Goal: Task Accomplishment & Management: Use online tool/utility

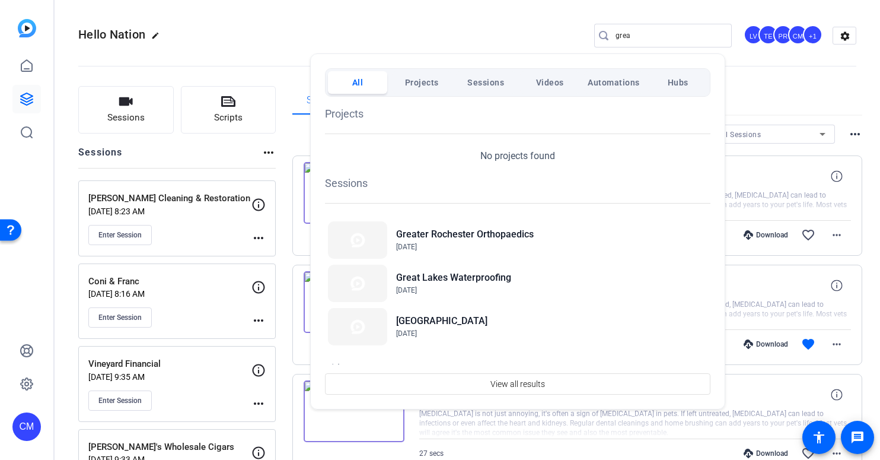
click at [653, 30] on div at bounding box center [440, 230] width 880 height 460
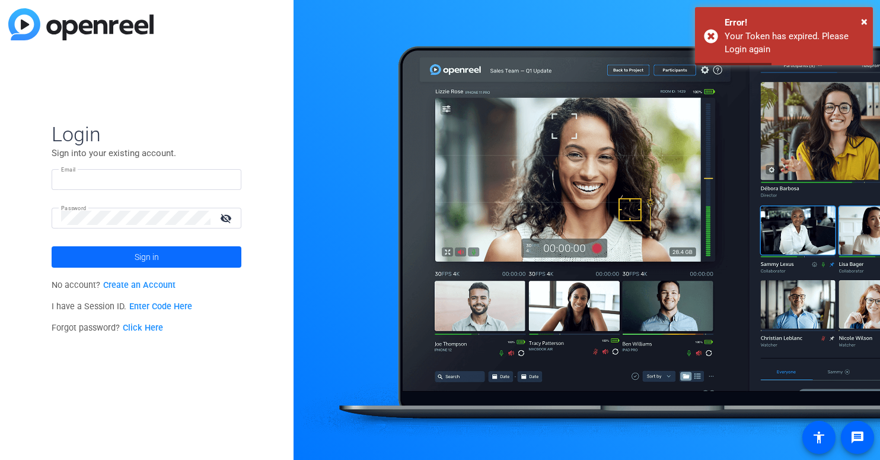
type input "cmaslyn@cgicompany.com"
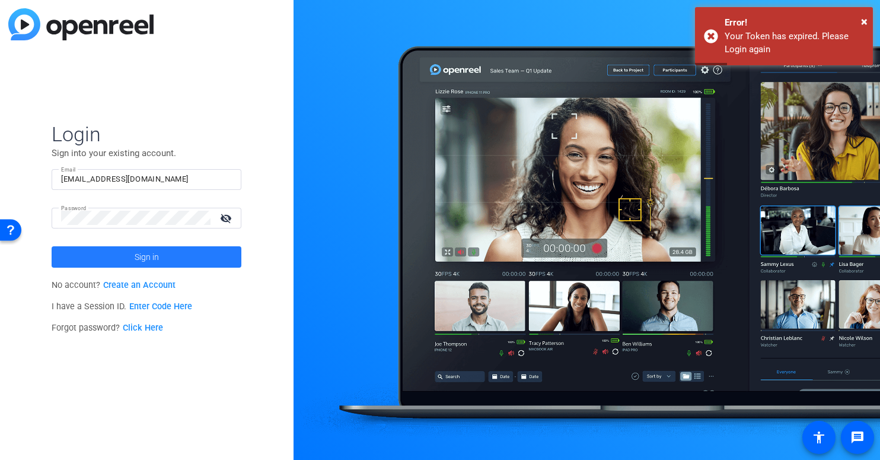
click at [155, 253] on span "Sign in" at bounding box center [147, 257] width 24 height 30
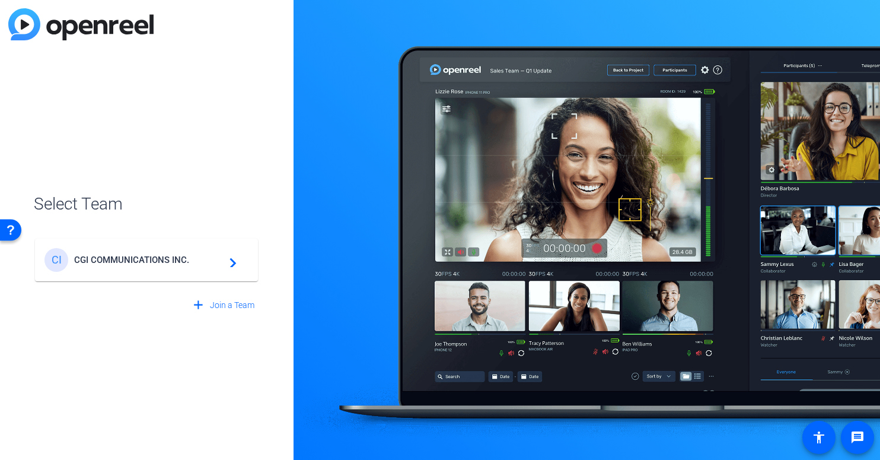
click at [194, 259] on span "CGI COMMUNICATIONS INC." at bounding box center [148, 259] width 148 height 11
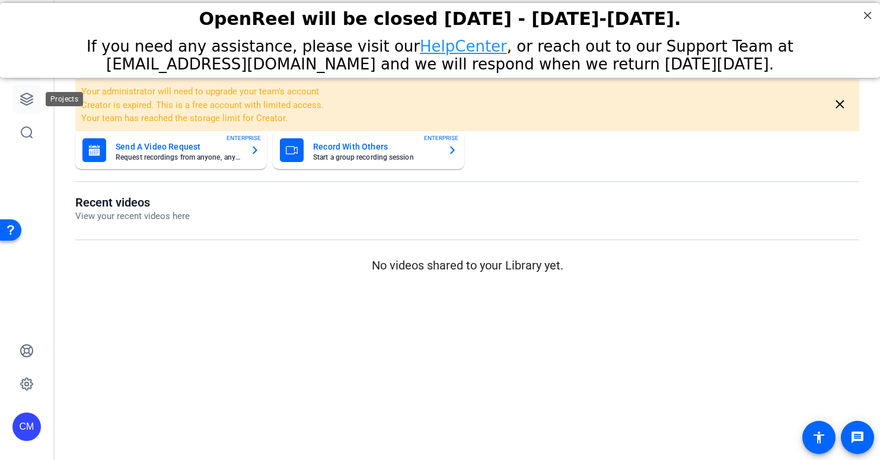
click at [27, 98] on icon at bounding box center [27, 99] width 12 height 12
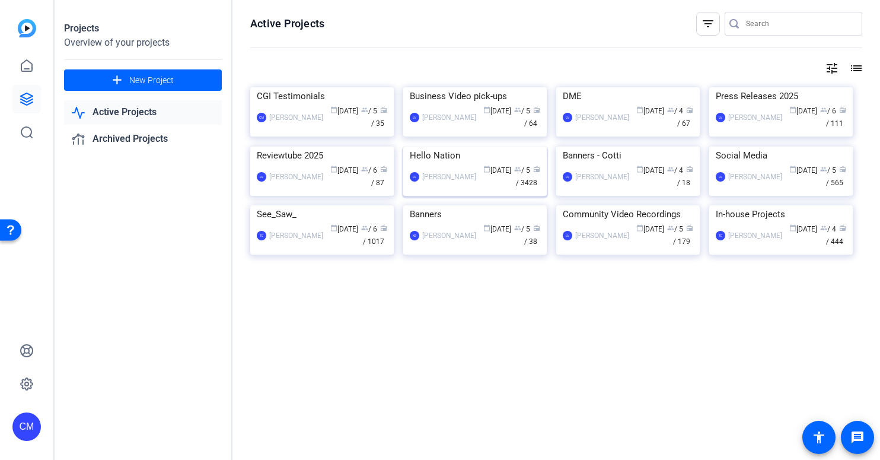
click at [478, 146] on img at bounding box center [474, 146] width 143 height 0
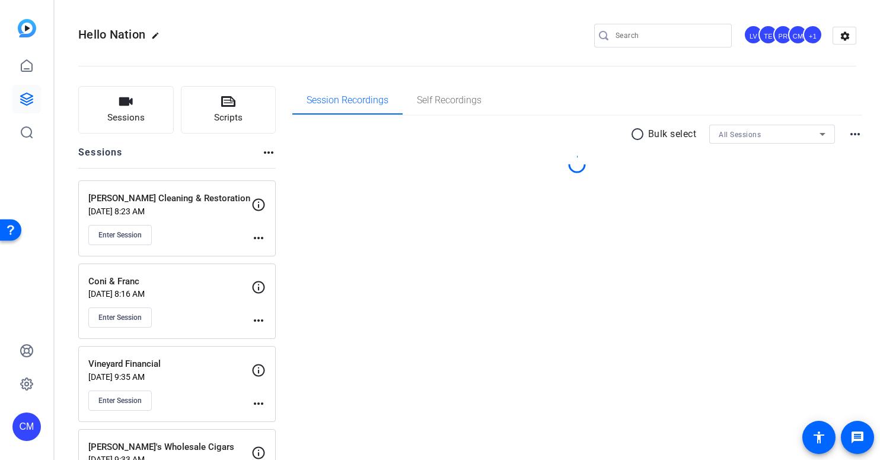
click at [649, 34] on input "Search" at bounding box center [669, 35] width 107 height 14
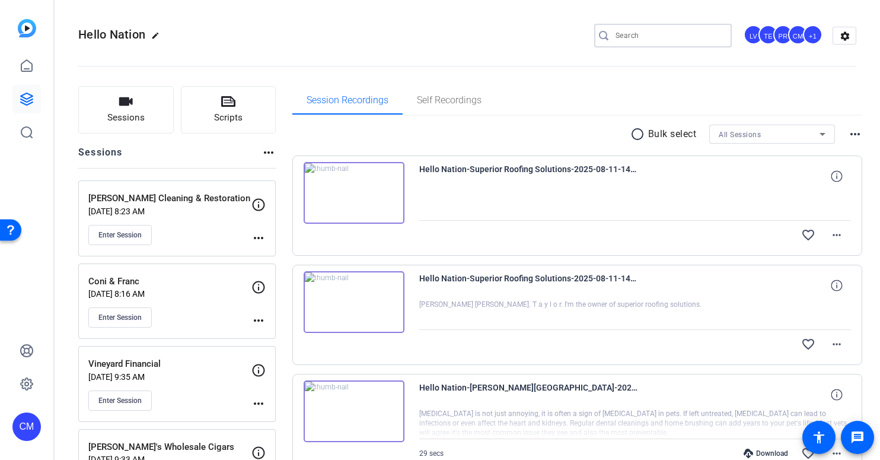
click at [649, 34] on input "Search" at bounding box center [669, 35] width 107 height 14
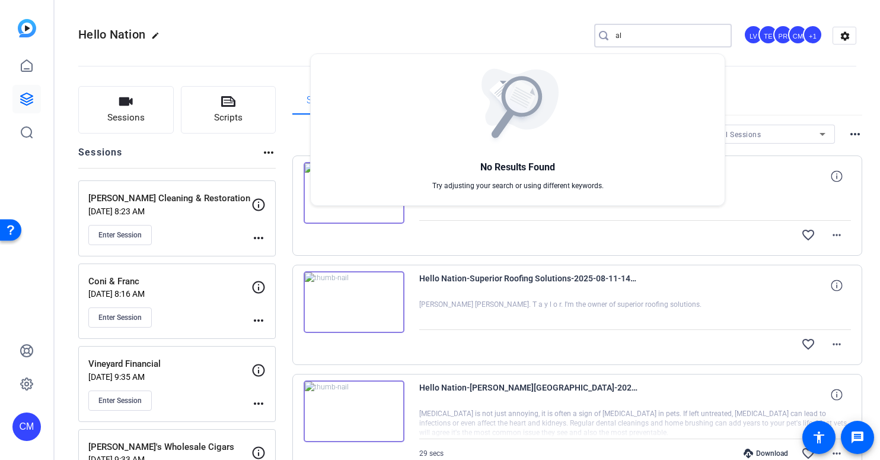
type input "a"
click at [126, 117] on div at bounding box center [440, 230] width 880 height 460
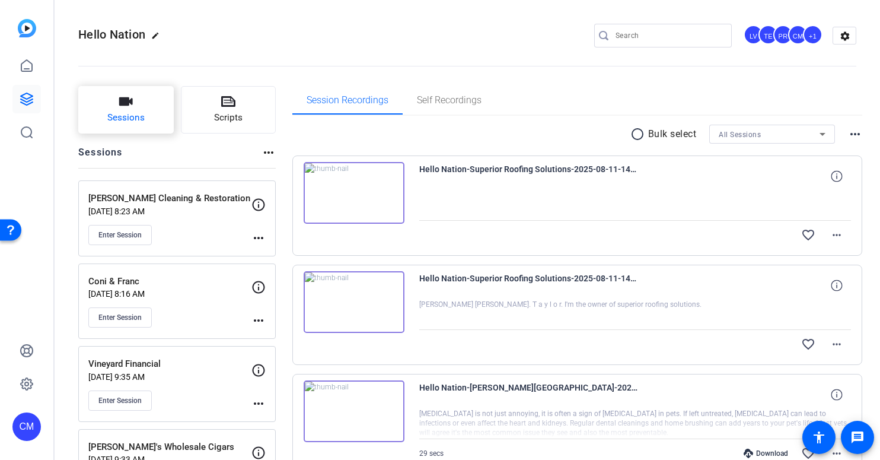
click at [130, 116] on span "Sessions" at bounding box center [125, 118] width 37 height 14
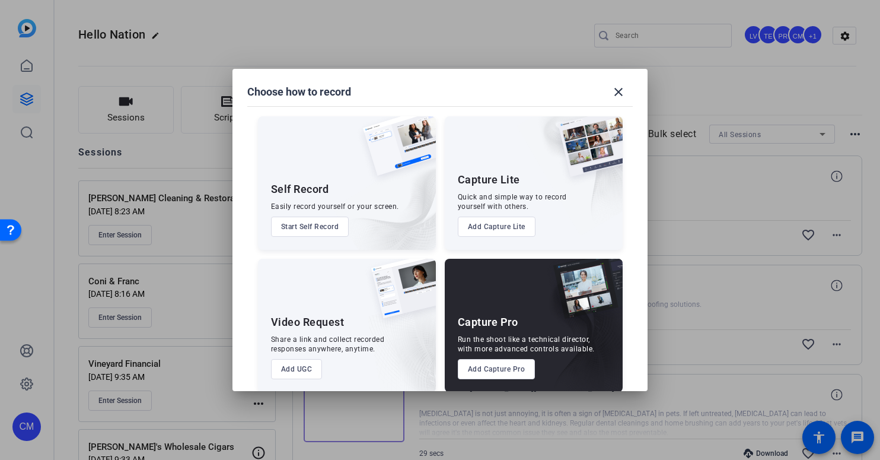
click at [493, 374] on button "Add Capture Pro" at bounding box center [497, 369] width 78 height 20
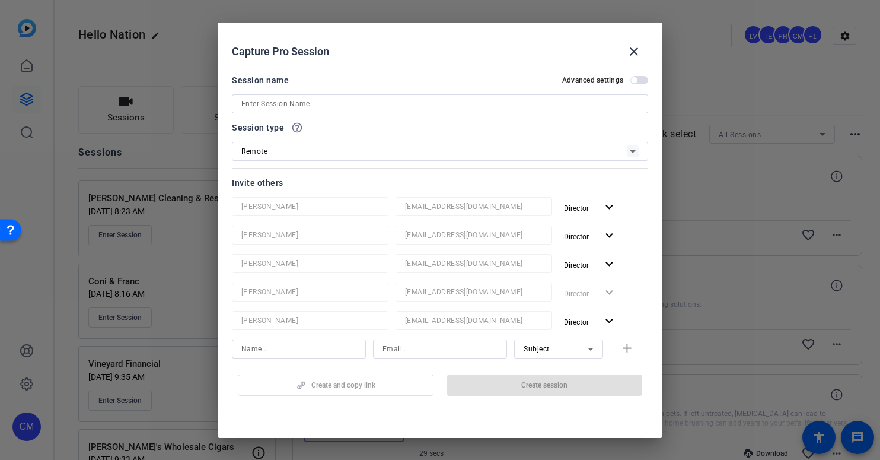
click at [370, 107] on input at bounding box center [439, 104] width 397 height 14
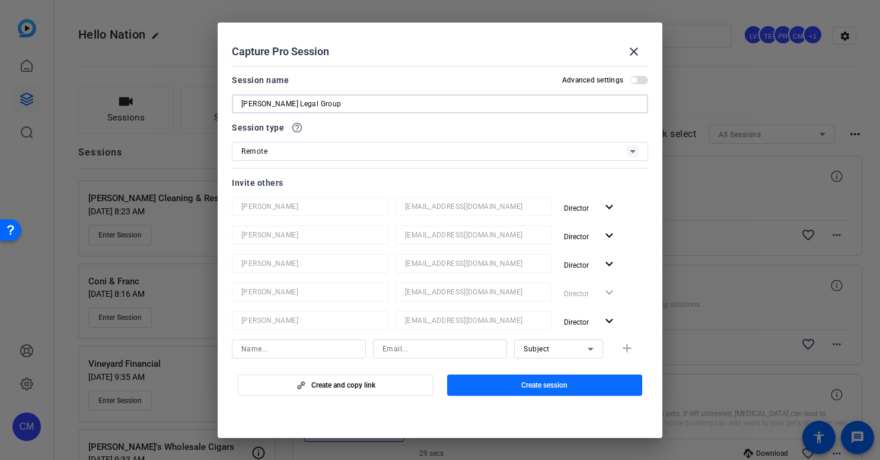
type input "[PERSON_NAME] Legal Group"
click at [550, 388] on span "Create session" at bounding box center [544, 384] width 46 height 9
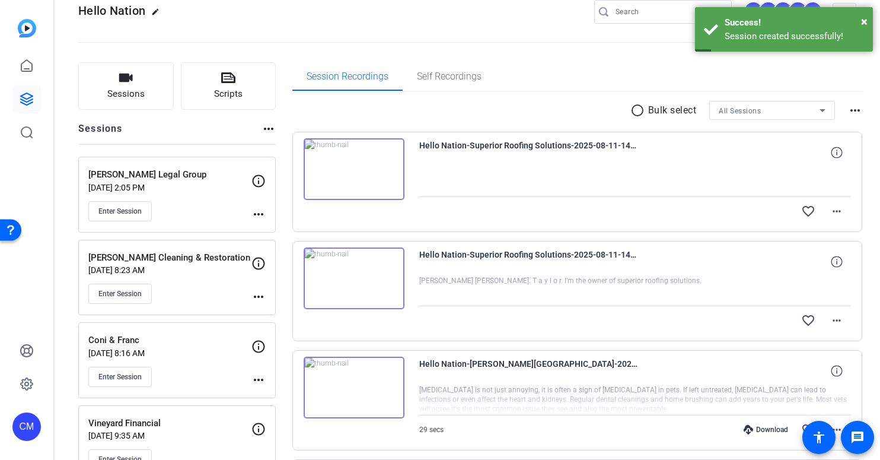
scroll to position [24, 0]
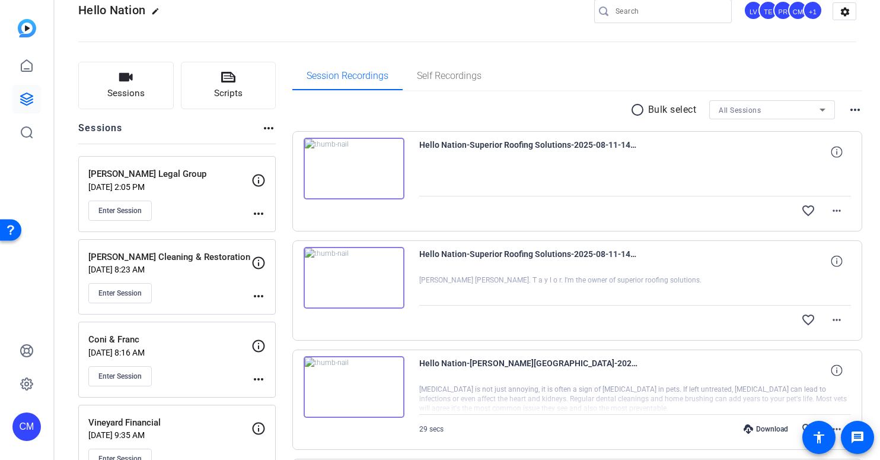
click at [260, 212] on mat-icon "more_horiz" at bounding box center [258, 213] width 14 height 14
click at [287, 232] on span "Edit Session" at bounding box center [288, 231] width 54 height 14
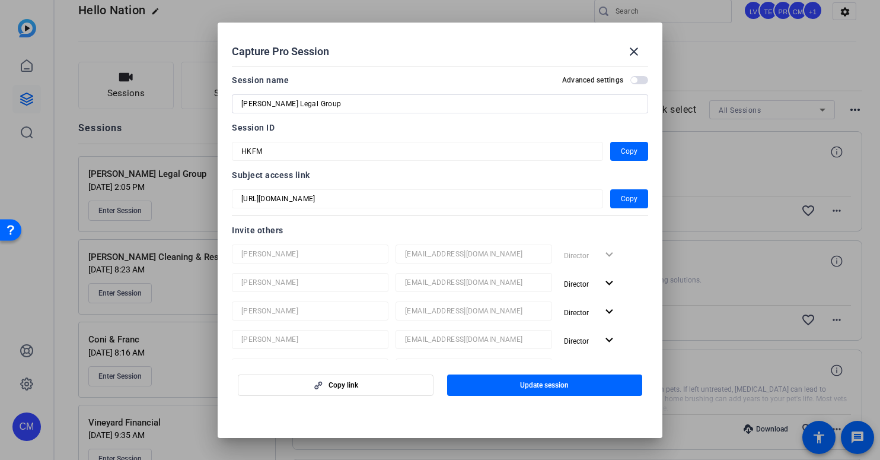
click at [224, 152] on mat-dialog-content "Session name Advanced settings Altman Legal Group Session ID HKFM Copy Subject …" at bounding box center [440, 210] width 445 height 299
click at [631, 49] on mat-icon "close" at bounding box center [634, 51] width 14 height 14
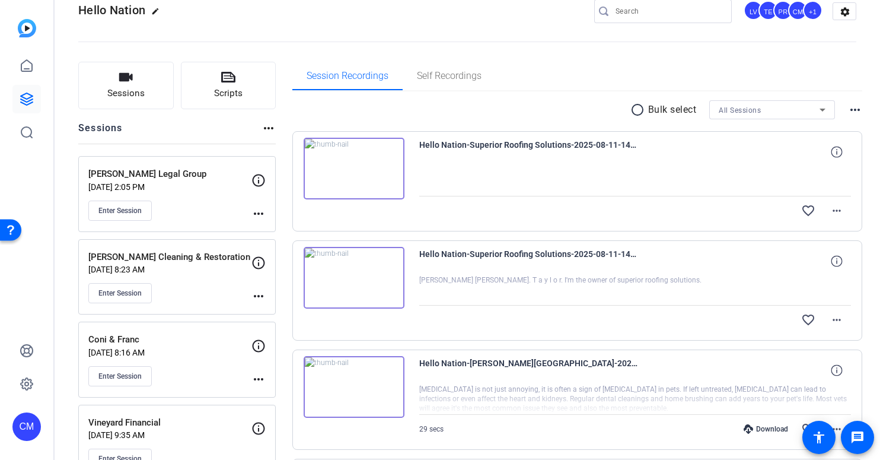
click at [630, 14] on input "Search" at bounding box center [669, 11] width 107 height 14
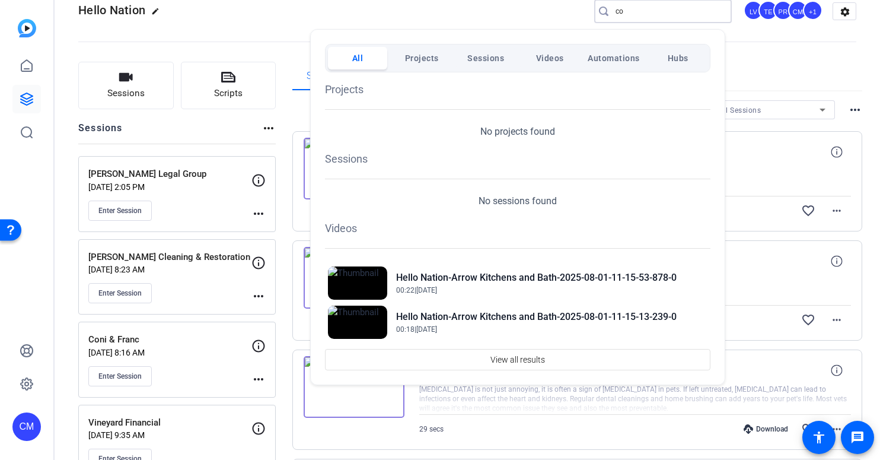
type input "c"
click at [194, 135] on div at bounding box center [440, 230] width 880 height 460
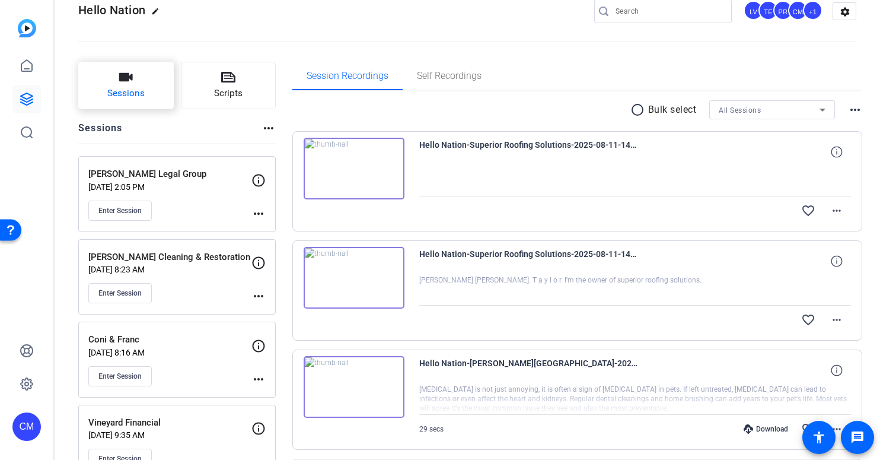
click at [129, 93] on span "Sessions" at bounding box center [125, 94] width 37 height 14
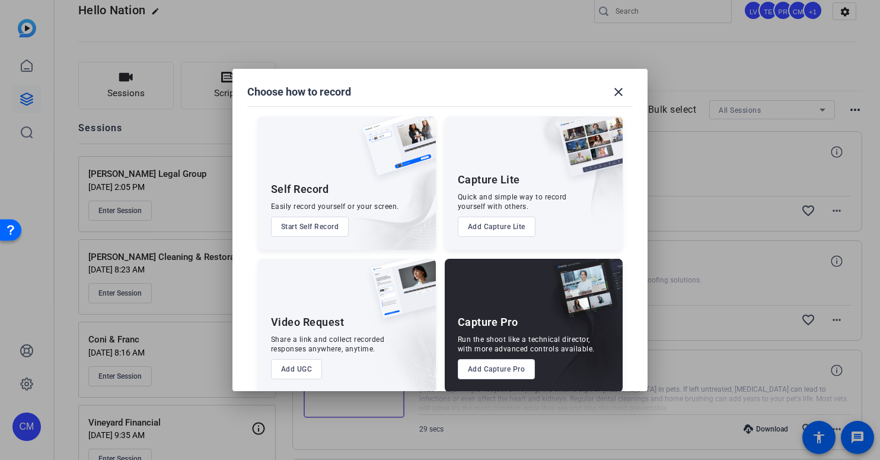
click at [486, 366] on button "Add Capture Pro" at bounding box center [497, 369] width 78 height 20
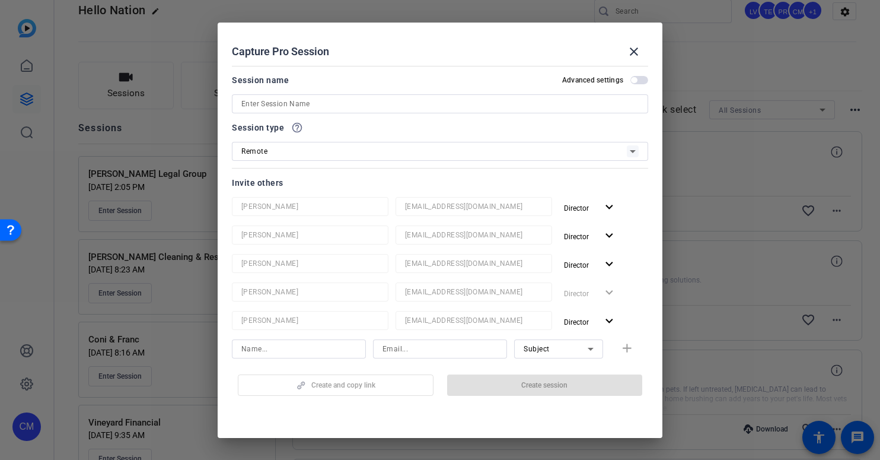
click at [328, 107] on input at bounding box center [439, 104] width 397 height 14
paste input "The Color Craftsmen"
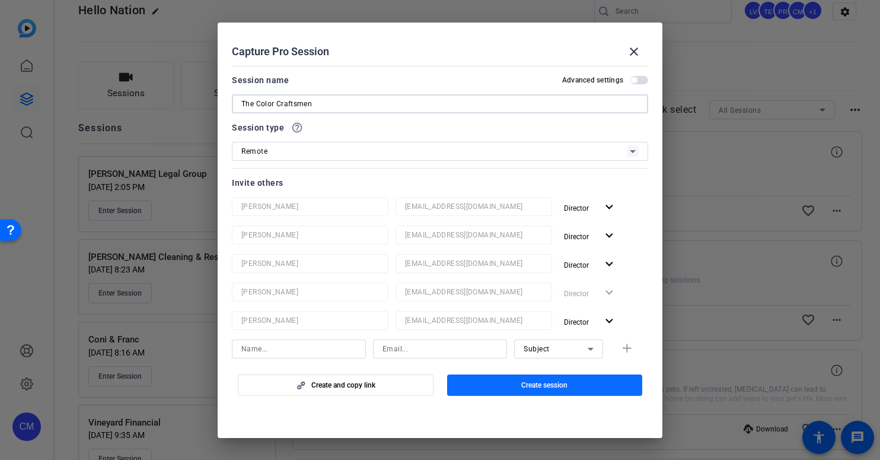
type input "The Color Craftsmen"
click at [541, 386] on span "Create session" at bounding box center [544, 384] width 46 height 9
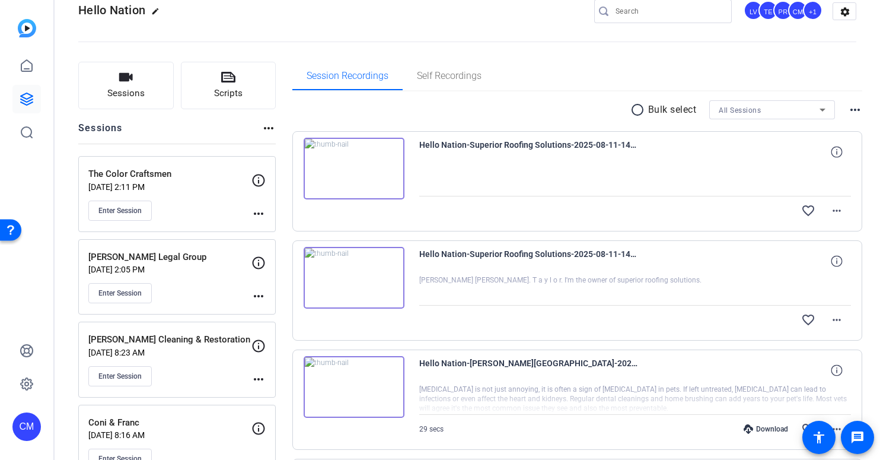
click at [254, 215] on mat-icon "more_horiz" at bounding box center [258, 213] width 14 height 14
click at [276, 230] on span "Edit Session" at bounding box center [288, 231] width 54 height 14
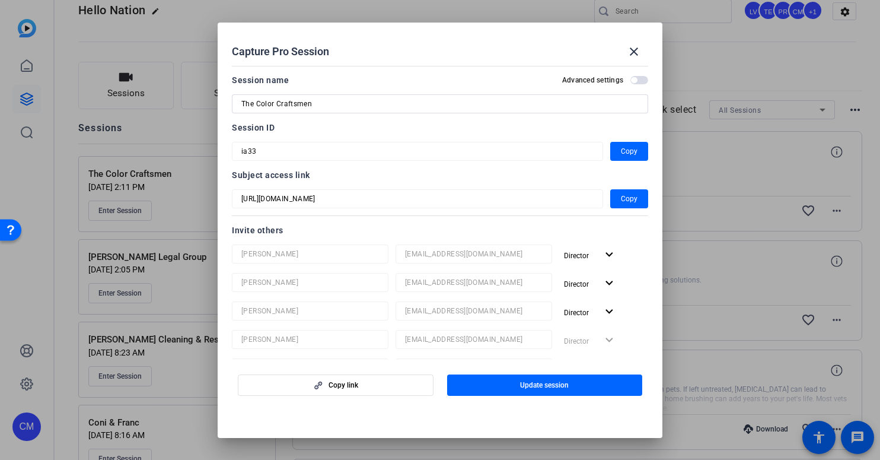
click at [229, 154] on mat-dialog-content "Session name Advanced settings The Color Craftsmen Session ID ia33 Copy Subject…" at bounding box center [440, 210] width 445 height 299
click at [181, 34] on div at bounding box center [440, 230] width 880 height 460
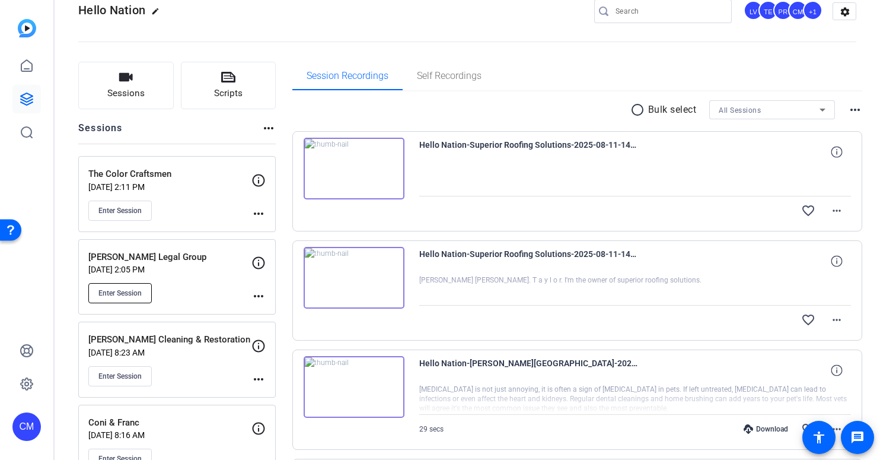
click at [130, 292] on span "Enter Session" at bounding box center [119, 292] width 43 height 9
click at [124, 290] on span "Enter Session" at bounding box center [119, 292] width 43 height 9
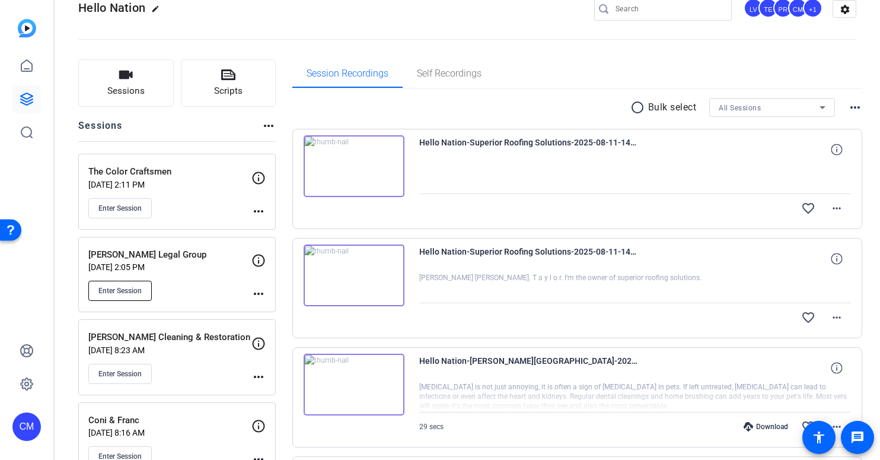
scroll to position [28, 0]
click at [135, 205] on span "Enter Session" at bounding box center [119, 206] width 43 height 9
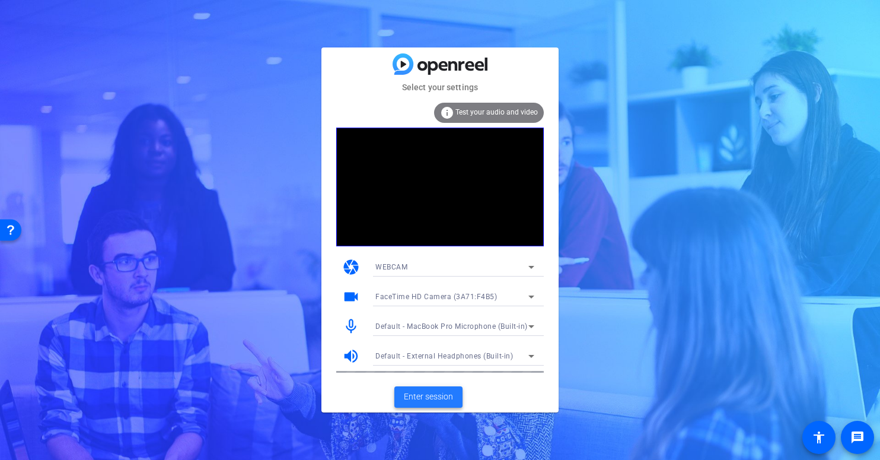
click at [438, 399] on span "Enter session" at bounding box center [428, 396] width 49 height 12
click at [435, 396] on span "Enter session" at bounding box center [428, 396] width 49 height 12
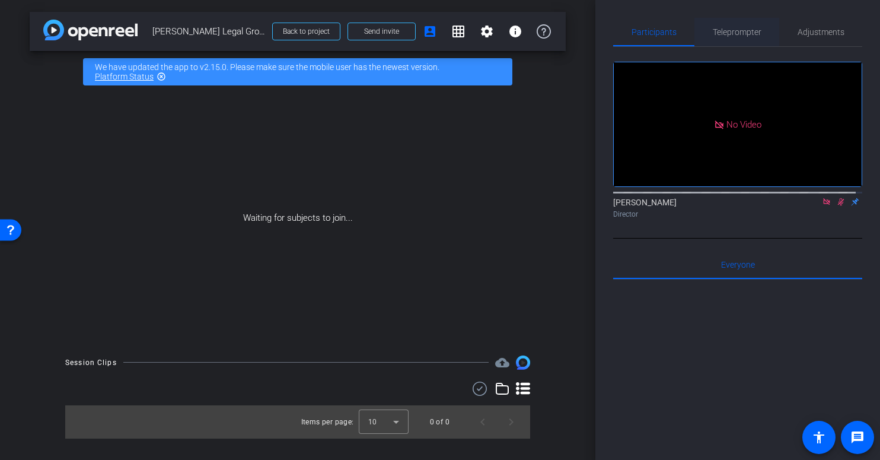
click at [739, 33] on span "Teleprompter" at bounding box center [737, 32] width 49 height 8
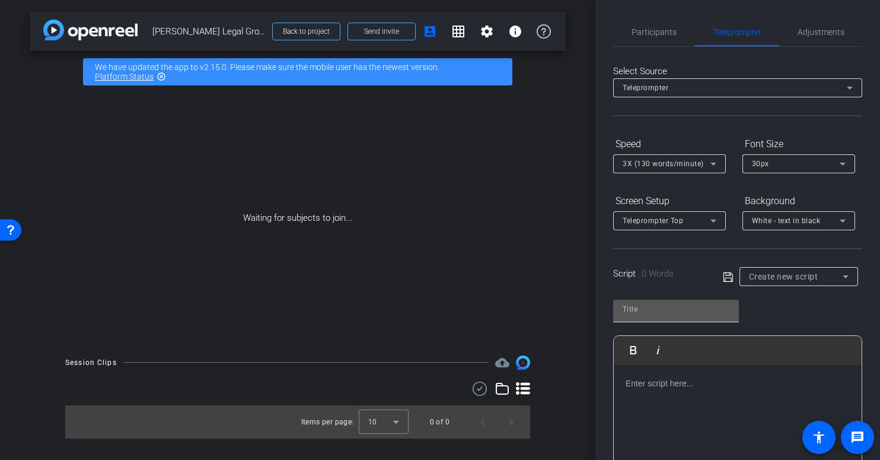
click at [660, 308] on input "text" at bounding box center [676, 309] width 107 height 14
type input "1"
click at [674, 385] on p at bounding box center [738, 383] width 224 height 13
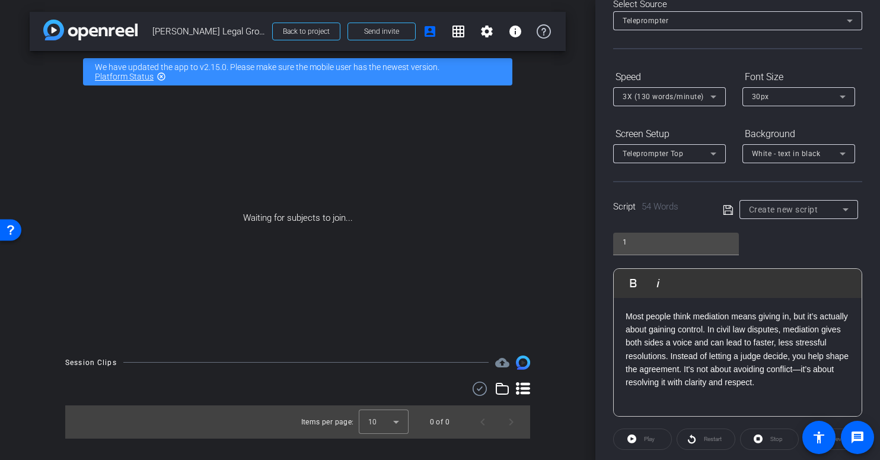
scroll to position [125, 0]
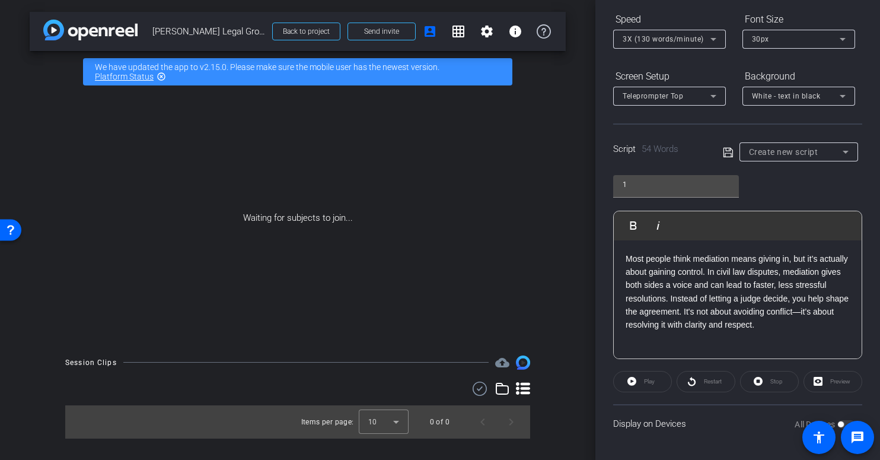
click at [723, 149] on icon at bounding box center [728, 152] width 11 height 14
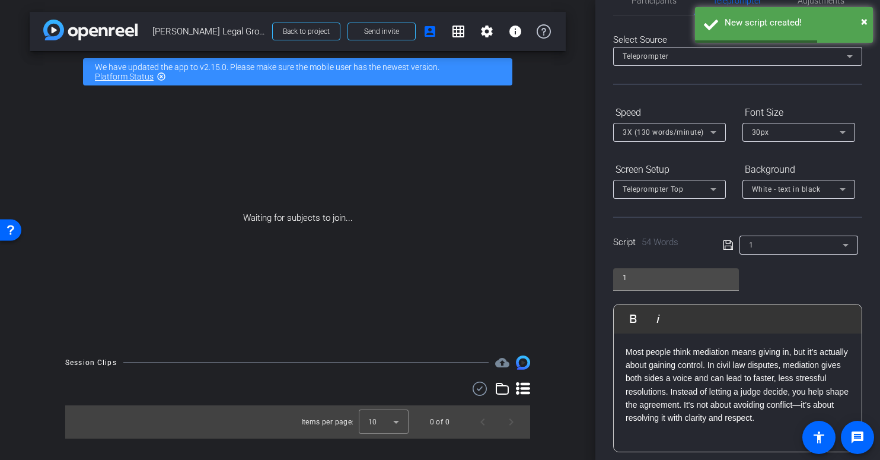
scroll to position [0, 0]
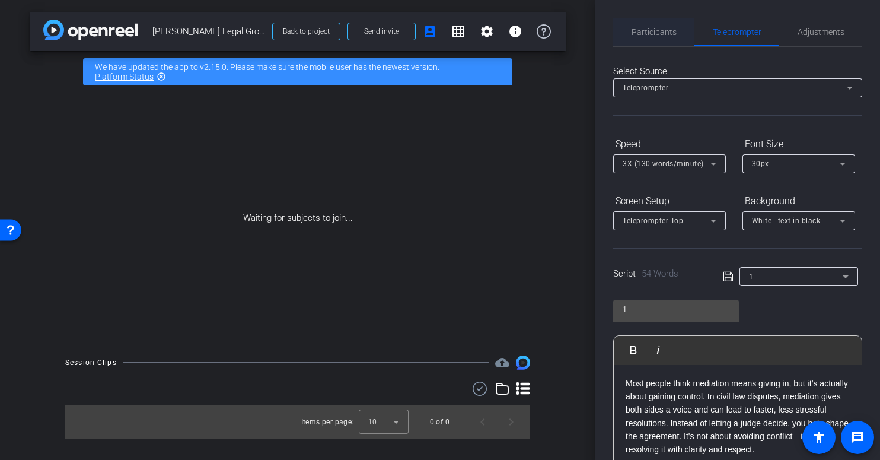
click at [664, 31] on span "Participants" at bounding box center [654, 32] width 45 height 8
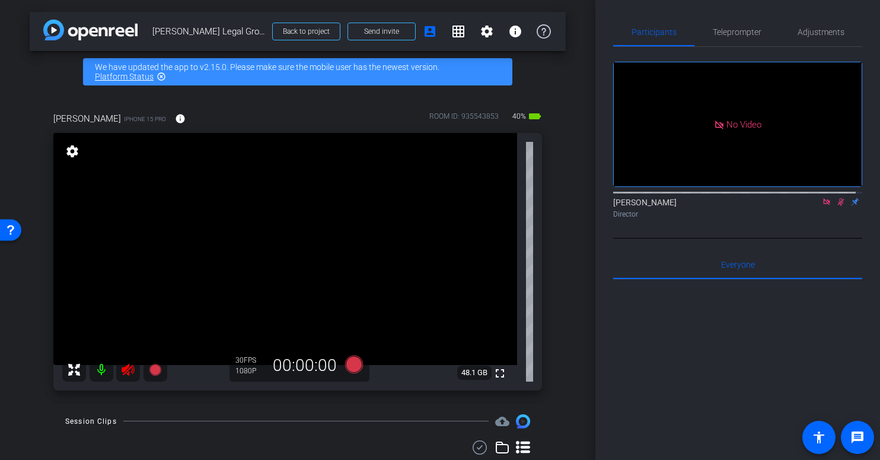
click at [836, 206] on icon at bounding box center [840, 201] width 9 height 8
click at [823, 205] on icon at bounding box center [826, 201] width 7 height 7
click at [127, 372] on icon at bounding box center [128, 369] width 12 height 12
click at [738, 30] on span "Teleprompter" at bounding box center [737, 32] width 49 height 8
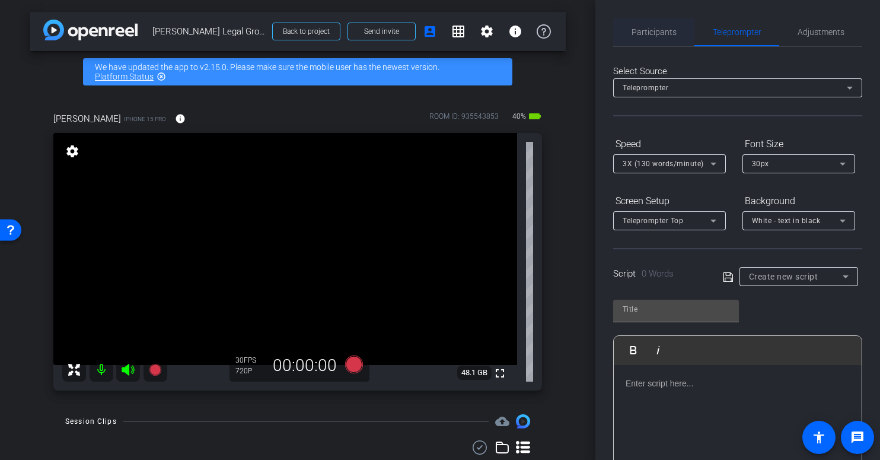
click at [654, 36] on span "Participants" at bounding box center [654, 32] width 45 height 8
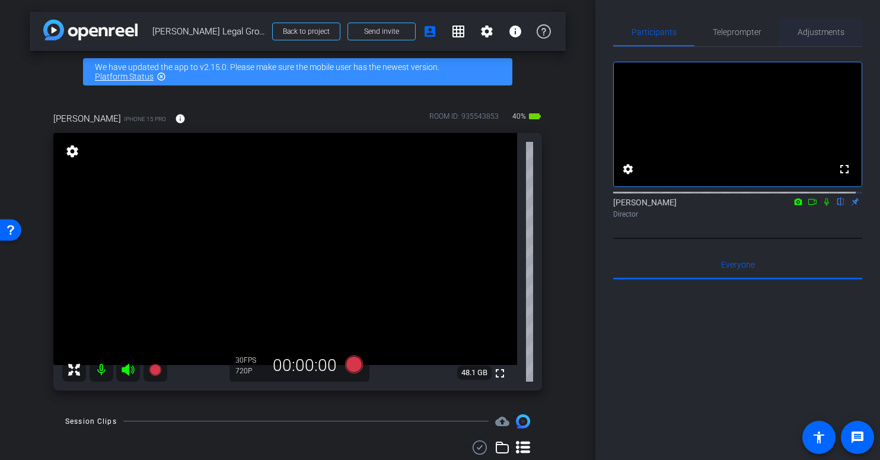
click at [801, 39] on span "Adjustments" at bounding box center [821, 32] width 47 height 28
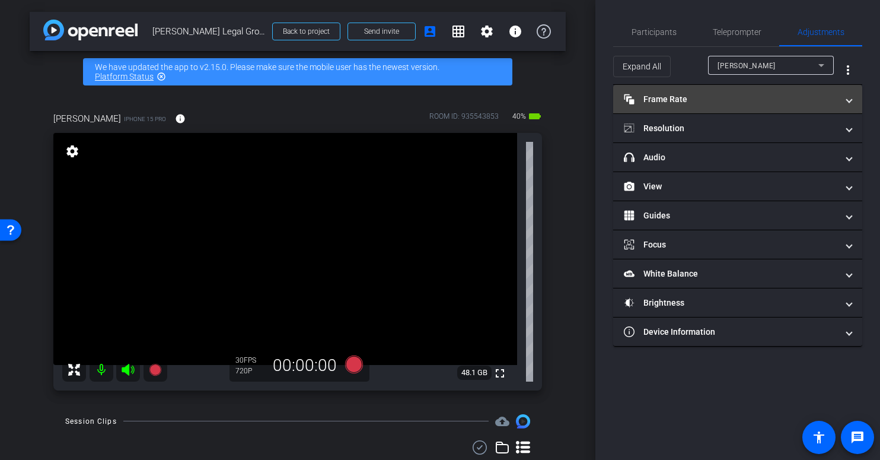
click at [792, 97] on mat-panel-title "Frame Rate Frame Rate" at bounding box center [730, 99] width 213 height 12
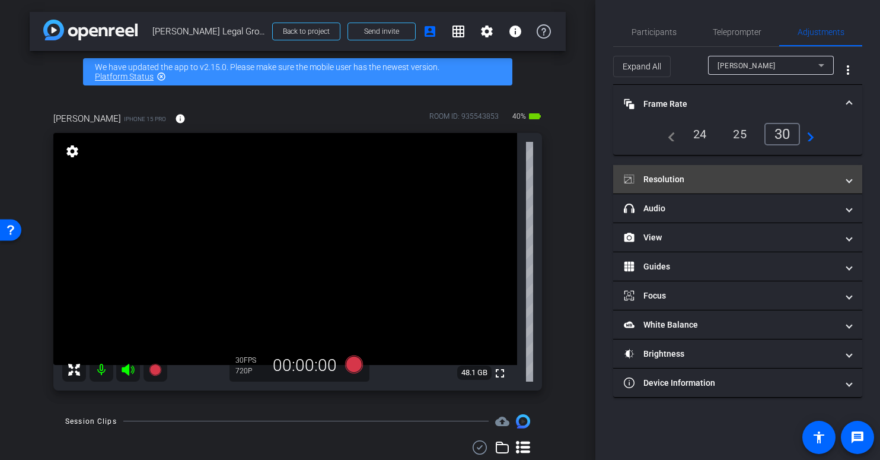
click at [800, 173] on mat-panel-title "Resolution" at bounding box center [730, 179] width 213 height 12
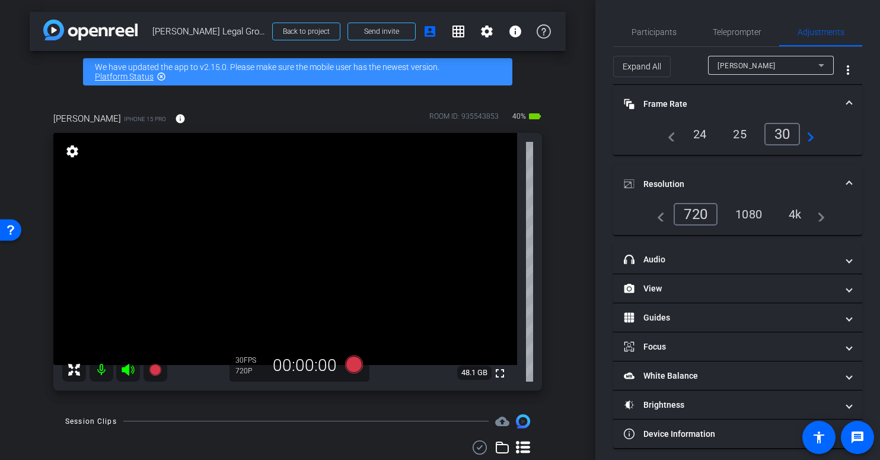
click at [793, 215] on div "4k" at bounding box center [795, 214] width 31 height 20
click at [847, 180] on span at bounding box center [849, 184] width 5 height 12
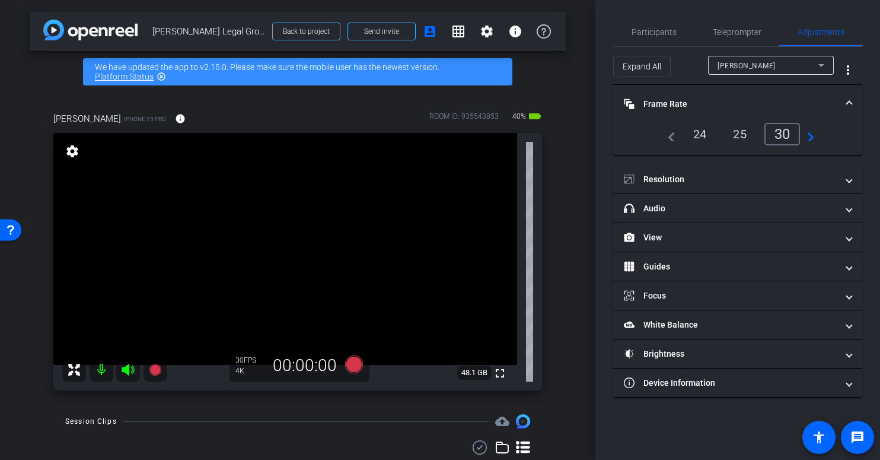
click at [850, 100] on span at bounding box center [849, 104] width 5 height 12
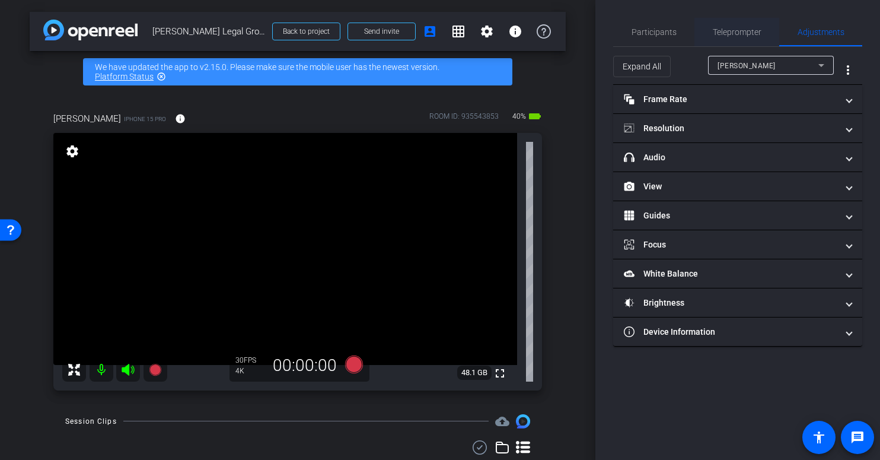
click at [741, 30] on span "Teleprompter" at bounding box center [737, 32] width 49 height 8
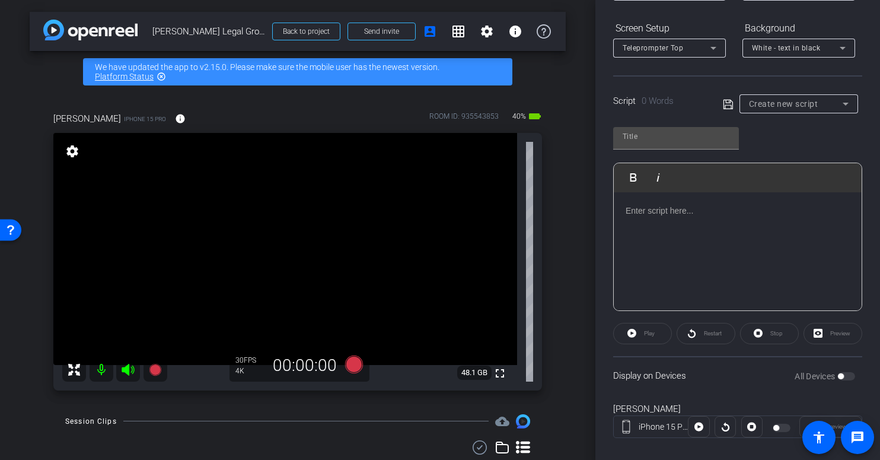
scroll to position [189, 0]
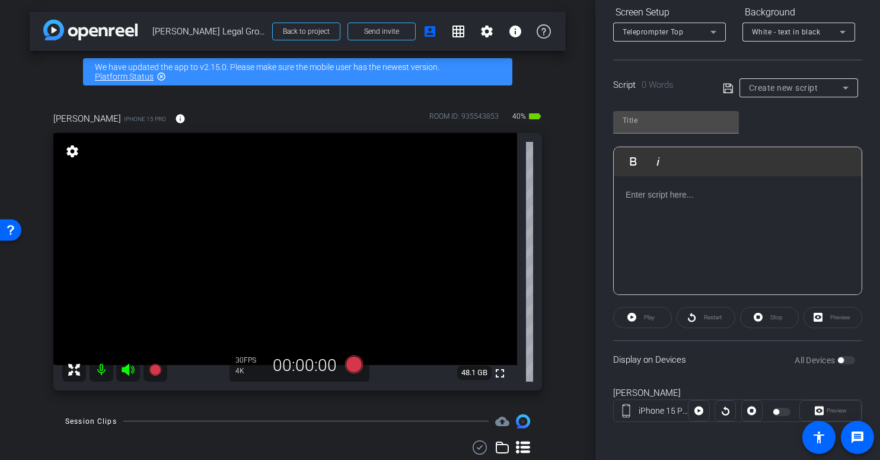
click at [677, 212] on div at bounding box center [738, 235] width 248 height 119
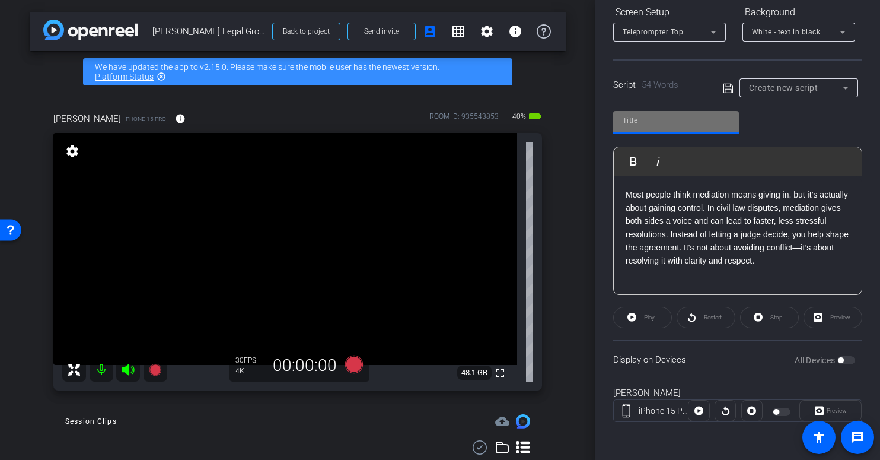
click at [672, 122] on input "text" at bounding box center [676, 120] width 107 height 14
type input "1"
click at [734, 225] on p "Most people think mediation means giving in, but it’s actually about gaining co…" at bounding box center [738, 227] width 224 height 79
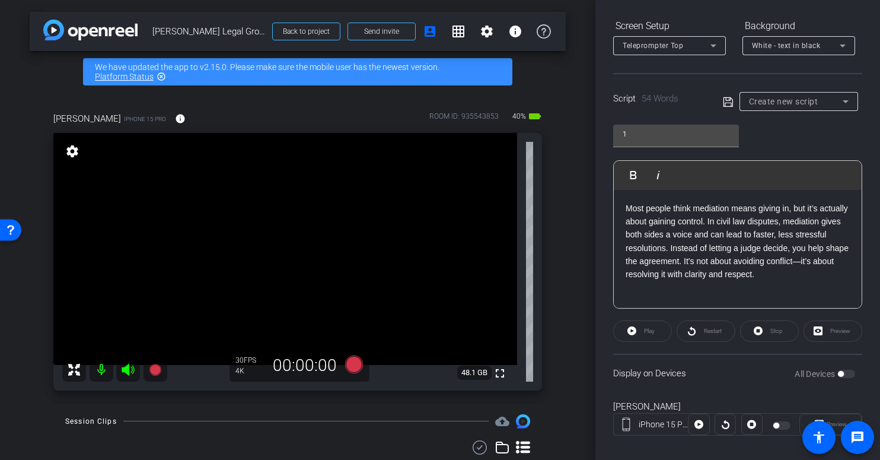
click at [723, 100] on icon at bounding box center [728, 102] width 11 height 14
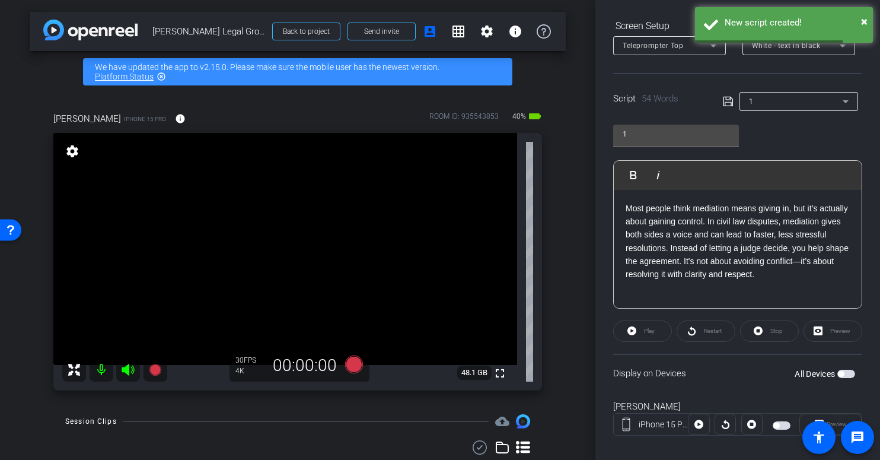
scroll to position [189, 0]
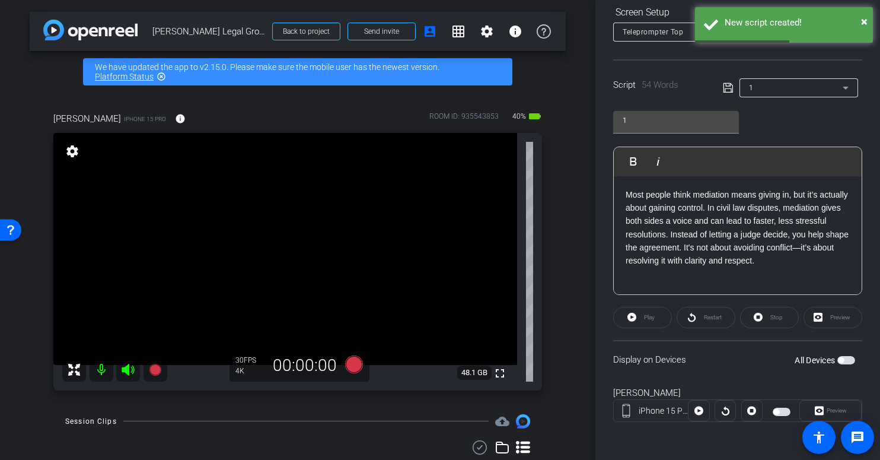
click at [840, 358] on span "button" at bounding box center [846, 360] width 18 height 8
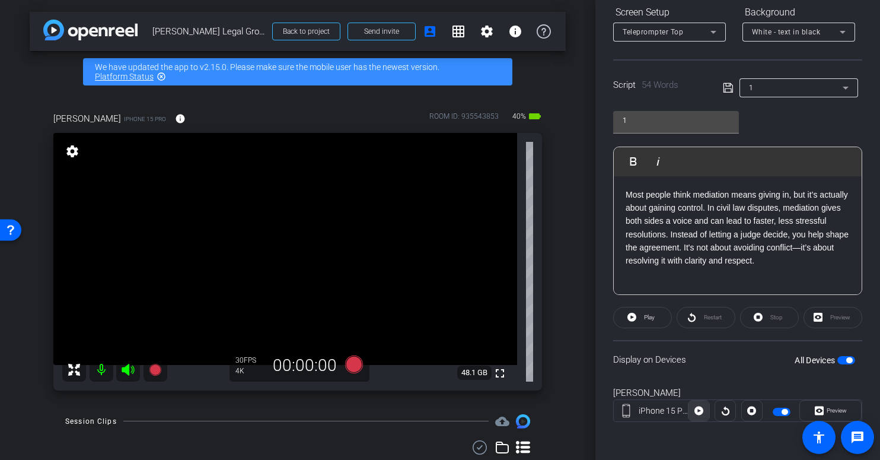
click at [697, 413] on icon at bounding box center [698, 410] width 9 height 9
click at [697, 413] on icon at bounding box center [698, 410] width 9 height 18
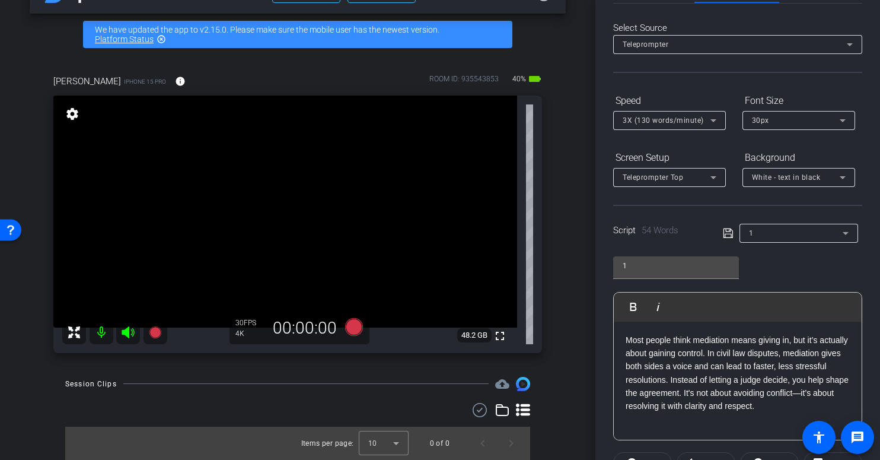
scroll to position [0, 0]
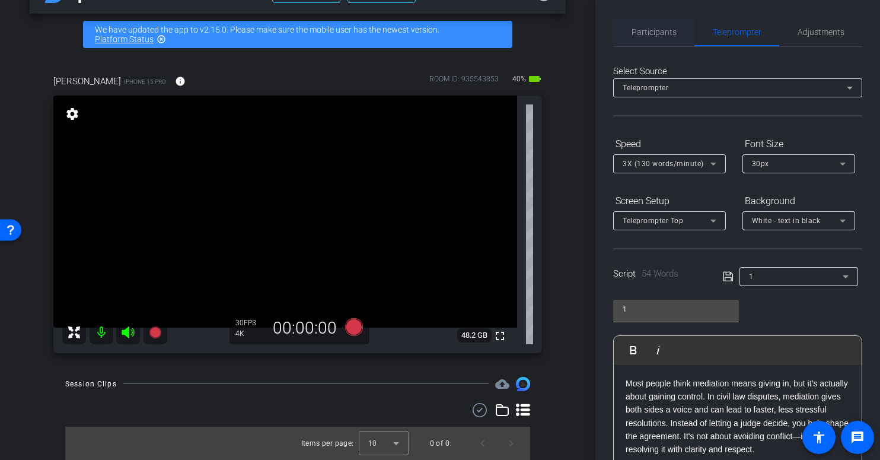
click at [660, 29] on span "Participants" at bounding box center [654, 32] width 45 height 8
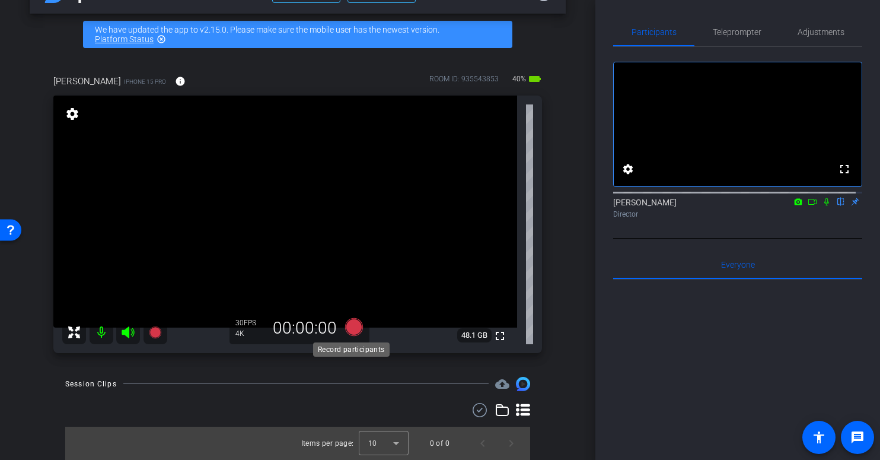
click at [349, 327] on icon at bounding box center [354, 327] width 18 height 18
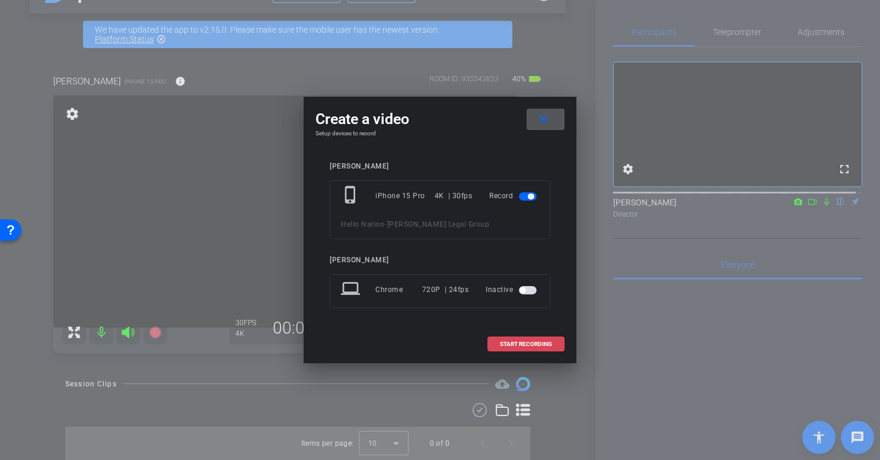
click at [531, 343] on span "START RECORDING" at bounding box center [526, 344] width 52 height 6
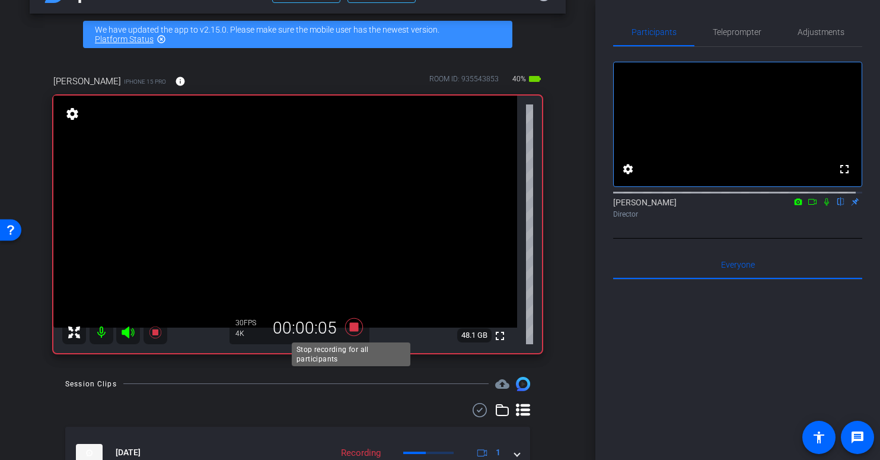
click at [352, 324] on icon at bounding box center [354, 327] width 18 height 18
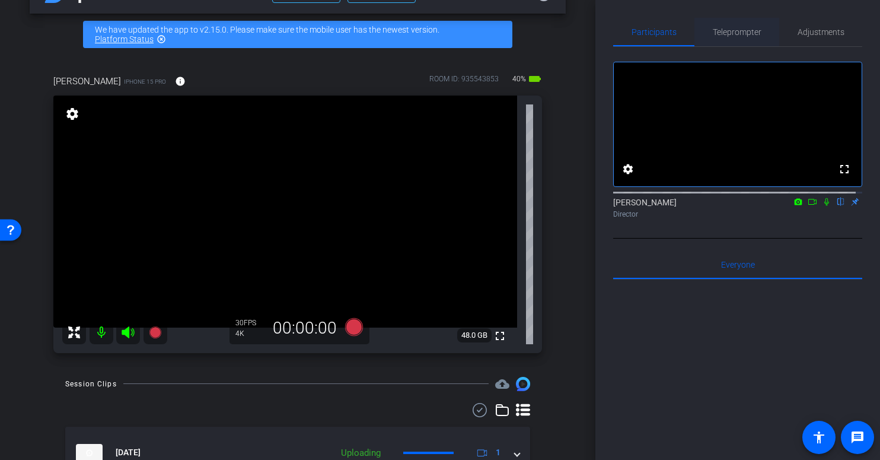
click at [740, 30] on span "Teleprompter" at bounding box center [737, 32] width 49 height 8
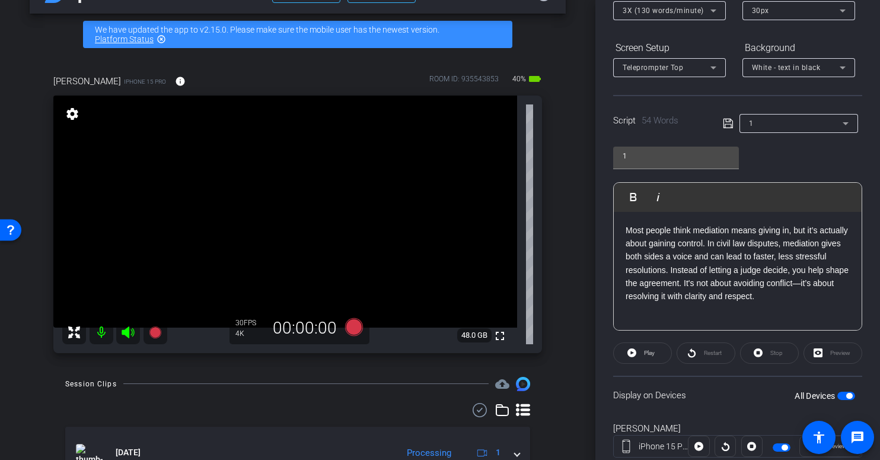
scroll to position [189, 0]
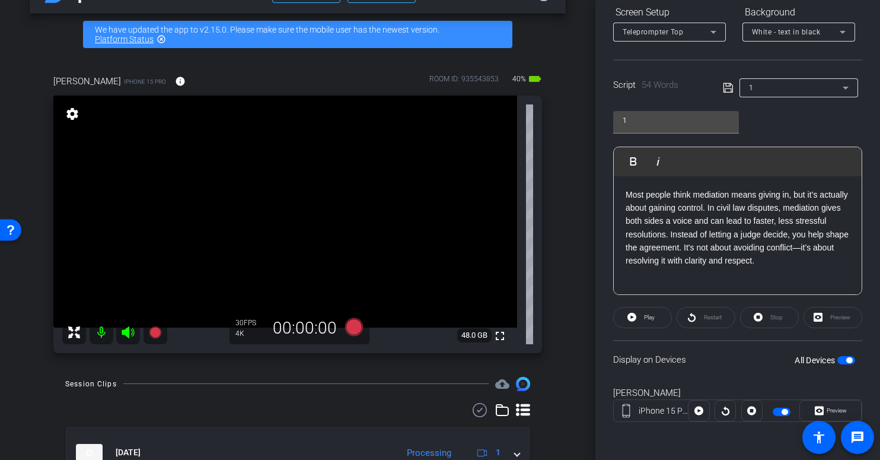
click at [846, 359] on span "button" at bounding box center [849, 360] width 6 height 6
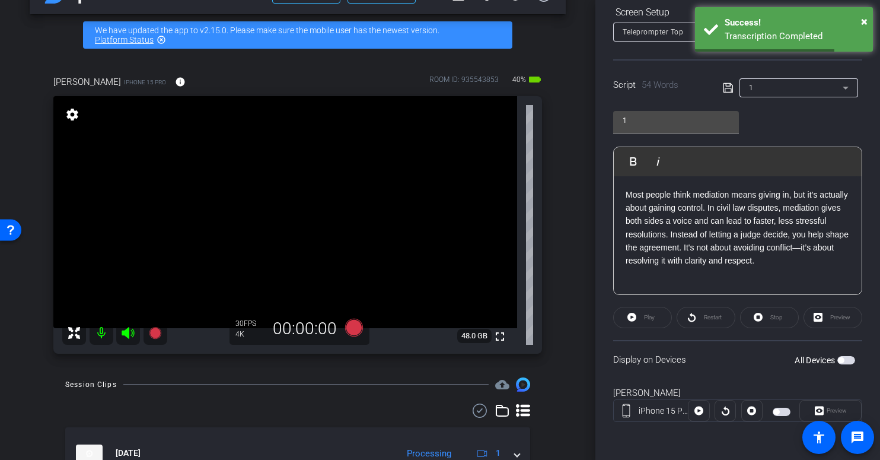
scroll to position [36, 0]
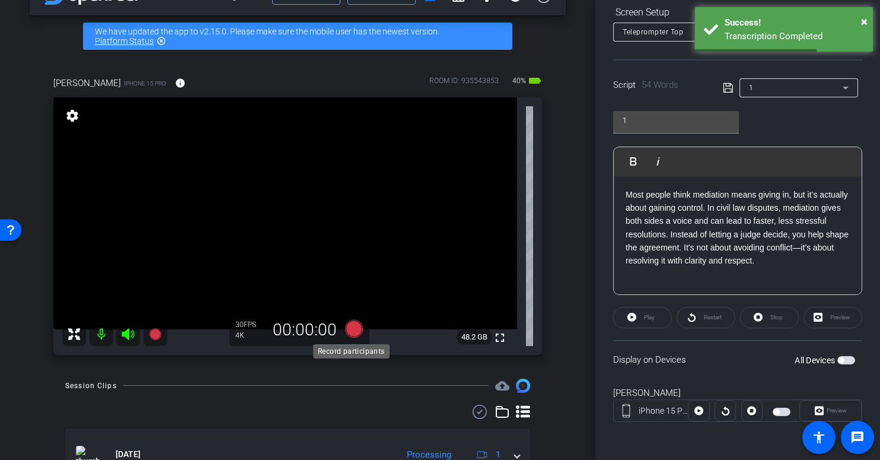
click at [350, 326] on icon at bounding box center [354, 329] width 18 height 18
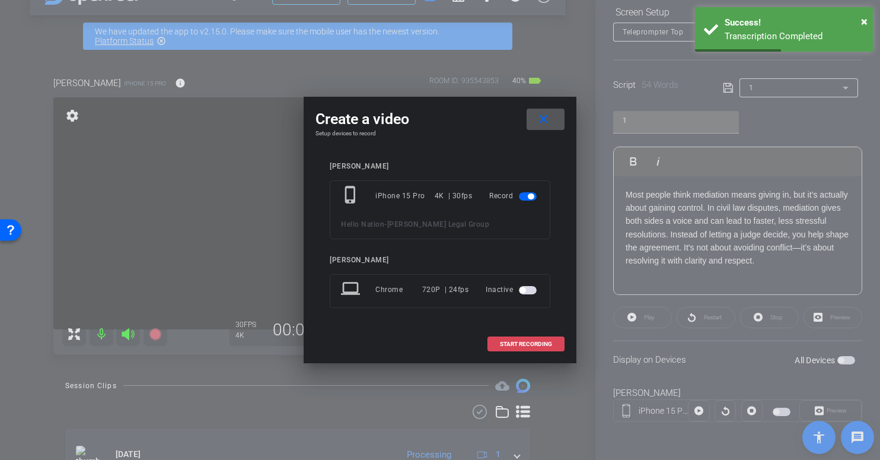
click at [543, 343] on span "START RECORDING" at bounding box center [526, 344] width 52 height 6
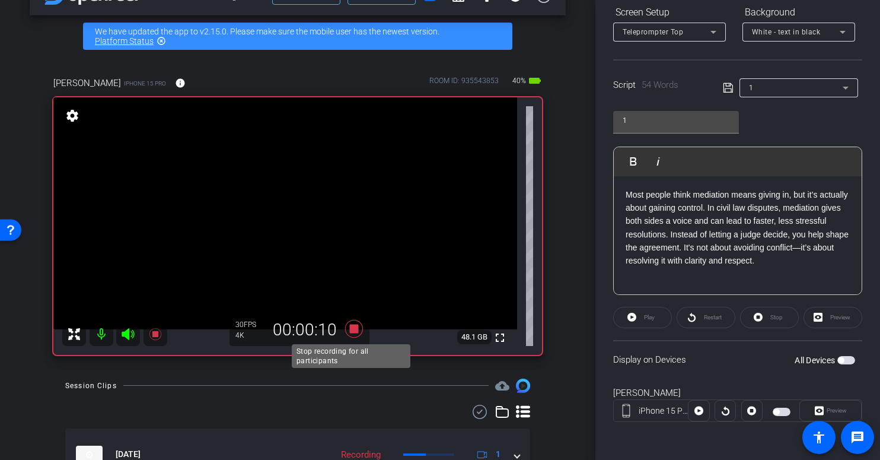
click at [350, 328] on icon at bounding box center [354, 329] width 18 height 18
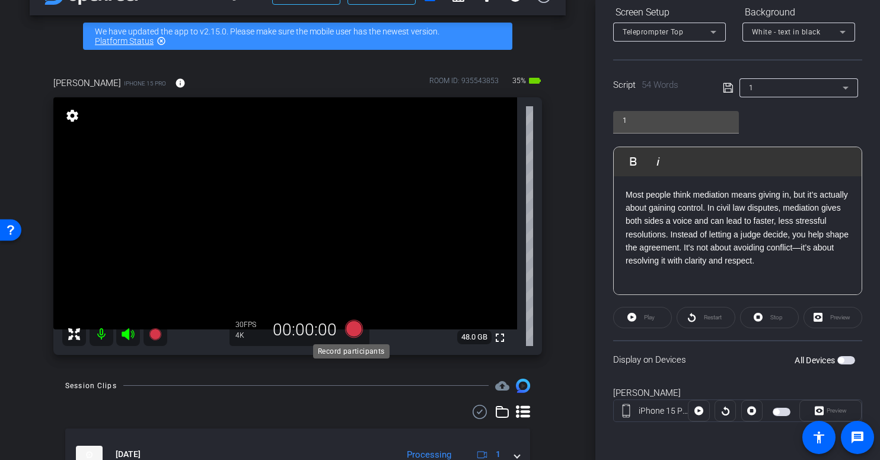
click at [349, 329] on icon at bounding box center [354, 329] width 18 height 18
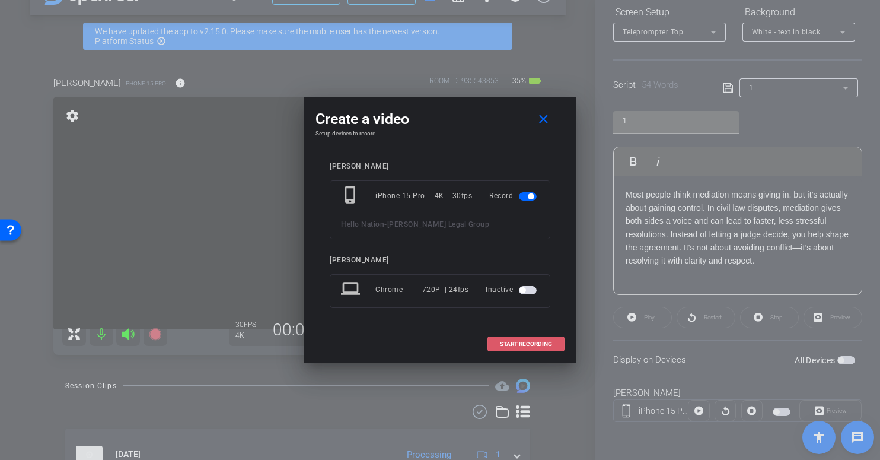
click at [508, 344] on span "START RECORDING" at bounding box center [526, 344] width 52 height 6
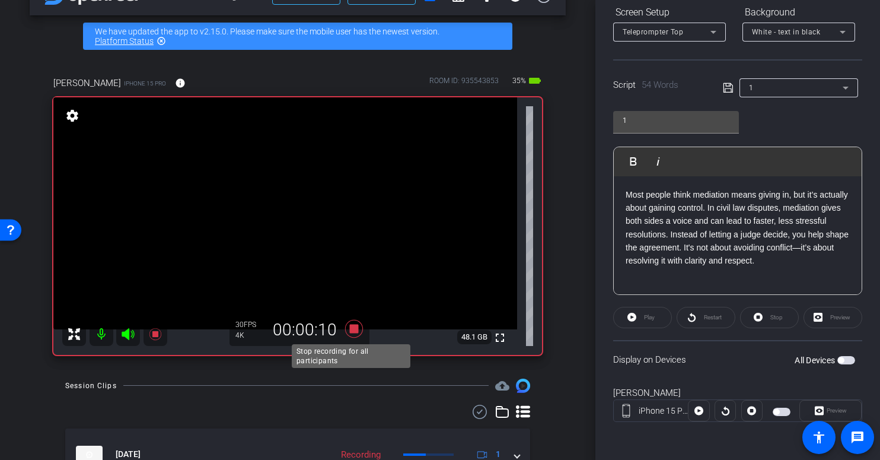
click at [352, 330] on icon at bounding box center [354, 329] width 18 height 18
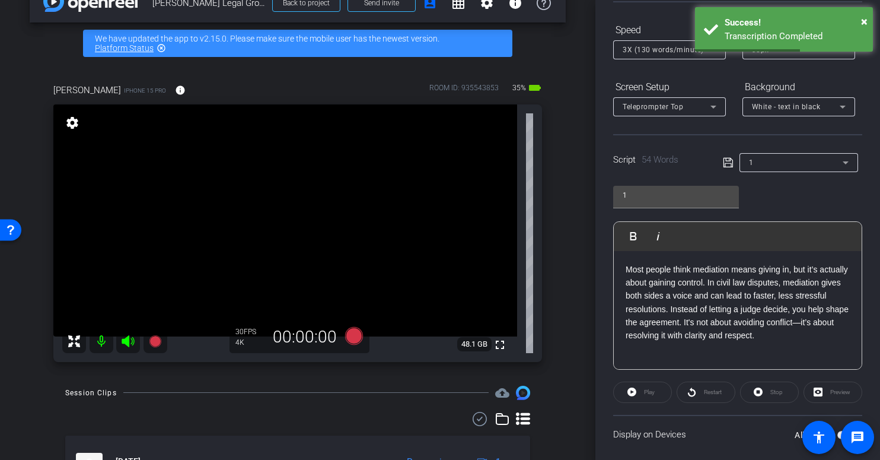
scroll to position [189, 0]
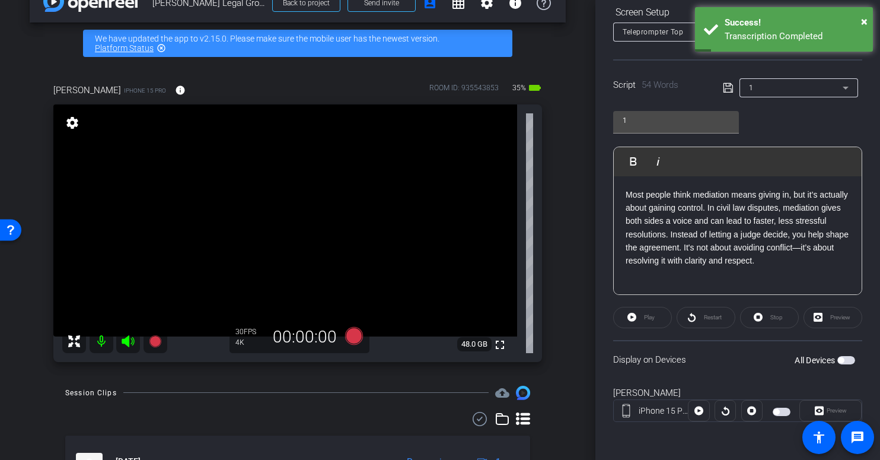
click at [838, 361] on span "button" at bounding box center [841, 360] width 6 height 6
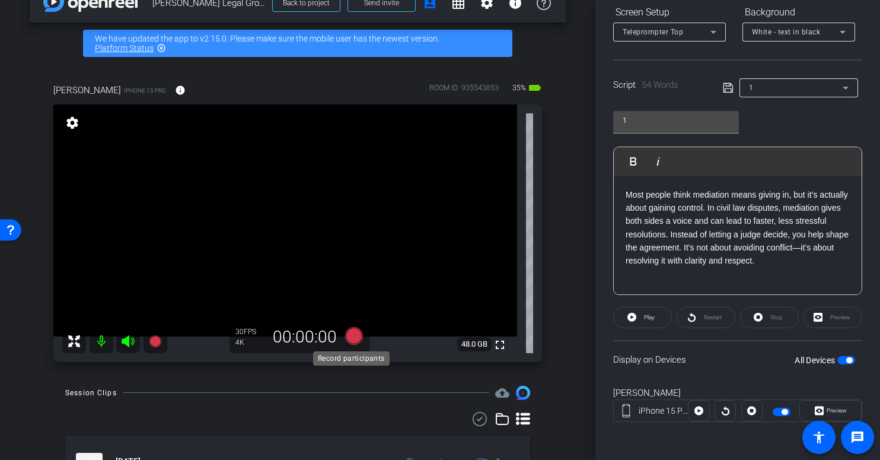
click at [349, 337] on icon at bounding box center [354, 336] width 18 height 18
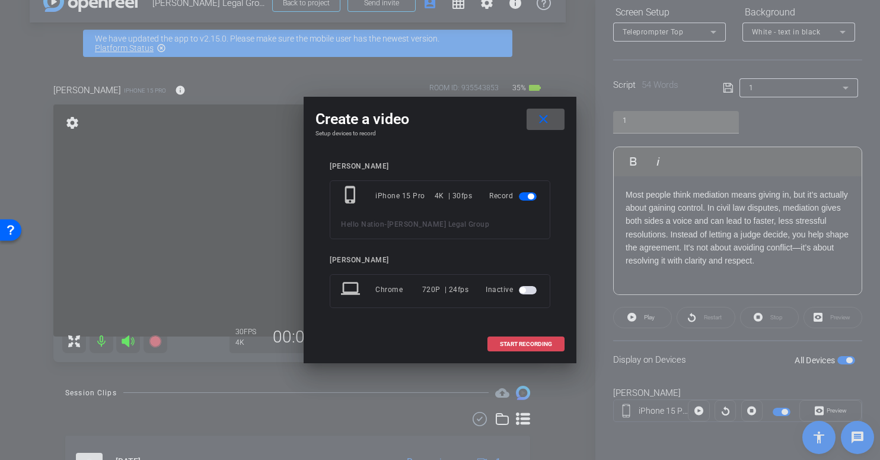
click at [526, 341] on span "START RECORDING" at bounding box center [526, 344] width 52 height 6
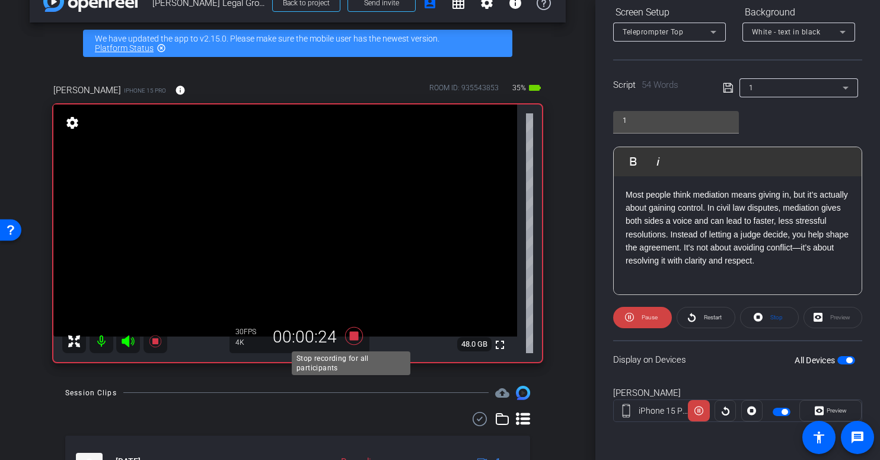
click at [352, 336] on icon at bounding box center [354, 336] width 18 height 18
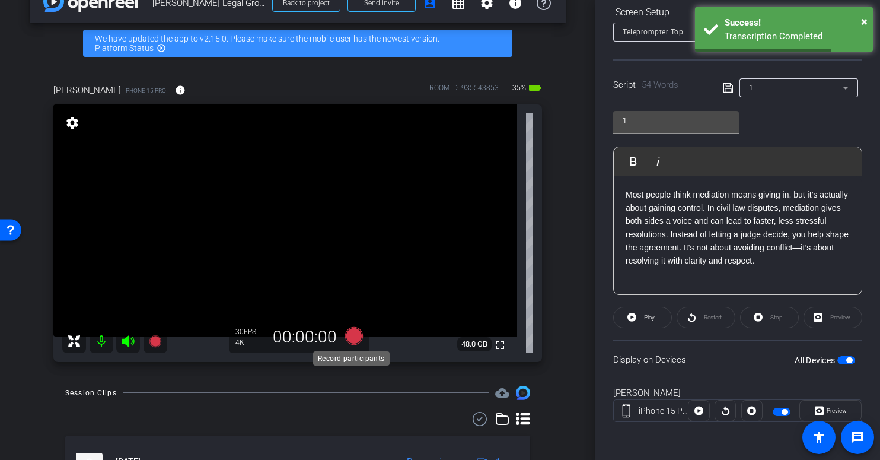
click at [351, 336] on icon at bounding box center [354, 336] width 18 height 18
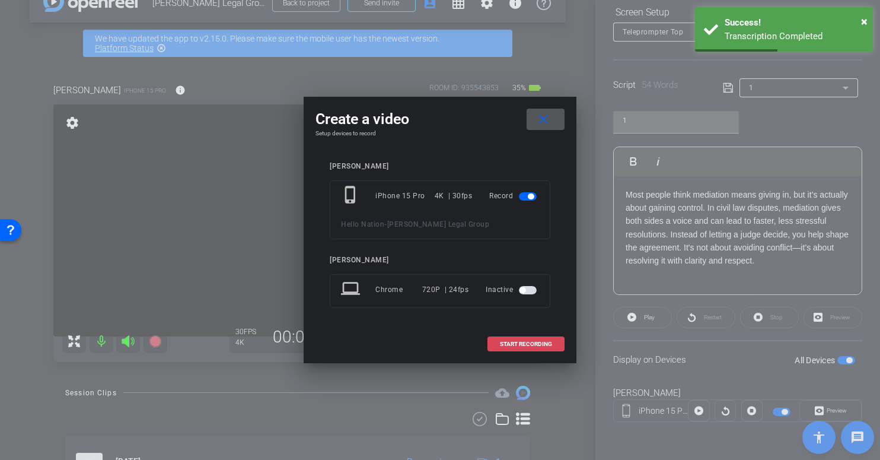
click at [532, 341] on span "START RECORDING" at bounding box center [526, 344] width 52 height 6
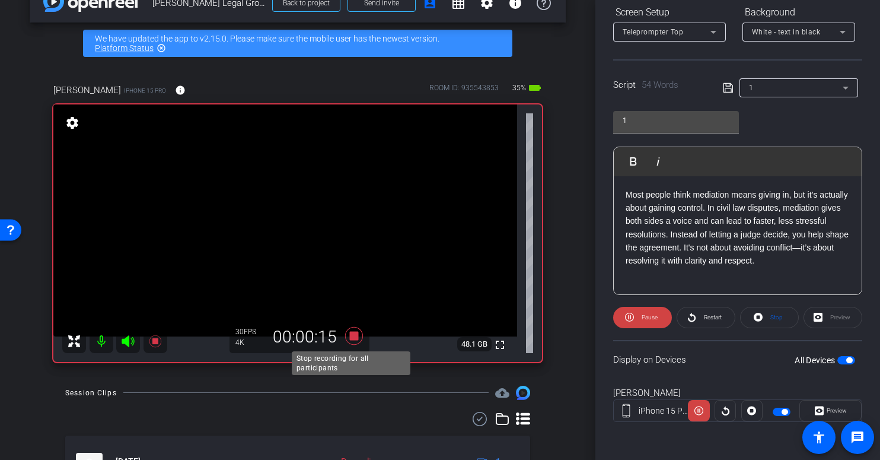
click at [349, 335] on icon at bounding box center [354, 336] width 18 height 18
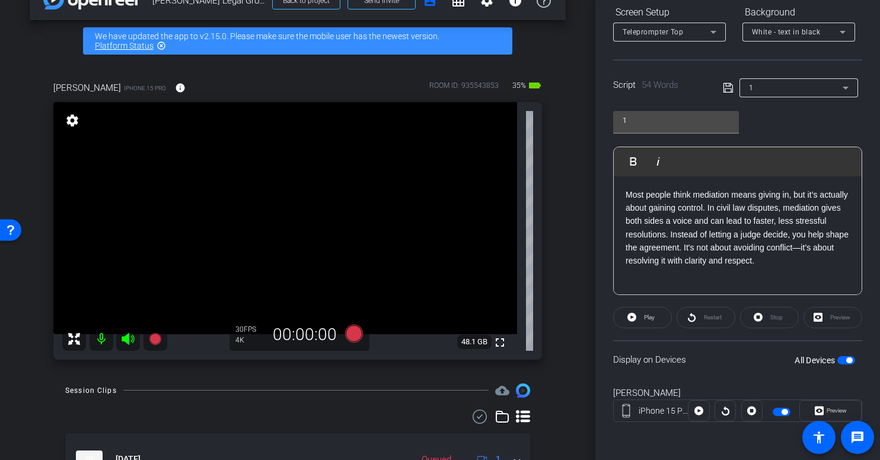
scroll to position [175, 0]
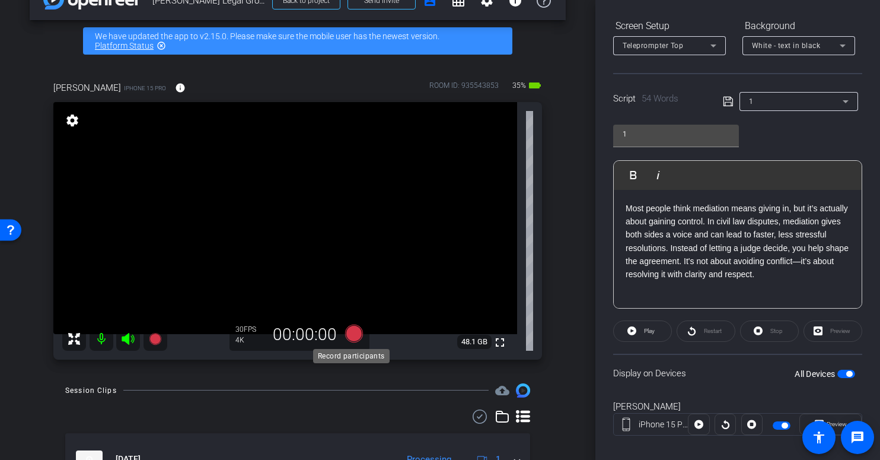
click at [350, 331] on icon at bounding box center [354, 333] width 18 height 18
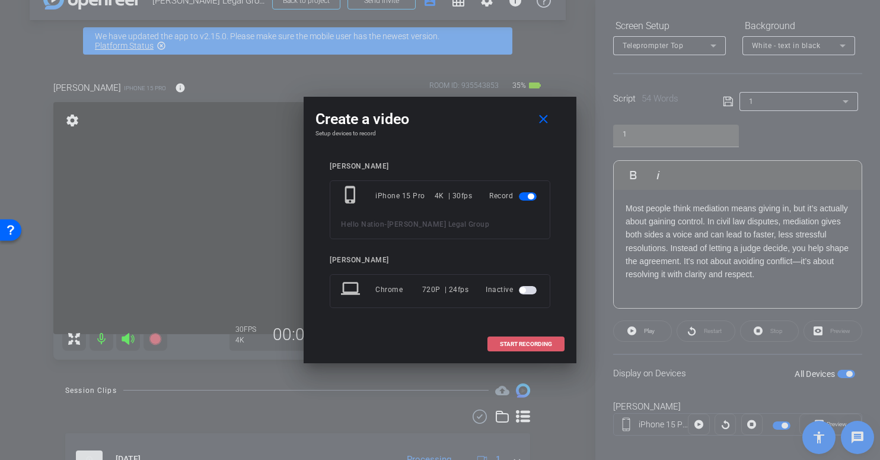
click at [525, 342] on span "START RECORDING" at bounding box center [526, 344] width 52 height 6
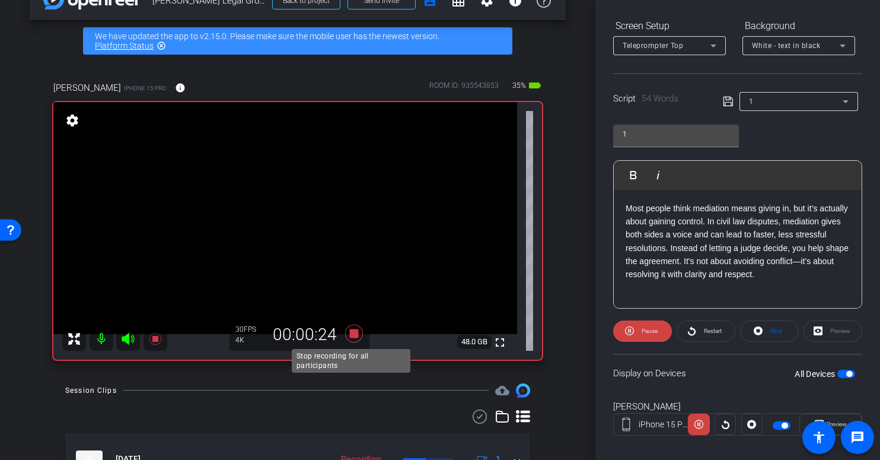
click at [349, 334] on icon at bounding box center [354, 333] width 18 height 18
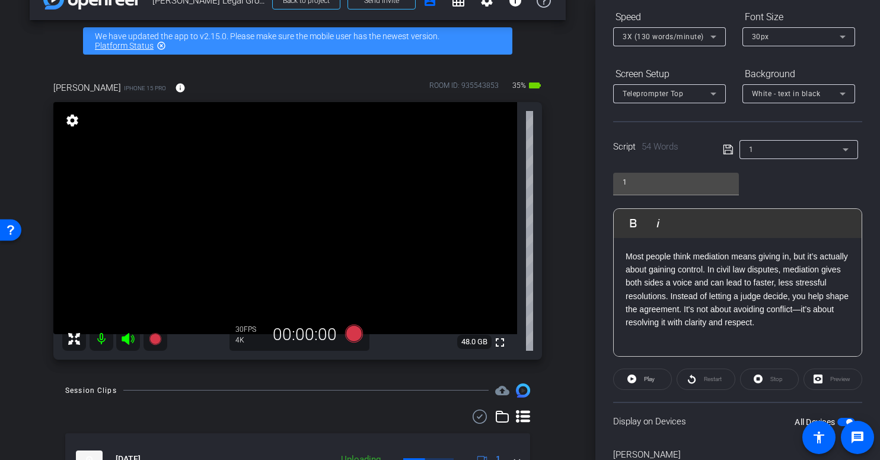
scroll to position [126, 0]
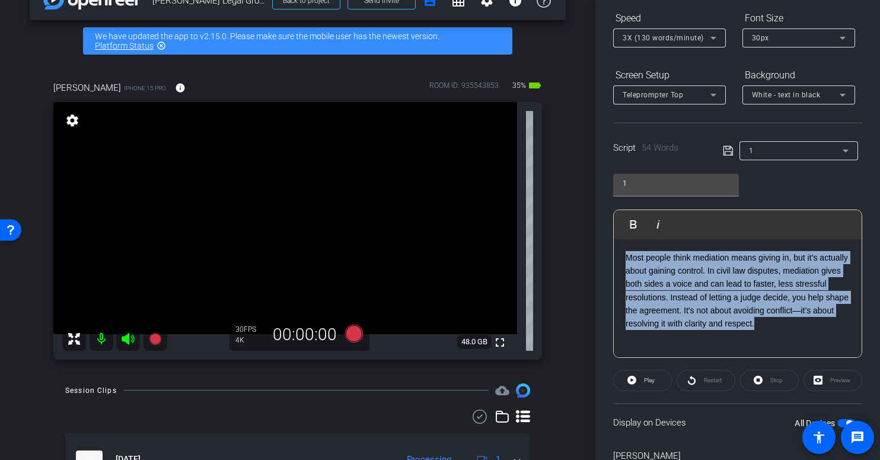
drag, startPoint x: 831, startPoint y: 330, endPoint x: 604, endPoint y: 245, distance: 243.2
click at [603, 244] on div "Participants Teleprompter Adjustments settings Coby Maslyn flip Director Everyo…" at bounding box center [737, 230] width 285 height 460
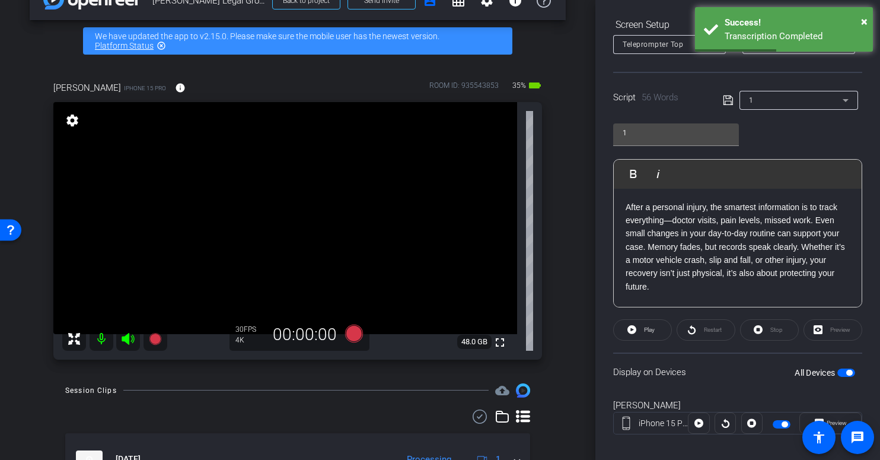
scroll to position [185, 0]
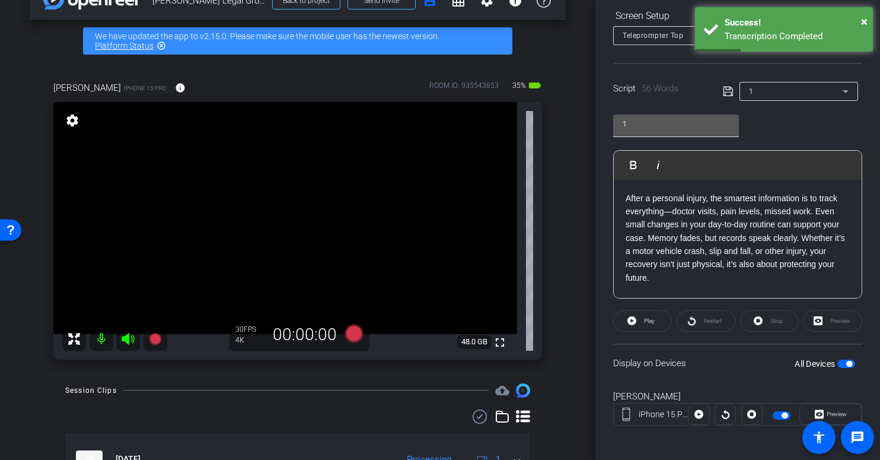
click at [663, 125] on input "1" at bounding box center [676, 124] width 107 height 14
click at [723, 90] on icon at bounding box center [727, 91] width 9 height 9
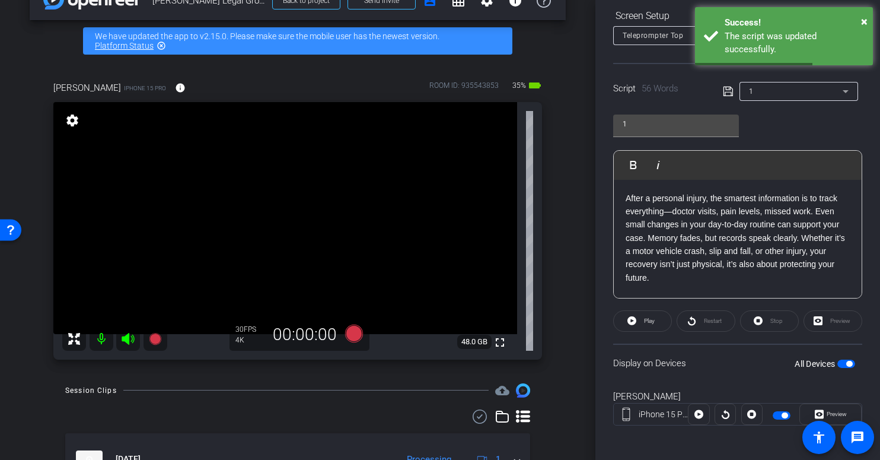
click at [846, 365] on span "button" at bounding box center [849, 364] width 6 height 6
click at [840, 363] on span "button" at bounding box center [846, 363] width 18 height 8
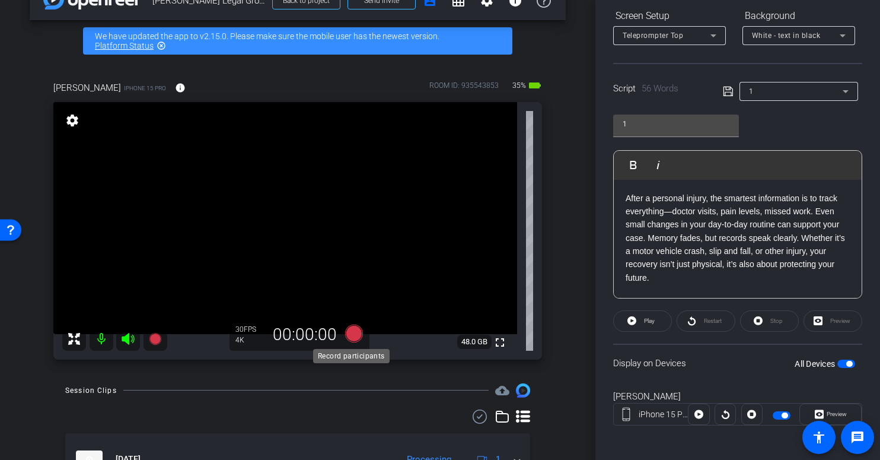
click at [350, 334] on icon at bounding box center [354, 333] width 18 height 18
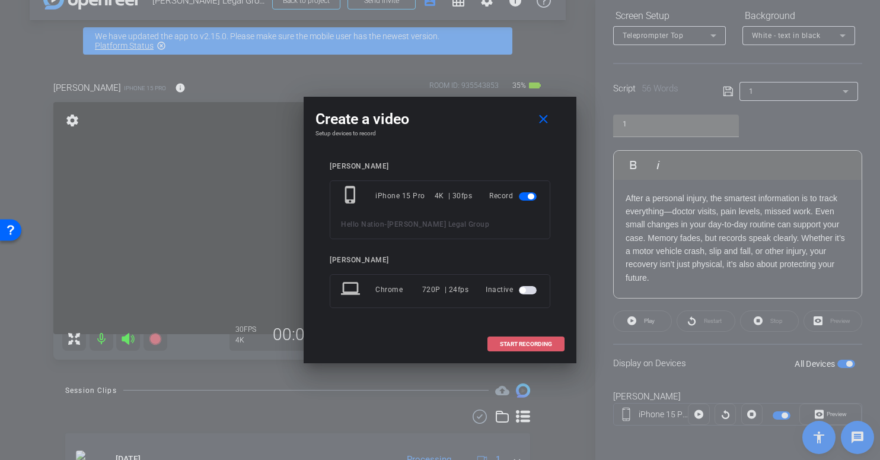
click at [537, 346] on span "START RECORDING" at bounding box center [526, 344] width 52 height 6
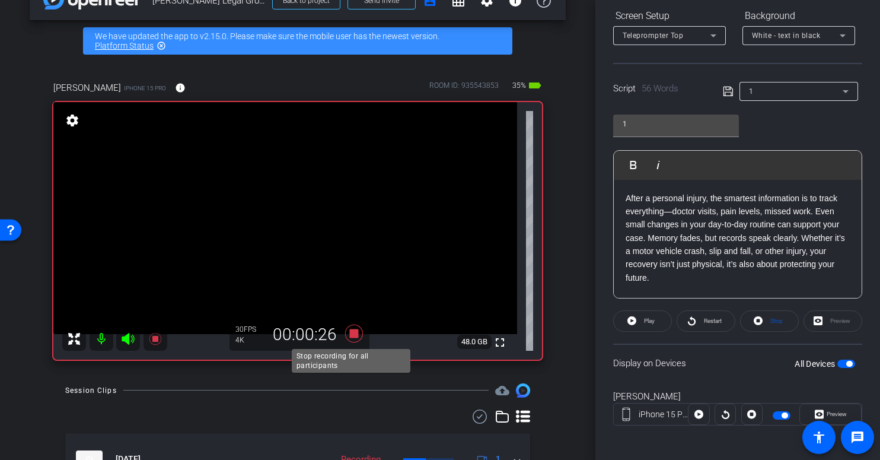
click at [349, 334] on icon at bounding box center [354, 333] width 18 height 18
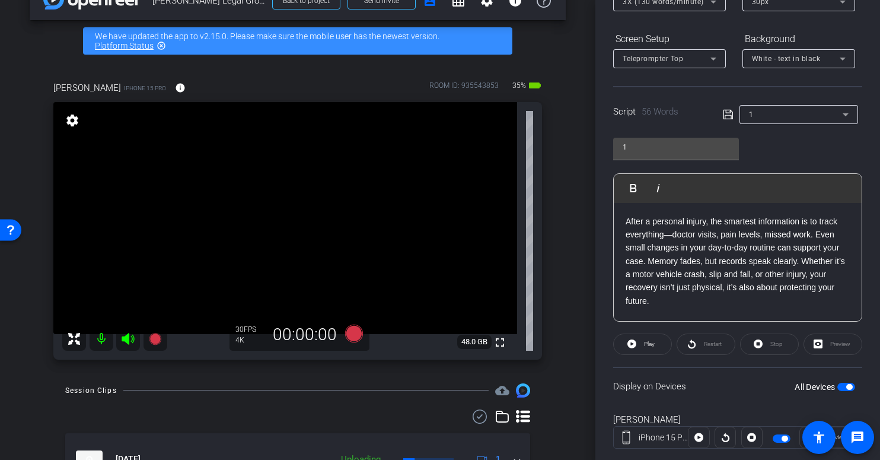
scroll to position [189, 0]
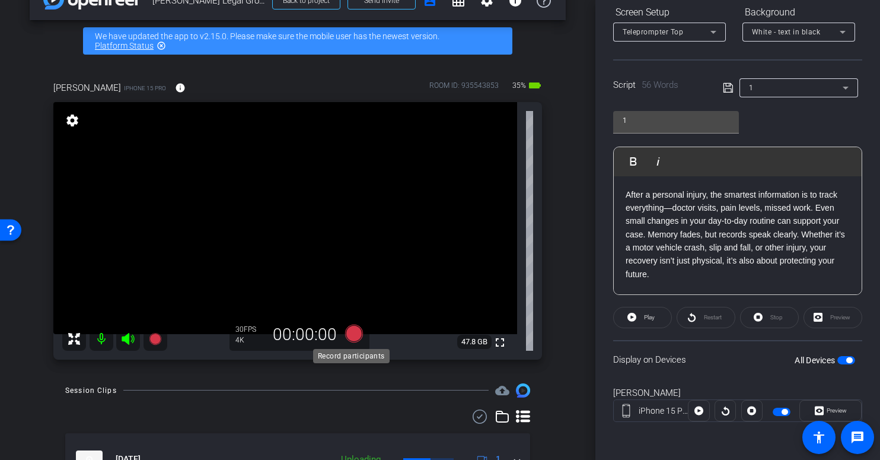
click at [350, 334] on icon at bounding box center [354, 333] width 18 height 18
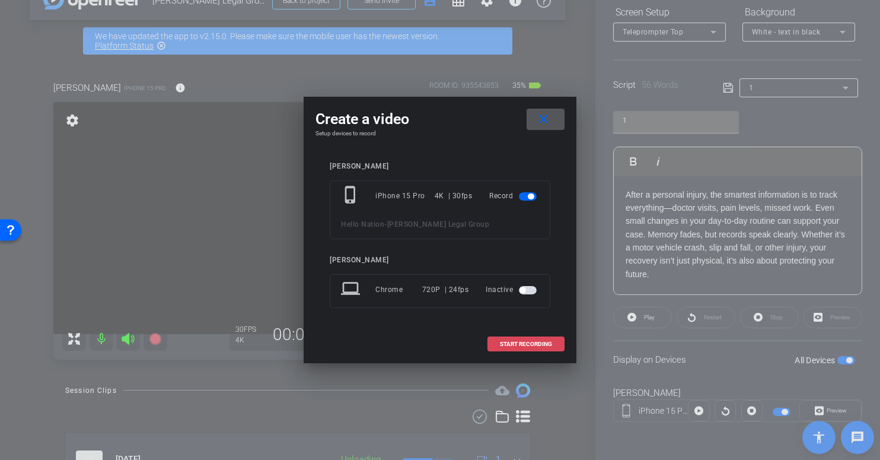
click at [506, 342] on span "START RECORDING" at bounding box center [526, 344] width 52 height 6
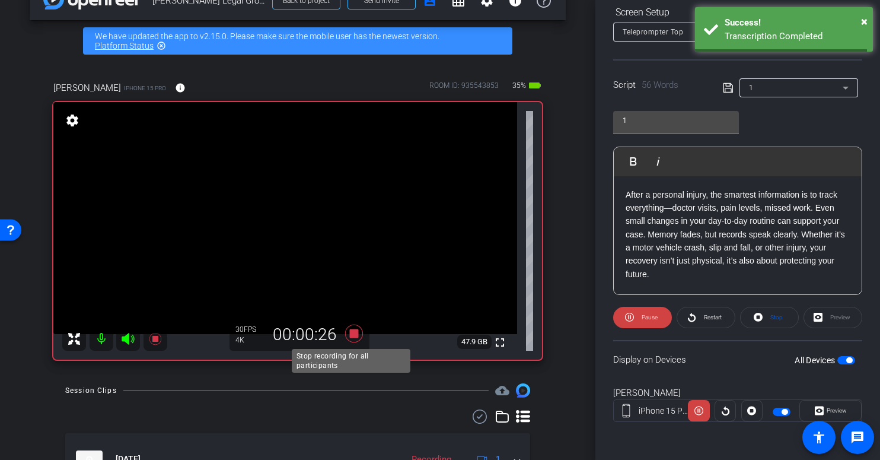
click at [350, 334] on icon at bounding box center [354, 333] width 18 height 18
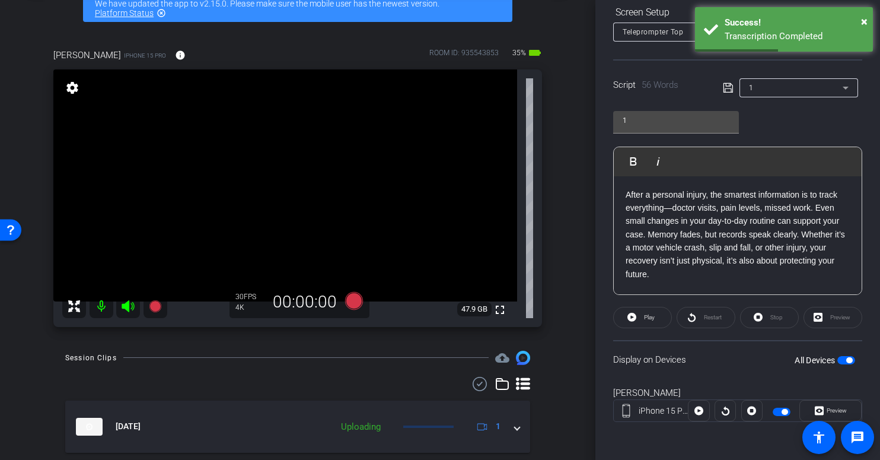
scroll to position [70, 0]
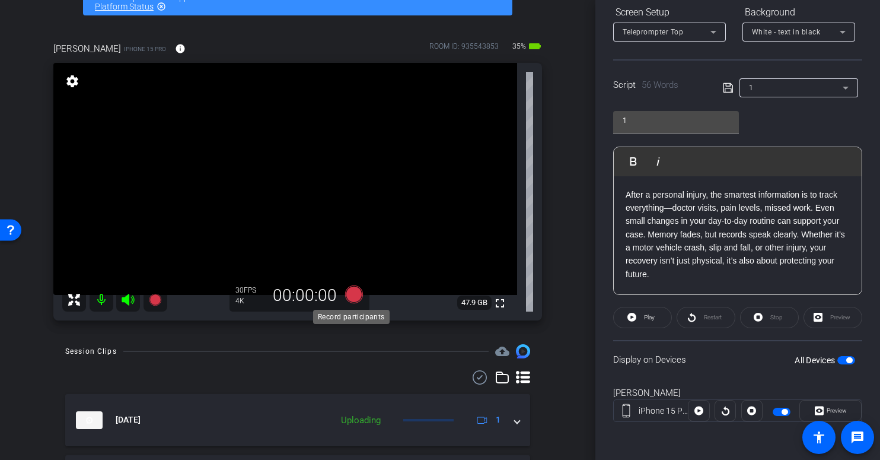
click at [349, 294] on icon at bounding box center [354, 294] width 18 height 18
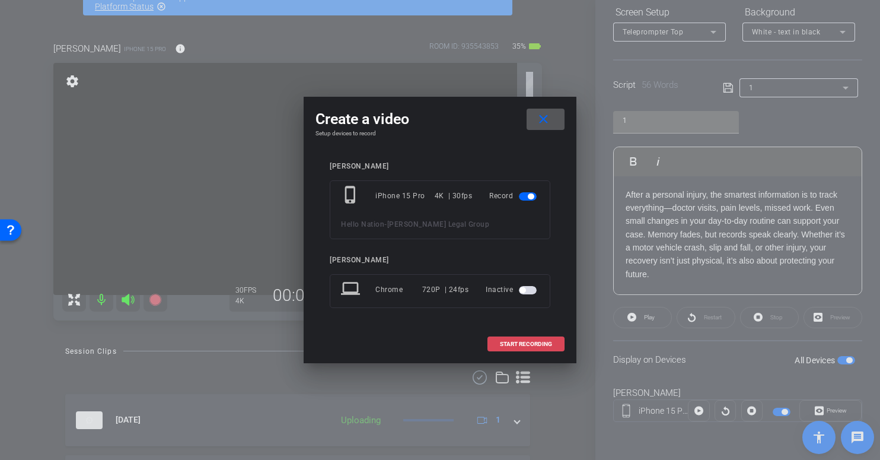
click at [506, 342] on span "START RECORDING" at bounding box center [526, 344] width 52 height 6
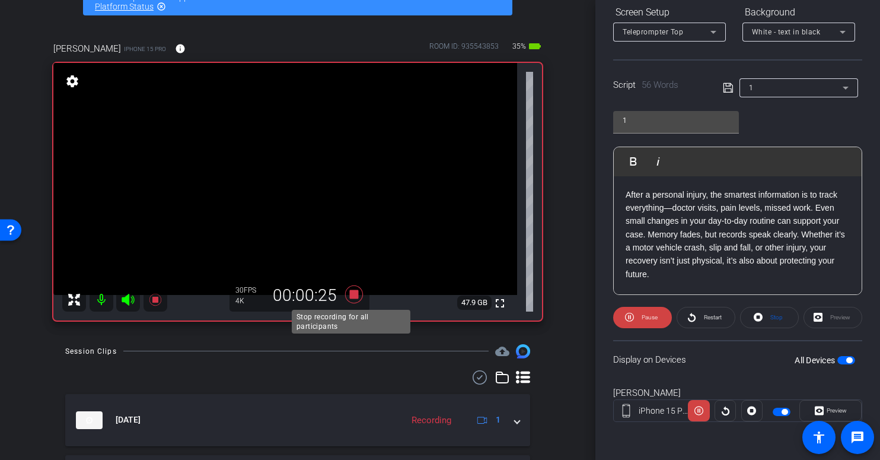
click at [350, 295] on icon at bounding box center [354, 294] width 18 height 18
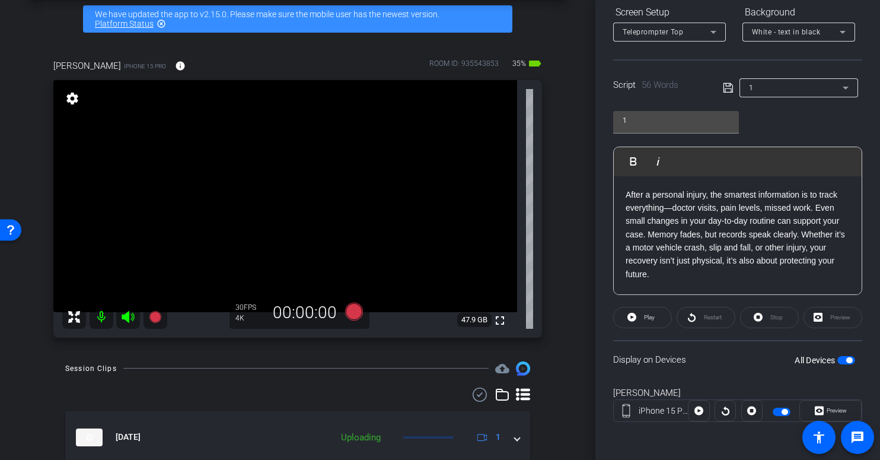
scroll to position [85, 0]
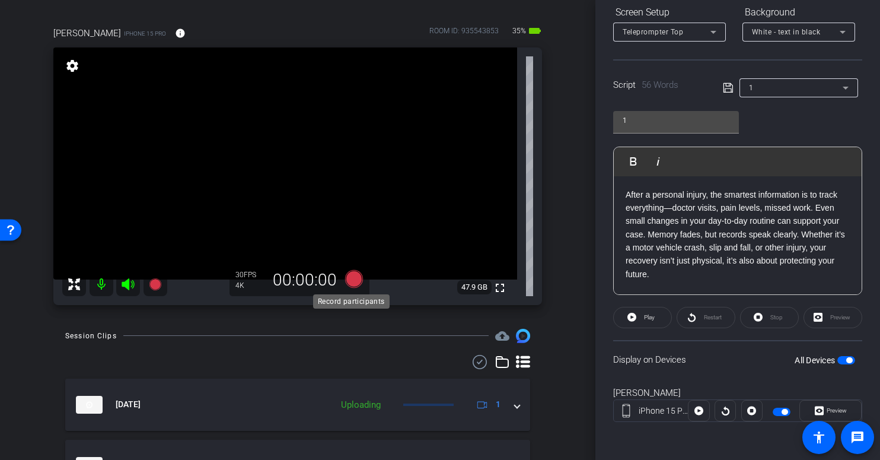
click at [350, 278] on icon at bounding box center [354, 279] width 18 height 18
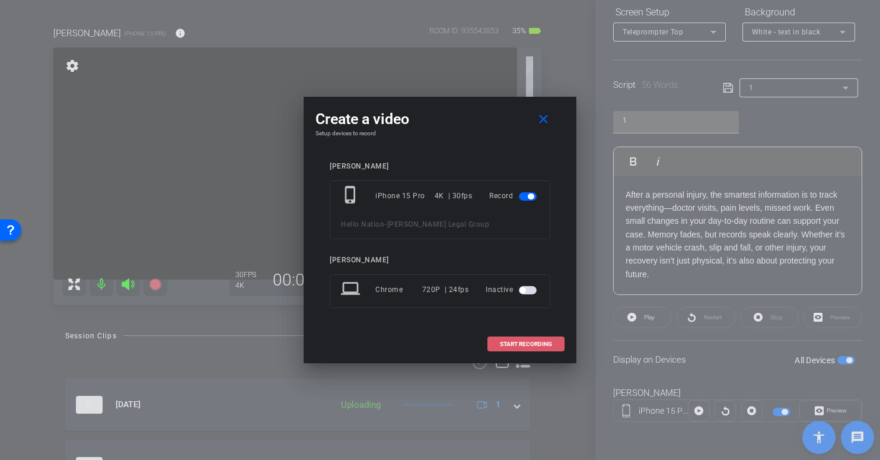
click at [532, 347] on span at bounding box center [526, 344] width 76 height 28
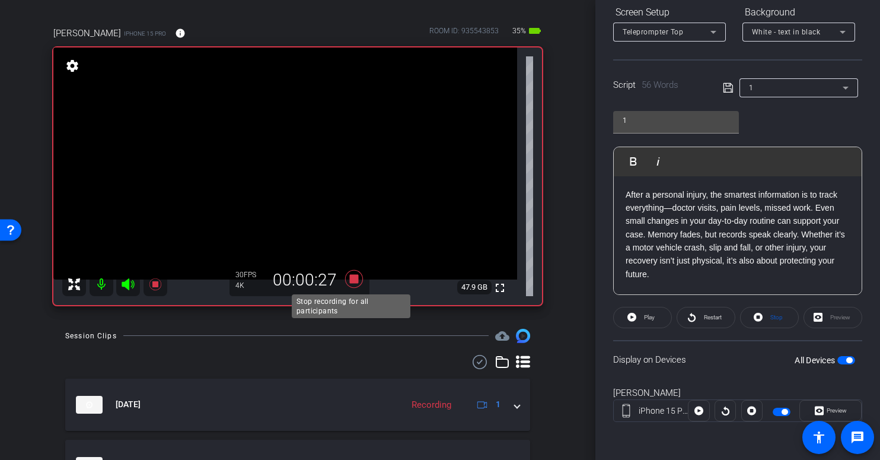
click at [351, 279] on icon at bounding box center [354, 279] width 18 height 18
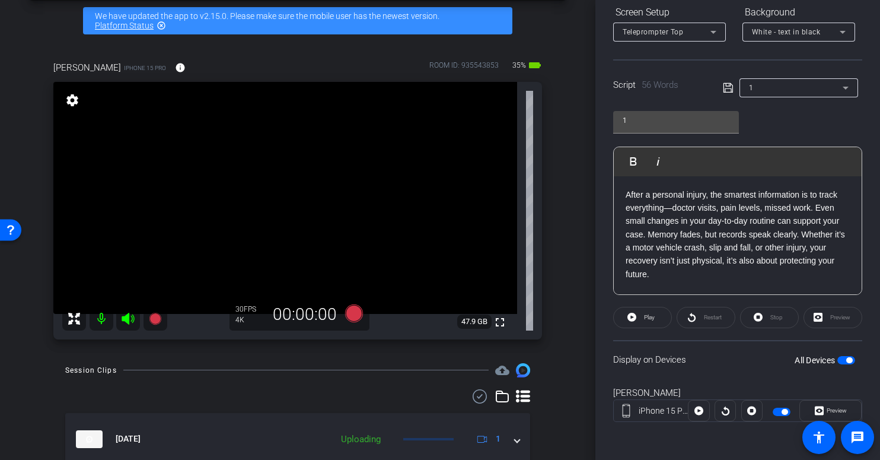
scroll to position [0, 0]
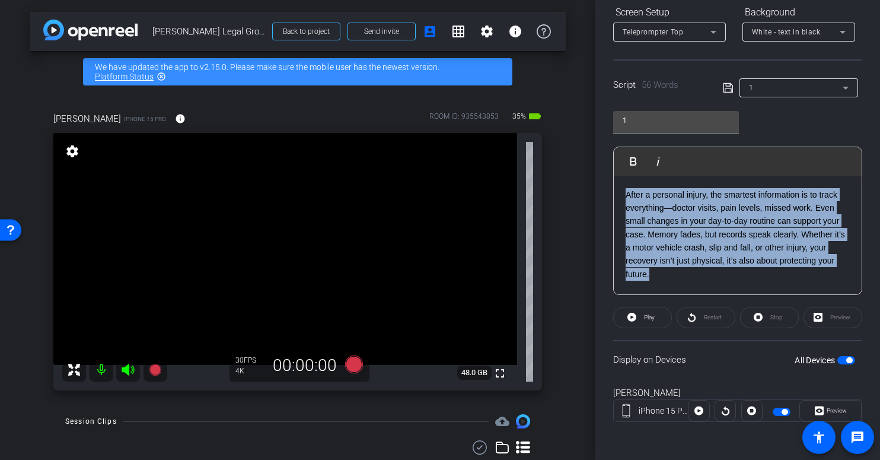
drag, startPoint x: 684, startPoint y: 282, endPoint x: 617, endPoint y: 197, distance: 108.4
click at [617, 197] on div "After a personal injury, the smartest information is to track everything—doctor…" at bounding box center [738, 235] width 248 height 119
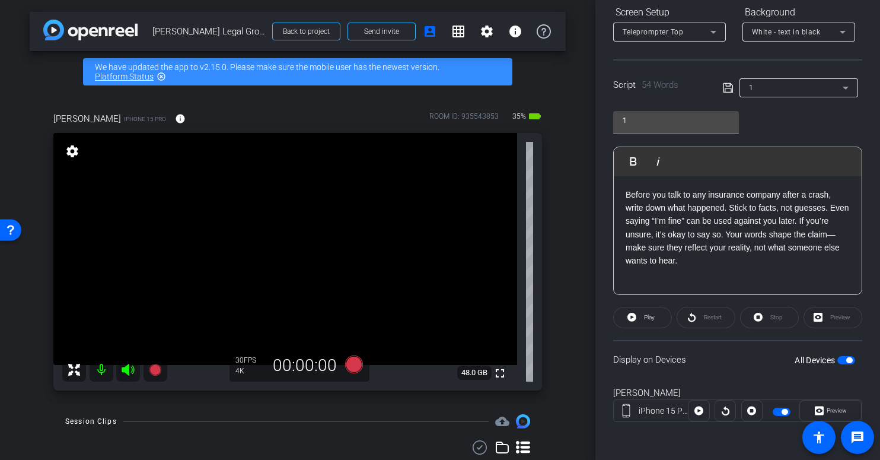
click at [725, 88] on icon at bounding box center [728, 88] width 11 height 14
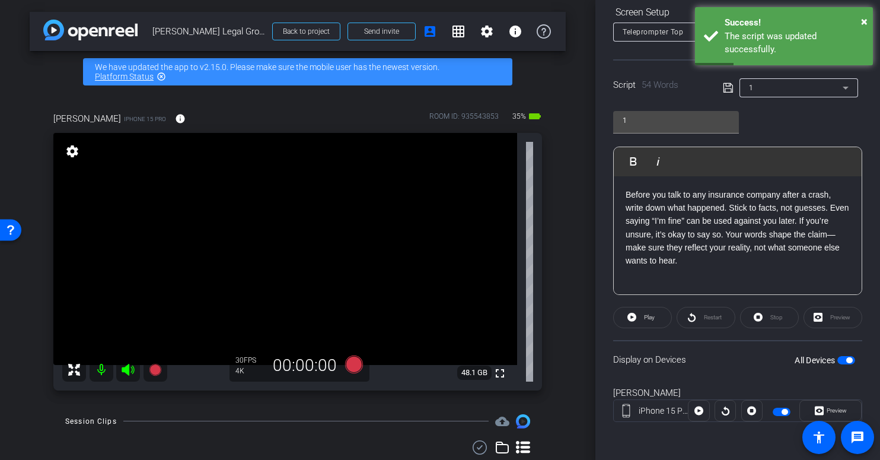
click at [846, 360] on span "button" at bounding box center [849, 360] width 6 height 6
click at [844, 360] on span "button" at bounding box center [846, 360] width 18 height 8
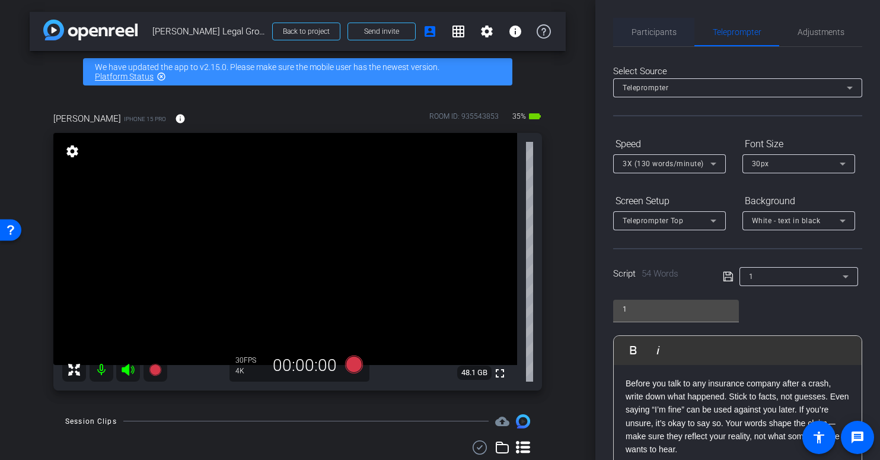
click at [648, 29] on span "Participants" at bounding box center [654, 32] width 45 height 8
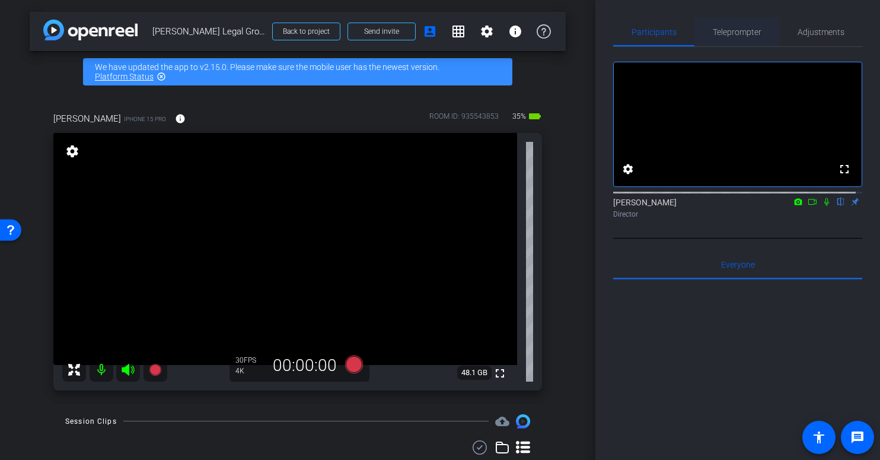
click at [741, 32] on span "Teleprompter" at bounding box center [737, 32] width 49 height 8
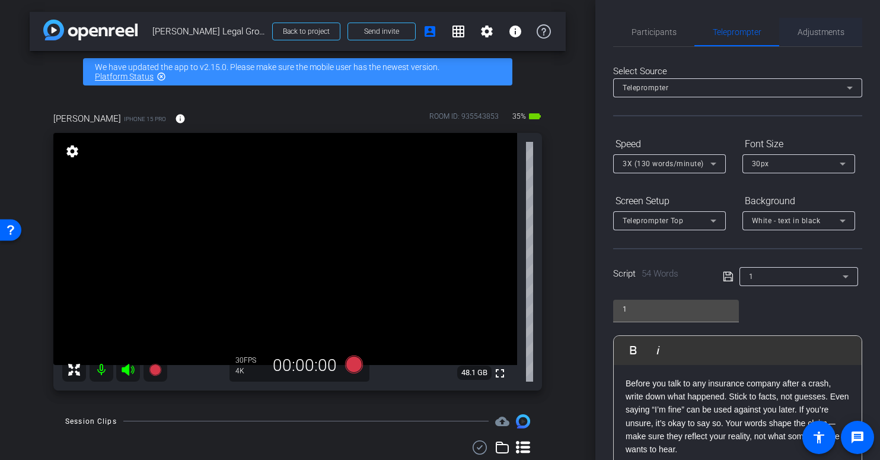
click at [805, 28] on span "Adjustments" at bounding box center [821, 32] width 47 height 8
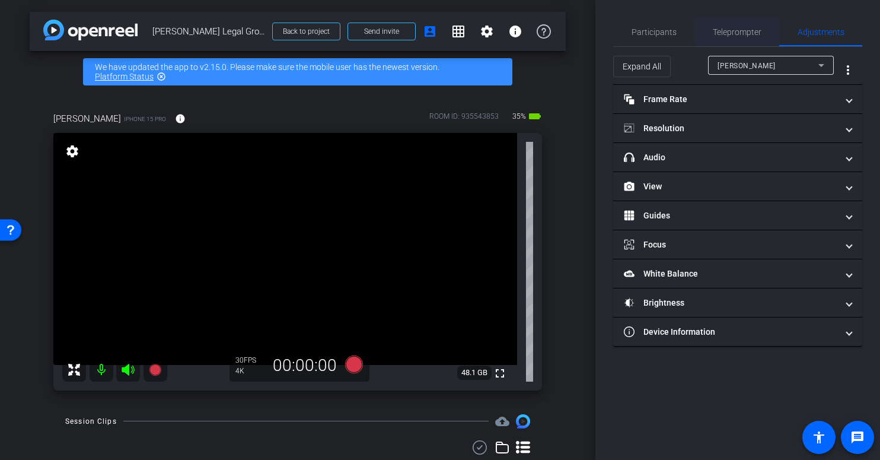
click at [726, 35] on span "Teleprompter" at bounding box center [737, 32] width 49 height 8
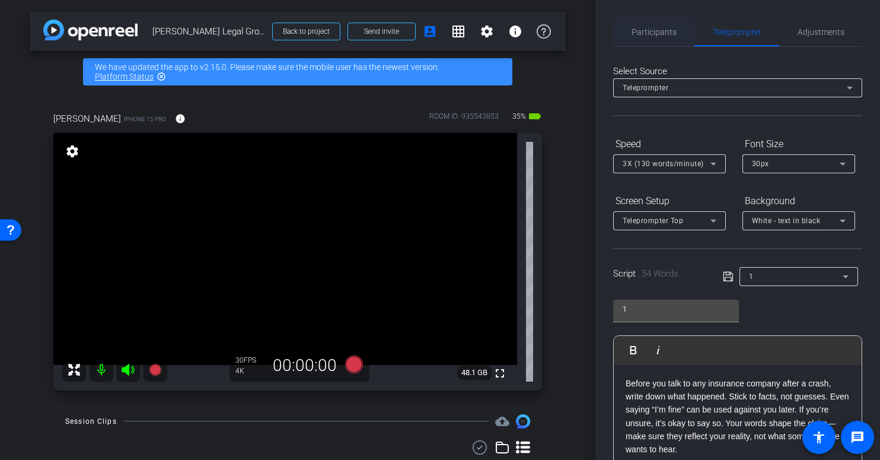
click at [661, 28] on span "Participants" at bounding box center [654, 32] width 45 height 8
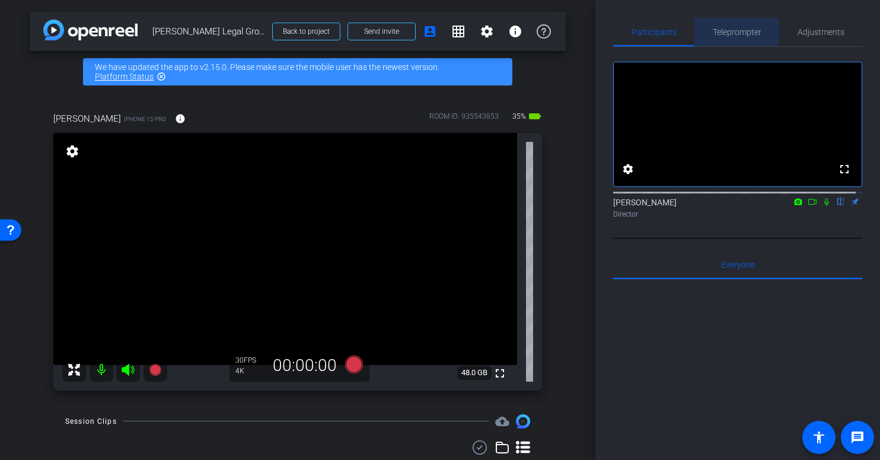
click at [728, 31] on span "Teleprompter" at bounding box center [737, 32] width 49 height 8
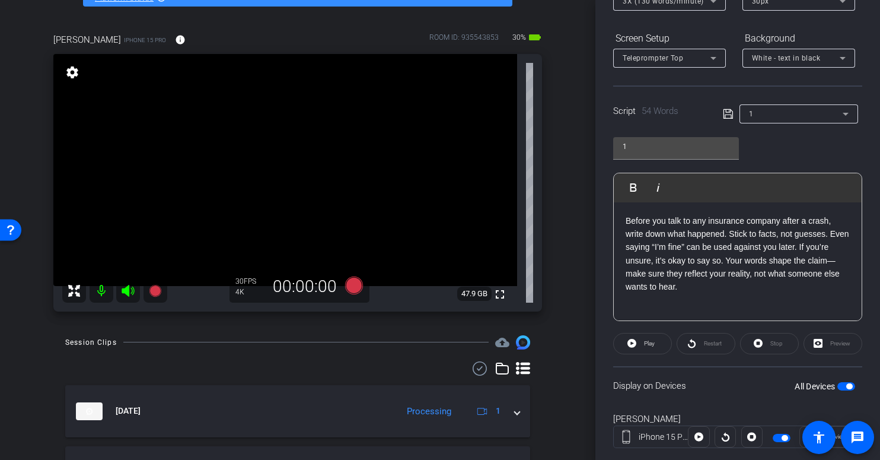
scroll to position [76, 0]
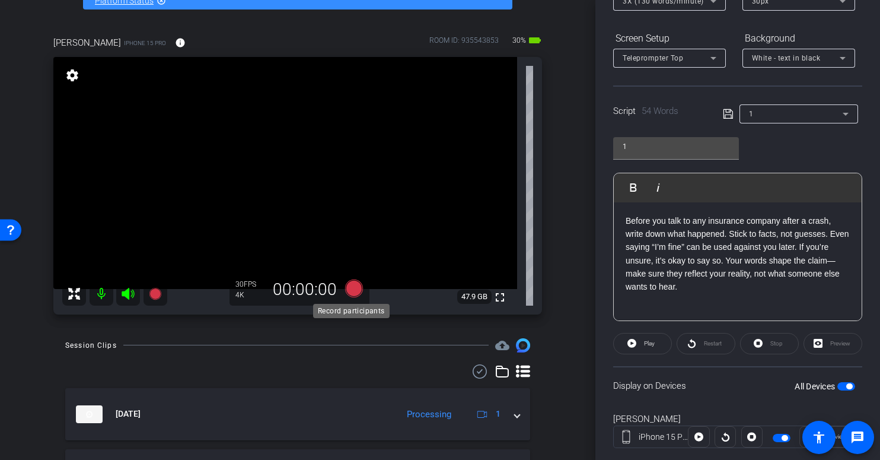
click at [351, 288] on icon at bounding box center [354, 288] width 18 height 18
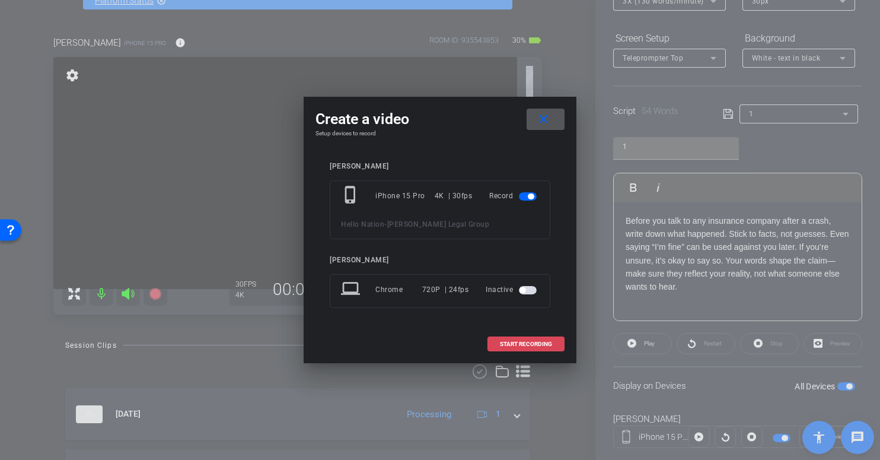
click at [522, 346] on span "START RECORDING" at bounding box center [526, 344] width 52 height 6
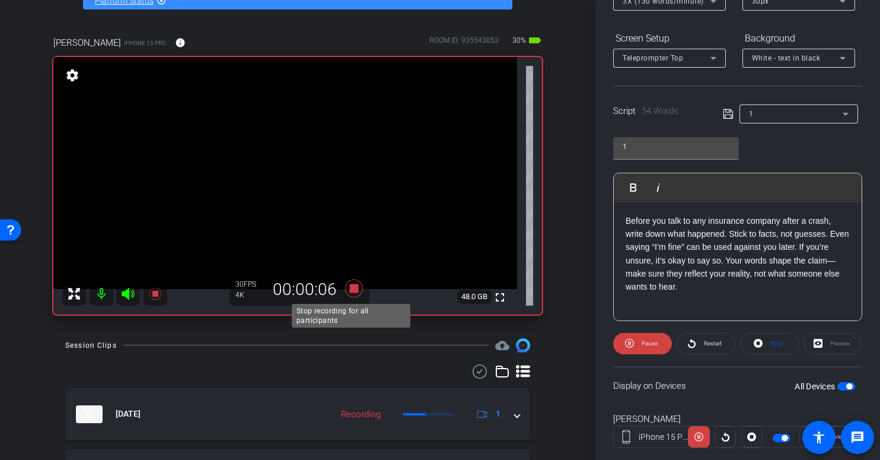
click at [349, 288] on icon at bounding box center [354, 288] width 18 height 18
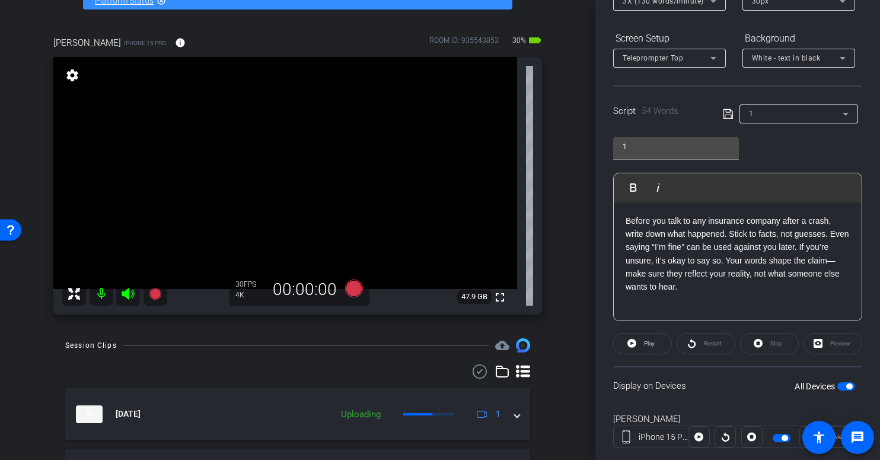
scroll to position [70, 0]
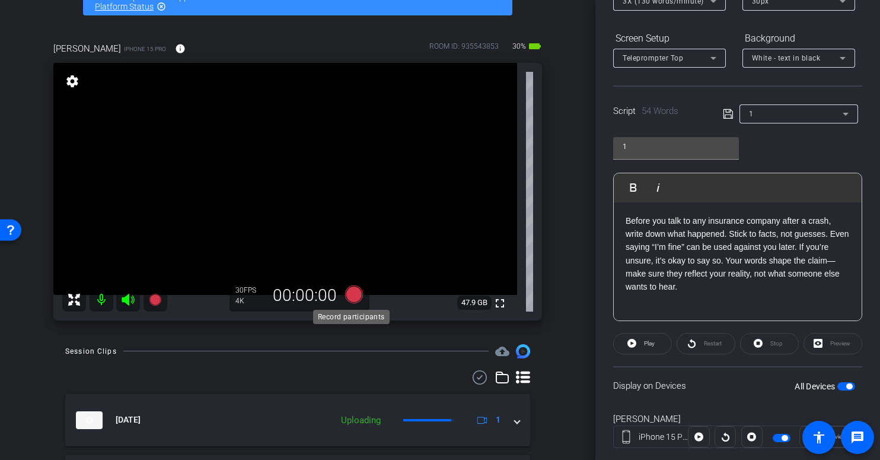
click at [350, 295] on icon at bounding box center [354, 294] width 18 height 18
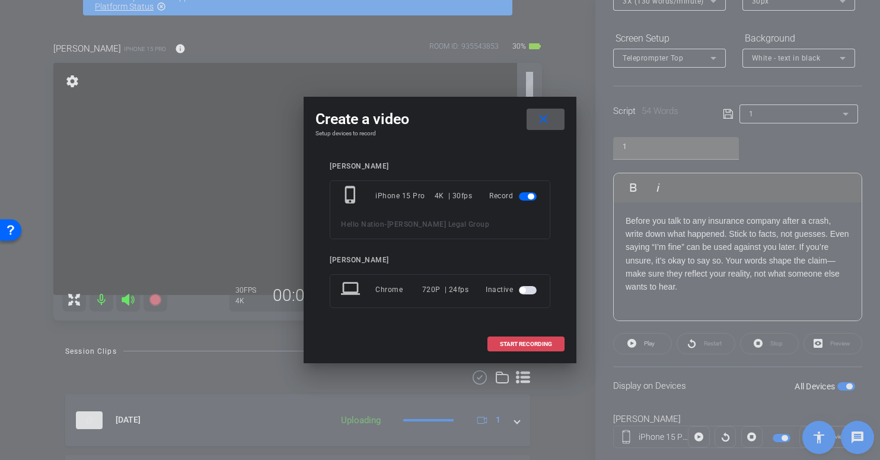
click at [531, 343] on span "START RECORDING" at bounding box center [526, 344] width 52 height 6
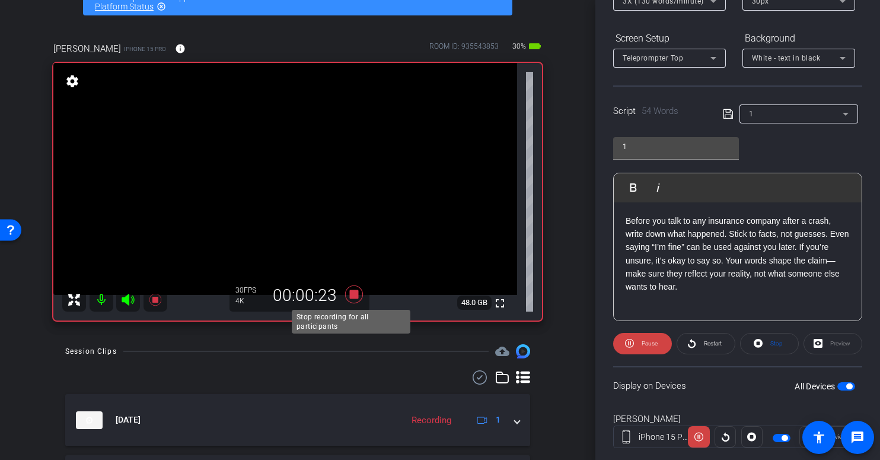
click at [352, 294] on icon at bounding box center [354, 294] width 18 height 18
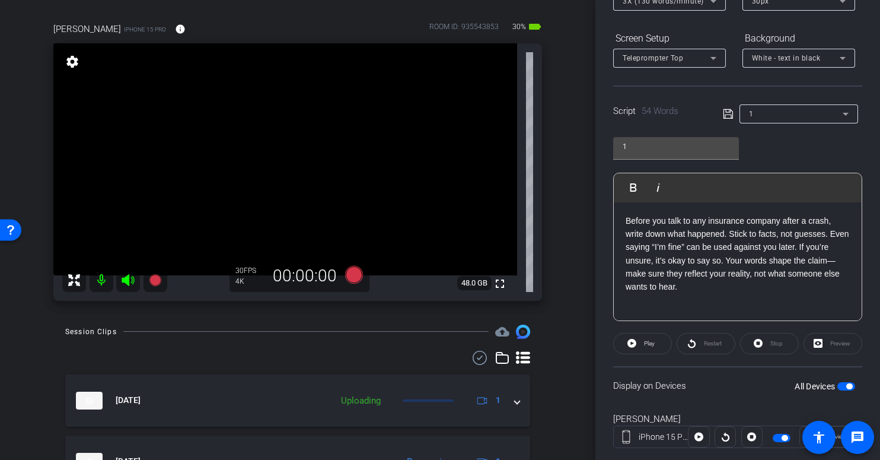
scroll to position [75, 0]
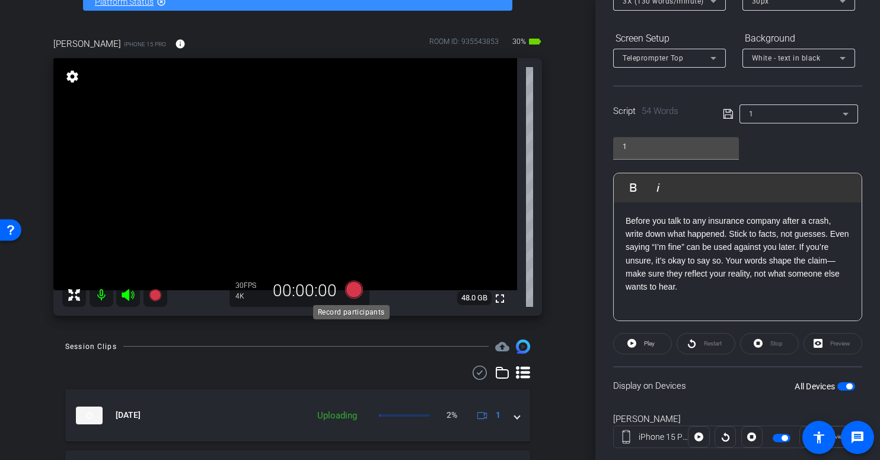
click at [349, 291] on icon at bounding box center [354, 289] width 18 height 18
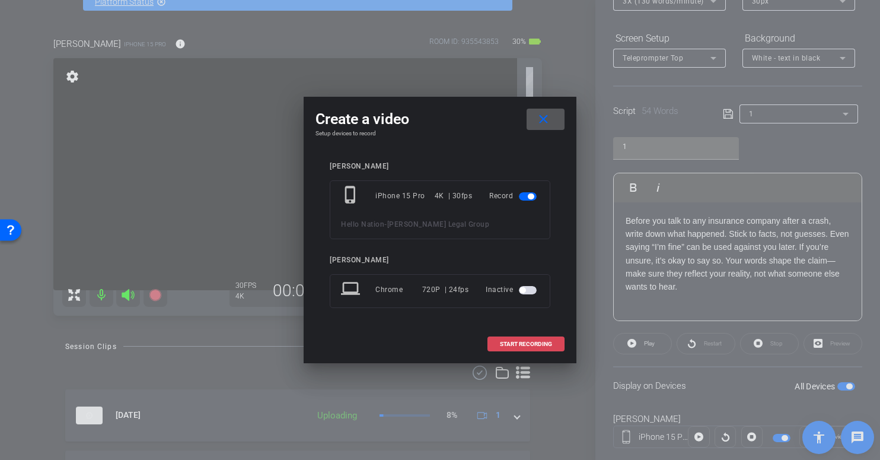
click at [505, 342] on span "START RECORDING" at bounding box center [526, 344] width 52 height 6
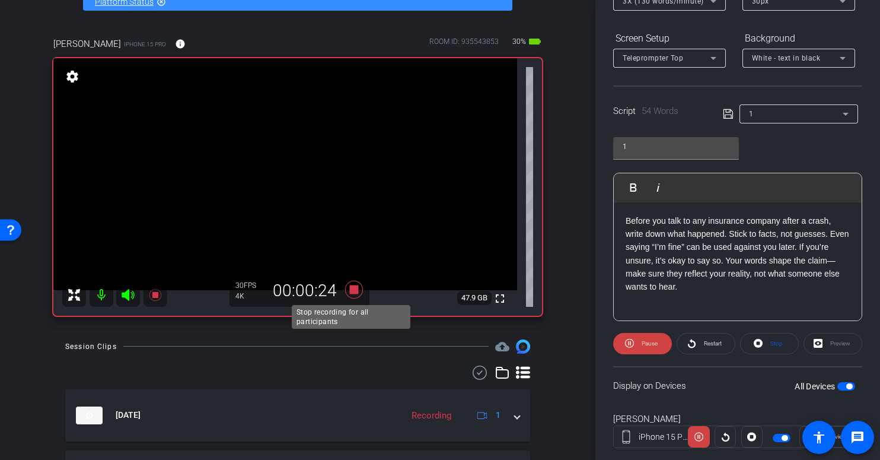
click at [355, 288] on icon at bounding box center [354, 289] width 18 height 18
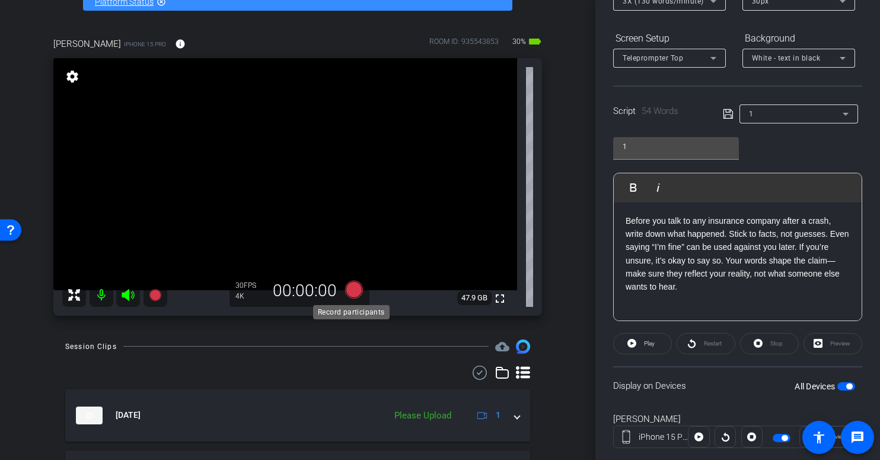
click at [350, 291] on icon at bounding box center [354, 289] width 18 height 18
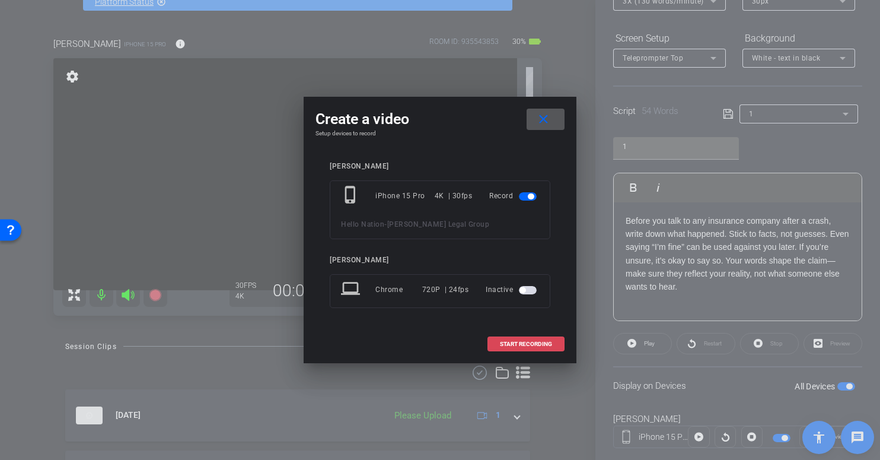
click at [524, 346] on span "START RECORDING" at bounding box center [526, 344] width 52 height 6
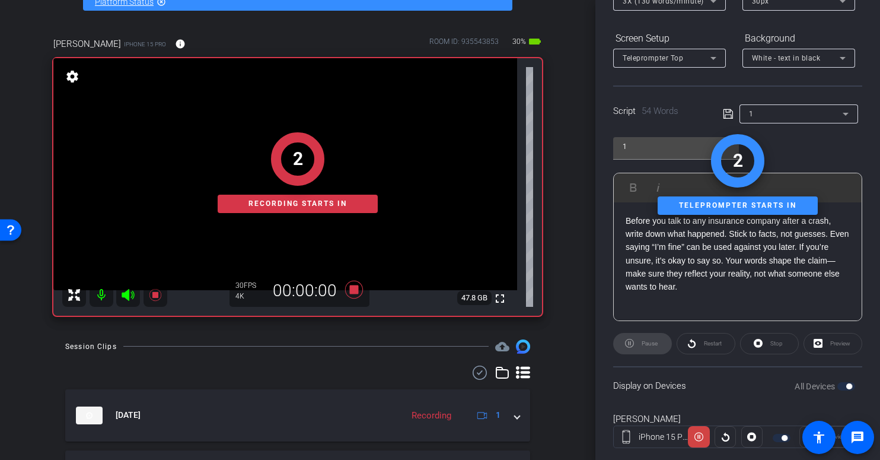
click at [310, 225] on div "2 Recording starts in" at bounding box center [297, 173] width 489 height 286
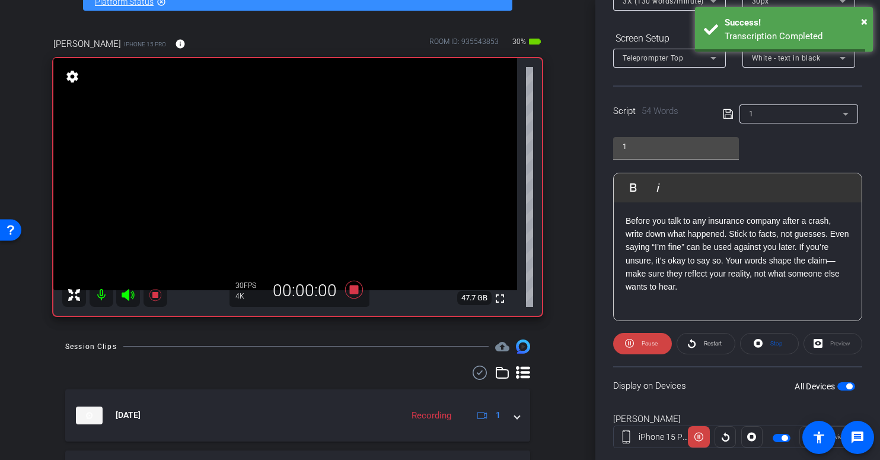
click at [296, 219] on video at bounding box center [285, 174] width 464 height 232
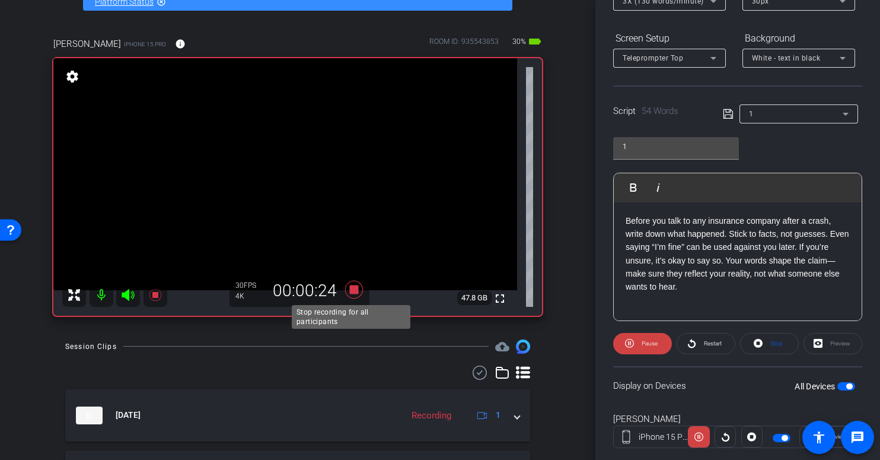
click at [351, 290] on icon at bounding box center [354, 289] width 18 height 18
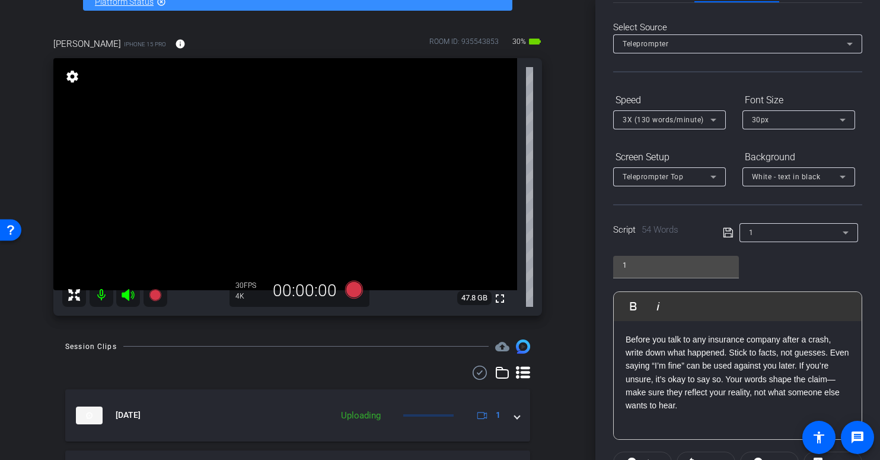
scroll to position [189, 0]
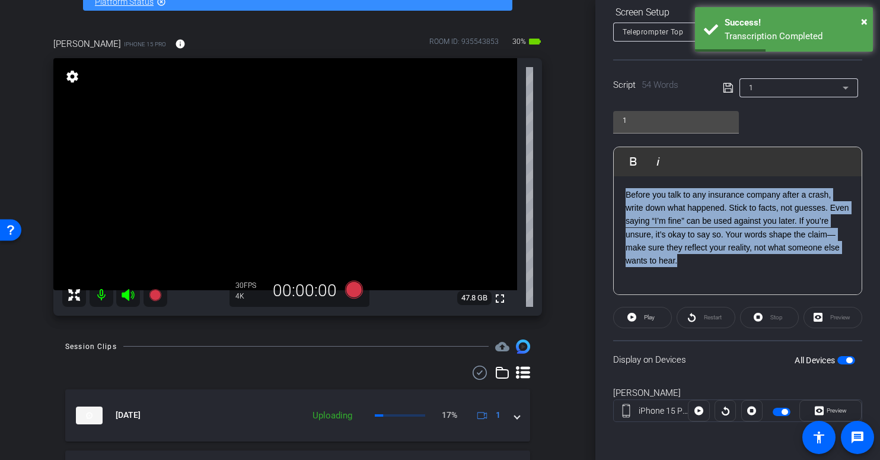
drag, startPoint x: 767, startPoint y: 270, endPoint x: 615, endPoint y: 188, distance: 172.7
click at [615, 188] on div "Before you talk to any insurance company after a crash, write down what happene…" at bounding box center [738, 235] width 248 height 119
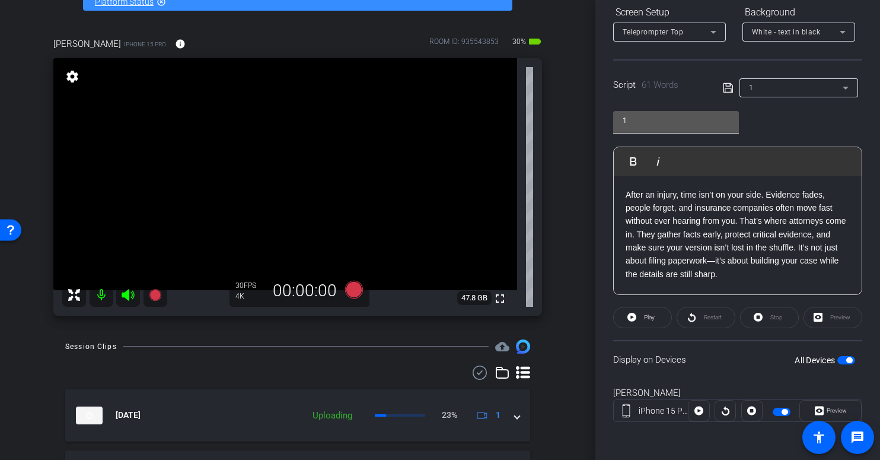
click at [664, 119] on input "1" at bounding box center [676, 120] width 107 height 14
click at [723, 85] on icon at bounding box center [728, 88] width 11 height 14
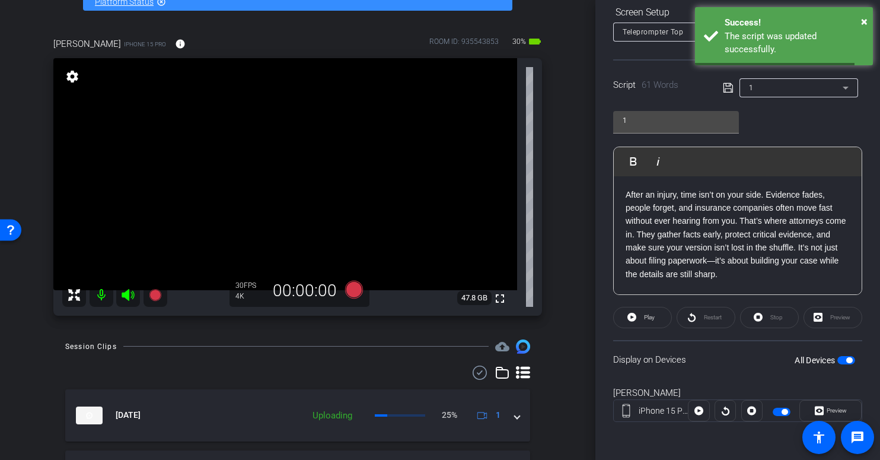
click at [726, 88] on icon at bounding box center [727, 87] width 9 height 9
click at [723, 91] on icon at bounding box center [728, 88] width 11 height 14
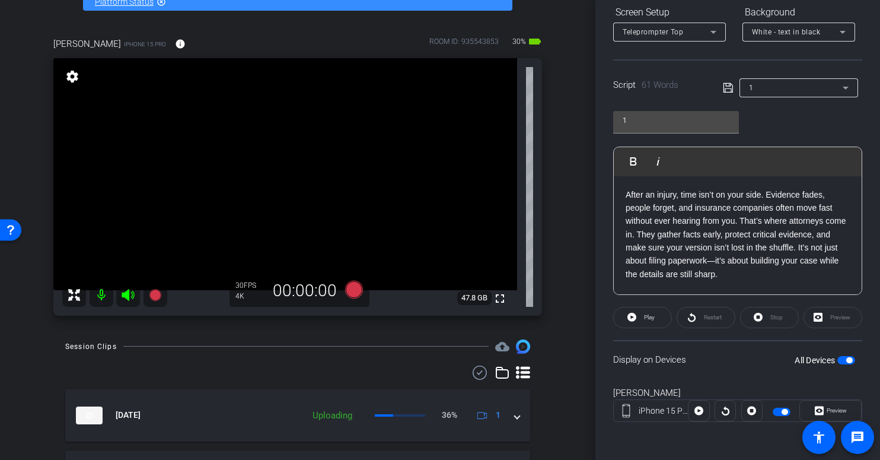
click at [846, 359] on span "button" at bounding box center [849, 360] width 6 height 6
click at [844, 359] on span "button" at bounding box center [846, 360] width 18 height 8
click at [846, 358] on span "button" at bounding box center [849, 360] width 6 height 6
click at [843, 358] on span "button" at bounding box center [846, 360] width 18 height 8
click at [266, 172] on video at bounding box center [285, 174] width 464 height 232
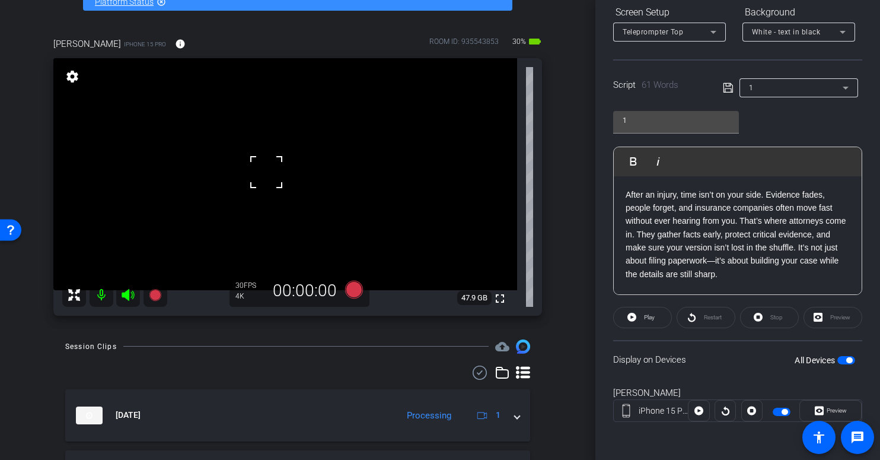
click at [291, 187] on video at bounding box center [285, 174] width 464 height 232
click at [350, 291] on icon at bounding box center [354, 289] width 18 height 18
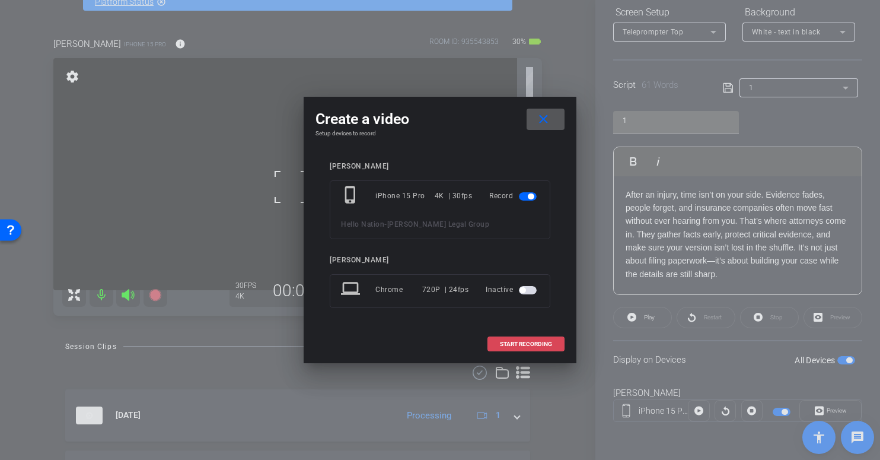
click at [526, 346] on span "START RECORDING" at bounding box center [526, 344] width 52 height 6
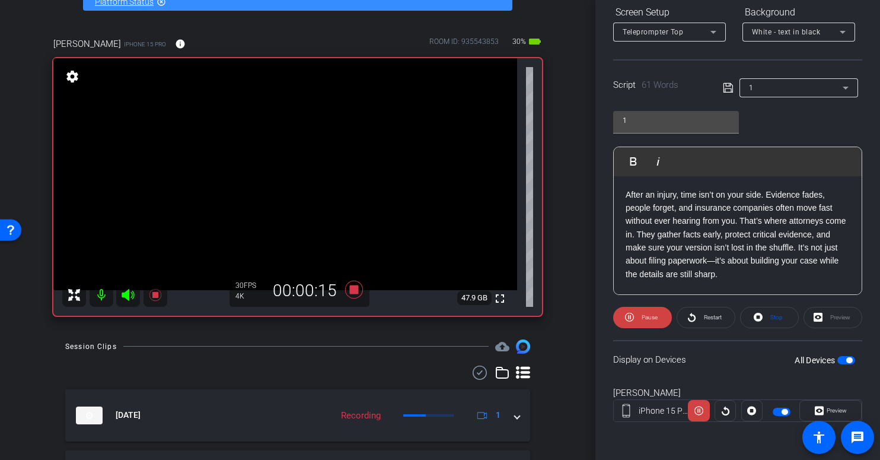
scroll to position [0, 0]
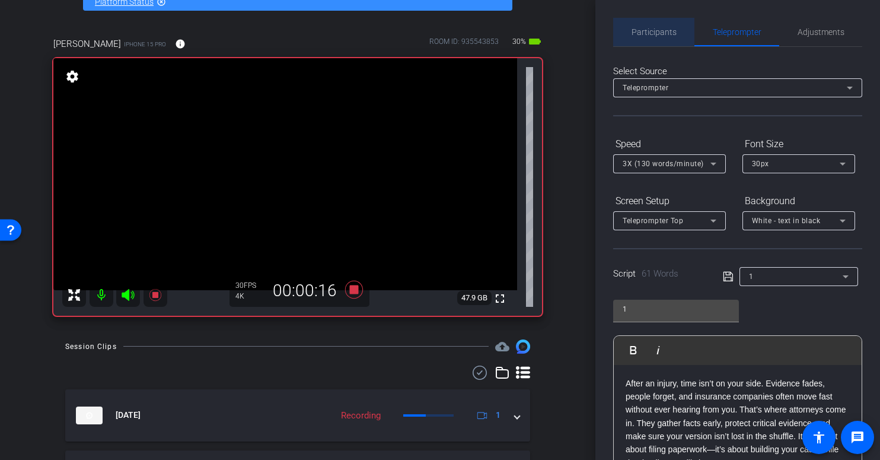
click at [660, 31] on span "Participants" at bounding box center [654, 32] width 45 height 8
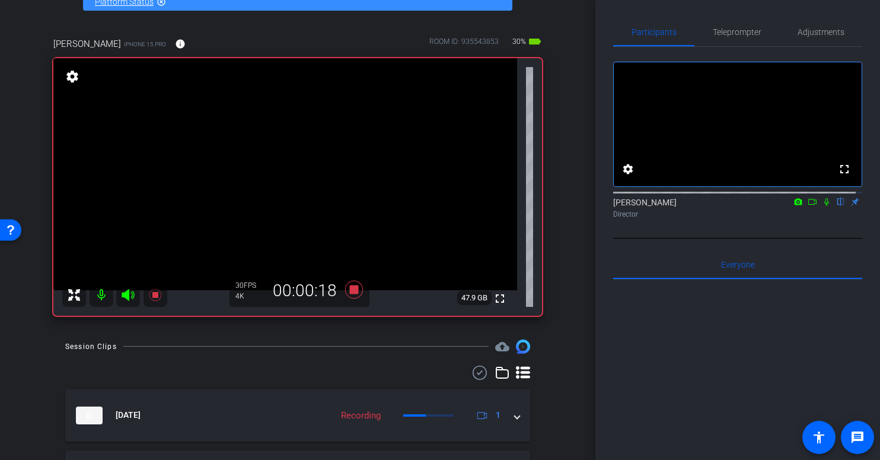
click at [808, 206] on icon at bounding box center [812, 201] width 9 height 8
click at [352, 287] on icon at bounding box center [354, 289] width 18 height 18
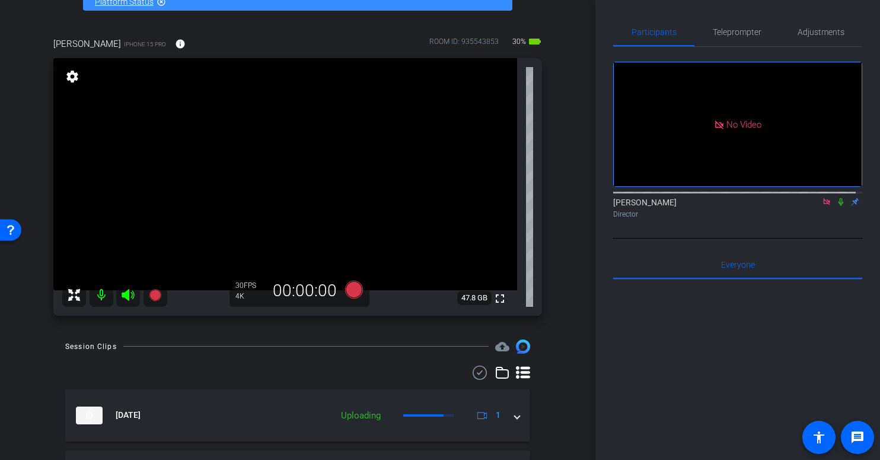
click at [822, 206] on icon at bounding box center [826, 201] width 9 height 8
click at [349, 289] on icon at bounding box center [354, 289] width 18 height 18
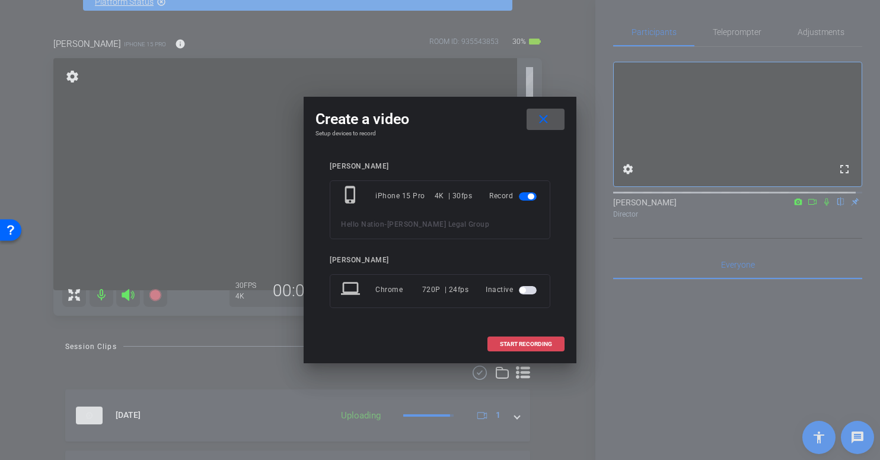
click at [527, 343] on span "START RECORDING" at bounding box center [526, 344] width 52 height 6
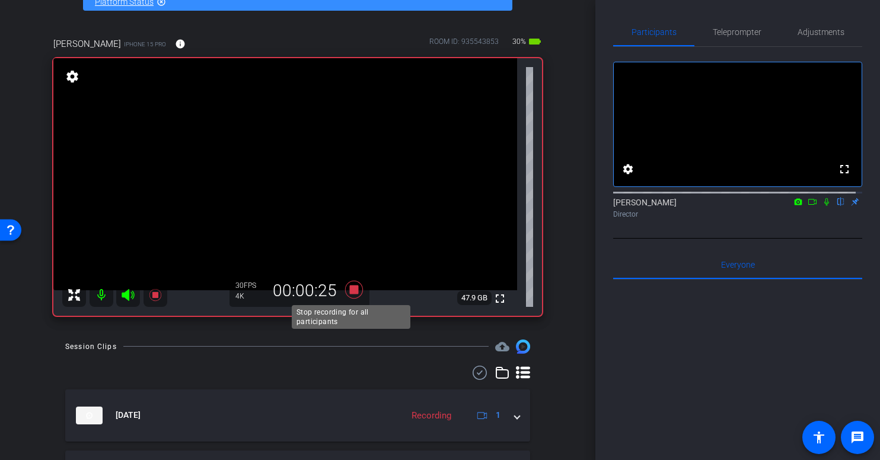
click at [352, 289] on icon at bounding box center [354, 289] width 18 height 18
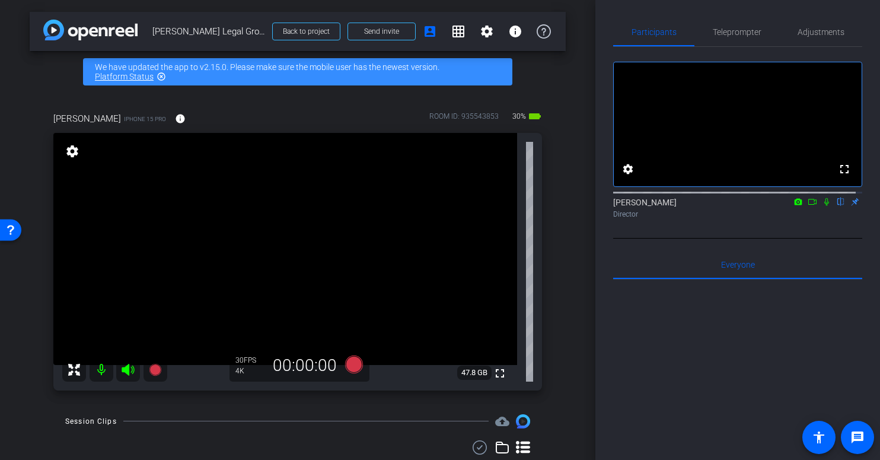
scroll to position [31, 0]
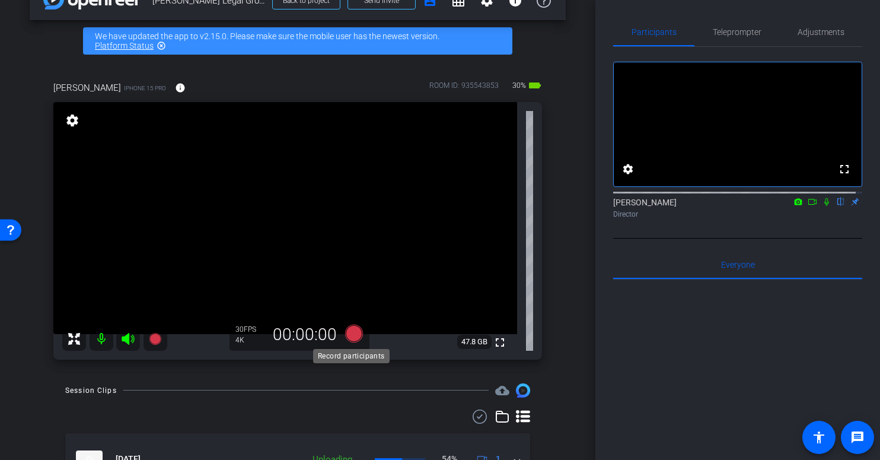
click at [351, 334] on icon at bounding box center [354, 333] width 18 height 18
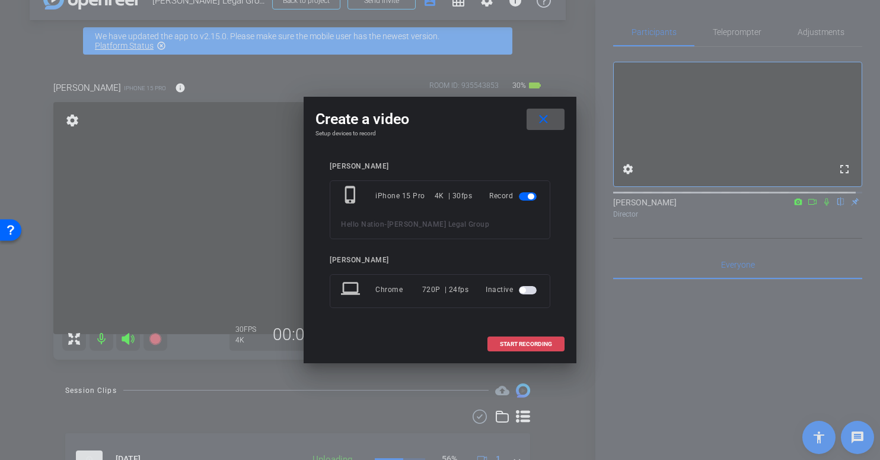
click at [540, 345] on span "START RECORDING" at bounding box center [526, 344] width 52 height 6
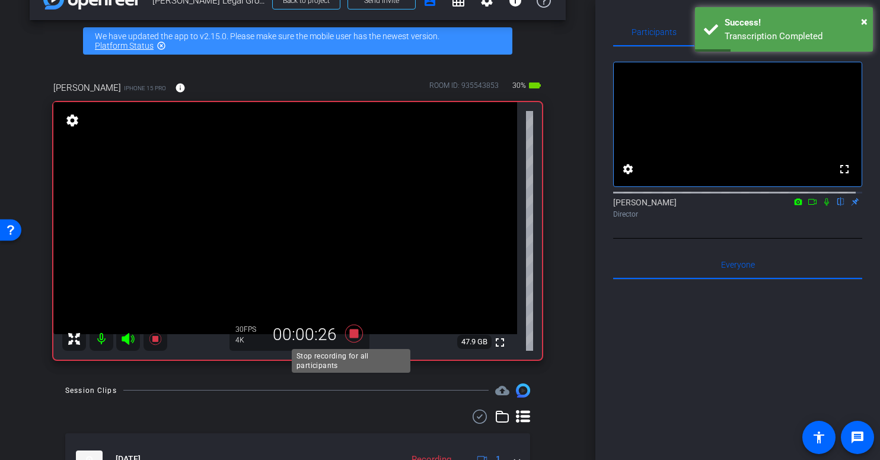
click at [347, 333] on icon at bounding box center [354, 333] width 18 height 18
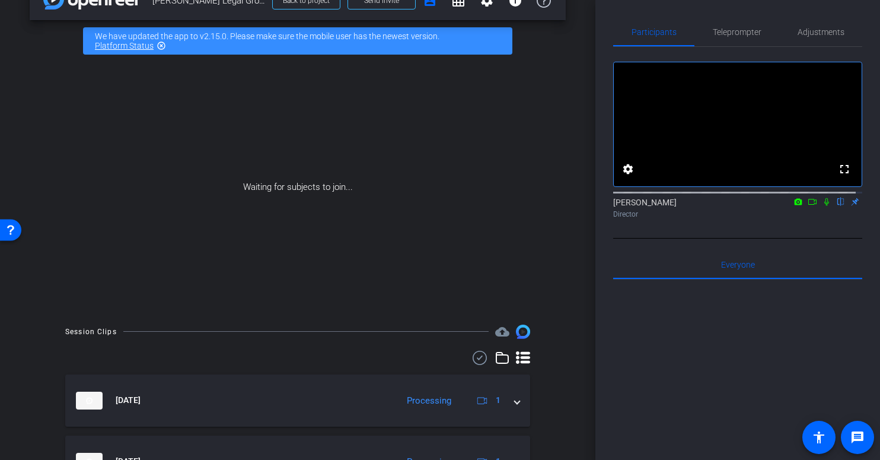
click at [808, 206] on icon at bounding box center [812, 201] width 9 height 8
click at [836, 206] on icon at bounding box center [840, 201] width 9 height 8
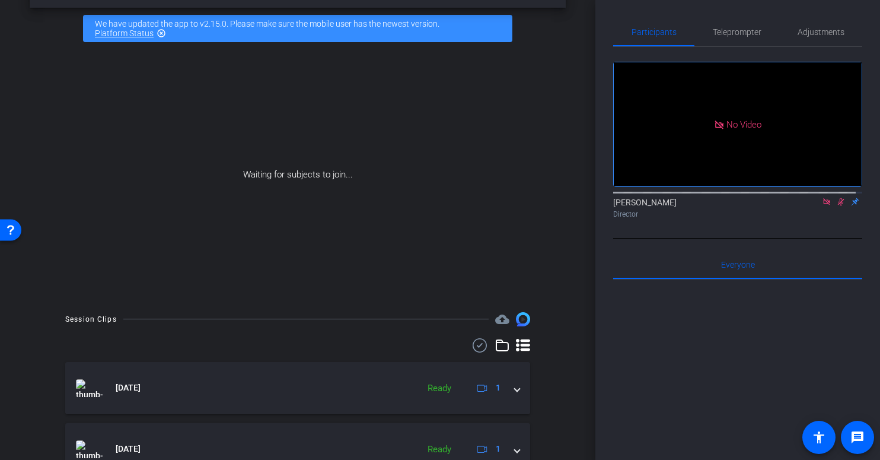
scroll to position [0, 0]
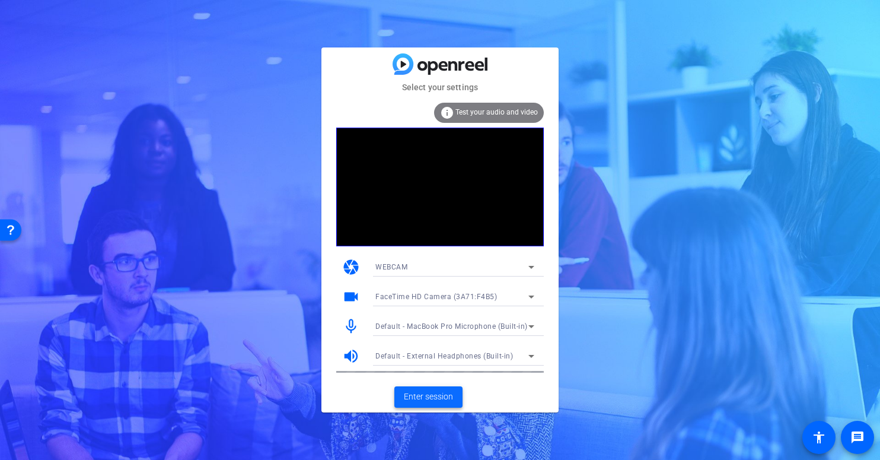
click at [430, 396] on span "Enter session" at bounding box center [428, 396] width 49 height 12
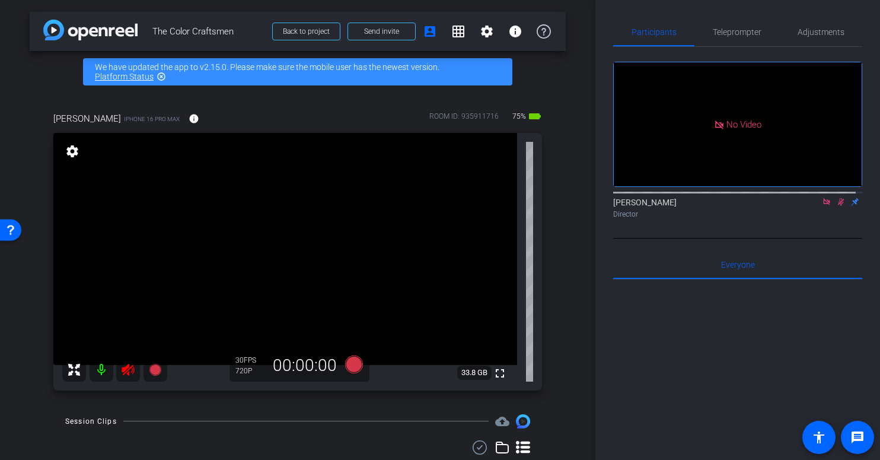
click at [125, 369] on icon at bounding box center [128, 369] width 12 height 12
click at [838, 206] on icon at bounding box center [841, 202] width 7 height 8
click at [823, 205] on icon at bounding box center [826, 201] width 7 height 7
click at [734, 34] on span "Teleprompter" at bounding box center [737, 32] width 49 height 8
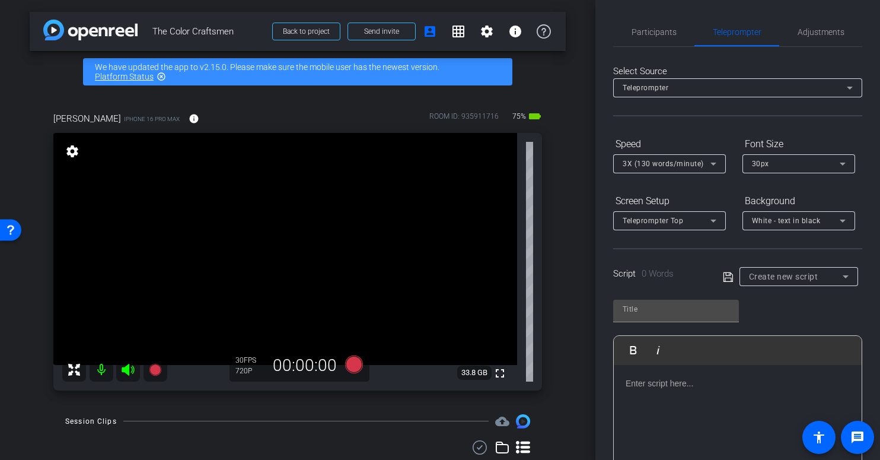
scroll to position [19, 0]
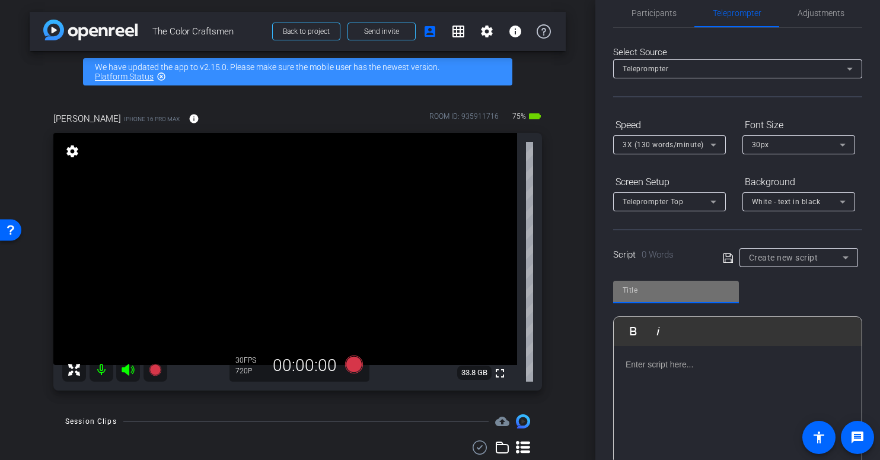
click at [683, 294] on input "text" at bounding box center [676, 290] width 107 height 14
type input "1"
click at [728, 258] on icon at bounding box center [727, 257] width 9 height 9
click at [690, 353] on div at bounding box center [738, 405] width 248 height 119
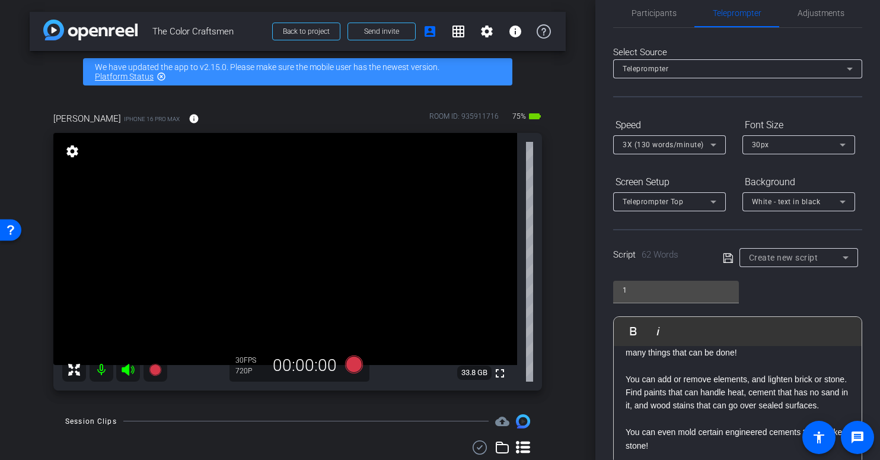
click at [723, 256] on icon at bounding box center [728, 258] width 11 height 14
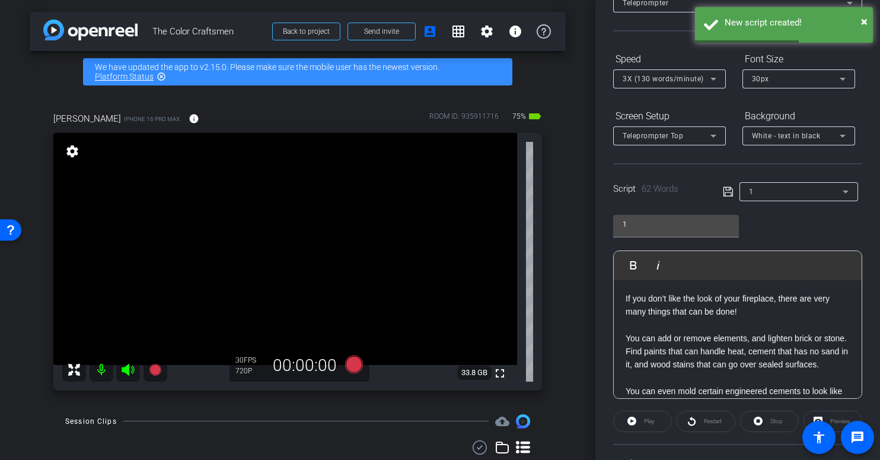
scroll to position [189, 0]
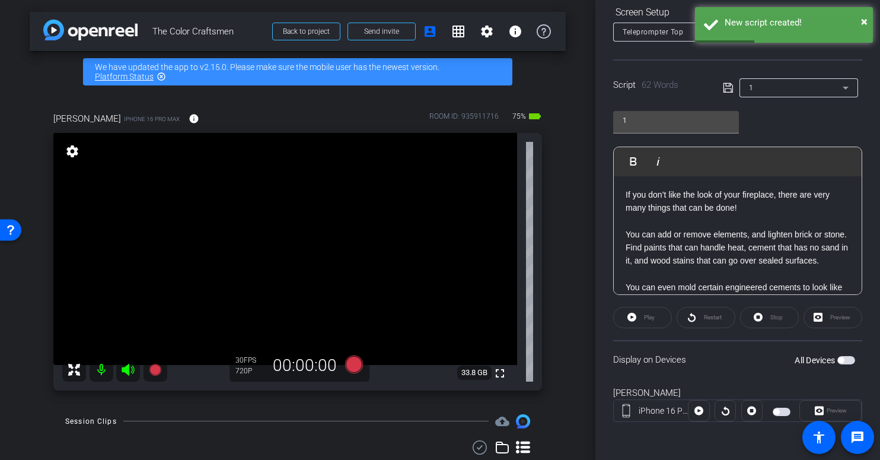
click at [841, 361] on span "button" at bounding box center [846, 360] width 18 height 8
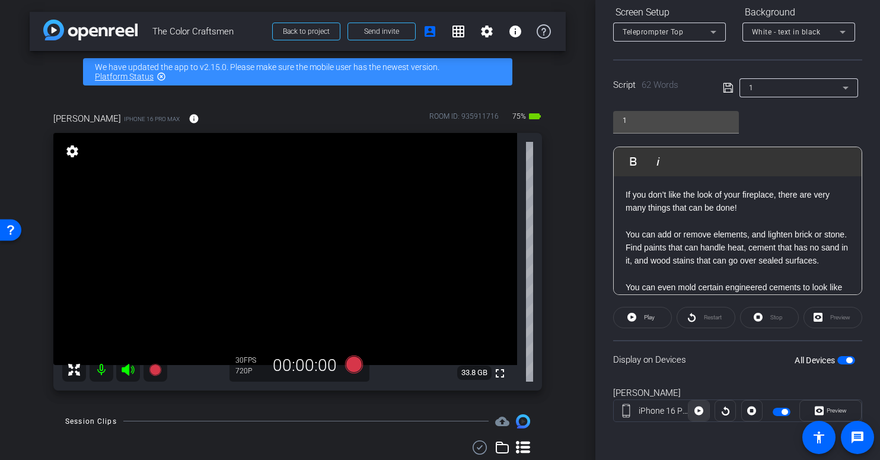
click at [697, 411] on icon at bounding box center [698, 410] width 9 height 9
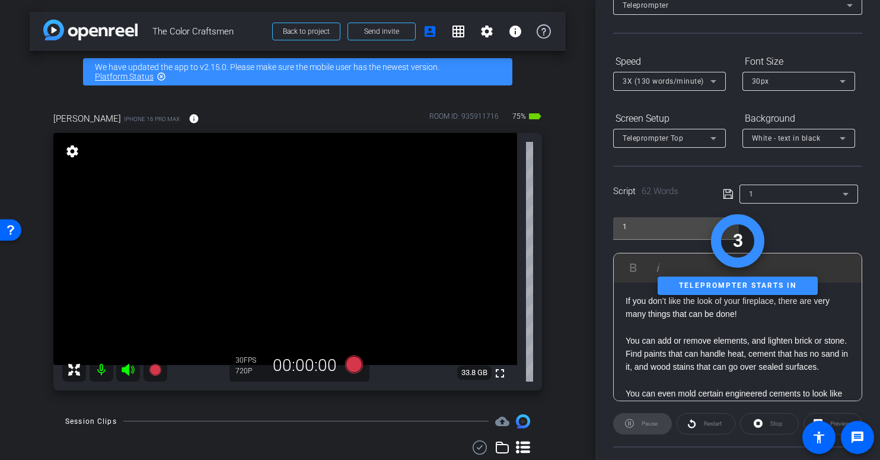
scroll to position [0, 0]
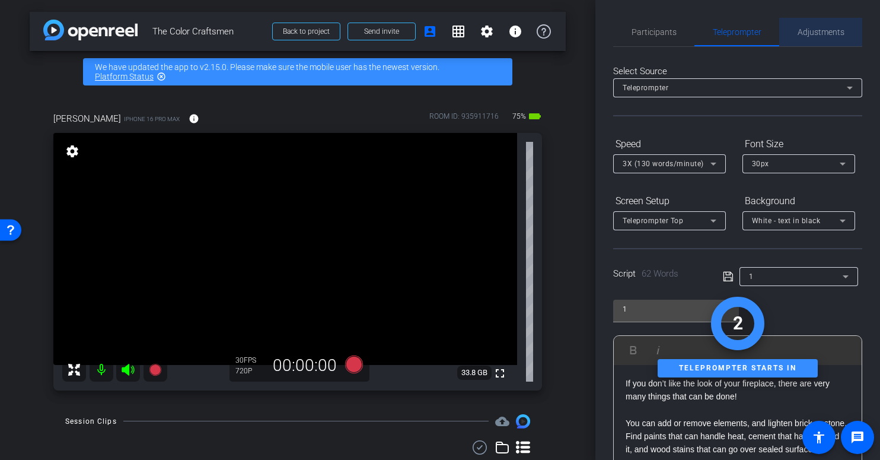
click at [819, 29] on span "Adjustments" at bounding box center [821, 32] width 47 height 8
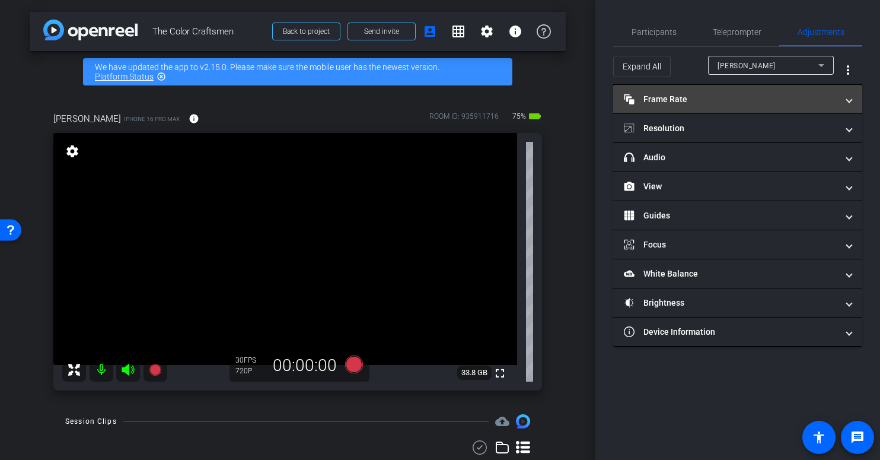
click at [740, 98] on mat-panel-title "Frame Rate Frame Rate" at bounding box center [730, 99] width 213 height 12
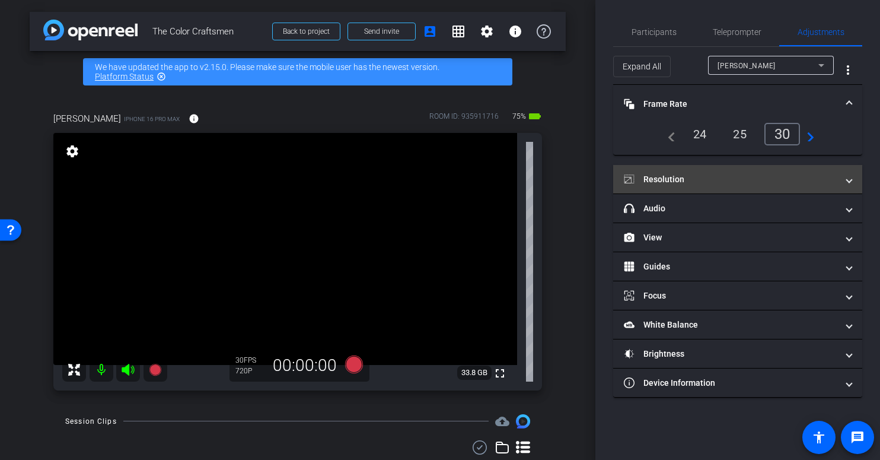
click at [749, 167] on mat-expansion-panel-header "Resolution" at bounding box center [737, 179] width 249 height 28
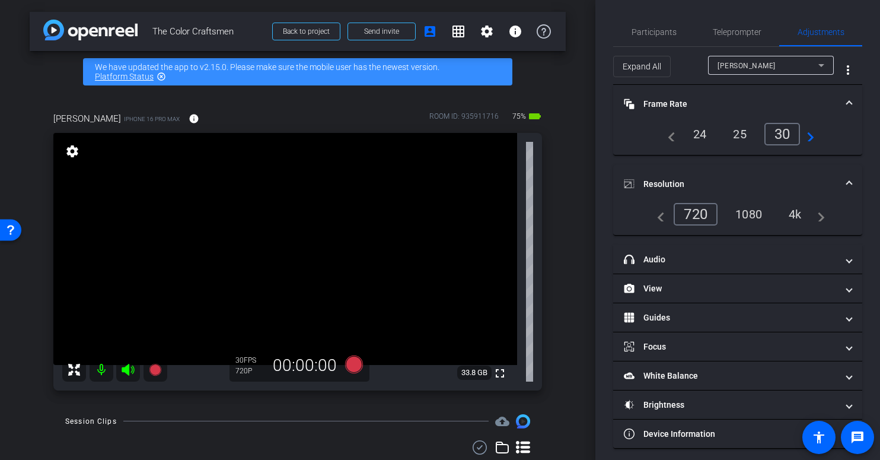
click at [790, 211] on div "4k" at bounding box center [795, 214] width 31 height 20
click at [792, 213] on div "4k" at bounding box center [795, 214] width 31 height 20
click at [789, 215] on div "4k" at bounding box center [792, 214] width 36 height 23
click at [658, 33] on span "Participants" at bounding box center [654, 32] width 45 height 8
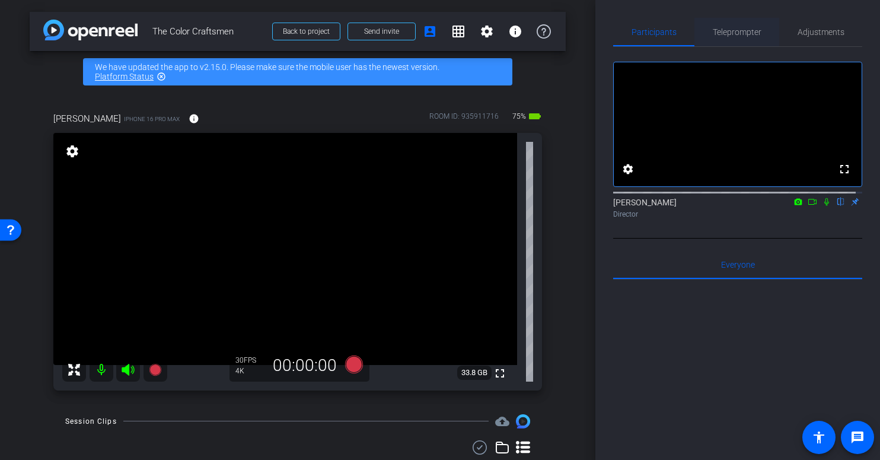
click at [728, 33] on span "Teleprompter" at bounding box center [737, 32] width 49 height 8
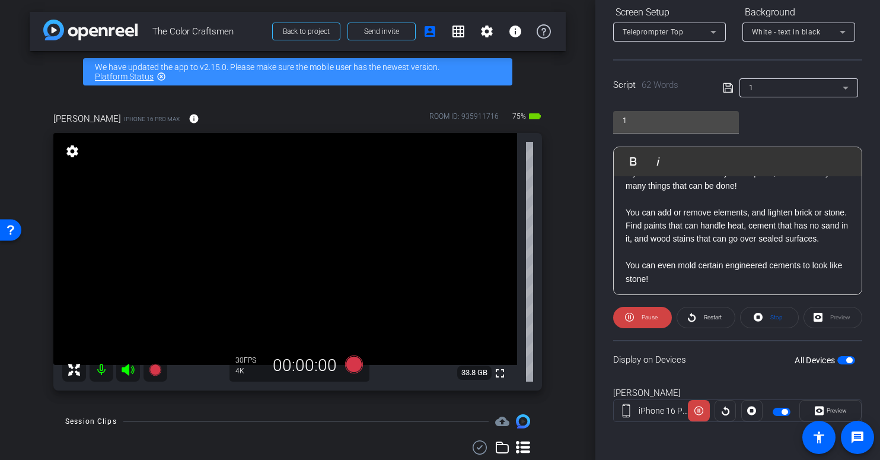
scroll to position [38, 0]
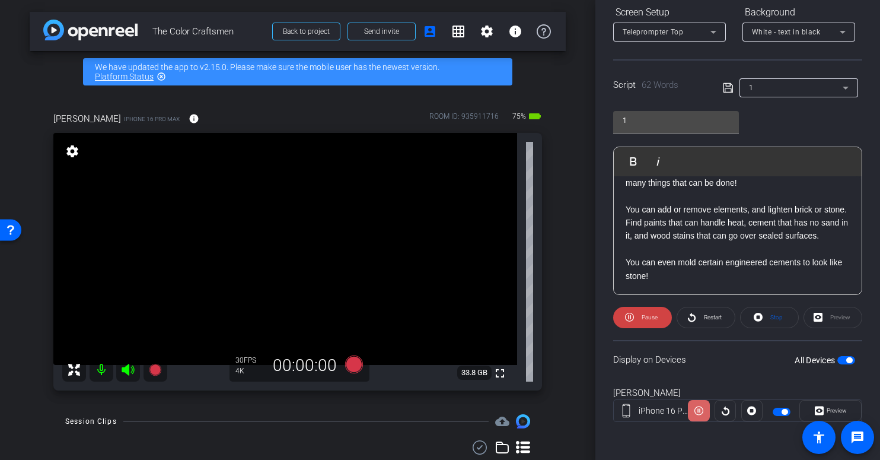
click at [696, 413] on icon at bounding box center [698, 410] width 9 height 18
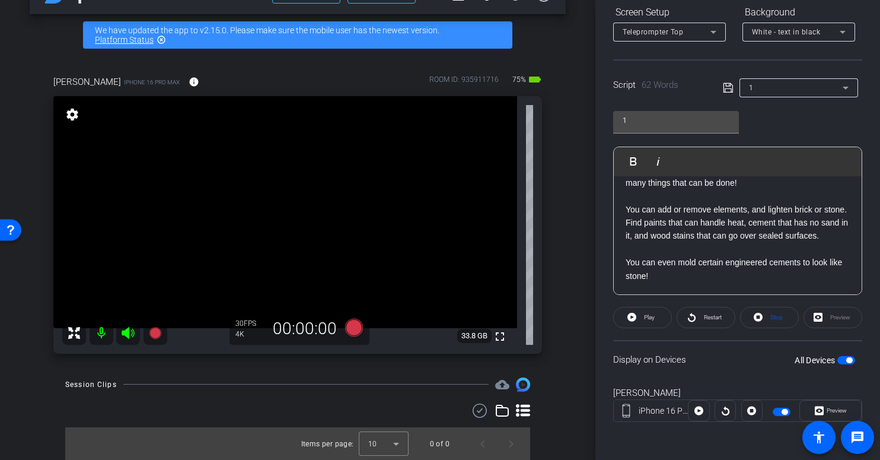
scroll to position [37, 0]
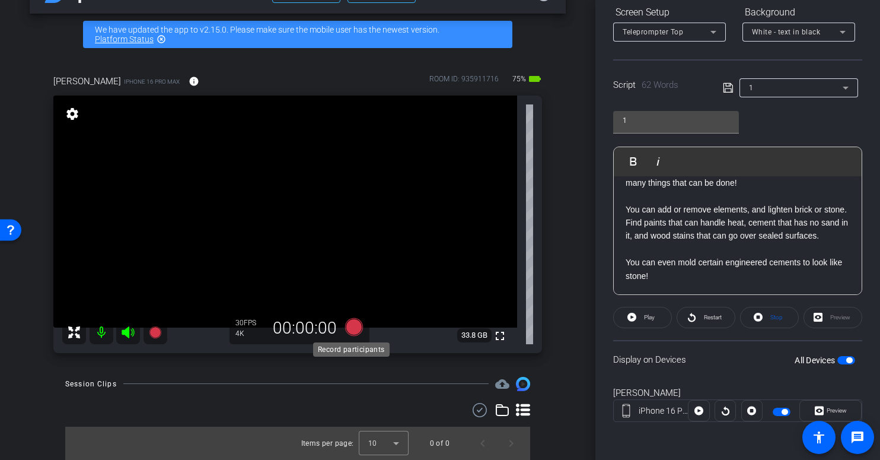
click at [352, 329] on icon at bounding box center [354, 327] width 18 height 18
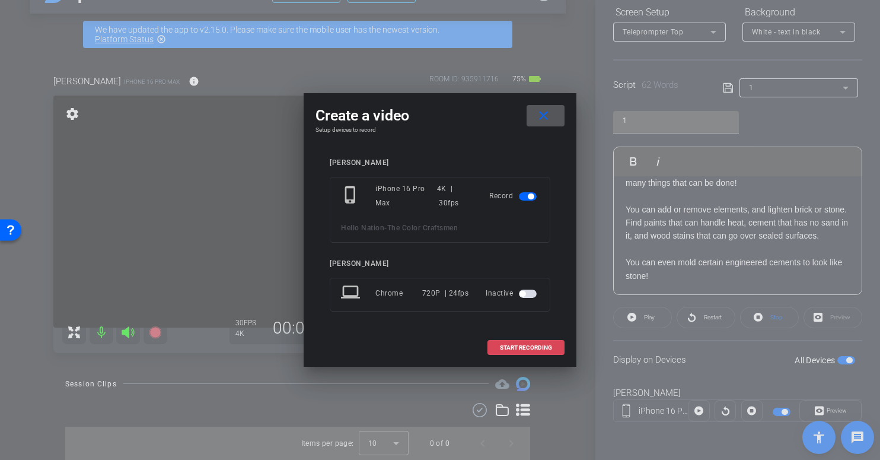
click at [537, 347] on span "START RECORDING" at bounding box center [526, 348] width 52 height 6
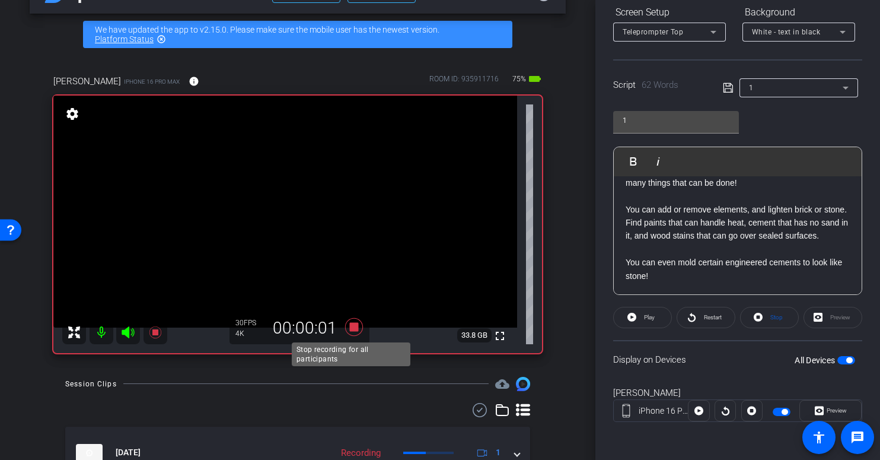
click at [345, 324] on icon at bounding box center [354, 326] width 28 height 21
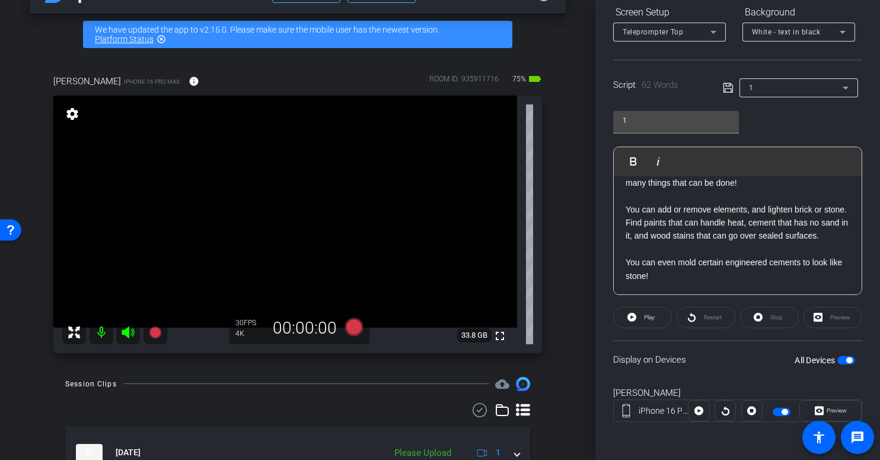
click at [782, 413] on span "button" at bounding box center [785, 412] width 6 height 6
click at [349, 328] on icon at bounding box center [354, 327] width 18 height 18
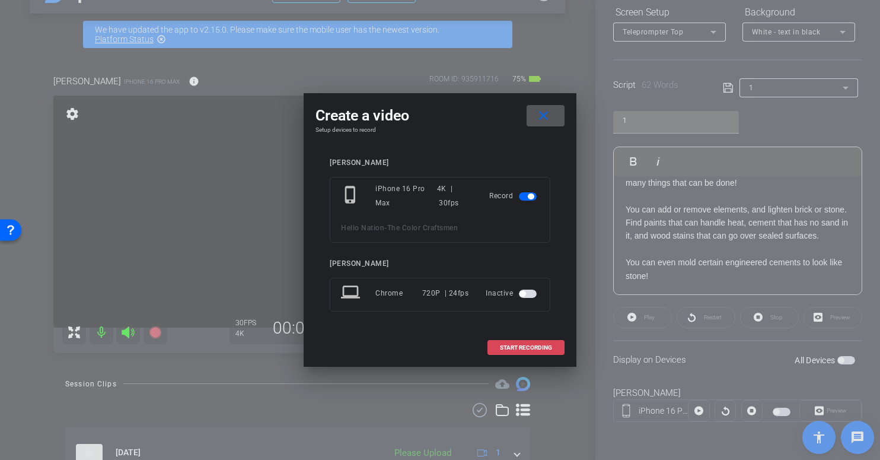
click at [516, 349] on span "START RECORDING" at bounding box center [526, 348] width 52 height 6
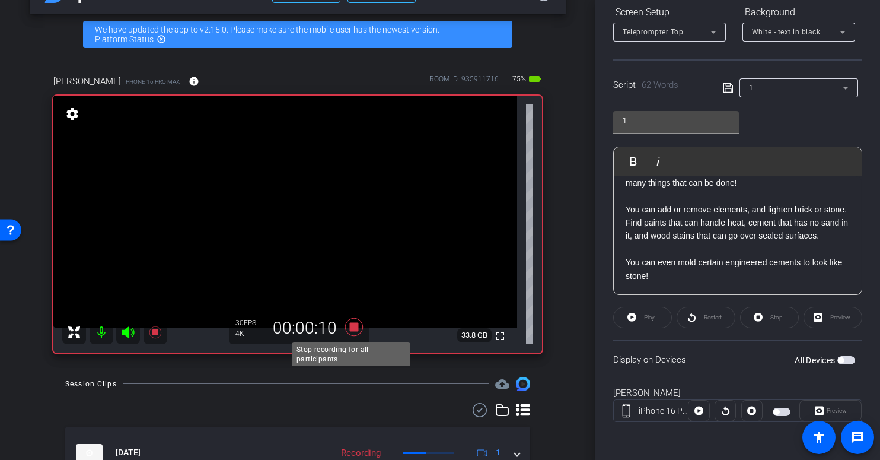
click at [352, 326] on icon at bounding box center [354, 327] width 18 height 18
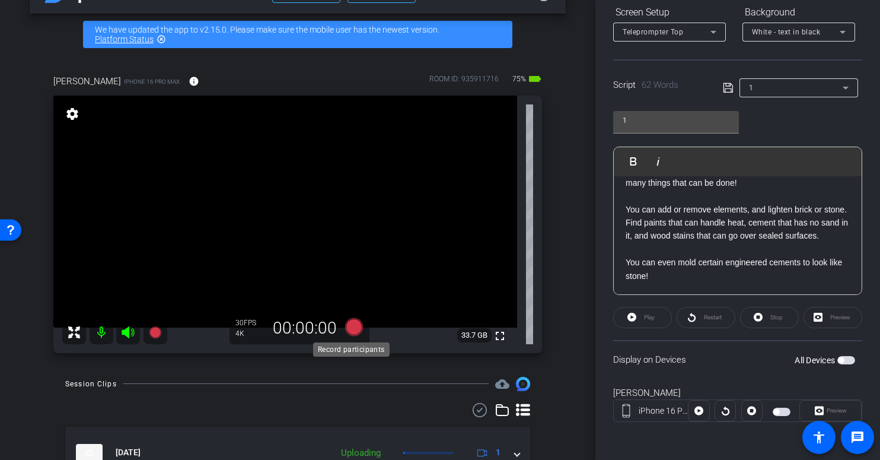
click at [353, 326] on icon at bounding box center [354, 327] width 18 height 18
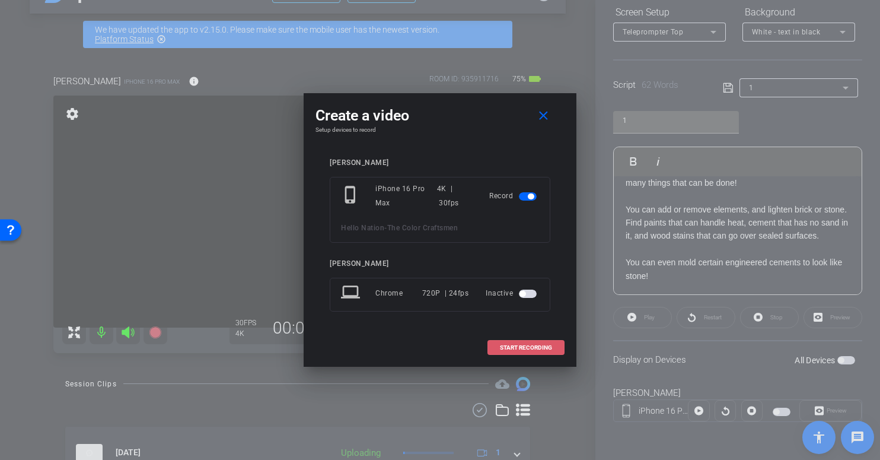
click at [536, 350] on span "START RECORDING" at bounding box center [526, 348] width 52 height 6
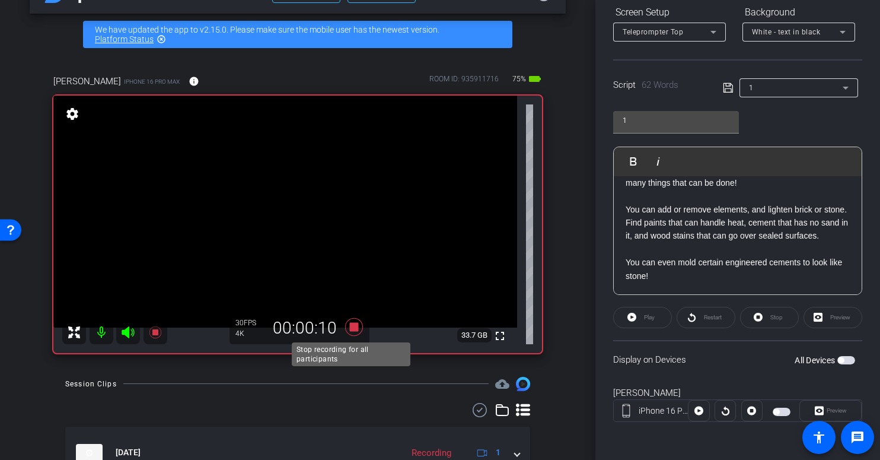
click at [352, 329] on icon at bounding box center [354, 327] width 18 height 18
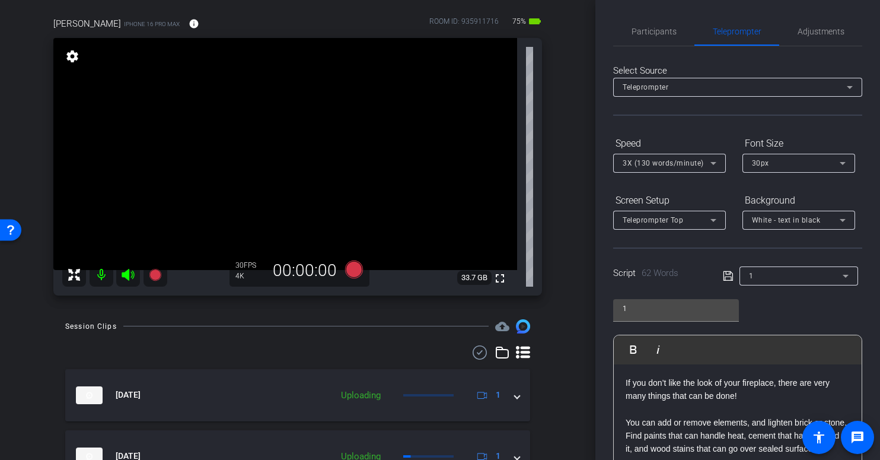
scroll to position [0, 0]
click at [650, 28] on span "Participants" at bounding box center [654, 32] width 45 height 8
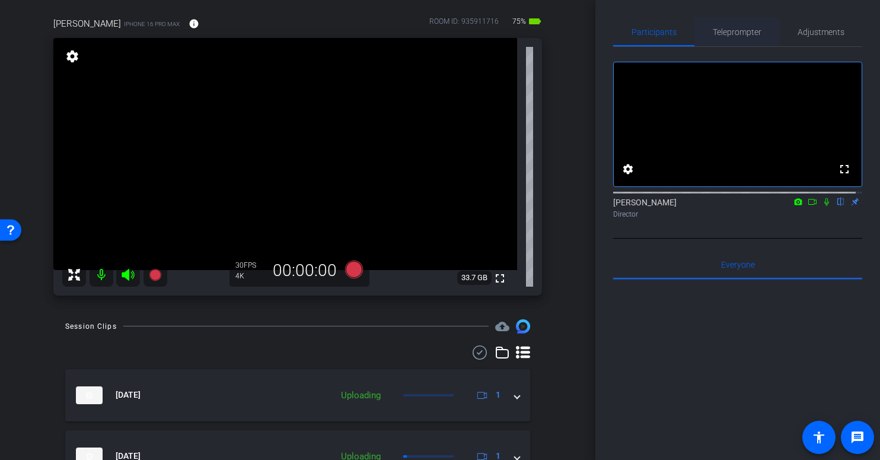
click at [726, 32] on span "Teleprompter" at bounding box center [737, 32] width 49 height 8
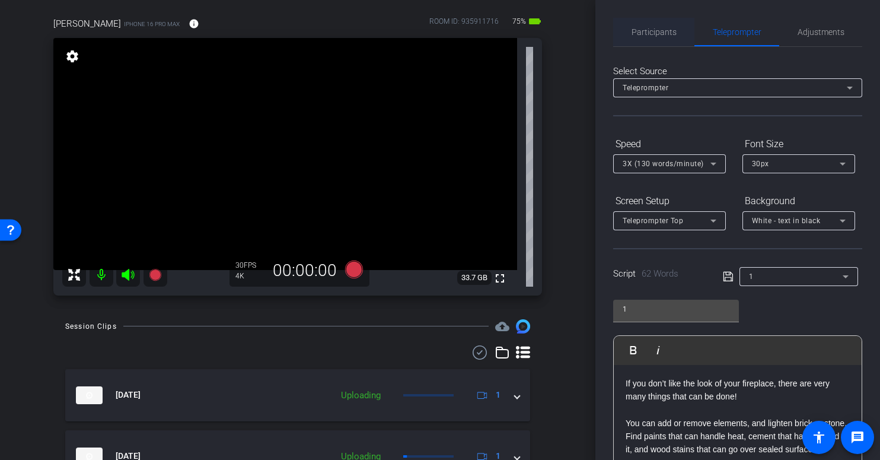
click at [655, 30] on span "Participants" at bounding box center [654, 32] width 45 height 8
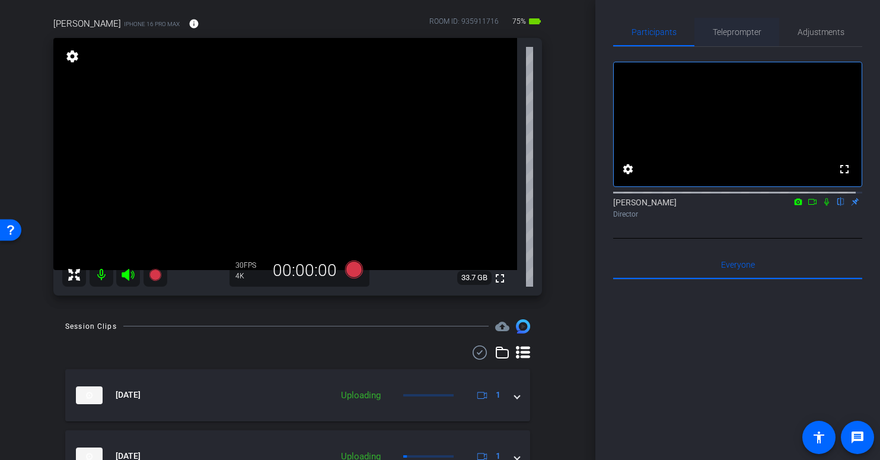
click at [737, 33] on span "Teleprompter" at bounding box center [737, 32] width 49 height 8
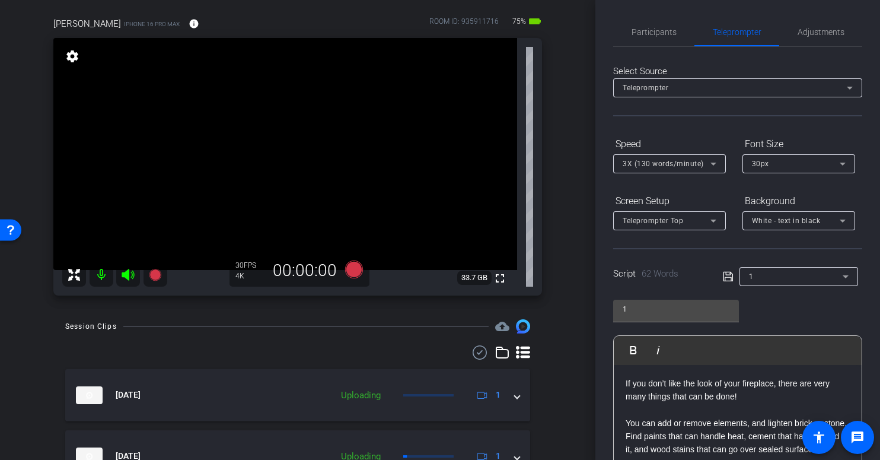
scroll to position [189, 0]
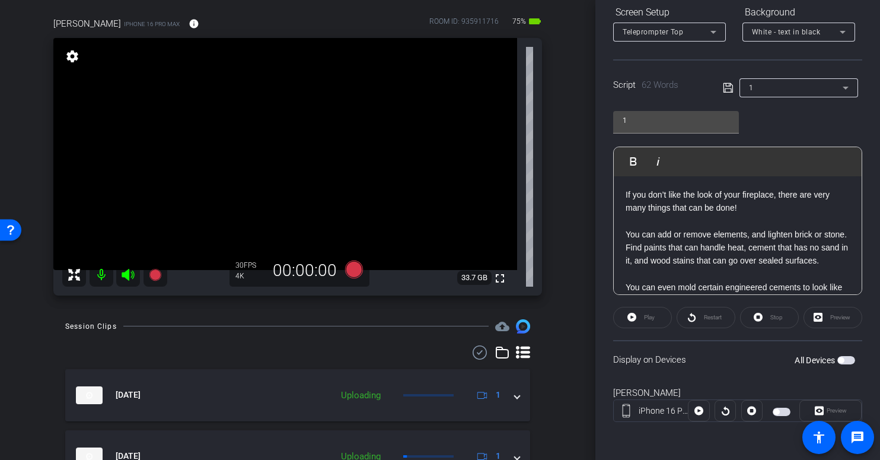
click at [777, 407] on span "button" at bounding box center [782, 411] width 18 height 8
click at [347, 266] on icon at bounding box center [354, 269] width 18 height 18
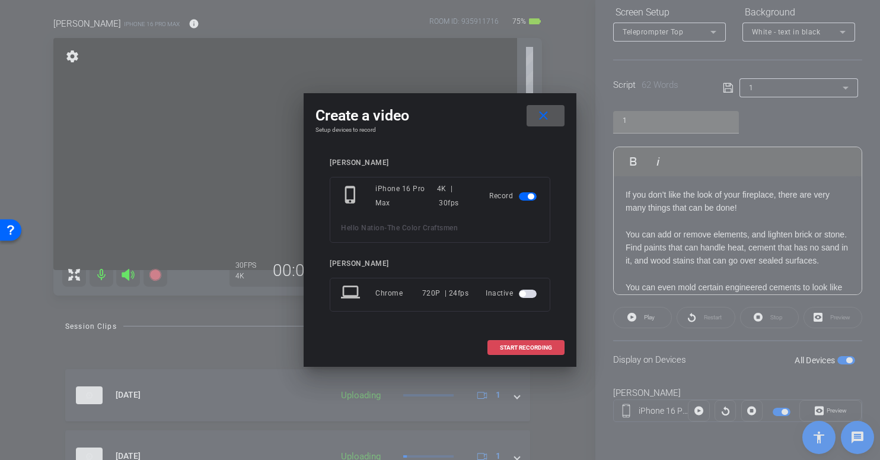
click at [512, 347] on span "START RECORDING" at bounding box center [526, 348] width 52 height 6
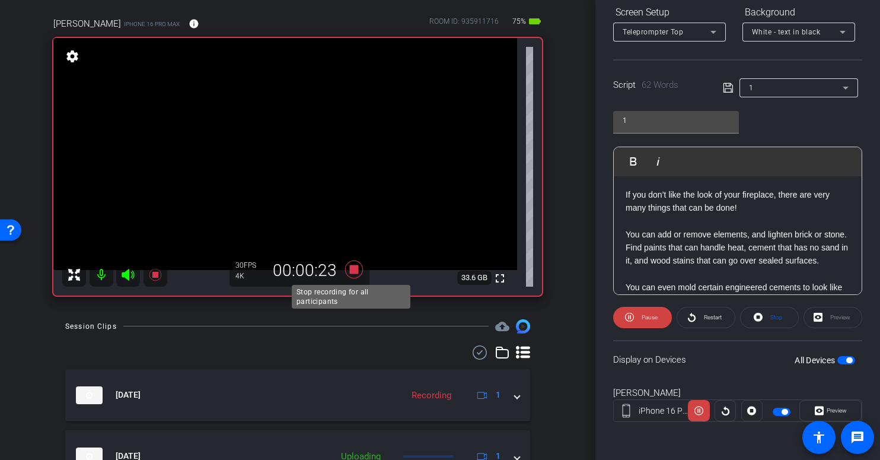
click at [349, 269] on icon at bounding box center [354, 269] width 18 height 18
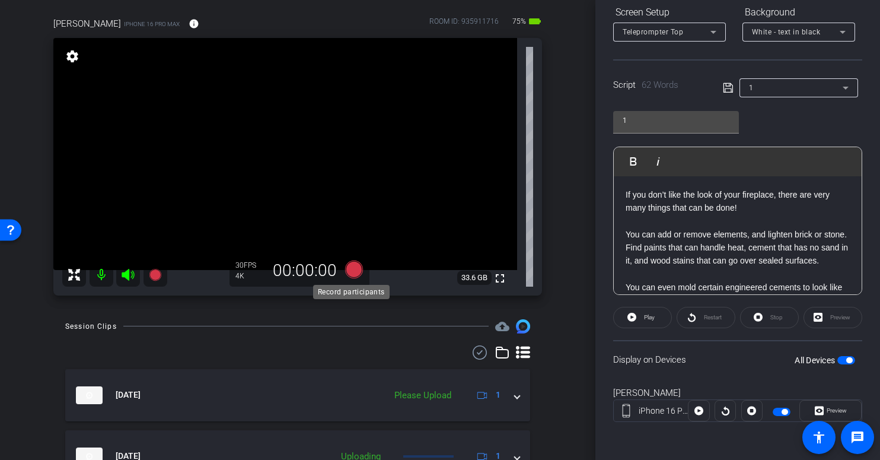
click at [348, 270] on icon at bounding box center [354, 269] width 18 height 18
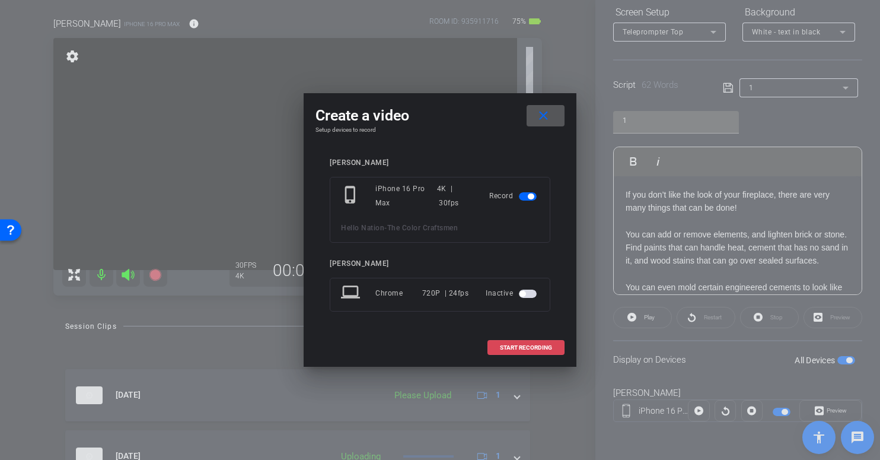
click at [521, 345] on span "START RECORDING" at bounding box center [526, 348] width 52 height 6
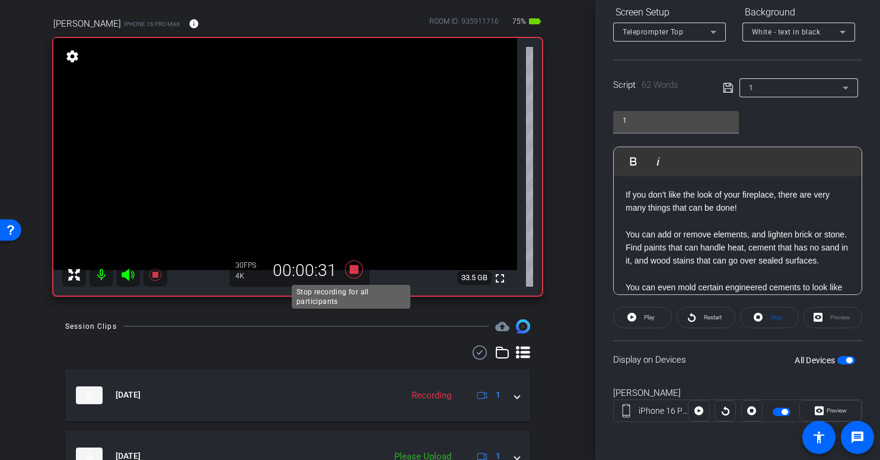
click at [350, 270] on icon at bounding box center [354, 269] width 18 height 18
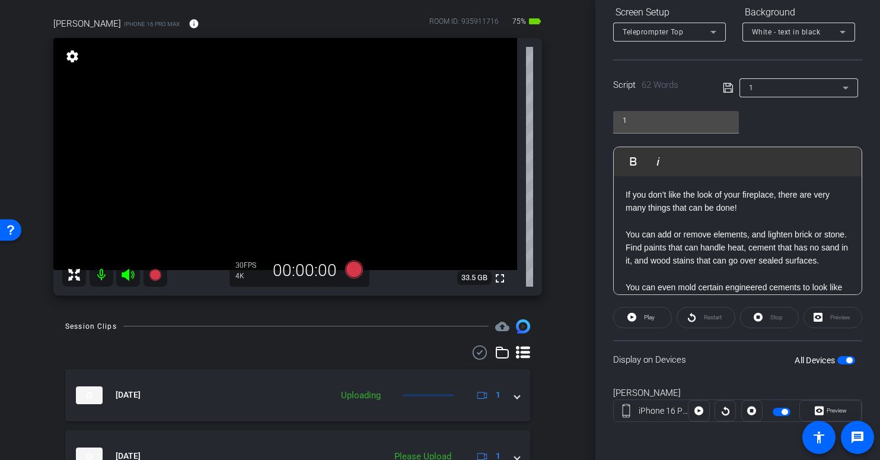
scroll to position [38, 0]
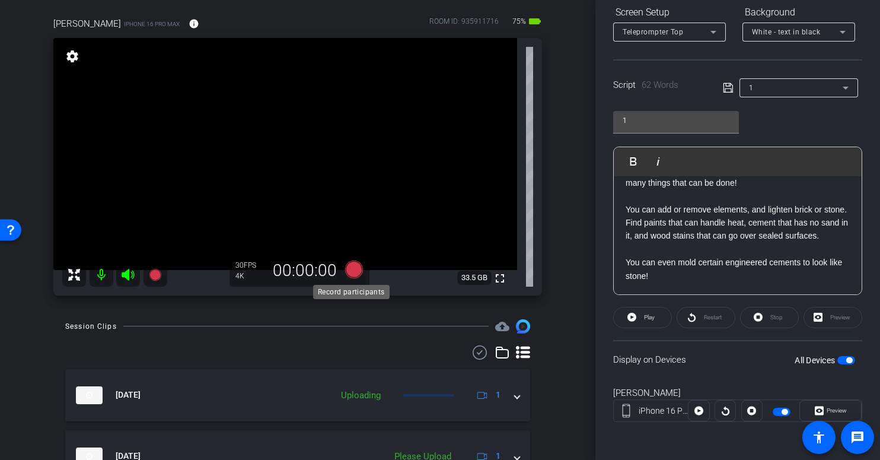
click at [349, 269] on icon at bounding box center [354, 269] width 18 height 18
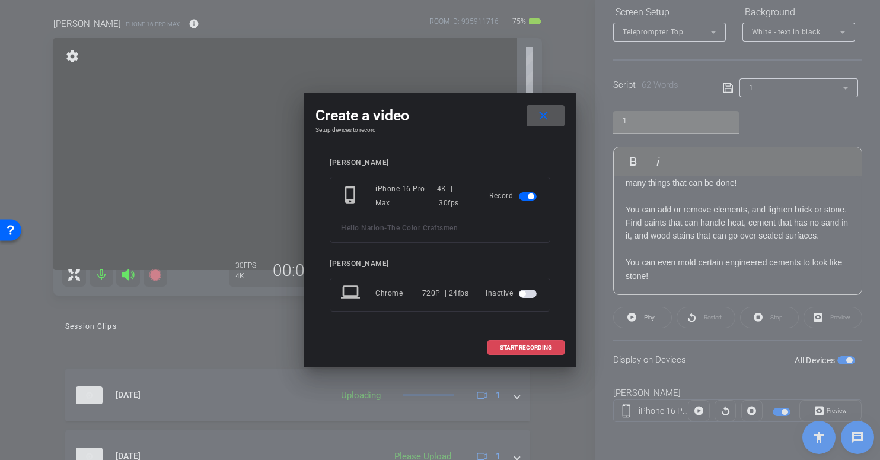
click at [533, 346] on span "START RECORDING" at bounding box center [526, 348] width 52 height 6
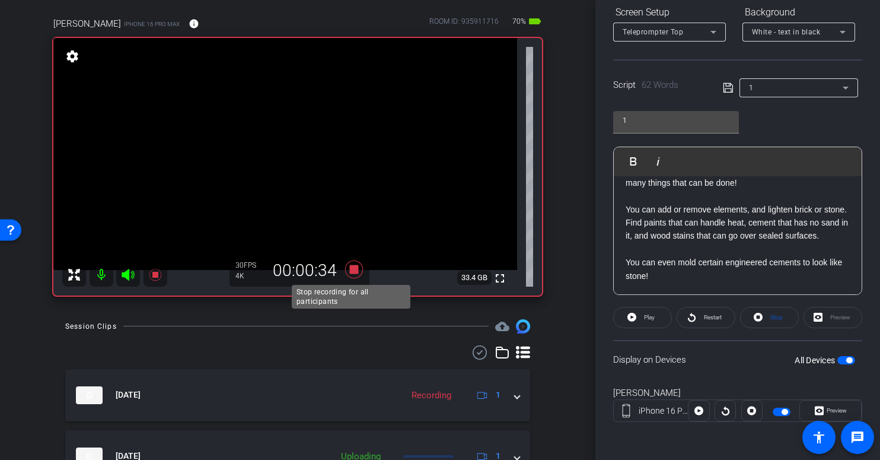
click at [349, 266] on icon at bounding box center [354, 269] width 18 height 18
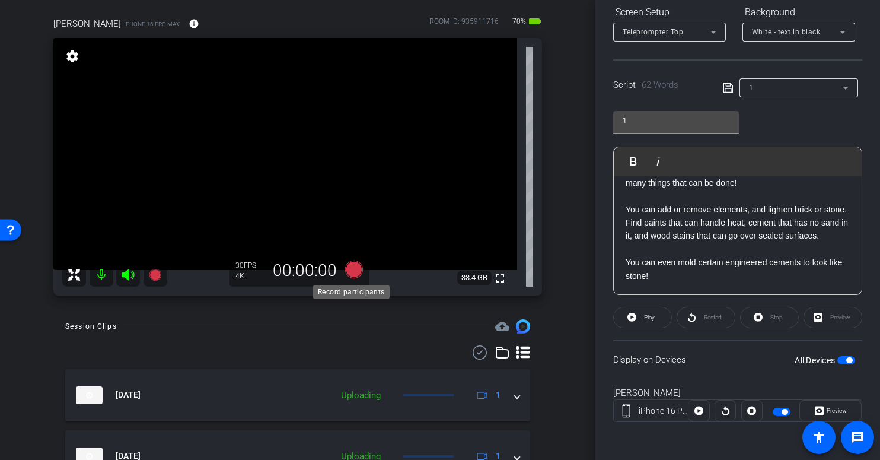
click at [352, 269] on icon at bounding box center [354, 269] width 18 height 18
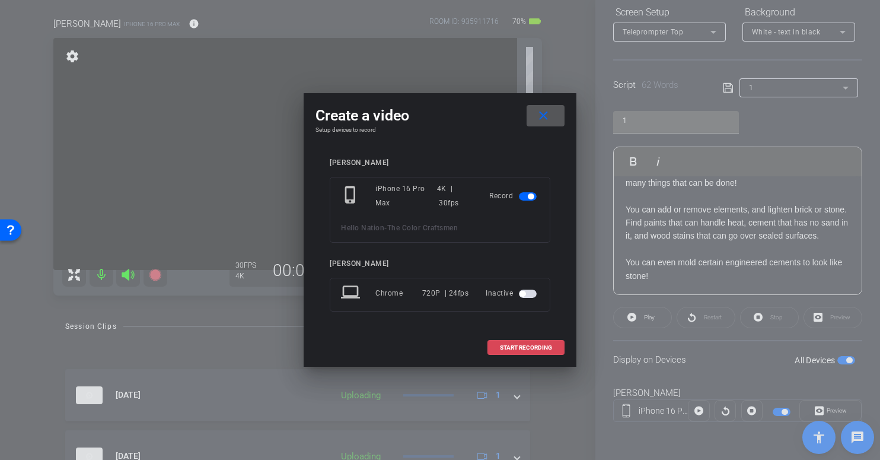
click at [508, 347] on span "START RECORDING" at bounding box center [526, 348] width 52 height 6
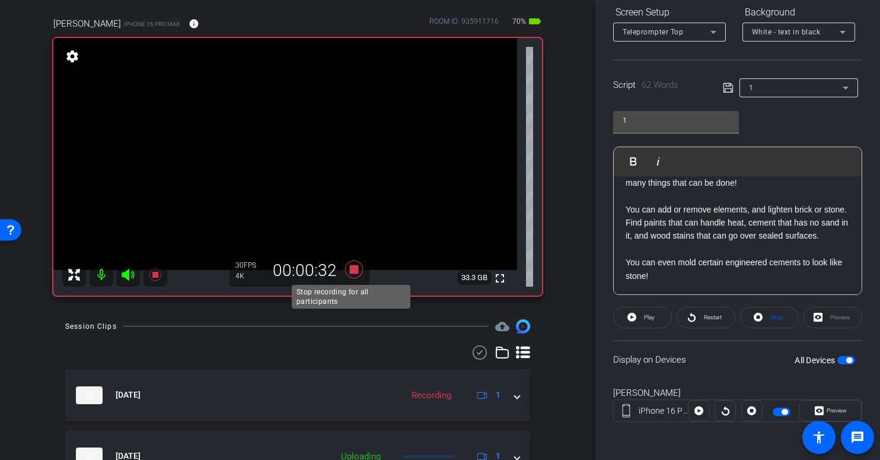
click at [350, 265] on icon at bounding box center [354, 269] width 18 height 18
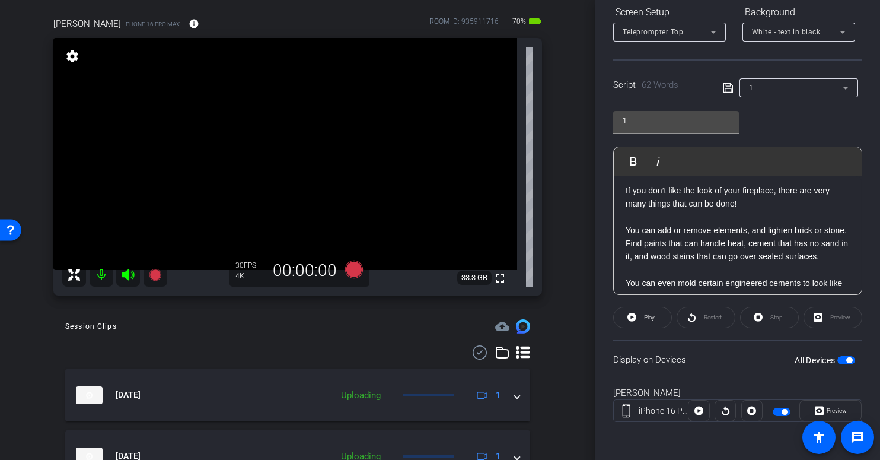
scroll to position [0, 0]
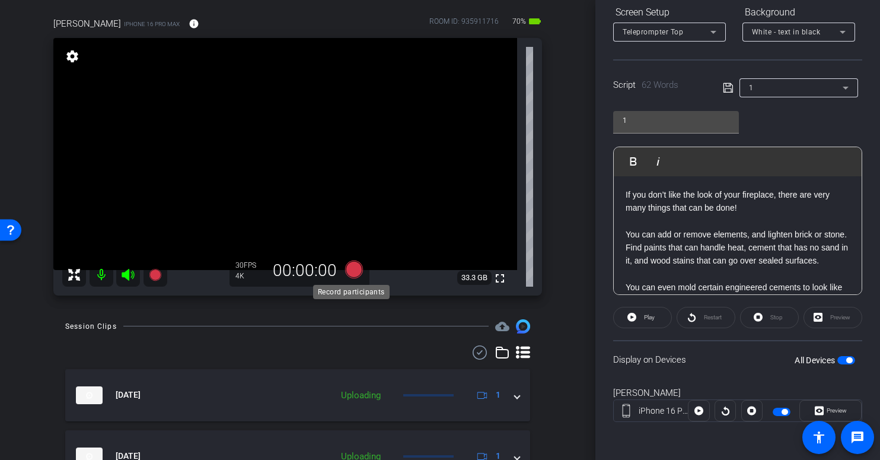
click at [352, 269] on icon at bounding box center [354, 269] width 18 height 18
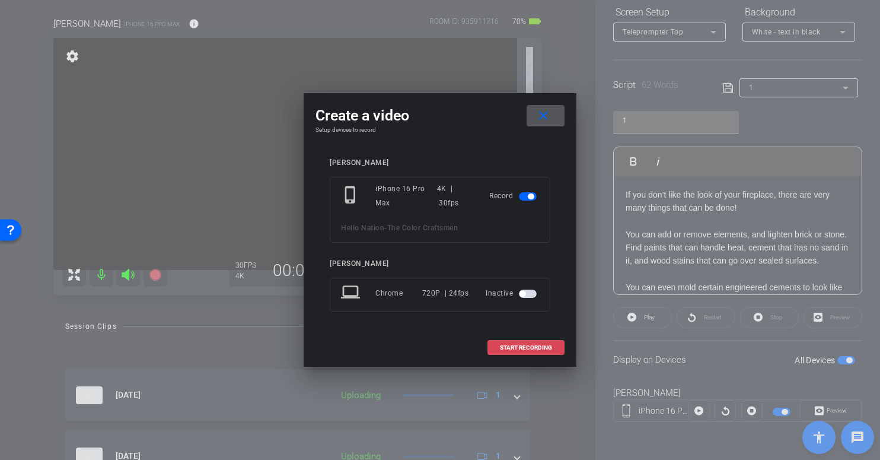
click at [531, 345] on span "START RECORDING" at bounding box center [526, 348] width 52 height 6
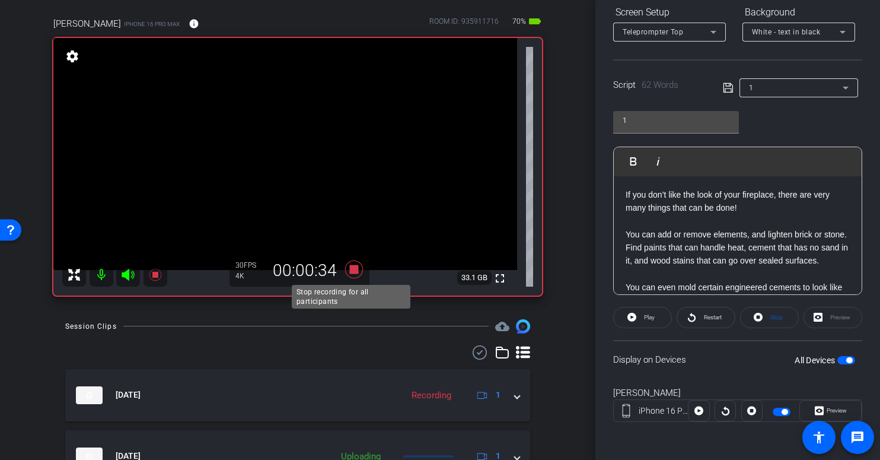
click at [352, 271] on icon at bounding box center [354, 269] width 18 height 18
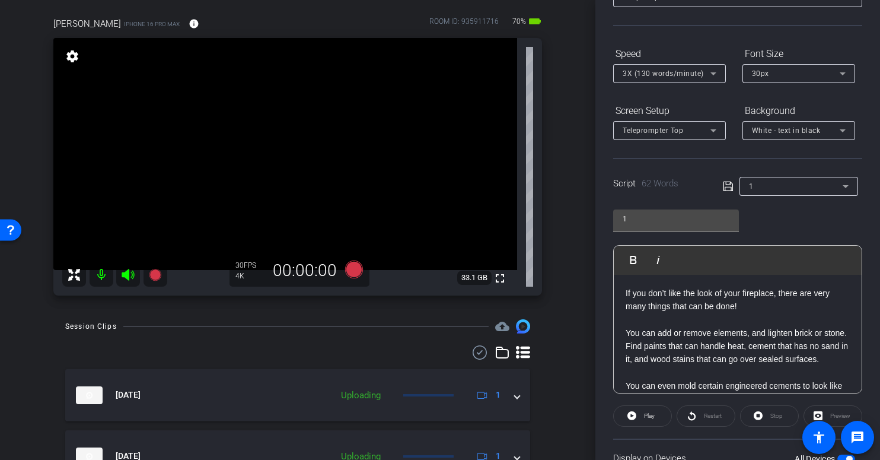
scroll to position [114, 0]
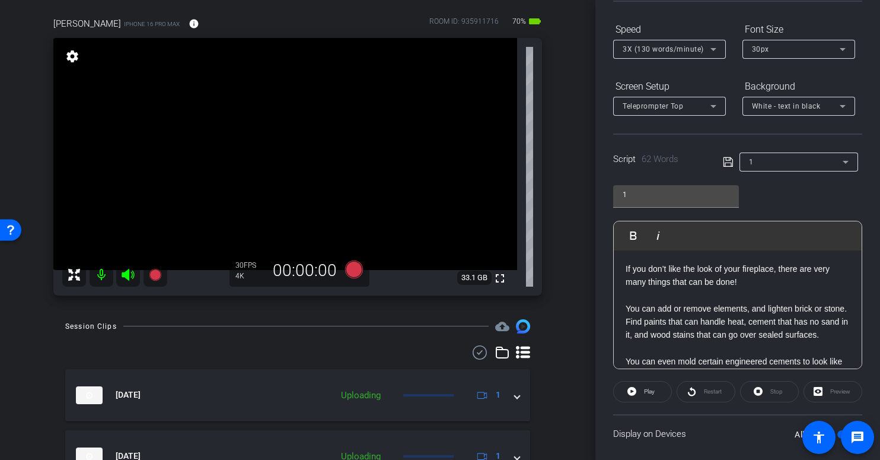
drag, startPoint x: 672, startPoint y: 349, endPoint x: 616, endPoint y: 243, distance: 119.9
click at [616, 243] on div "Play Play from this location Play Selected Play and display the selected text o…" at bounding box center [737, 295] width 249 height 148
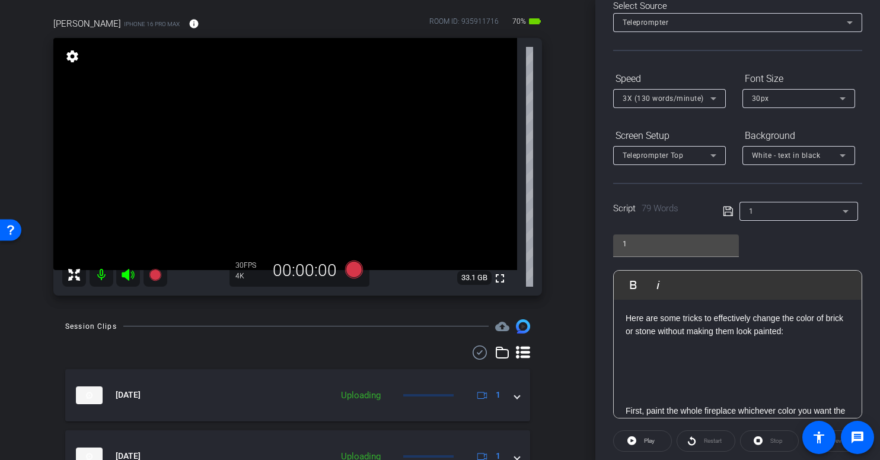
scroll to position [104, 0]
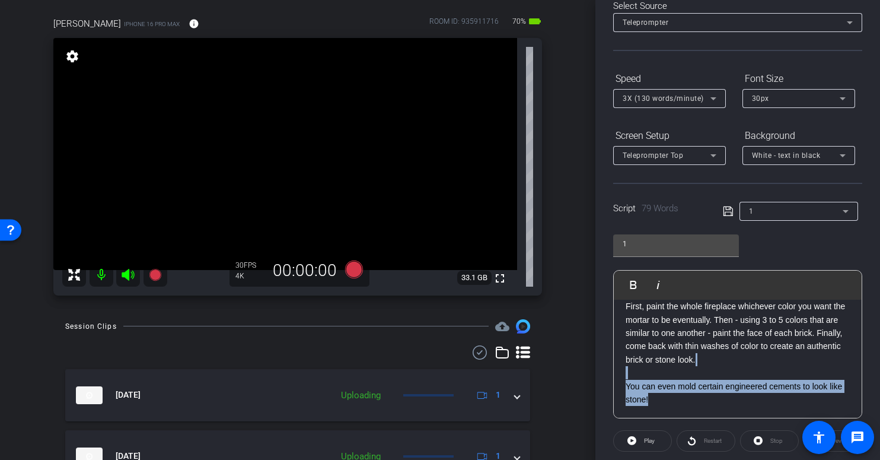
drag, startPoint x: 674, startPoint y: 408, endPoint x: 627, endPoint y: 377, distance: 55.6
click at [627, 377] on div "Here are some tricks to effectively change the color of brick or stone without …" at bounding box center [738, 306] width 248 height 223
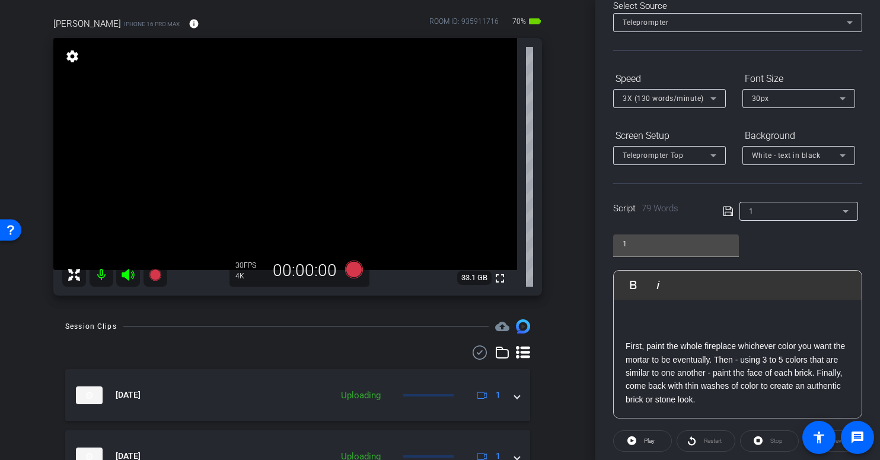
scroll to position [105, 0]
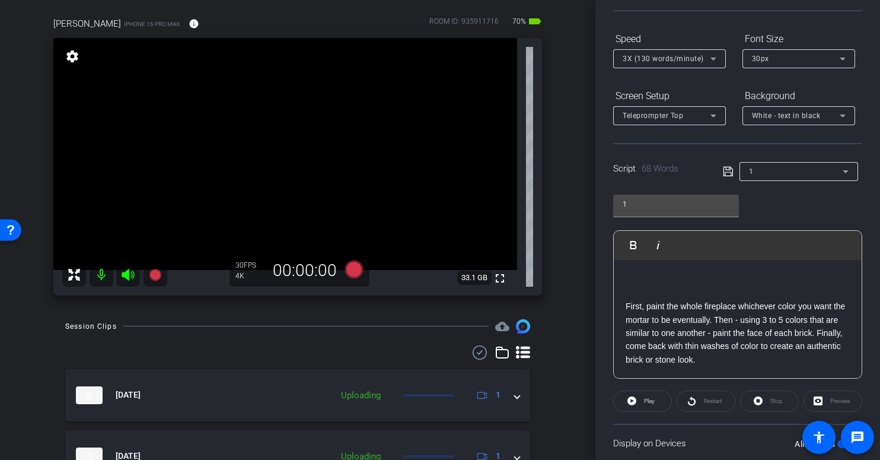
click at [626, 303] on p "Here are some tricks to effectively change the color of brick or stone without …" at bounding box center [738, 287] width 224 height 160
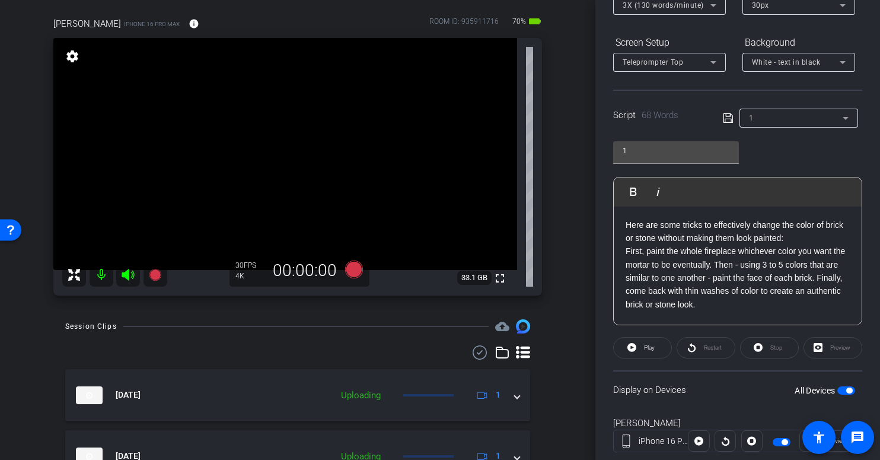
scroll to position [170, 0]
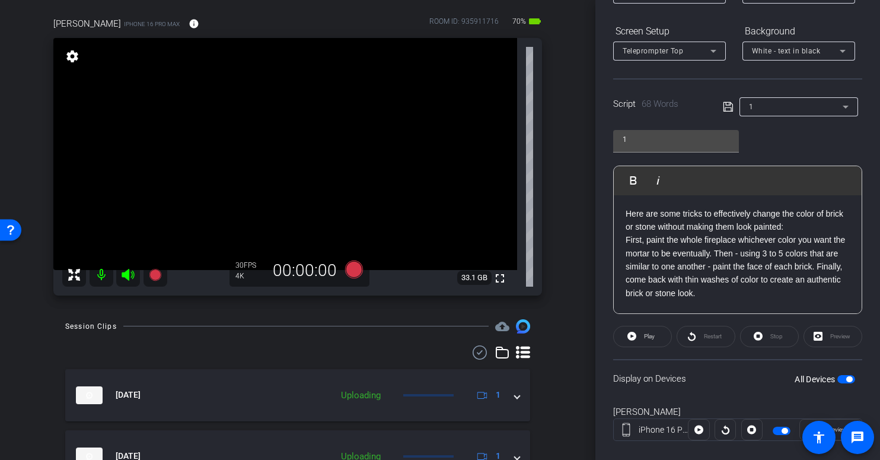
click at [727, 103] on icon at bounding box center [727, 106] width 9 height 9
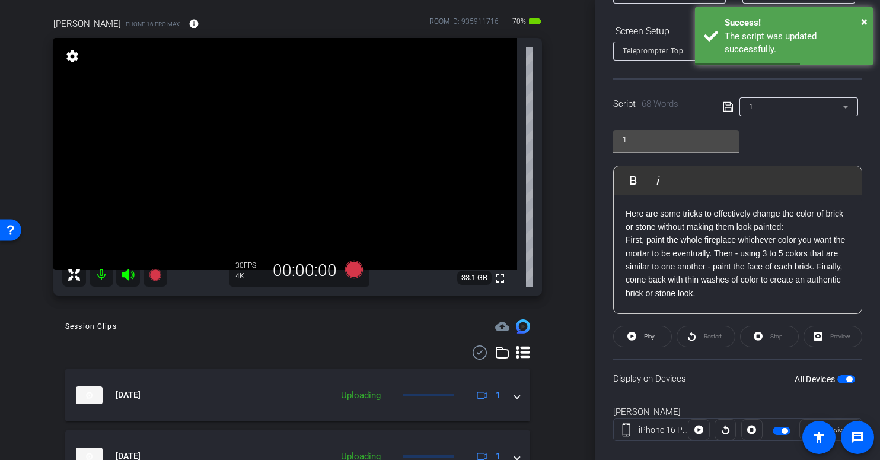
click at [846, 378] on span "button" at bounding box center [849, 379] width 6 height 6
click at [840, 378] on span "button" at bounding box center [846, 379] width 18 height 8
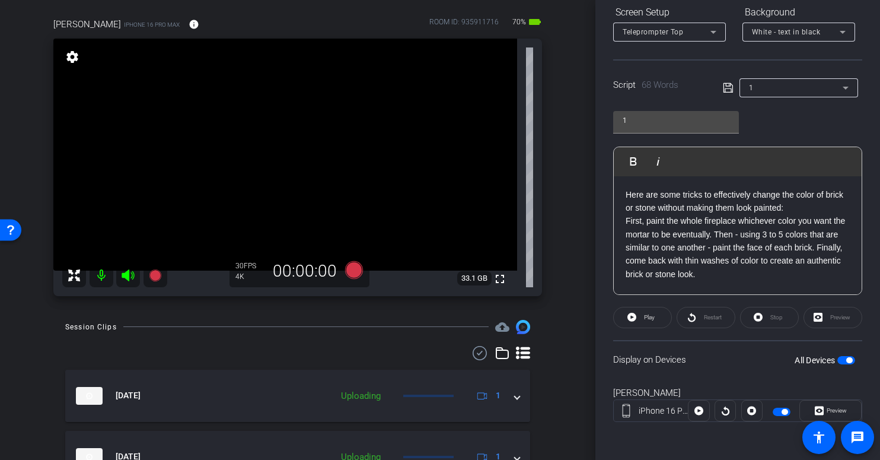
scroll to position [97, 0]
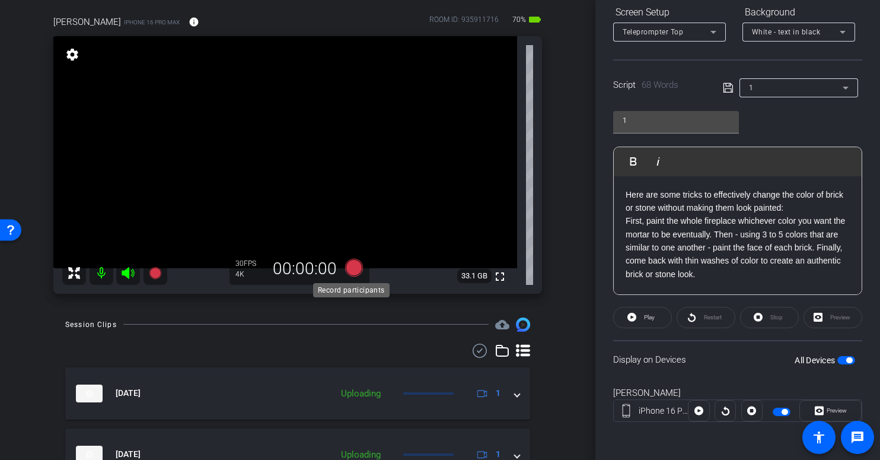
click at [349, 266] on icon at bounding box center [354, 268] width 18 height 18
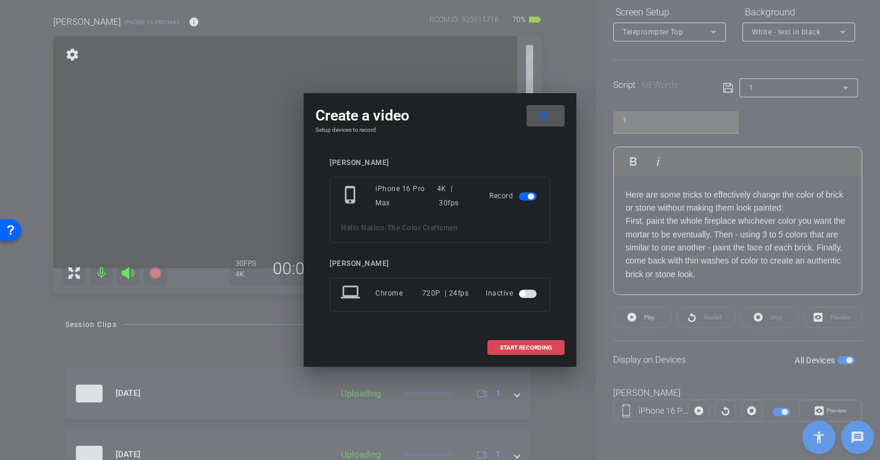
click at [512, 347] on span "START RECORDING" at bounding box center [526, 348] width 52 height 6
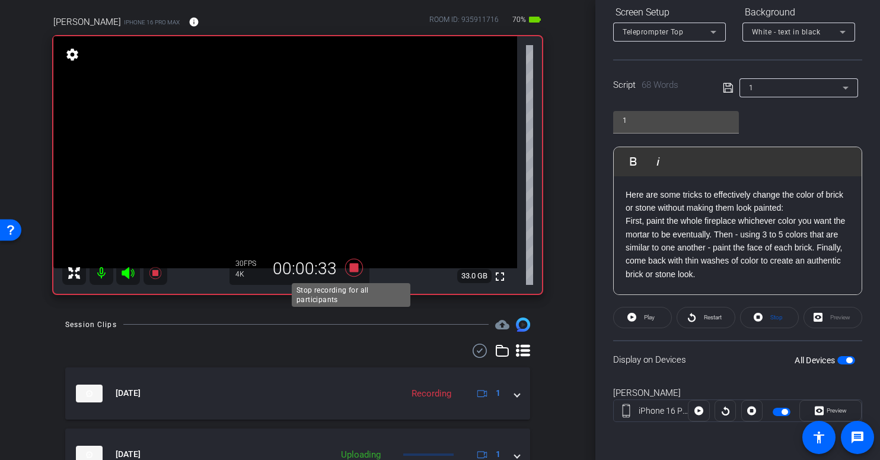
click at [351, 268] on icon at bounding box center [354, 268] width 18 height 18
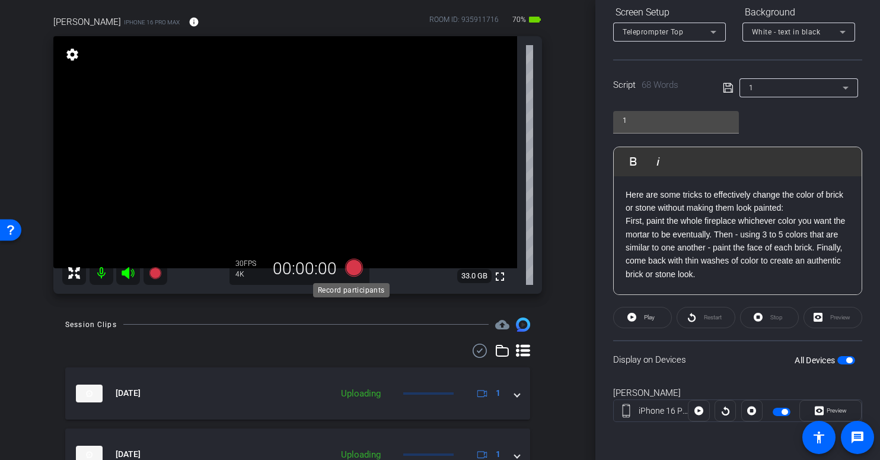
click at [353, 269] on icon at bounding box center [354, 268] width 18 height 18
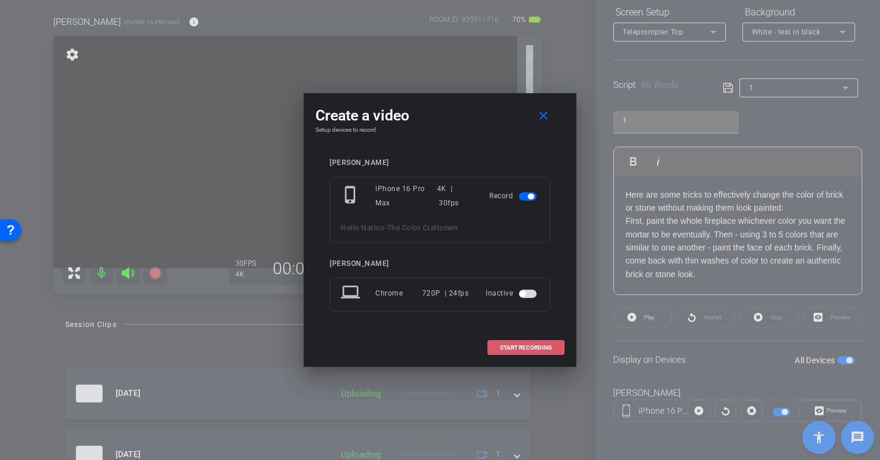
click at [537, 349] on span "START RECORDING" at bounding box center [526, 348] width 52 height 6
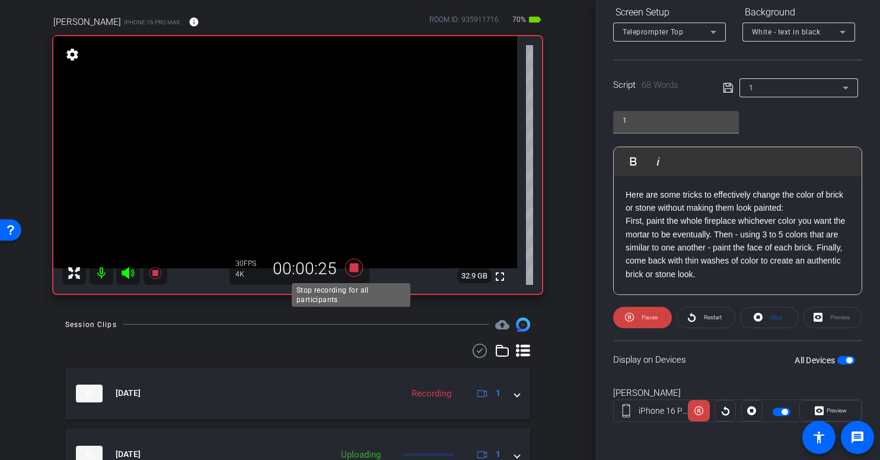
click at [350, 267] on icon at bounding box center [354, 268] width 18 height 18
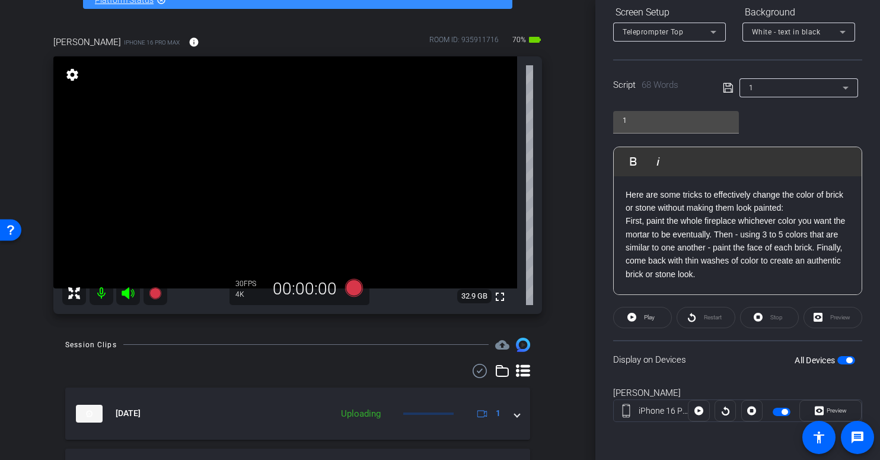
scroll to position [97, 0]
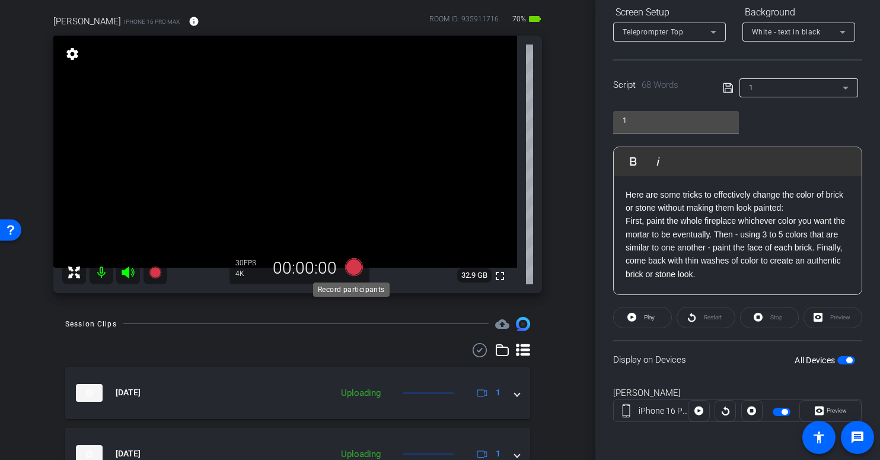
click at [350, 269] on icon at bounding box center [354, 267] width 18 height 18
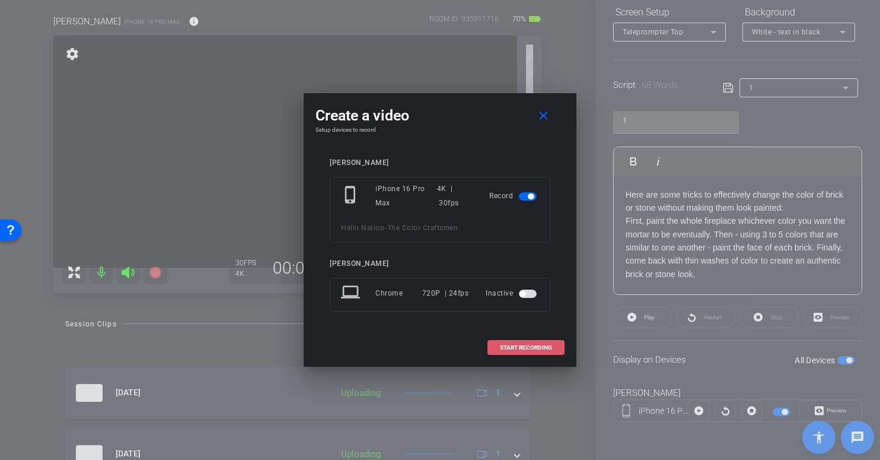
click at [530, 349] on span "START RECORDING" at bounding box center [526, 348] width 52 height 6
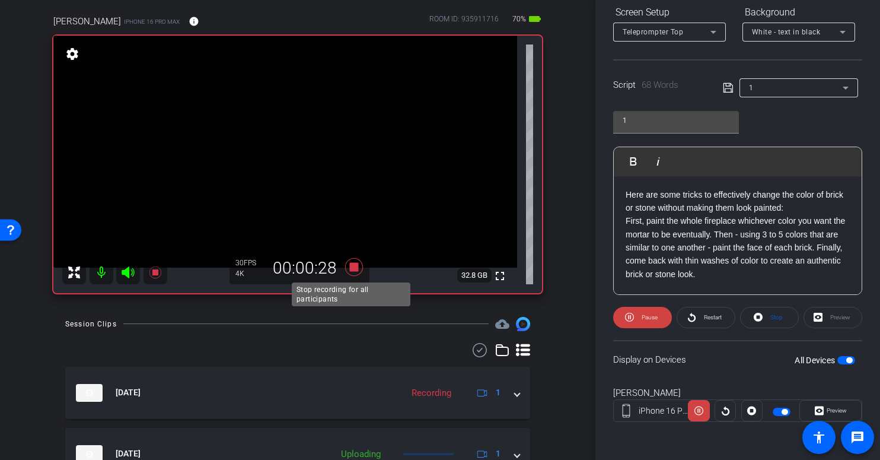
click at [353, 272] on icon at bounding box center [354, 266] width 28 height 21
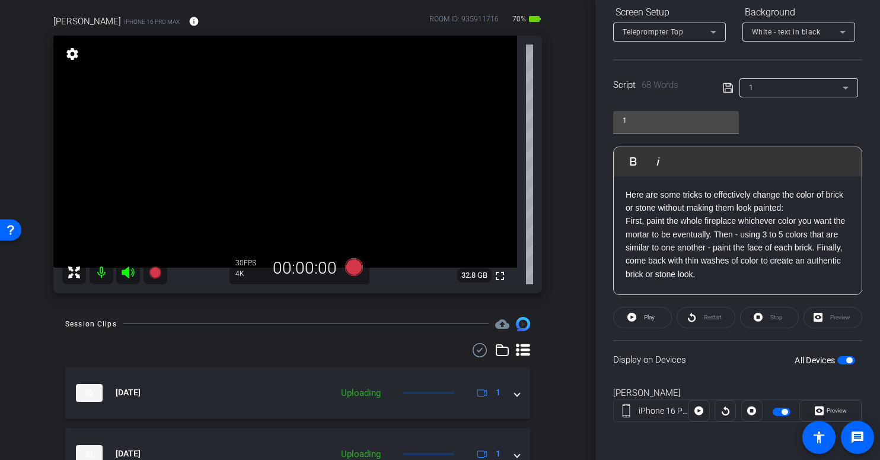
scroll to position [178, 0]
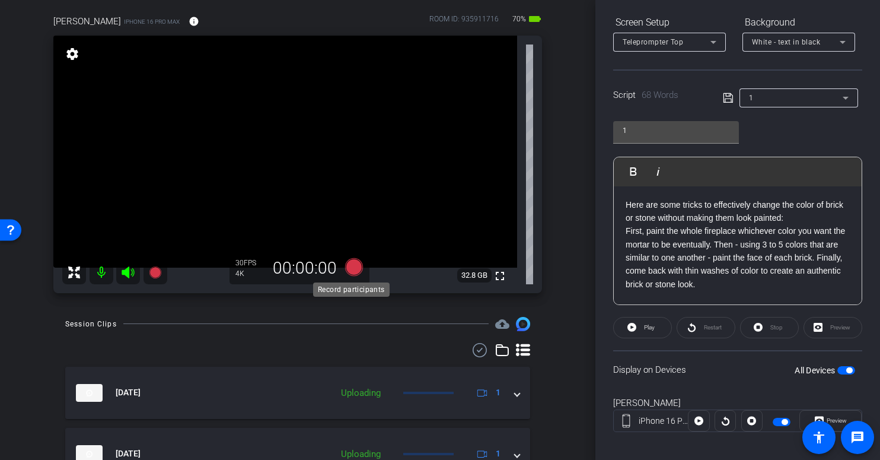
click at [353, 268] on icon at bounding box center [354, 267] width 18 height 18
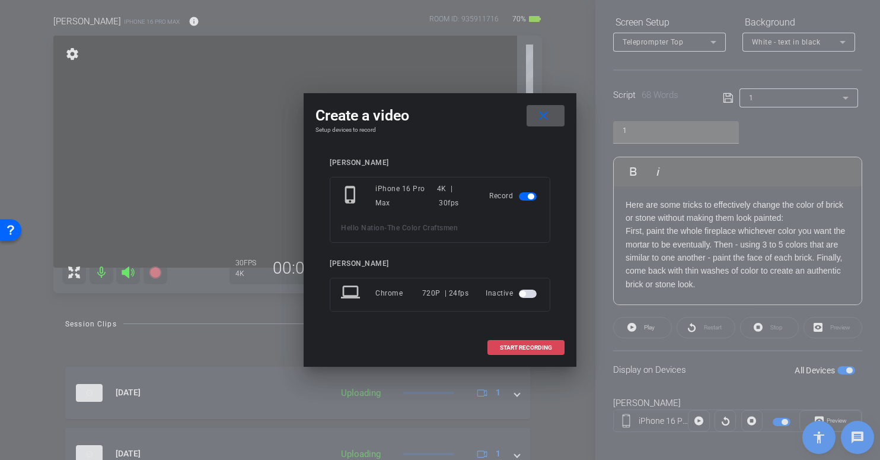
click at [512, 349] on span "START RECORDING" at bounding box center [526, 348] width 52 height 6
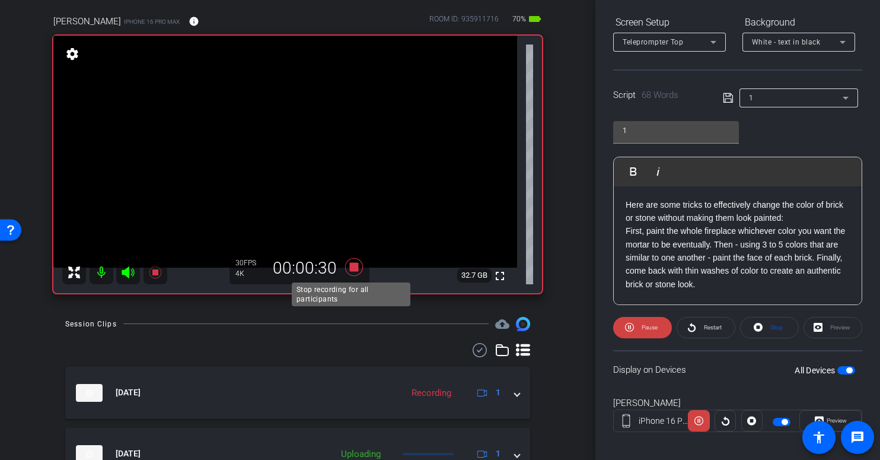
click at [349, 266] on icon at bounding box center [354, 267] width 18 height 18
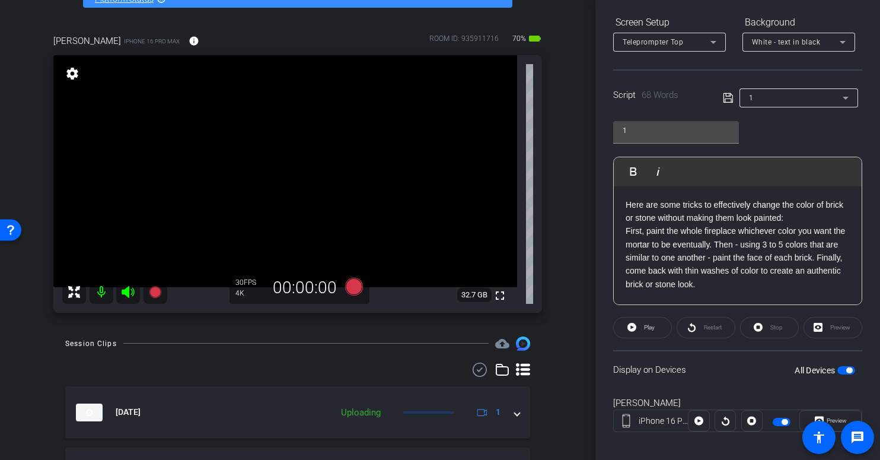
scroll to position [72, 0]
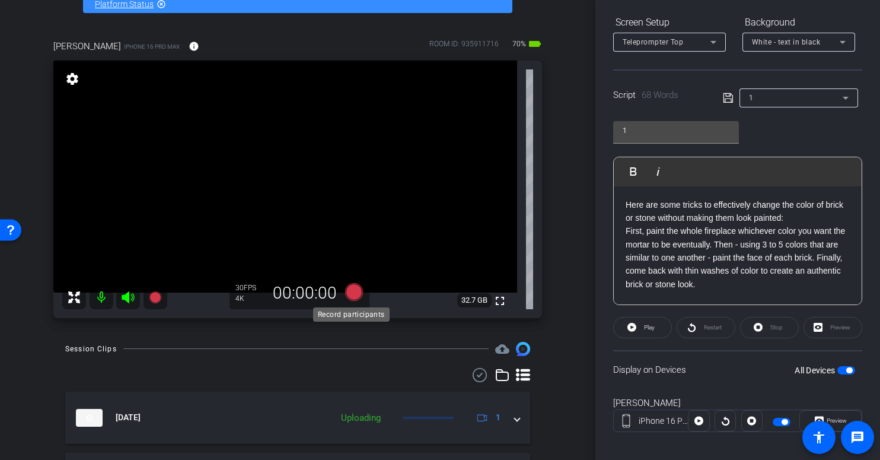
click at [350, 292] on icon at bounding box center [354, 292] width 18 height 18
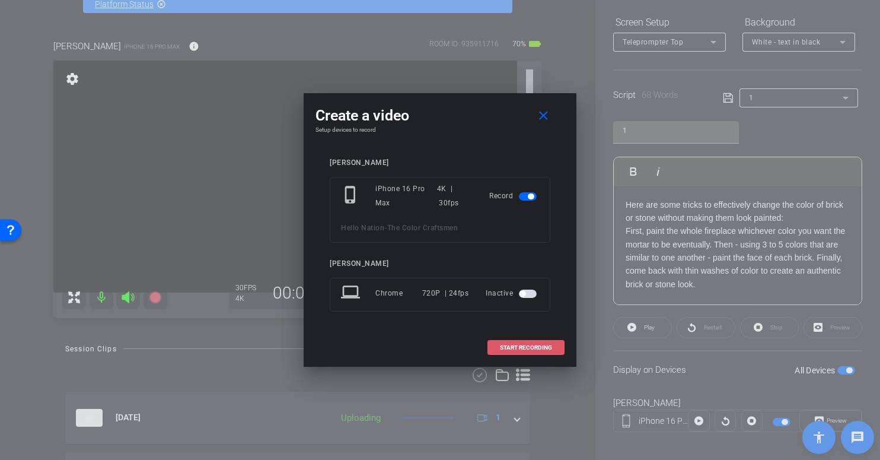
click at [528, 350] on span "START RECORDING" at bounding box center [526, 348] width 52 height 6
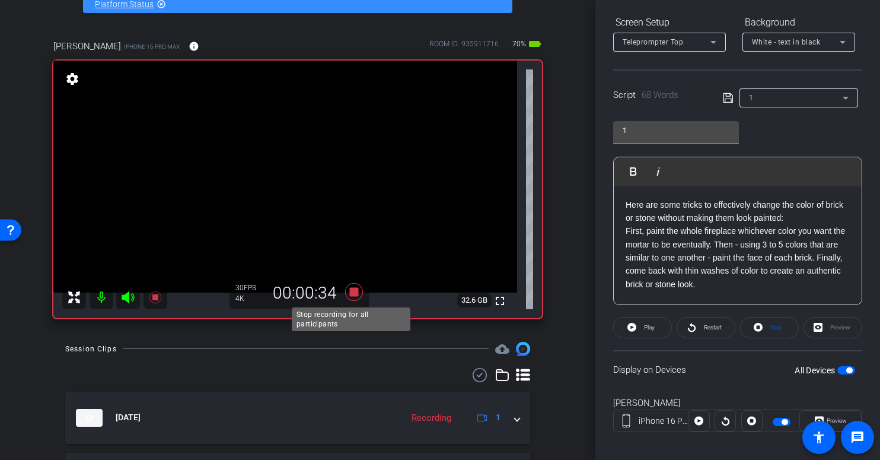
click at [349, 294] on icon at bounding box center [354, 292] width 18 height 18
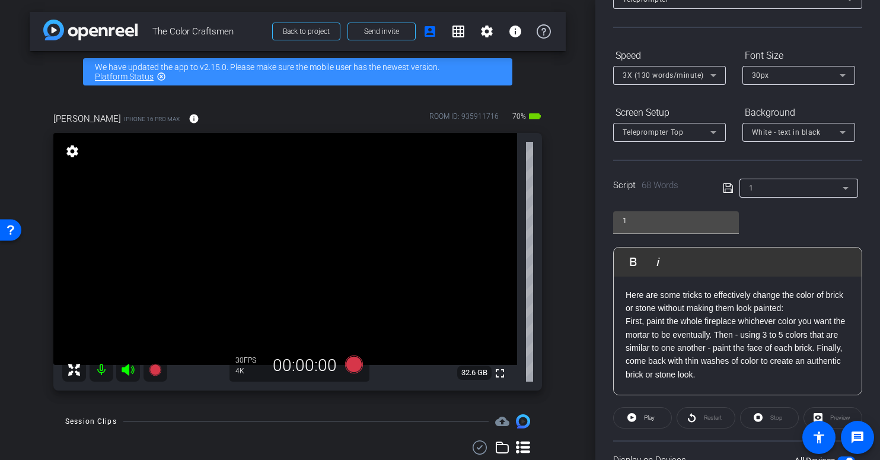
scroll to position [189, 0]
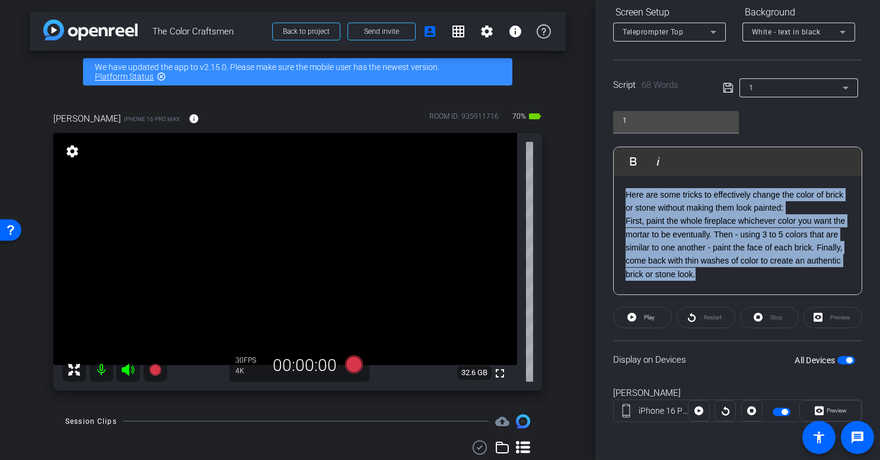
drag, startPoint x: 744, startPoint y: 276, endPoint x: 596, endPoint y: 150, distance: 194.4
click at [596, 150] on div "Participants Teleprompter Adjustments settings Coby Maslyn flip Director Everyo…" at bounding box center [737, 230] width 285 height 460
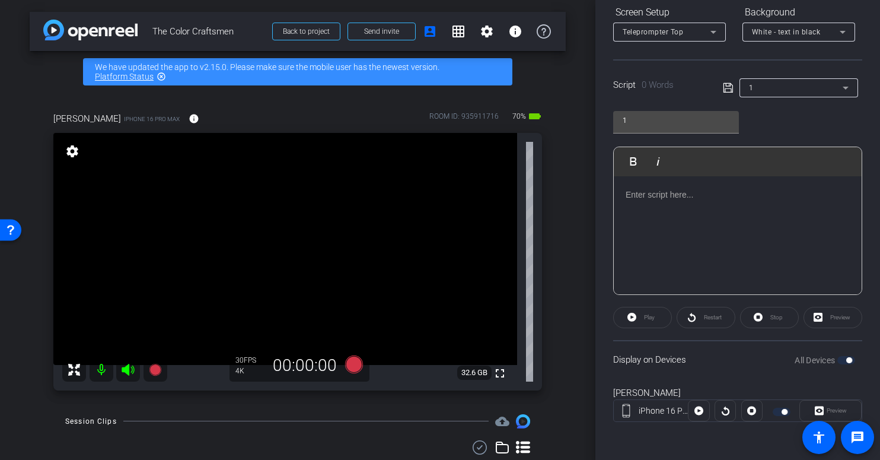
click at [667, 211] on div at bounding box center [738, 235] width 248 height 119
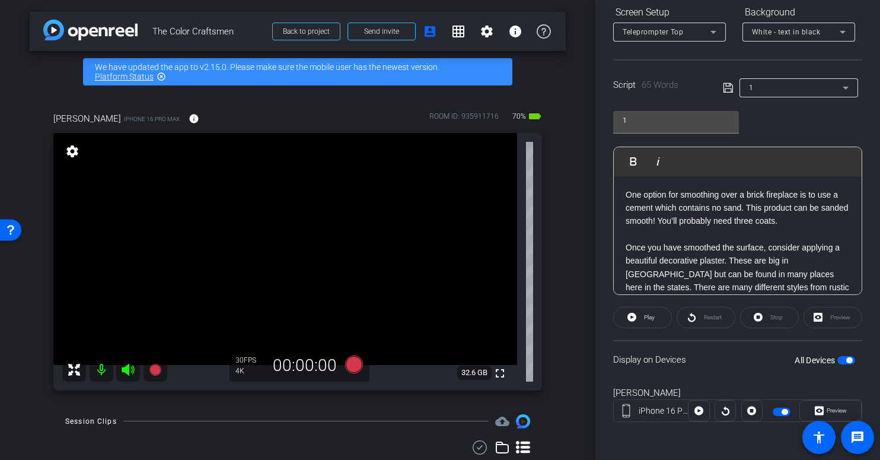
click at [626, 244] on p "One option for smoothing over a brick fireplace is to use a cement which contai…" at bounding box center [738, 248] width 224 height 120
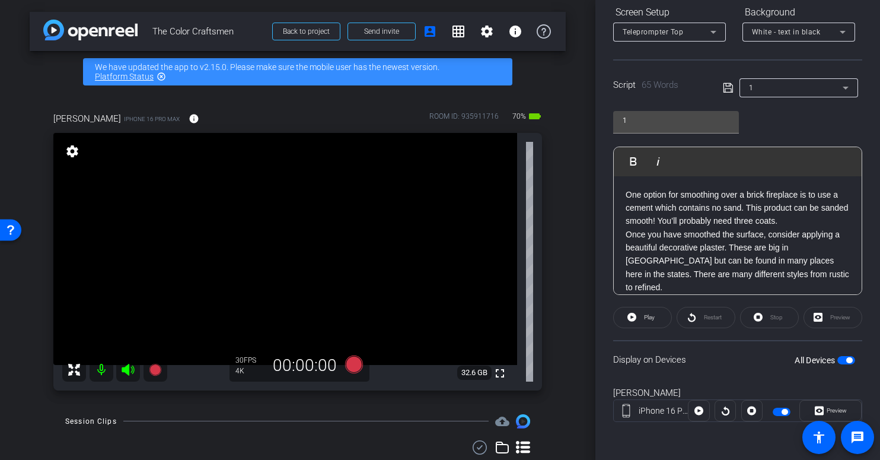
click at [726, 89] on icon at bounding box center [728, 88] width 11 height 14
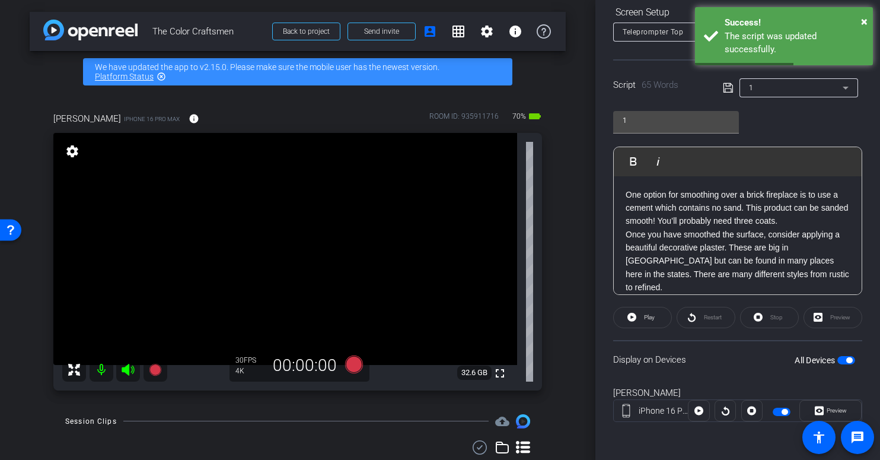
click at [846, 360] on span "button" at bounding box center [849, 360] width 6 height 6
click at [842, 360] on span "button" at bounding box center [846, 360] width 18 height 8
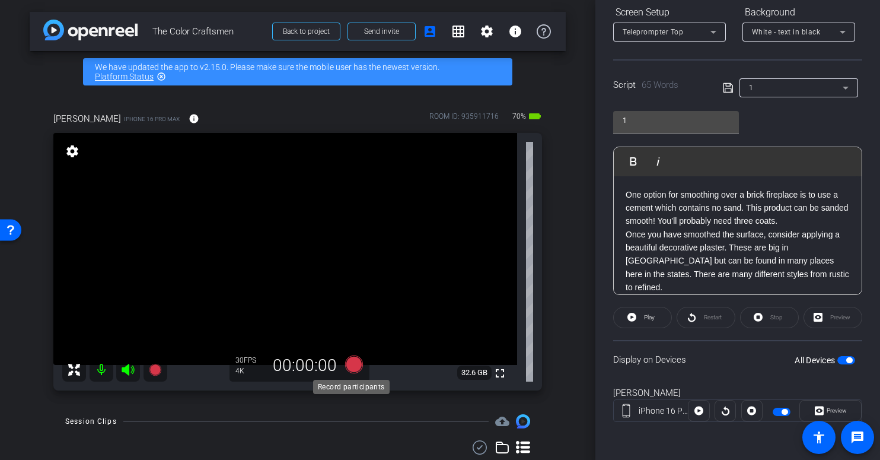
click at [350, 365] on icon at bounding box center [354, 364] width 18 height 18
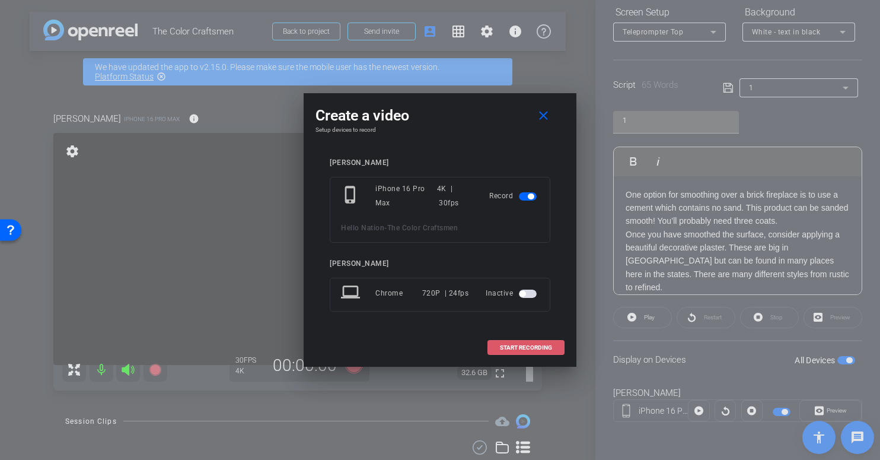
click at [515, 352] on span at bounding box center [526, 347] width 76 height 28
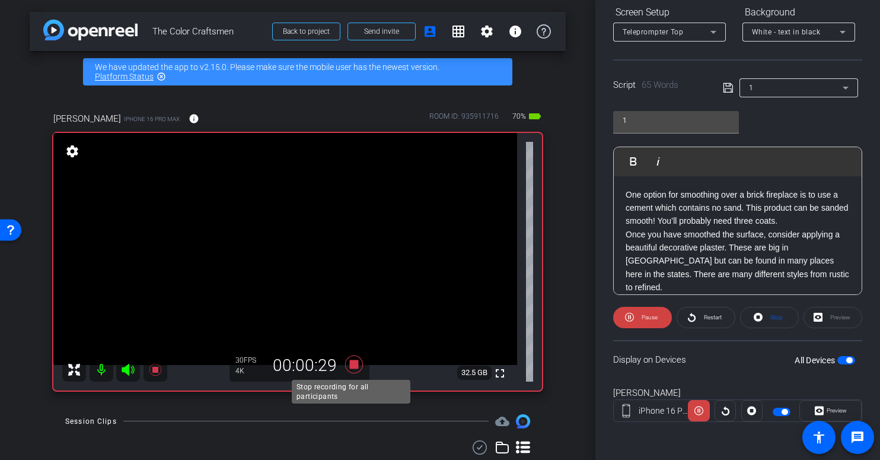
click at [351, 363] on icon at bounding box center [354, 364] width 18 height 18
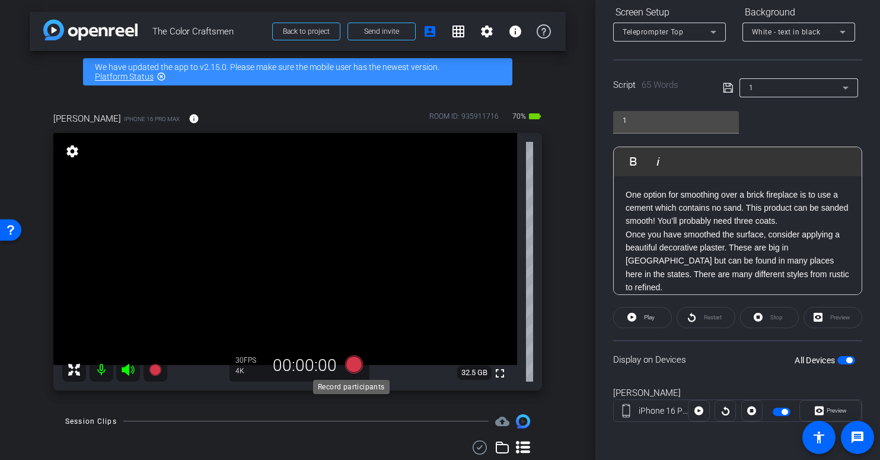
click at [352, 366] on icon at bounding box center [354, 364] width 18 height 18
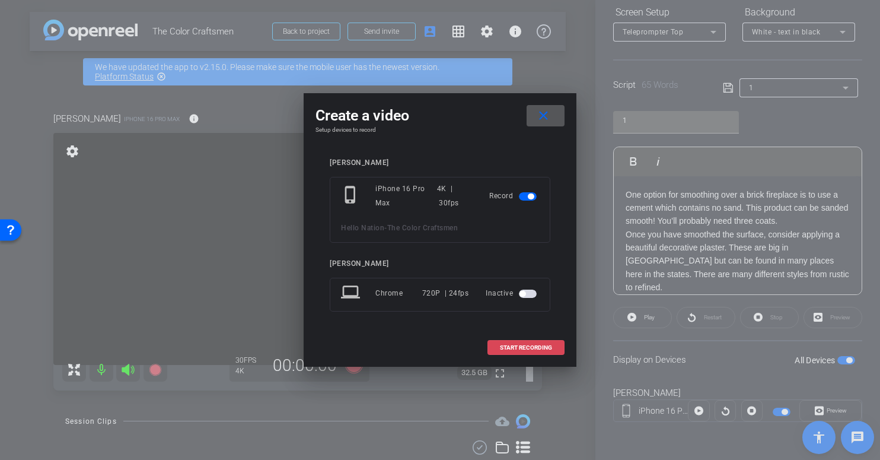
click at [519, 352] on span at bounding box center [526, 347] width 76 height 28
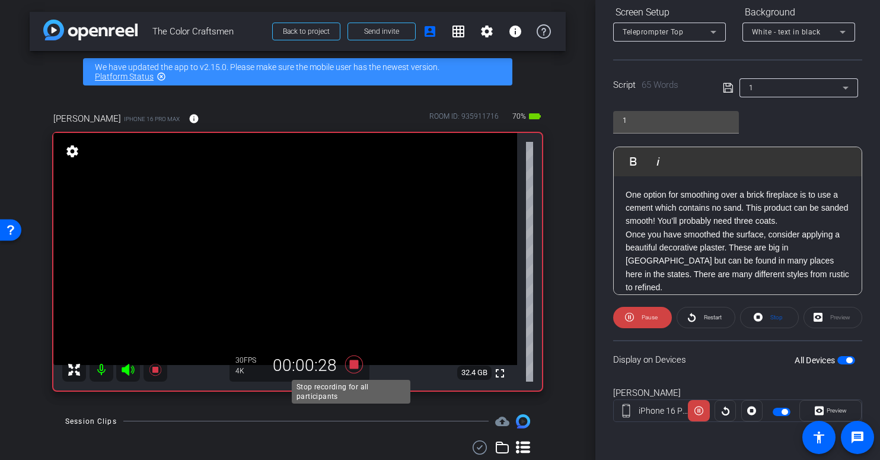
click at [352, 367] on icon at bounding box center [354, 364] width 18 height 18
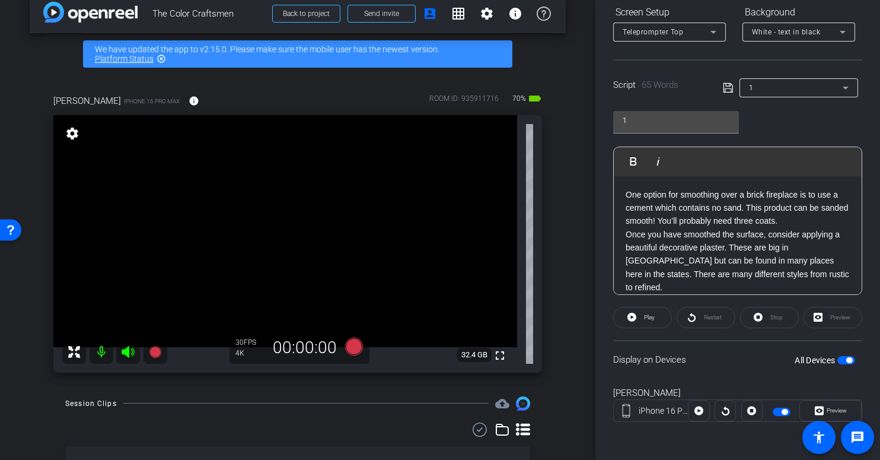
scroll to position [21, 0]
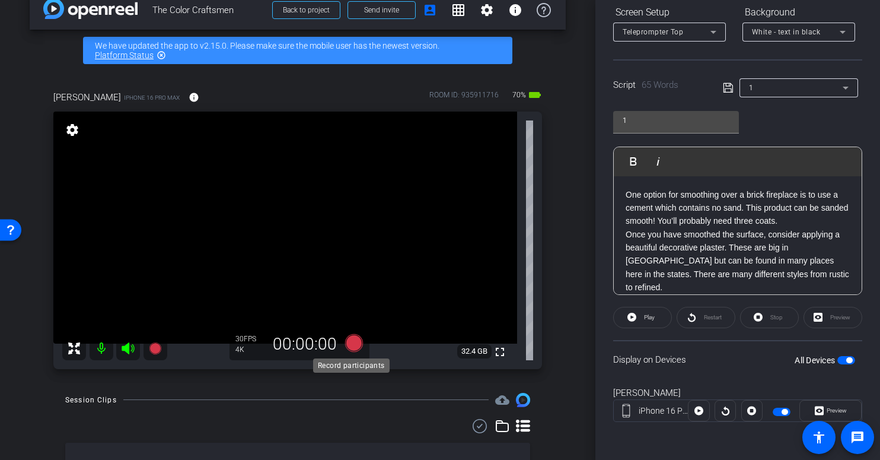
click at [352, 344] on icon at bounding box center [354, 343] width 18 height 18
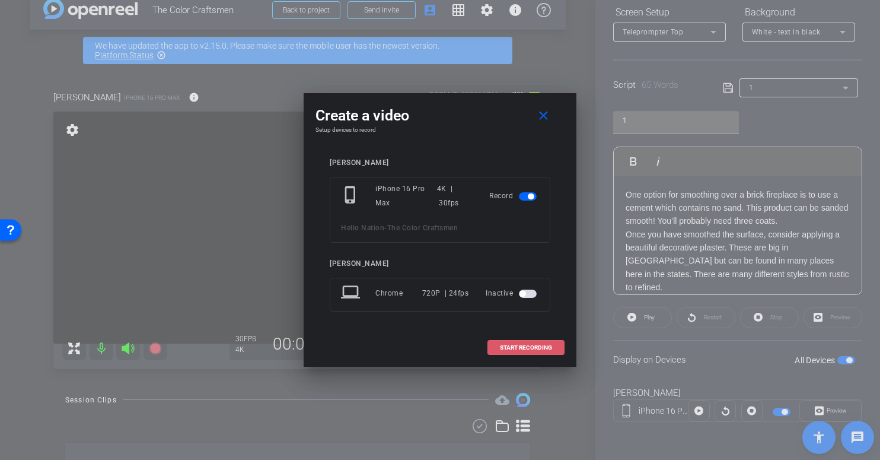
click at [526, 349] on span "START RECORDING" at bounding box center [526, 348] width 52 height 6
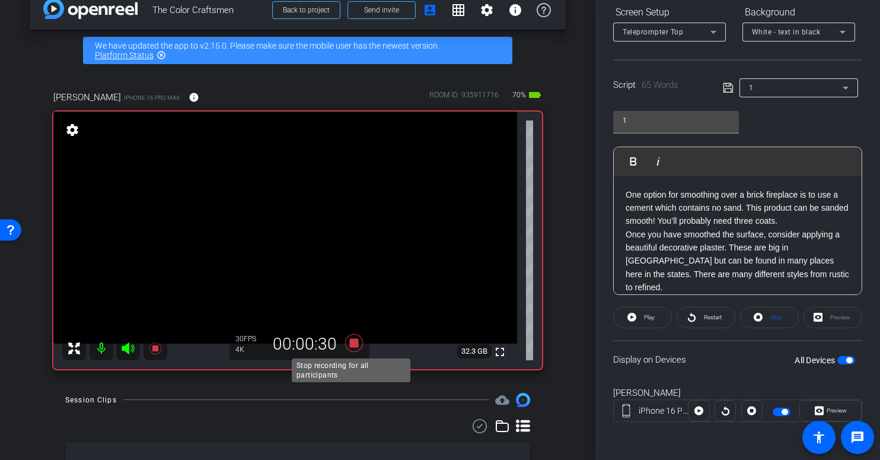
click at [353, 343] on icon at bounding box center [354, 343] width 18 height 18
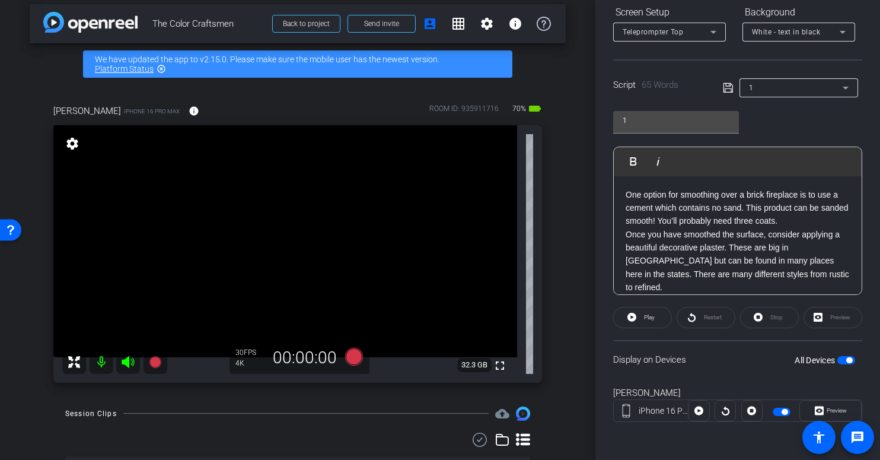
scroll to position [31, 0]
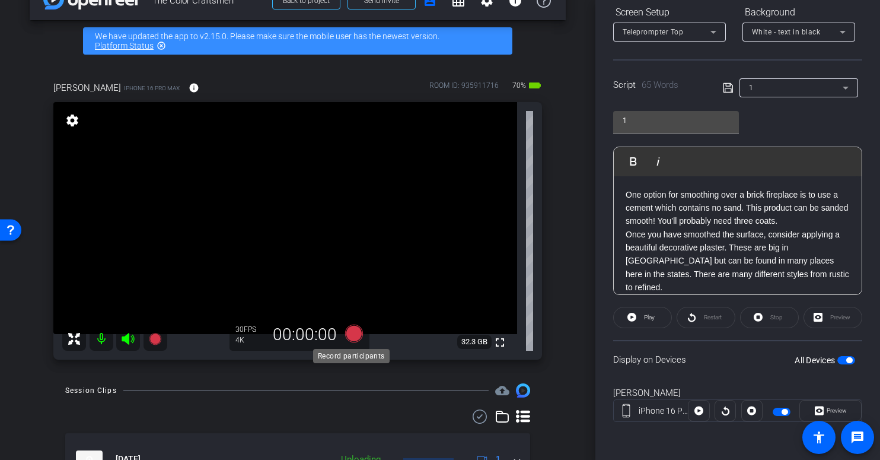
click at [352, 337] on icon at bounding box center [354, 333] width 18 height 18
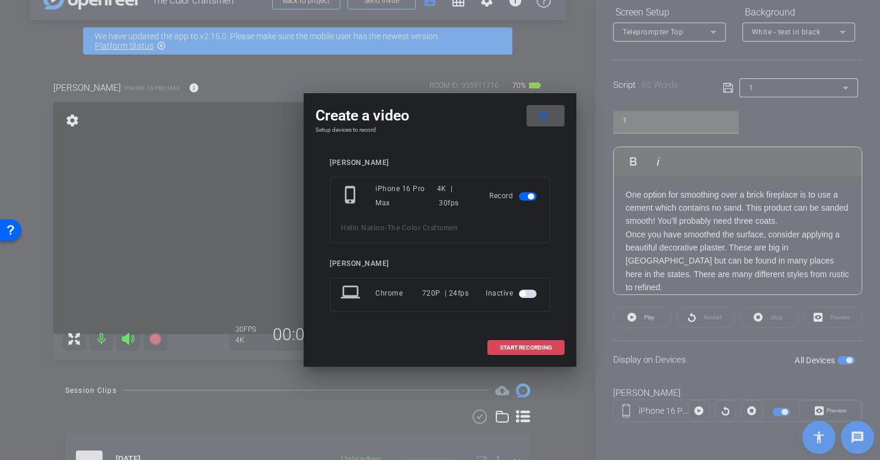
click at [516, 349] on span "START RECORDING" at bounding box center [526, 348] width 52 height 6
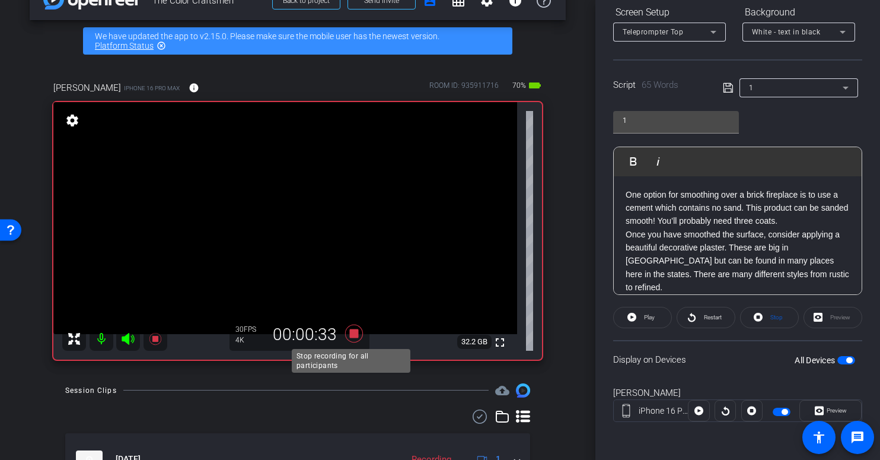
click at [351, 332] on icon at bounding box center [354, 333] width 18 height 18
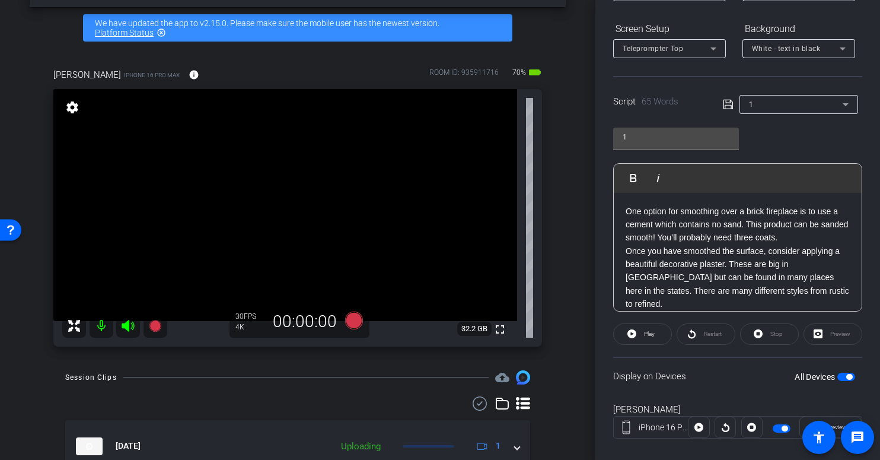
scroll to position [31, 0]
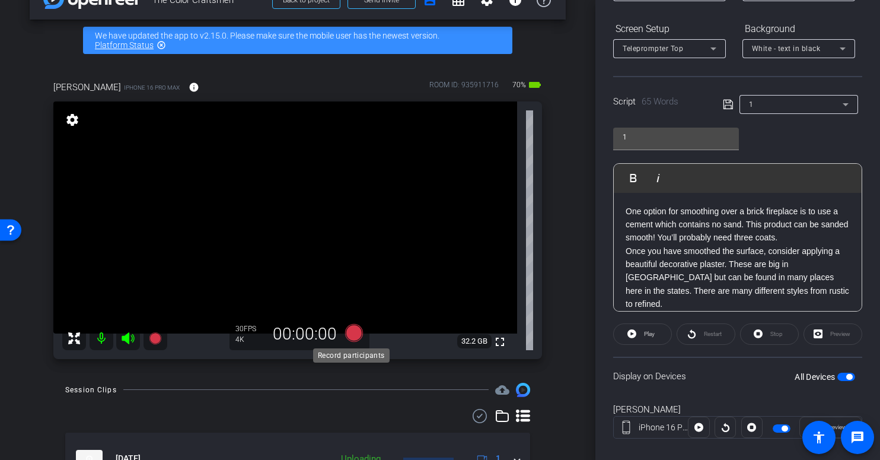
click at [352, 334] on icon at bounding box center [354, 333] width 18 height 18
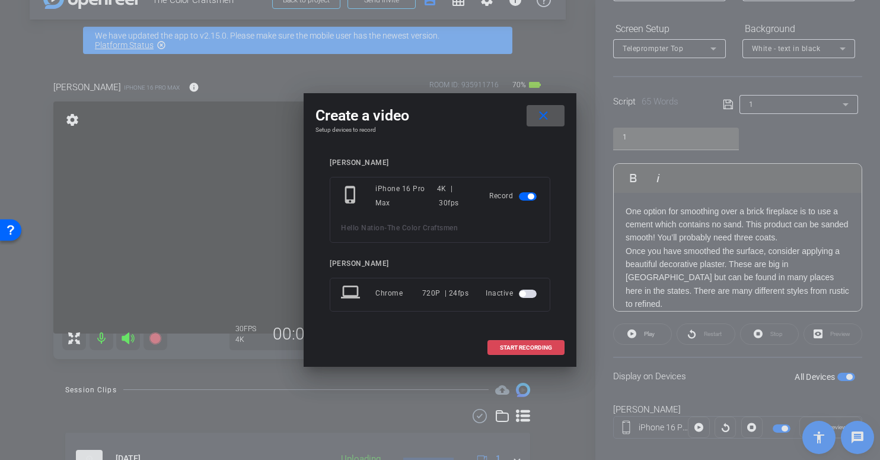
click at [520, 349] on span "START RECORDING" at bounding box center [526, 348] width 52 height 6
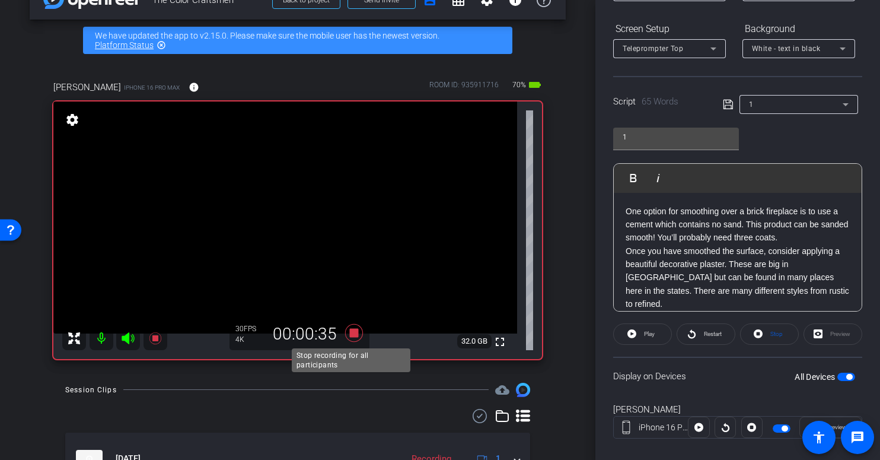
click at [355, 334] on icon at bounding box center [354, 332] width 28 height 21
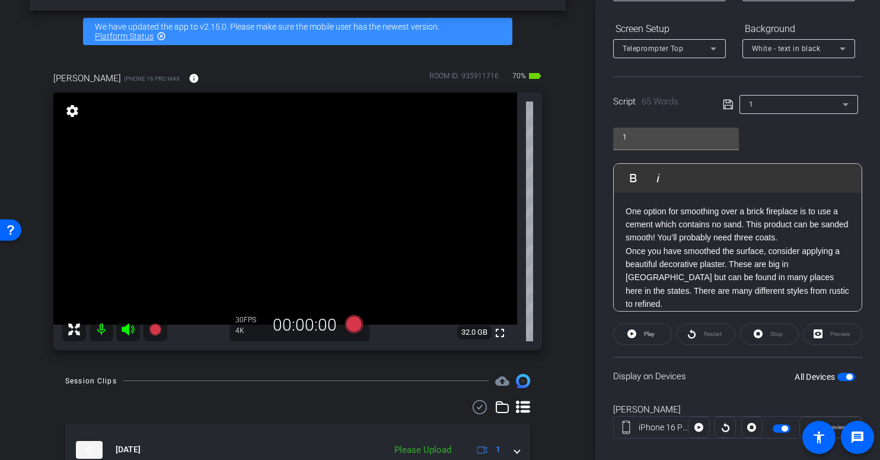
scroll to position [54, 0]
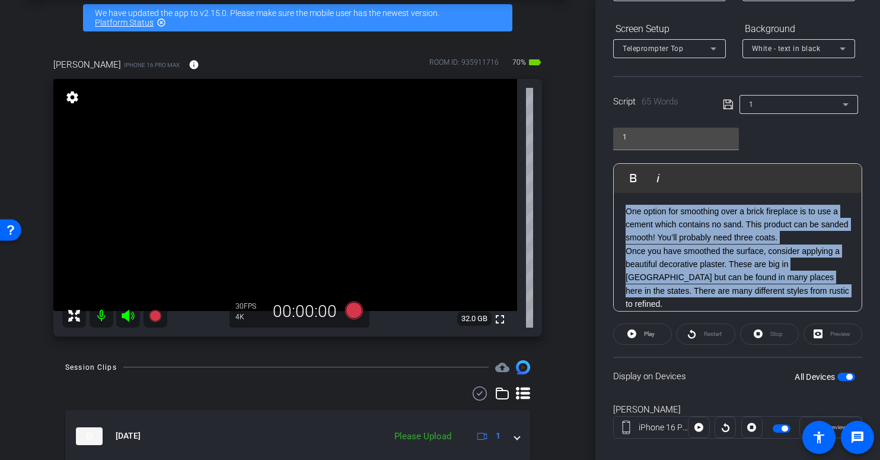
drag, startPoint x: 789, startPoint y: 291, endPoint x: 617, endPoint y: 193, distance: 198.1
click at [617, 193] on div "One option for smoothing over a brick fireplace is to use a cement which contai…" at bounding box center [738, 258] width 248 height 130
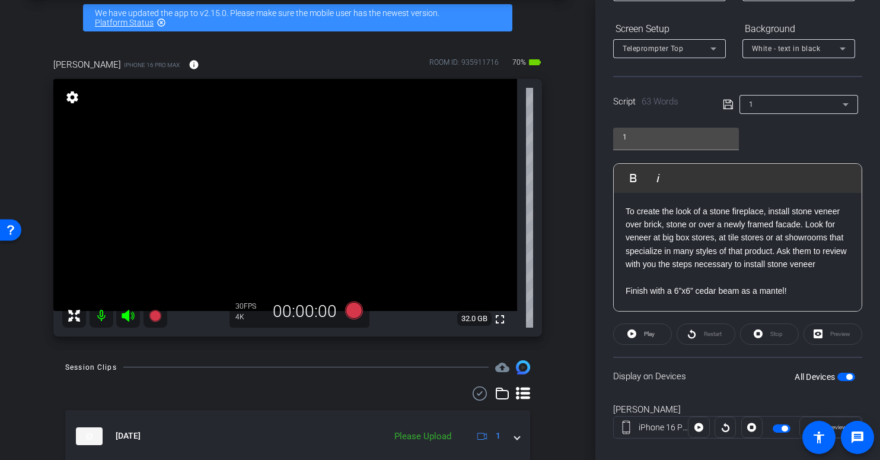
click at [626, 298] on p "To create the look of a stone fireplace, install stone veneer over brick, stone…" at bounding box center [738, 251] width 224 height 93
click at [842, 263] on p "To create the look of a stone fireplace, install stone veneer over brick, stone…" at bounding box center [738, 244] width 224 height 79
click at [725, 104] on icon at bounding box center [728, 104] width 11 height 14
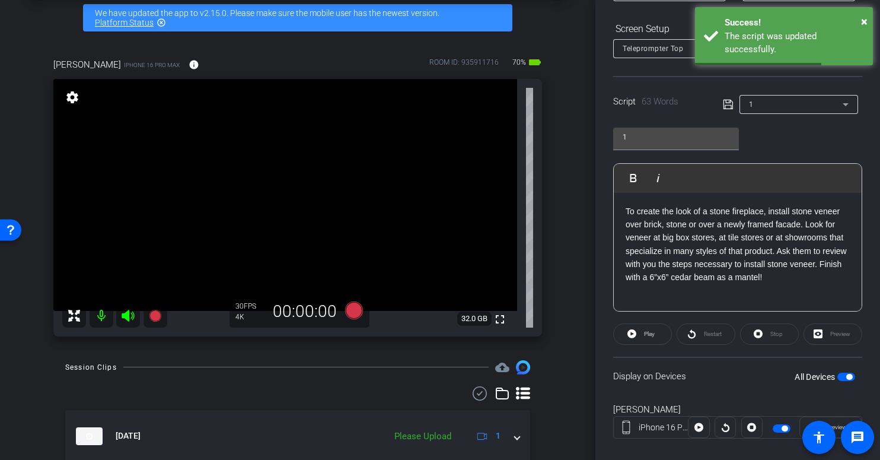
click at [846, 376] on span "button" at bounding box center [849, 377] width 6 height 6
click at [843, 376] on span "button" at bounding box center [846, 376] width 18 height 8
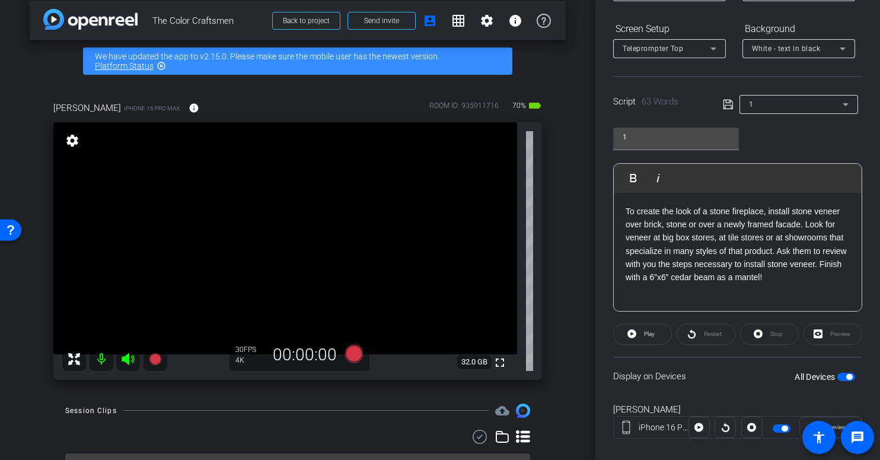
scroll to position [0, 0]
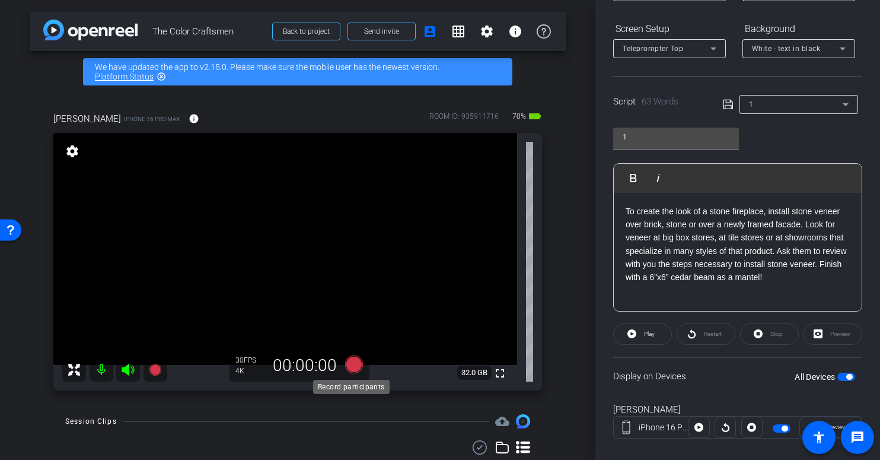
click at [352, 366] on icon at bounding box center [354, 364] width 18 height 18
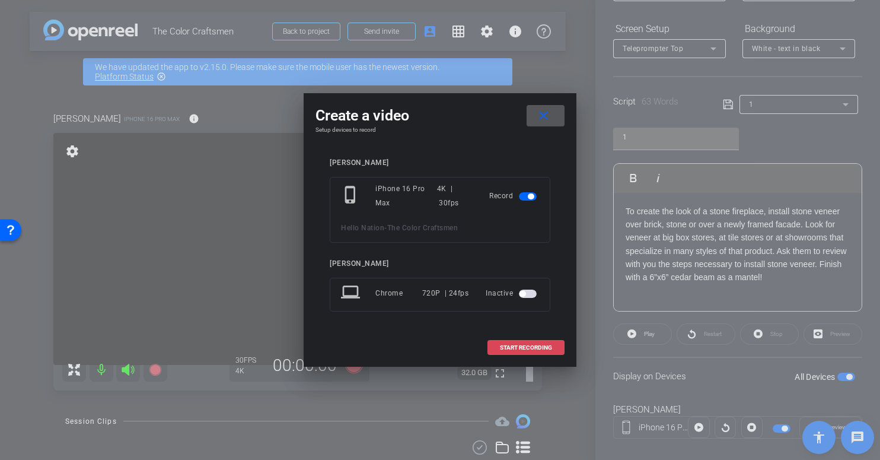
click at [532, 348] on span "START RECORDING" at bounding box center [526, 348] width 52 height 6
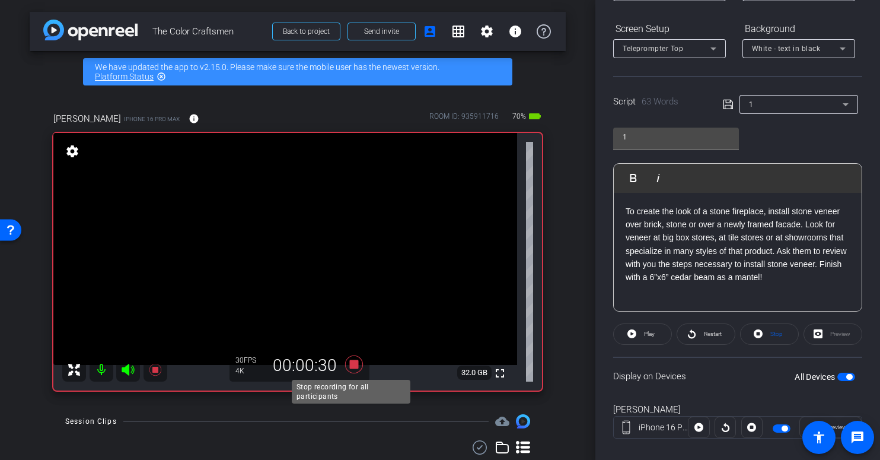
click at [348, 366] on icon at bounding box center [354, 364] width 18 height 18
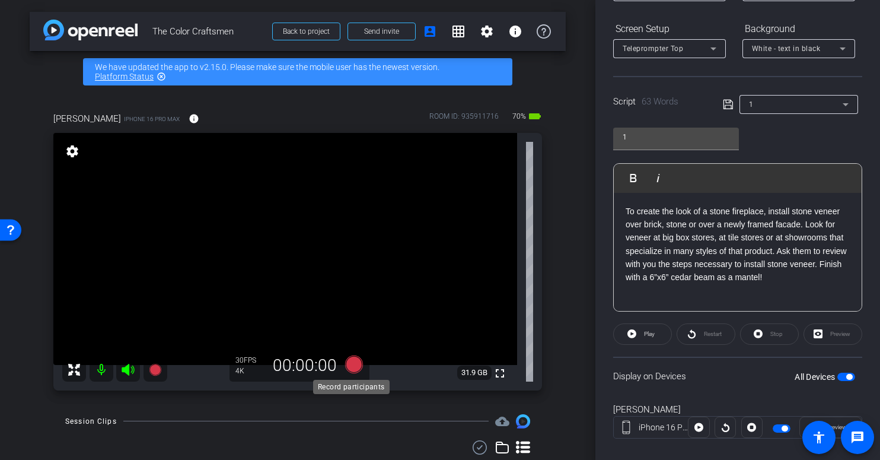
click at [352, 364] on icon at bounding box center [354, 364] width 18 height 18
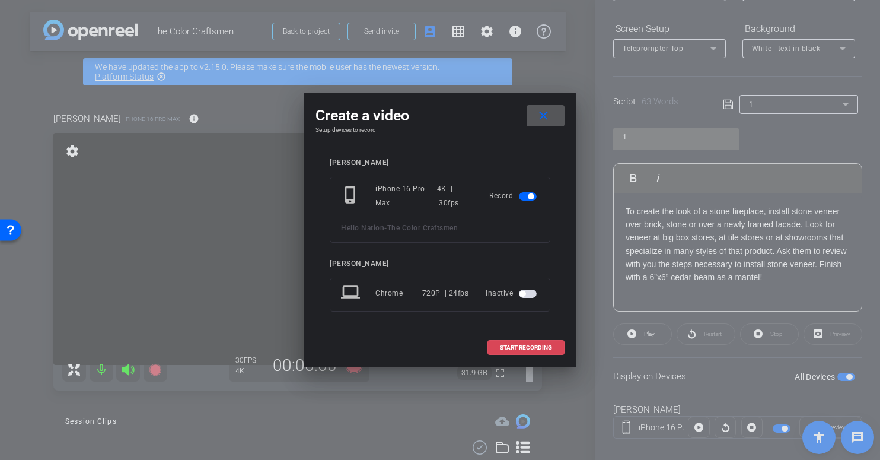
click at [528, 345] on span "START RECORDING" at bounding box center [526, 348] width 52 height 6
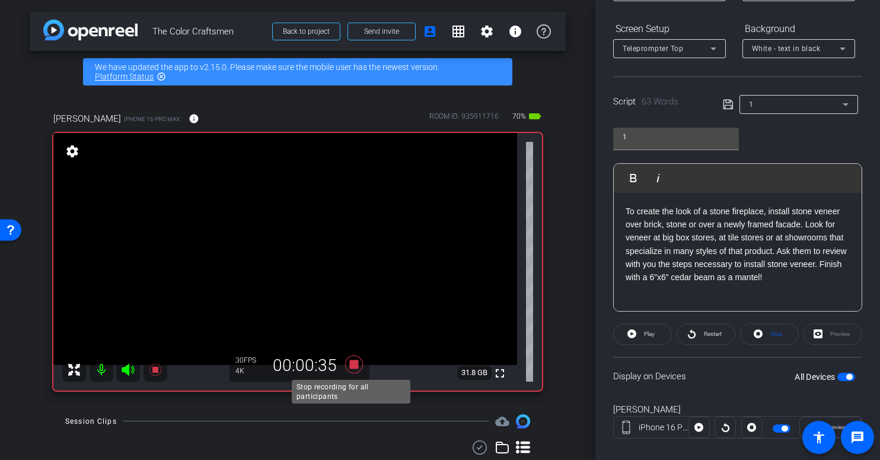
click at [351, 366] on icon at bounding box center [354, 364] width 18 height 18
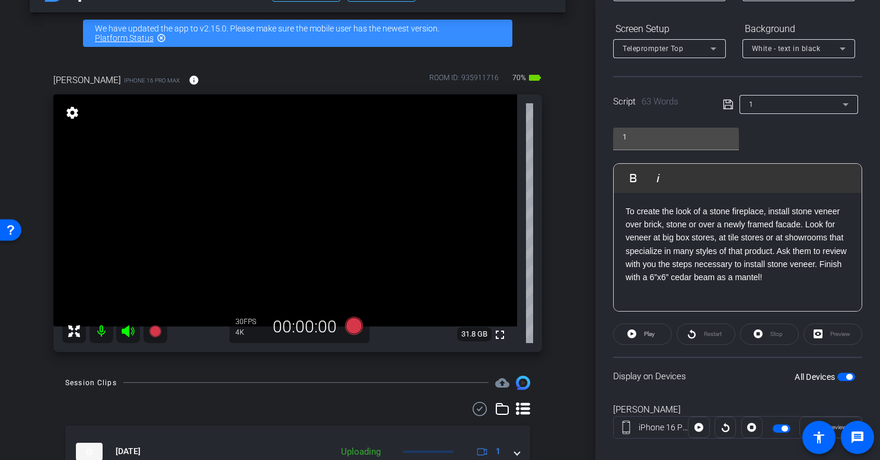
scroll to position [61, 0]
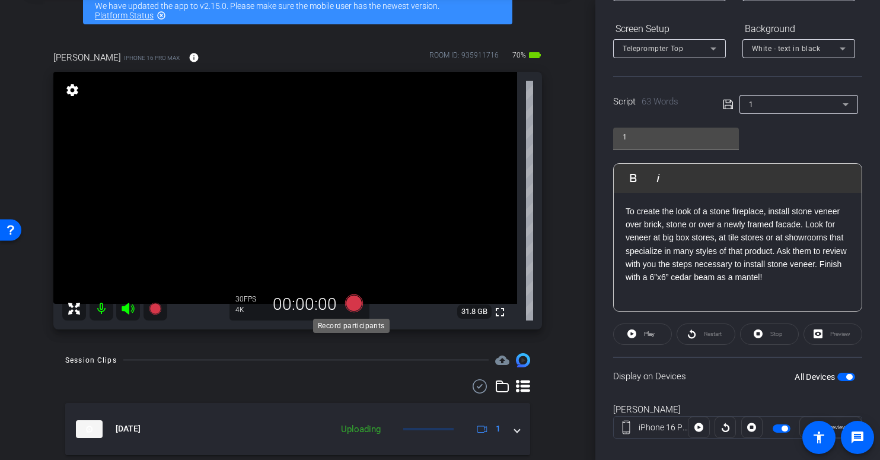
click at [350, 307] on icon at bounding box center [354, 303] width 18 height 18
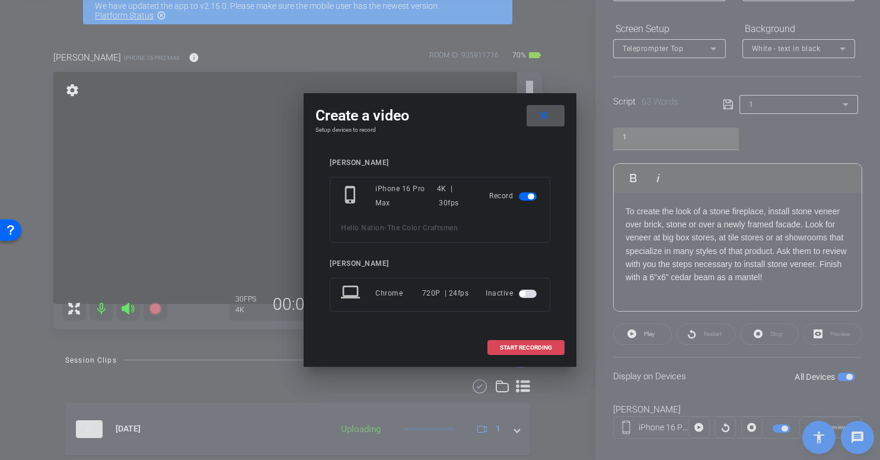
click at [529, 342] on span at bounding box center [526, 347] width 76 height 28
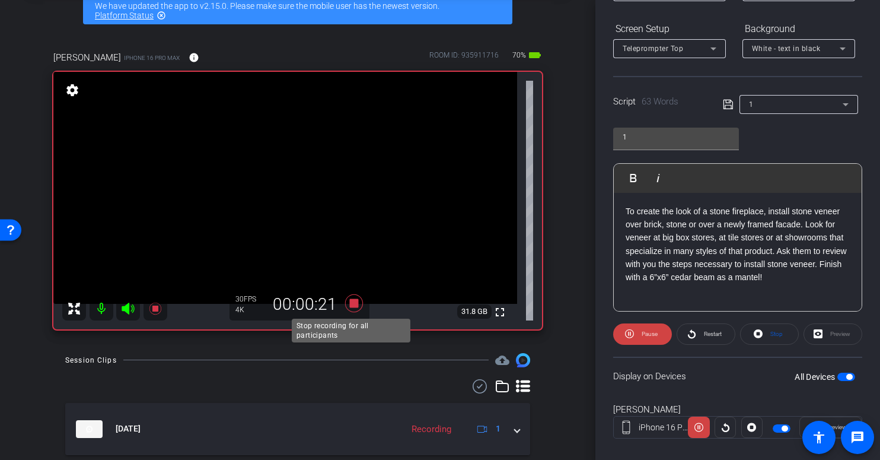
click at [353, 304] on icon at bounding box center [354, 303] width 18 height 18
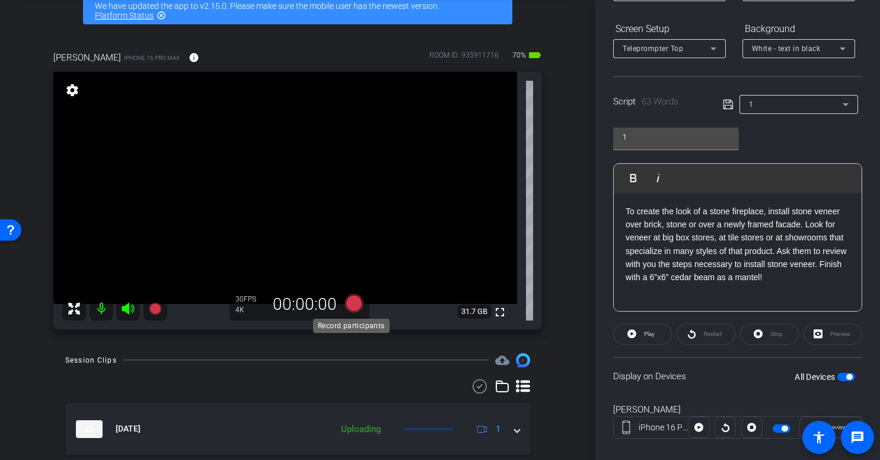
click at [349, 299] on icon at bounding box center [354, 303] width 18 height 18
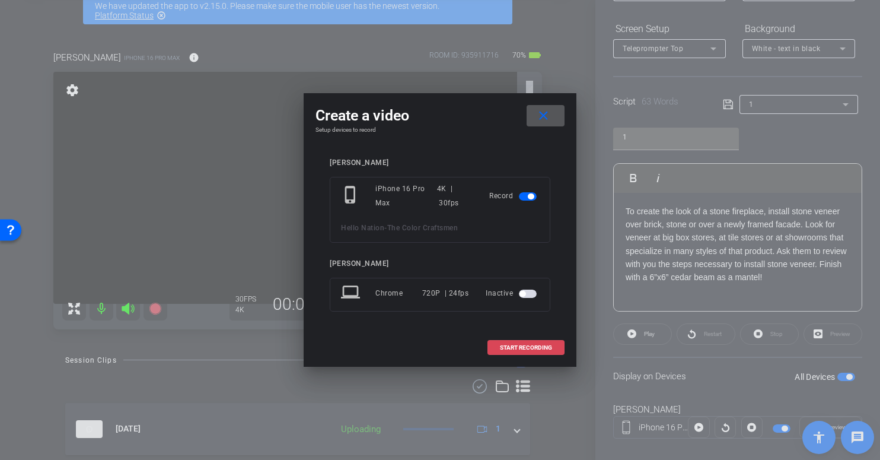
click at [518, 349] on span "START RECORDING" at bounding box center [526, 348] width 52 height 6
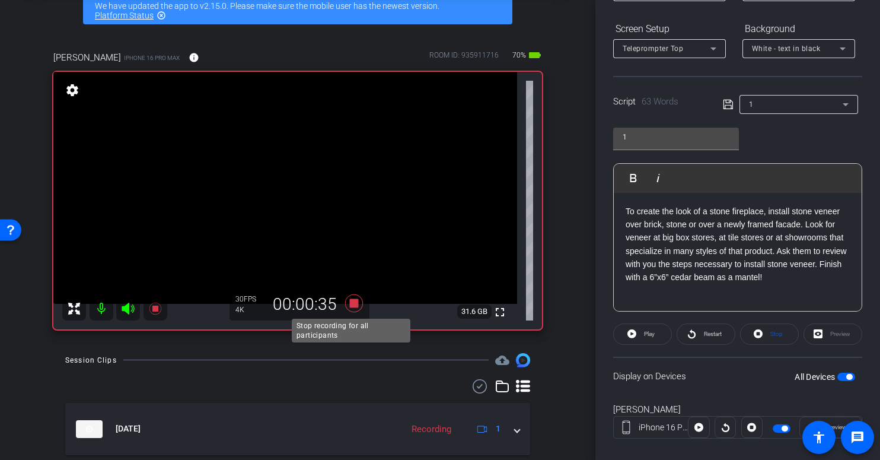
click at [352, 304] on icon at bounding box center [354, 303] width 18 height 18
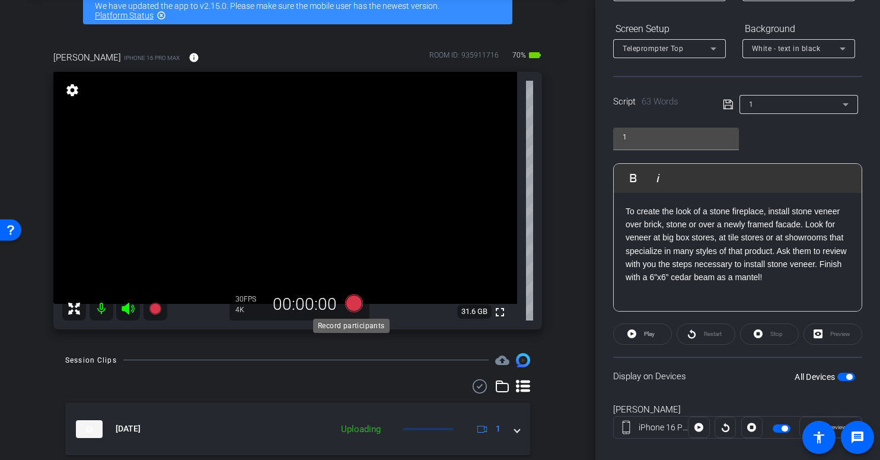
click at [349, 304] on icon at bounding box center [354, 303] width 18 height 18
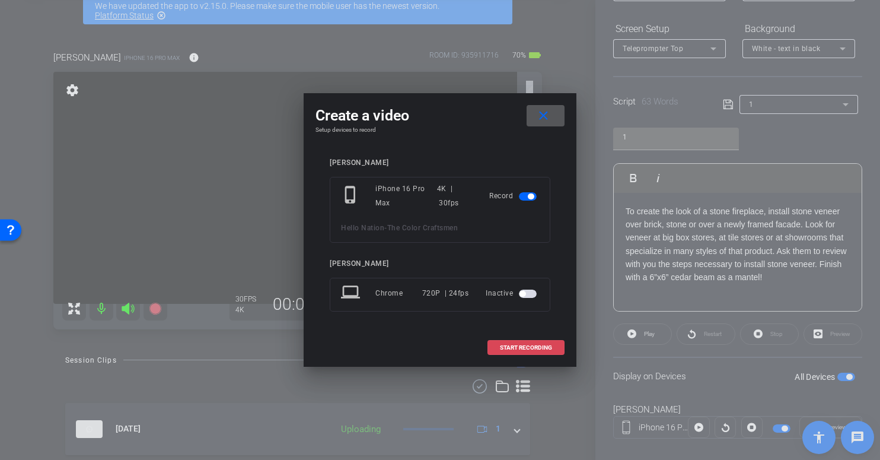
click at [513, 346] on span "START RECORDING" at bounding box center [526, 348] width 52 height 6
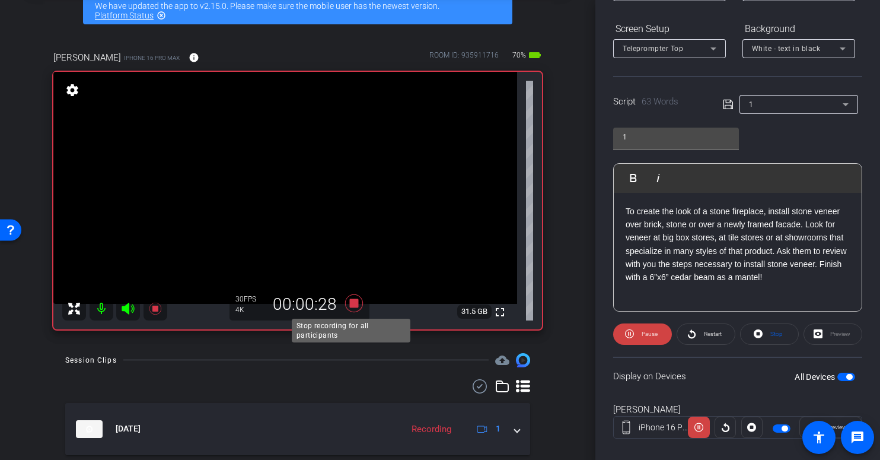
click at [353, 308] on icon at bounding box center [354, 302] width 28 height 21
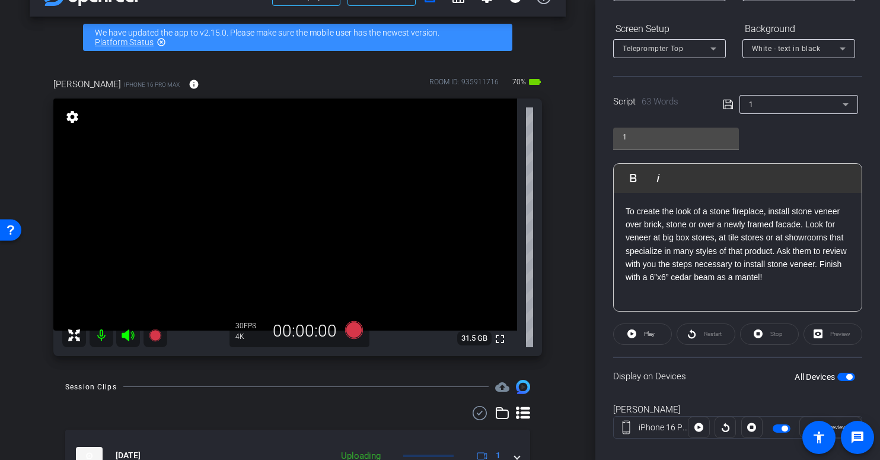
scroll to position [0, 0]
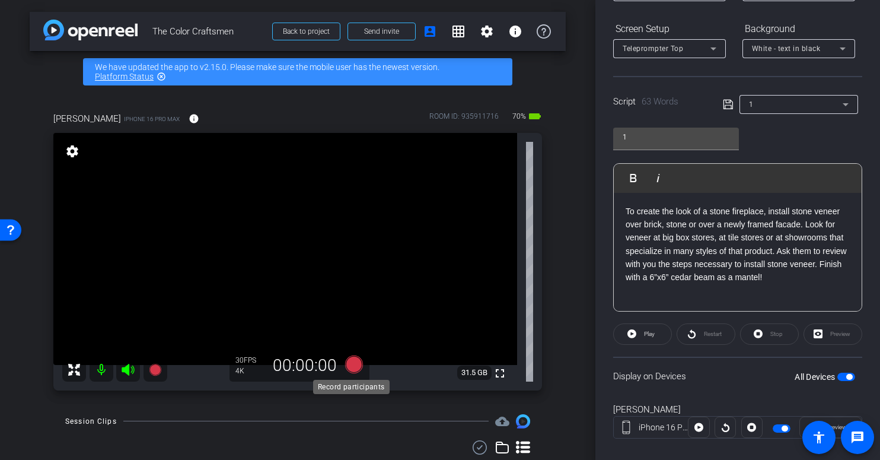
click at [353, 366] on icon at bounding box center [354, 364] width 18 height 18
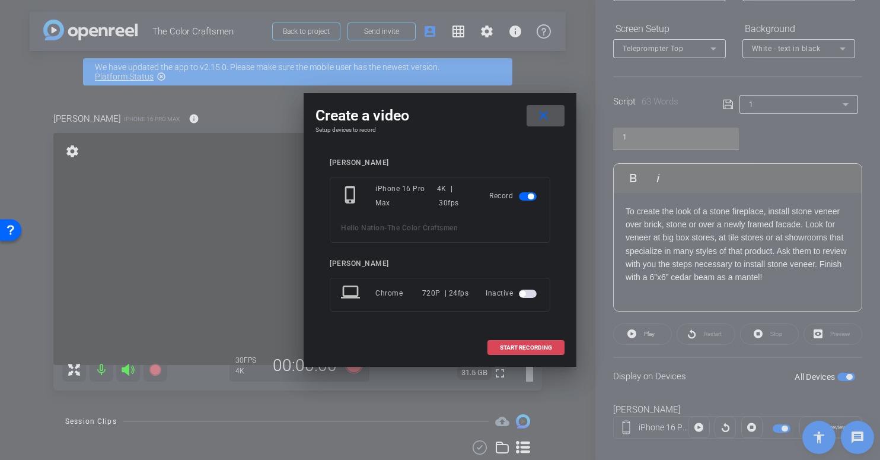
click at [533, 353] on span at bounding box center [526, 347] width 76 height 28
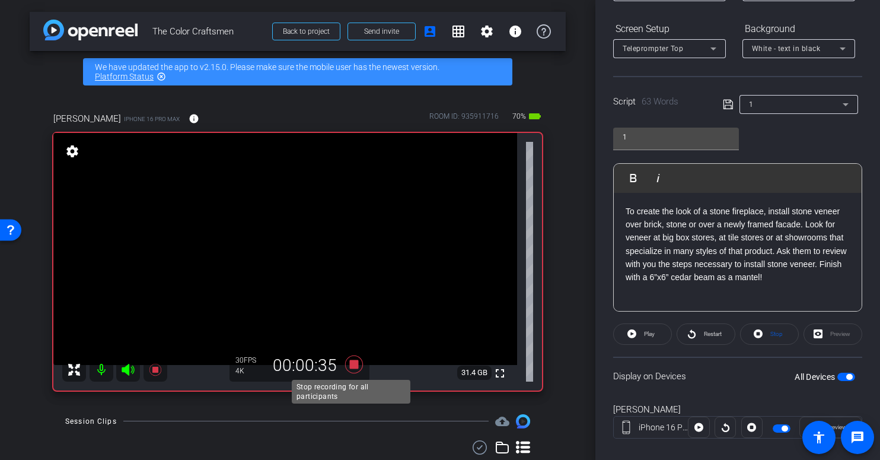
click at [344, 363] on icon at bounding box center [354, 363] width 28 height 21
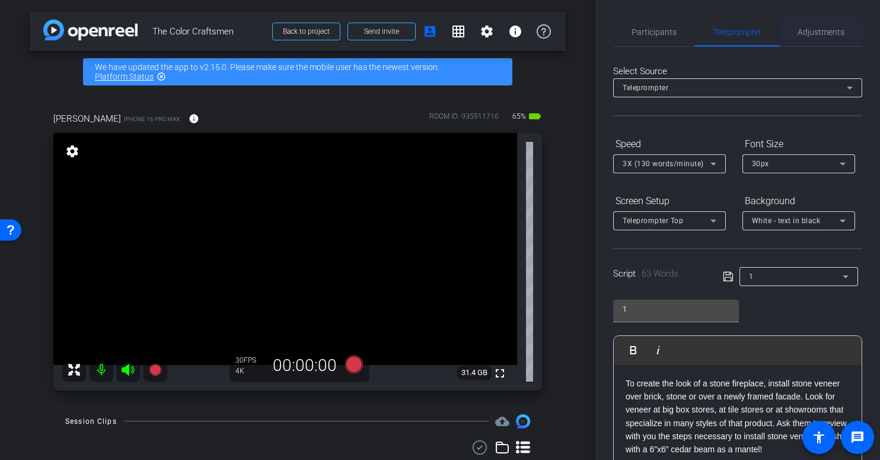
click at [824, 30] on span "Adjustments" at bounding box center [821, 32] width 47 height 8
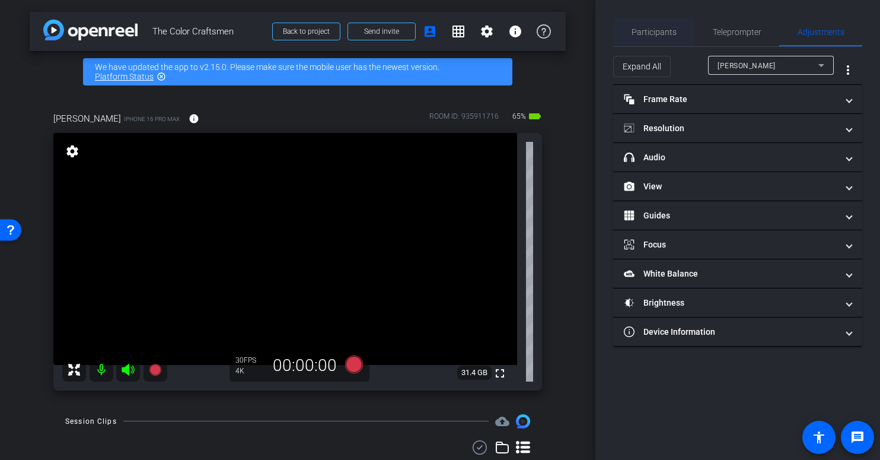
click at [667, 32] on span "Participants" at bounding box center [654, 32] width 45 height 8
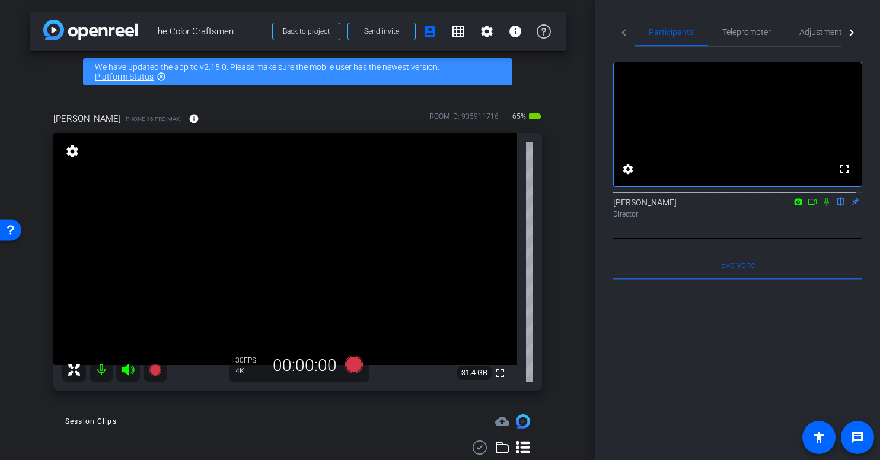
click at [808, 206] on icon at bounding box center [812, 201] width 9 height 8
click at [838, 206] on icon at bounding box center [840, 202] width 5 height 8
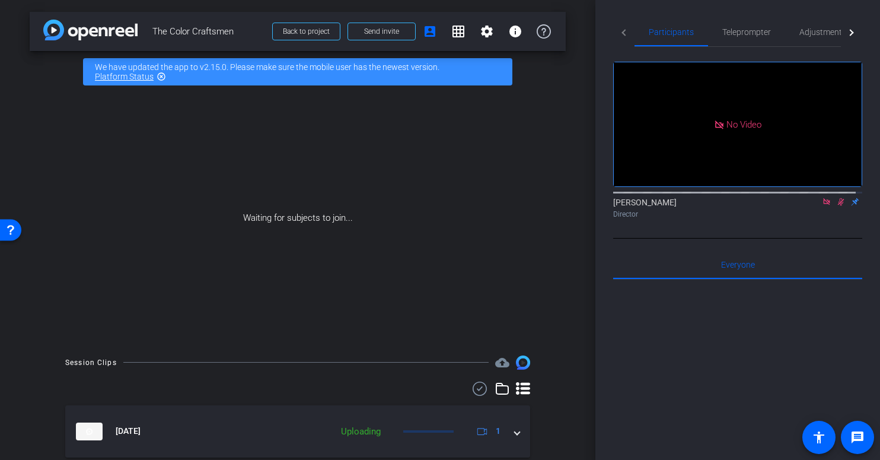
click at [838, 206] on icon at bounding box center [841, 202] width 7 height 8
click at [822, 206] on icon at bounding box center [826, 201] width 9 height 8
click at [834, 206] on mat-icon "flip" at bounding box center [841, 201] width 14 height 11
click at [805, 207] on mat-icon at bounding box center [812, 201] width 14 height 11
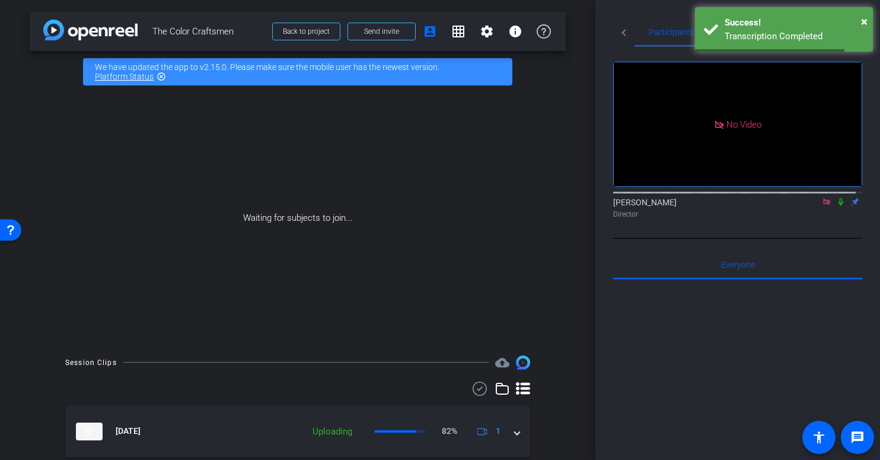
click at [836, 206] on icon at bounding box center [840, 201] width 9 height 8
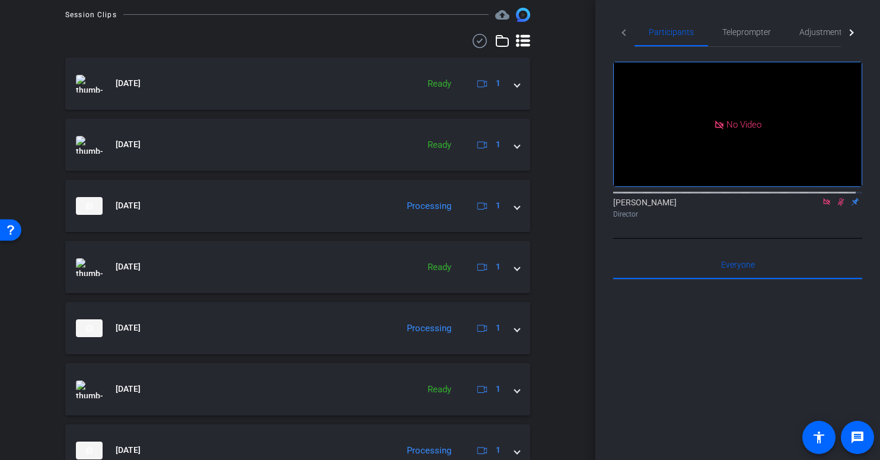
scroll to position [193, 0]
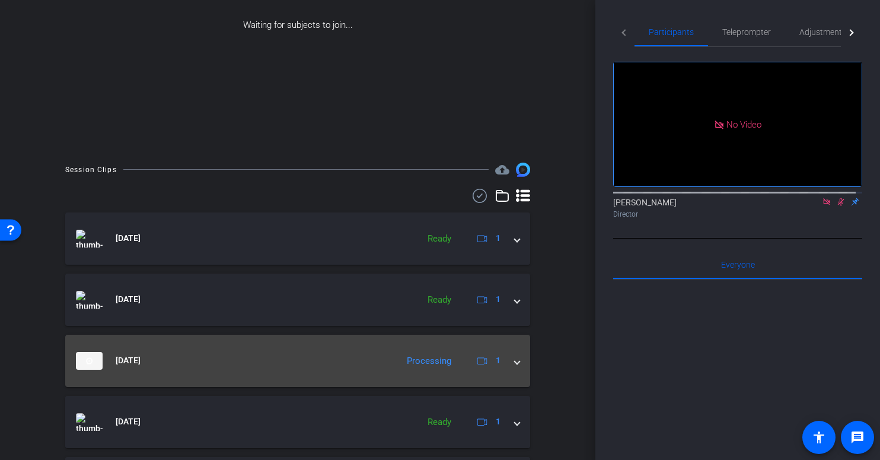
click at [515, 363] on mat-expansion-panel-header "Aug 11, 2025 Processing 1" at bounding box center [297, 360] width 465 height 52
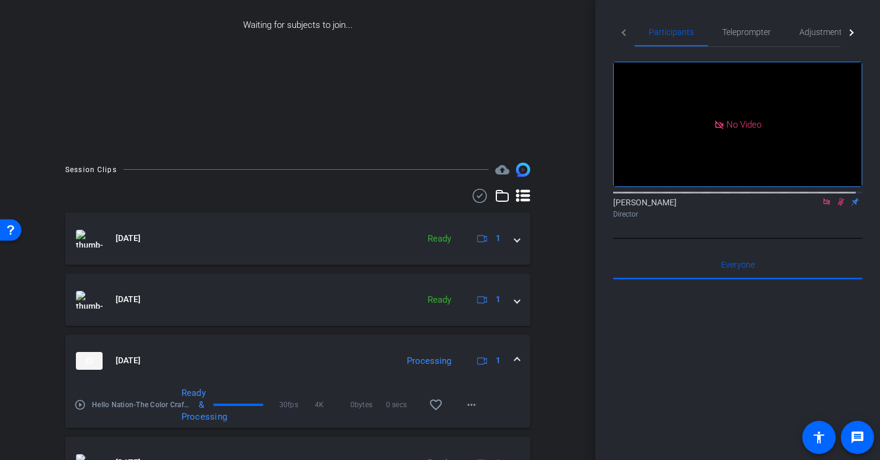
click at [515, 361] on span at bounding box center [517, 360] width 5 height 12
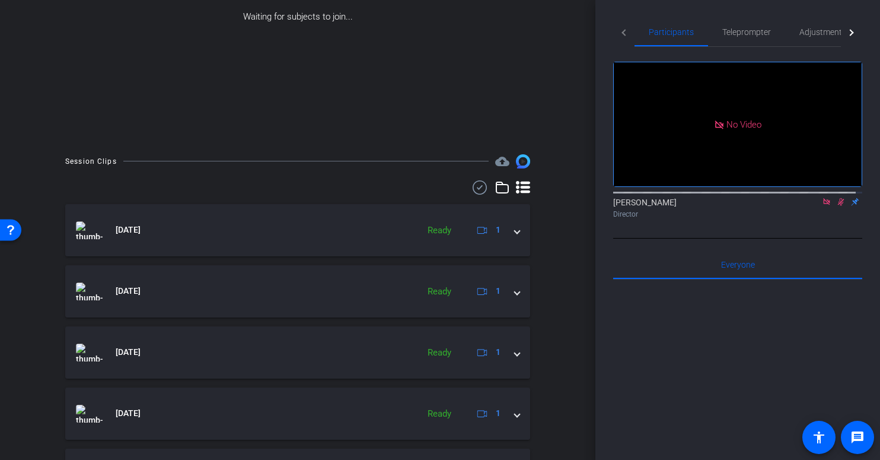
scroll to position [0, 0]
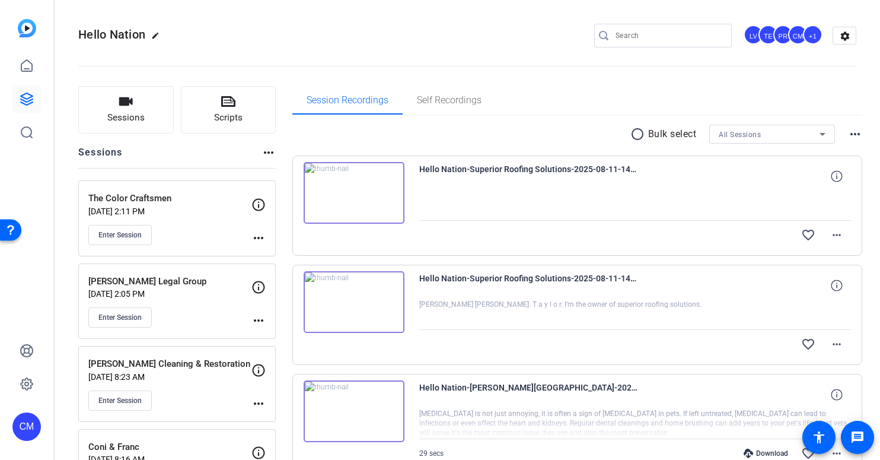
click at [194, 315] on div "Enter Session" at bounding box center [169, 317] width 163 height 20
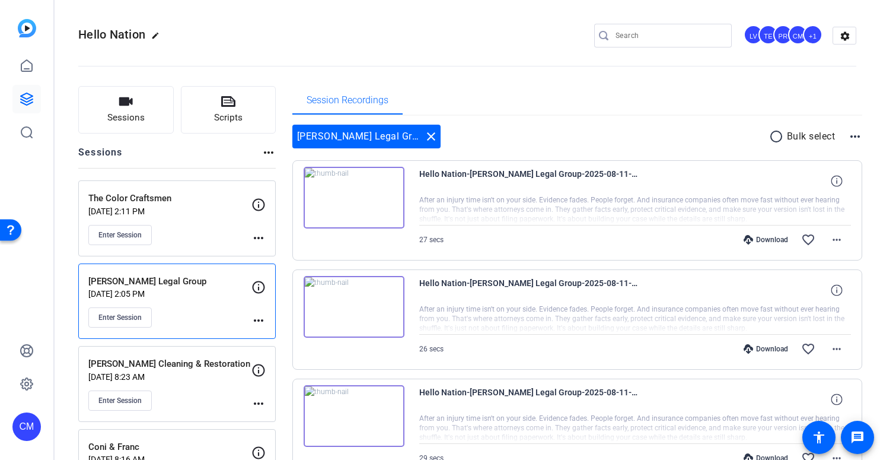
click at [769, 138] on mat-icon "radio_button_unchecked" at bounding box center [778, 136] width 18 height 14
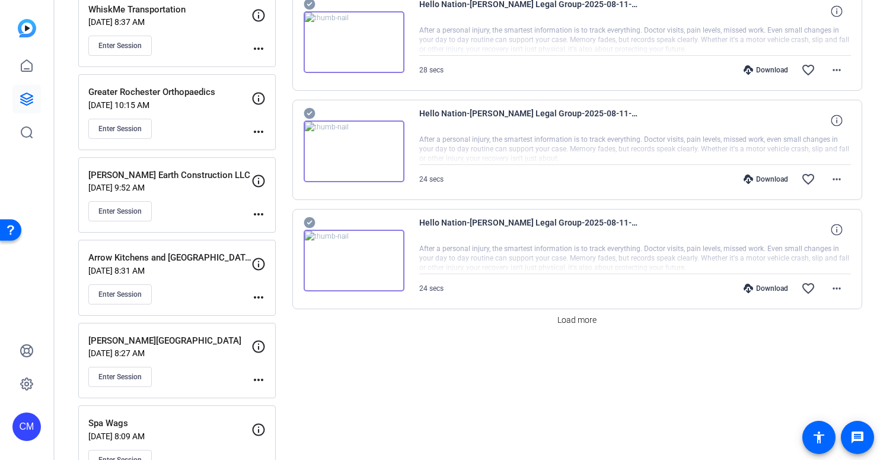
scroll to position [942, 0]
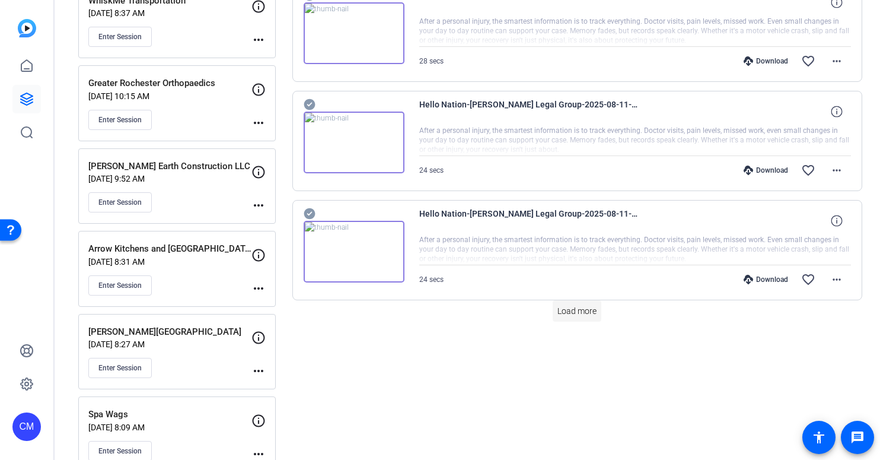
click at [575, 312] on span "Load more" at bounding box center [576, 311] width 39 height 12
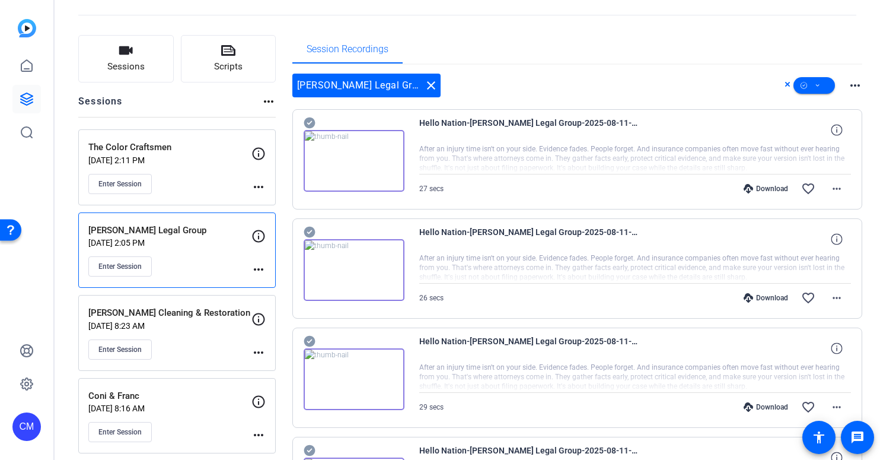
scroll to position [50, 0]
click at [815, 88] on icon at bounding box center [818, 86] width 6 height 15
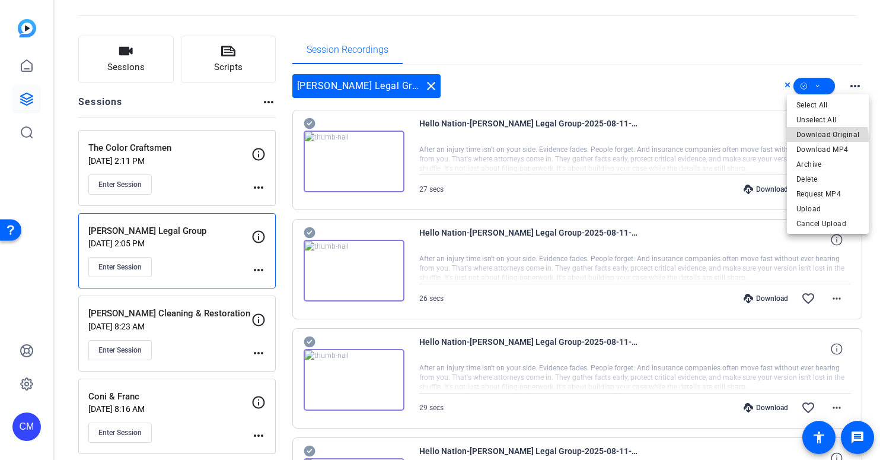
click at [825, 138] on span "Download Original" at bounding box center [827, 134] width 63 height 14
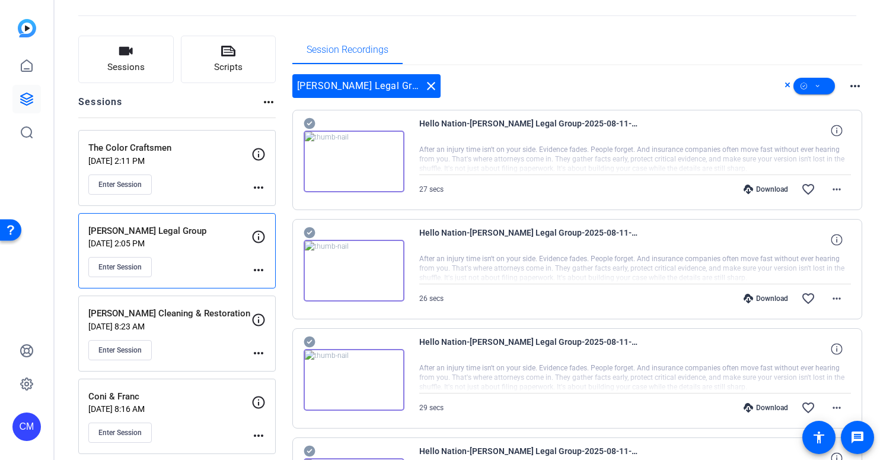
click at [646, 89] on div "[PERSON_NAME] Legal Group close more_horiz" at bounding box center [577, 86] width 570 height 24
click at [637, 136] on span "Hello Nation-[PERSON_NAME] Legal Group-2025-08-11-14-53-26-415-0" at bounding box center [528, 130] width 219 height 28
click at [636, 133] on span "Hello Nation-[PERSON_NAME] Legal Group-2025-08-11-14-53-26-415-0" at bounding box center [528, 130] width 219 height 28
click at [815, 91] on icon at bounding box center [818, 86] width 6 height 15
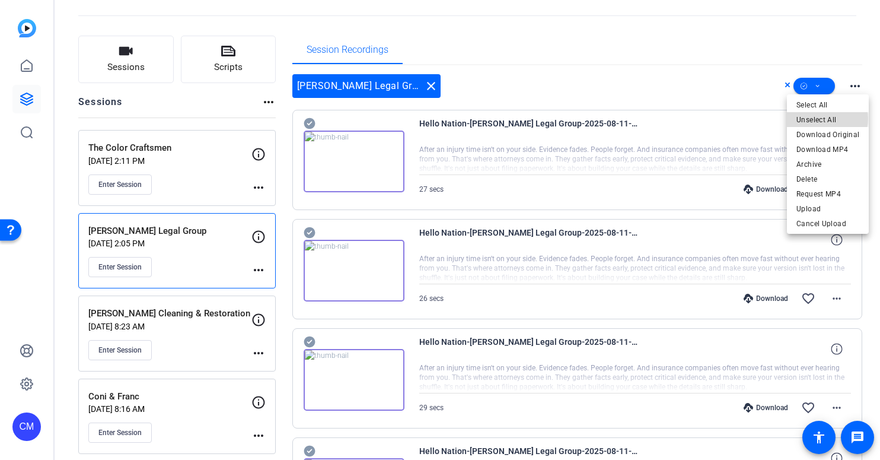
click at [821, 119] on span "Unselect All" at bounding box center [827, 120] width 63 height 14
click at [684, 94] on div at bounding box center [440, 230] width 880 height 460
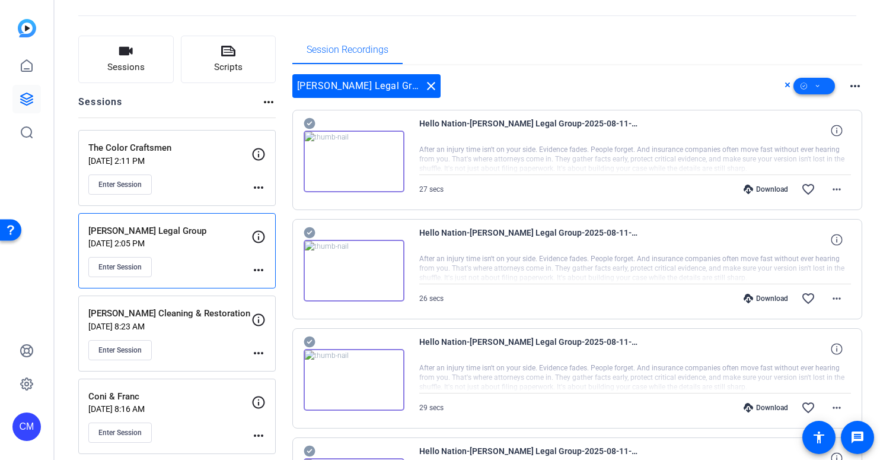
click at [798, 94] on span at bounding box center [814, 86] width 42 height 28
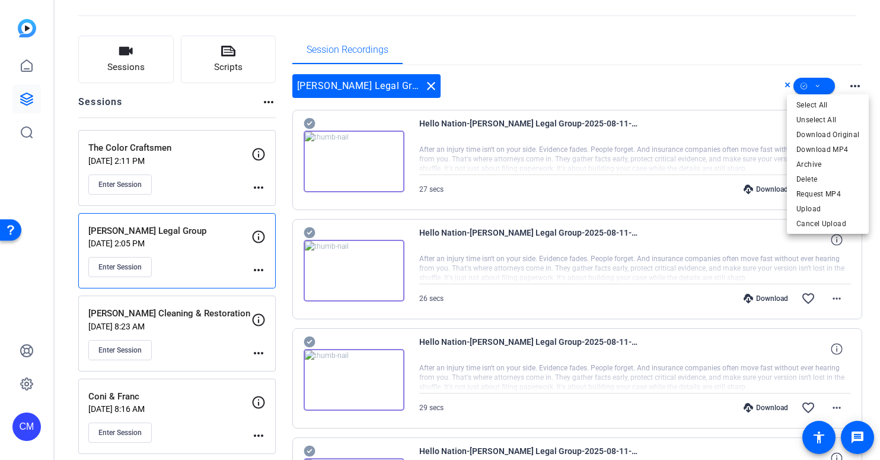
click at [752, 90] on div at bounding box center [440, 230] width 880 height 460
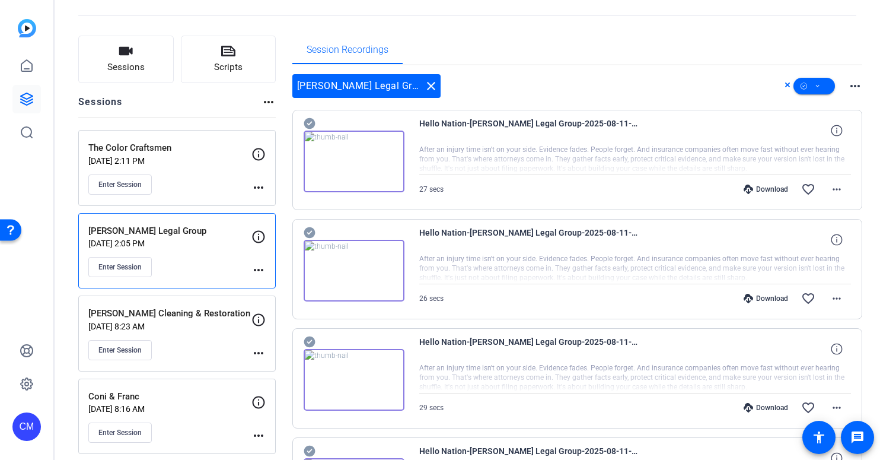
click at [785, 87] on icon at bounding box center [788, 85] width 6 height 14
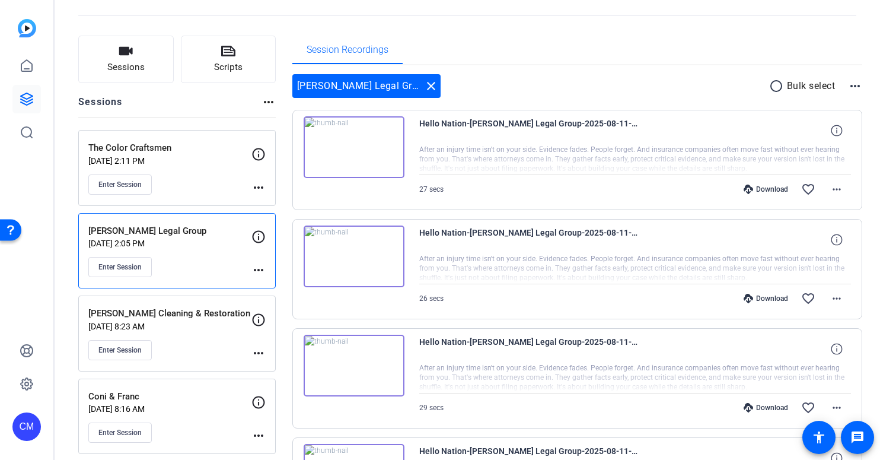
click at [642, 111] on div "Hello Nation-[PERSON_NAME] Legal Group-2025-08-11-14-53-26-415-0 After an injur…" at bounding box center [577, 160] width 570 height 100
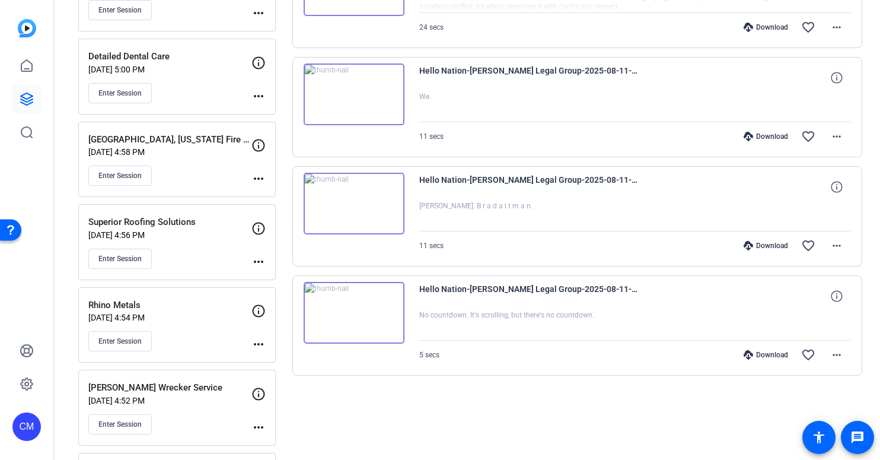
scroll to position [1629, 0]
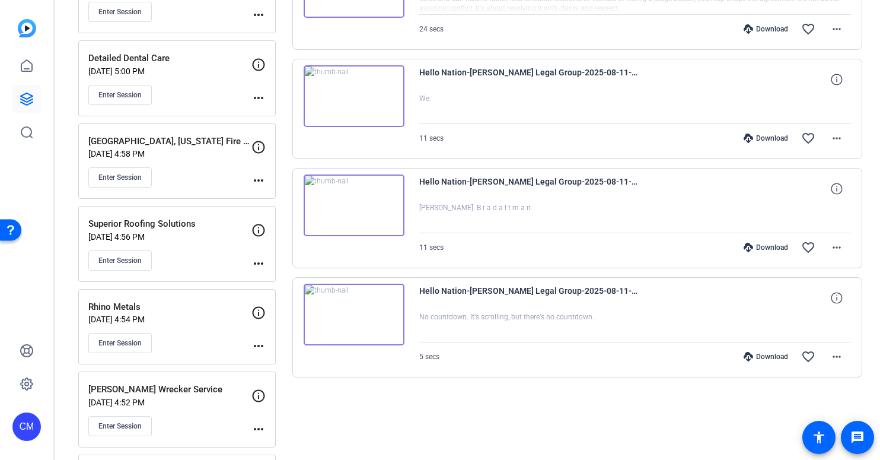
click at [744, 355] on icon at bounding box center [748, 356] width 9 height 9
click at [744, 247] on icon at bounding box center [748, 247] width 9 height 9
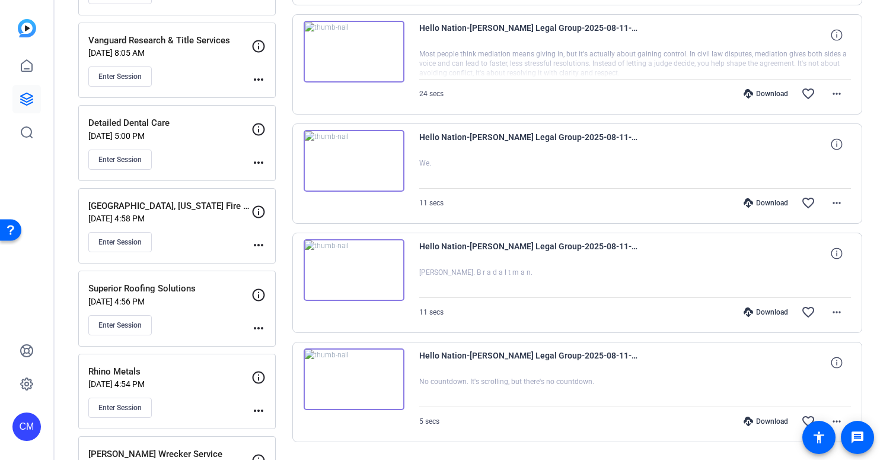
scroll to position [1507, 0]
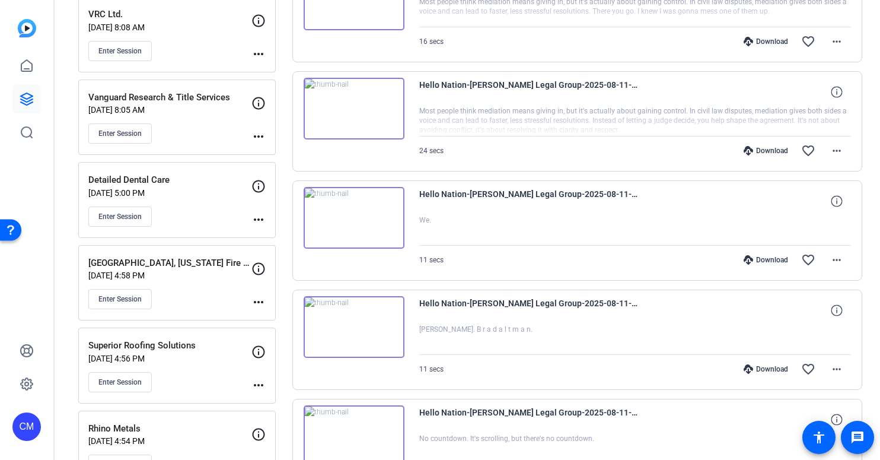
click at [744, 259] on icon at bounding box center [748, 259] width 9 height 9
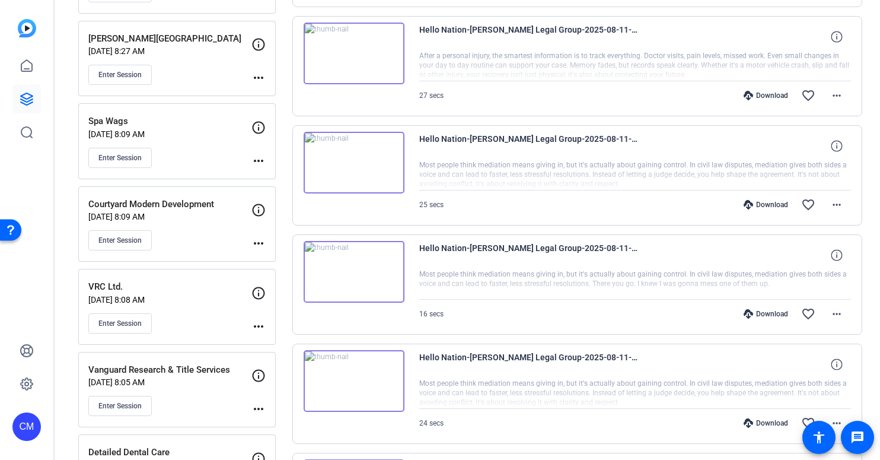
scroll to position [1222, 0]
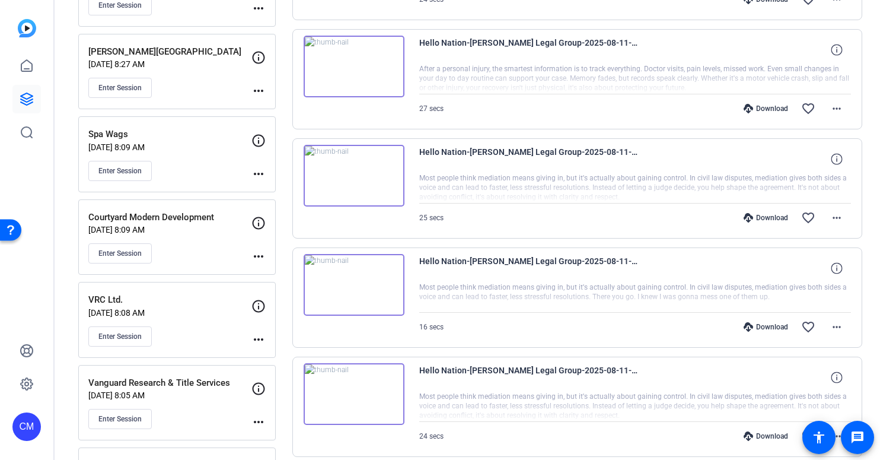
click at [744, 436] on icon at bounding box center [748, 435] width 9 height 9
click at [764, 329] on div "Download" at bounding box center [766, 326] width 56 height 9
click at [763, 218] on div "Download" at bounding box center [766, 217] width 56 height 9
click at [763, 106] on div "Download" at bounding box center [766, 108] width 56 height 9
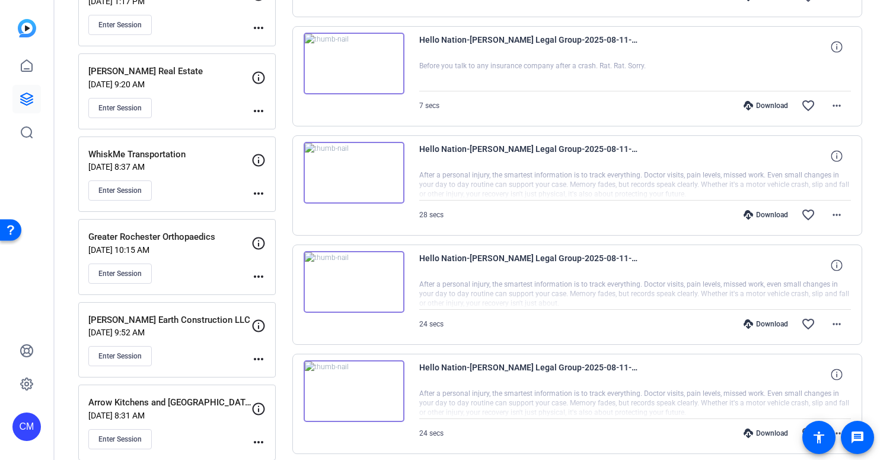
scroll to position [773, 0]
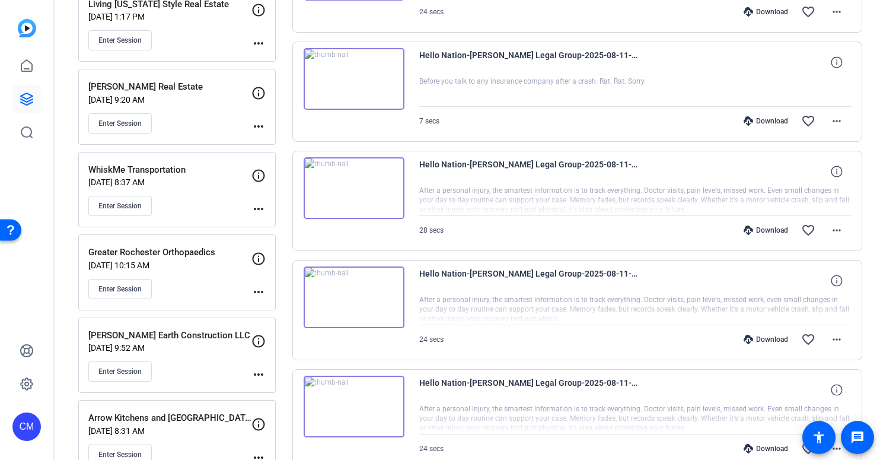
click at [752, 449] on div "Download" at bounding box center [766, 448] width 56 height 9
click at [744, 337] on icon at bounding box center [748, 338] width 9 height 9
click at [760, 230] on div "Download" at bounding box center [766, 229] width 56 height 9
click at [746, 119] on icon at bounding box center [748, 120] width 9 height 9
click at [744, 13] on icon at bounding box center [748, 11] width 9 height 9
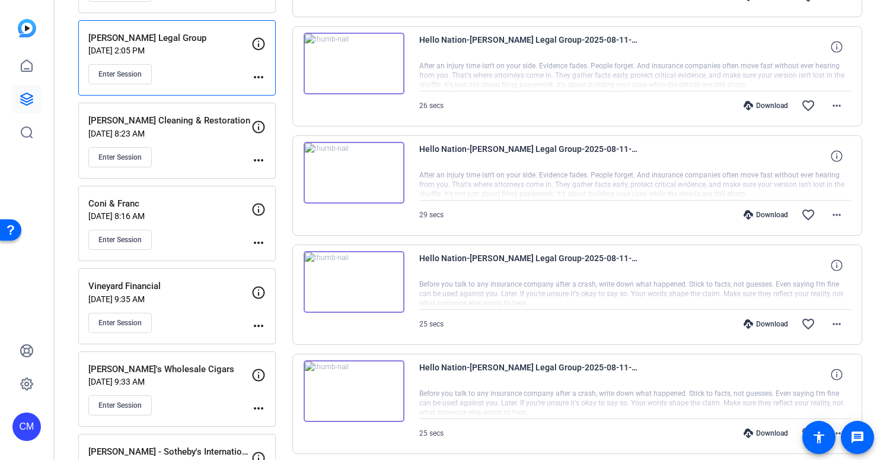
scroll to position [234, 0]
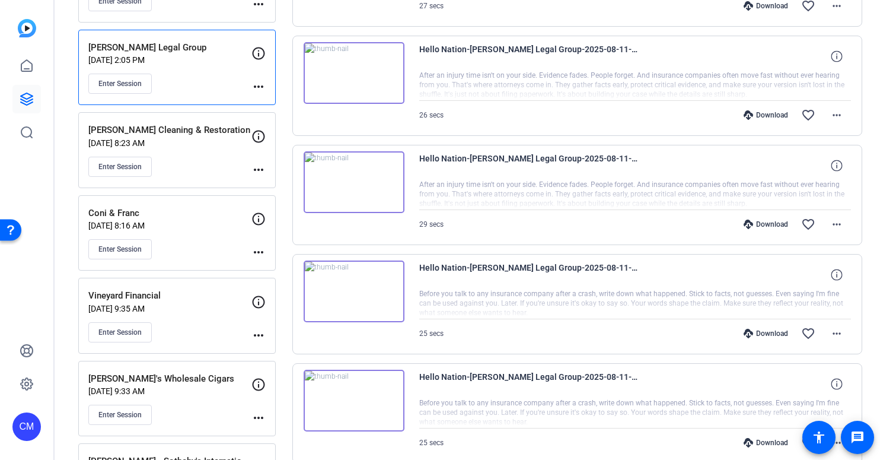
click at [746, 441] on icon at bounding box center [748, 442] width 9 height 9
click at [747, 332] on div "Download" at bounding box center [766, 333] width 56 height 9
click at [744, 223] on icon at bounding box center [748, 223] width 9 height 9
click at [754, 113] on div "Download" at bounding box center [766, 114] width 56 height 9
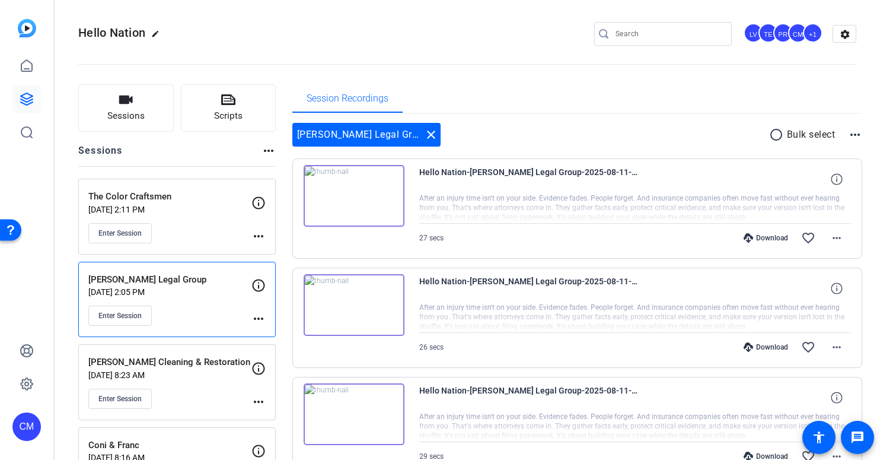
scroll to position [0, 0]
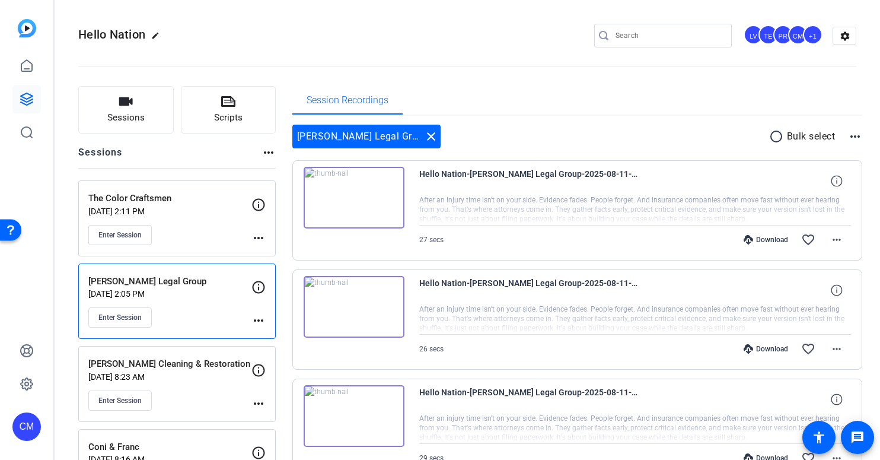
click at [744, 240] on icon at bounding box center [748, 239] width 9 height 9
click at [188, 229] on div "Enter Session" at bounding box center [169, 235] width 163 height 20
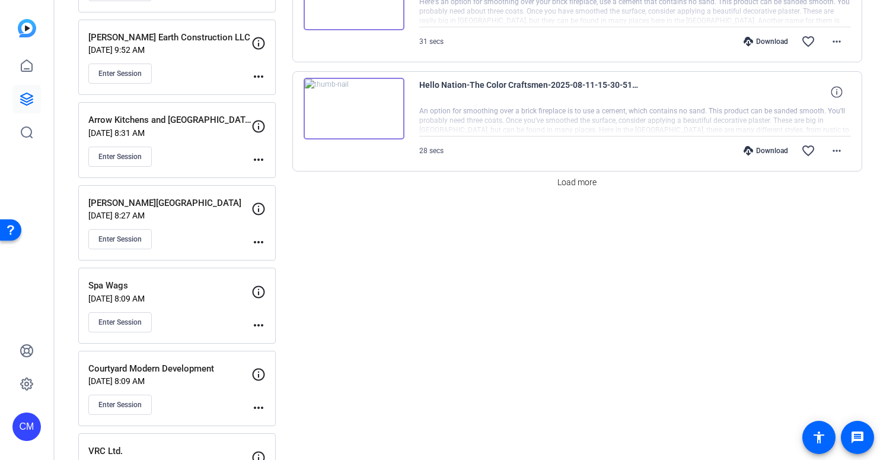
scroll to position [1076, 0]
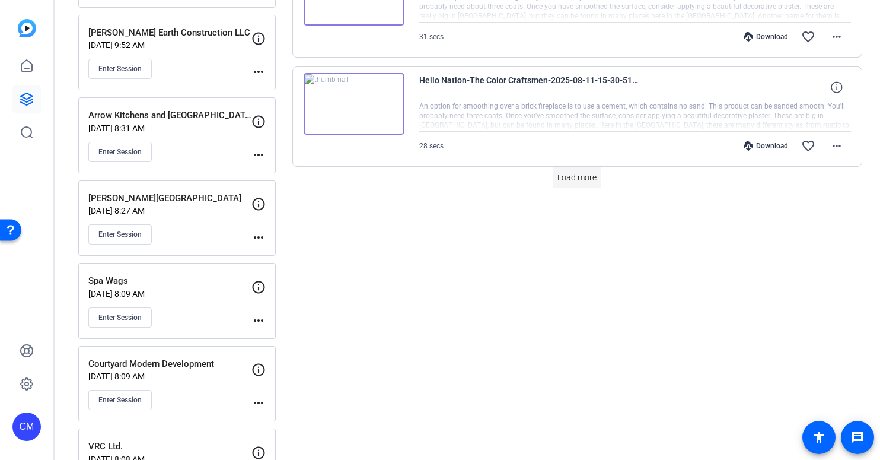
click at [577, 176] on span "Load more" at bounding box center [576, 177] width 39 height 12
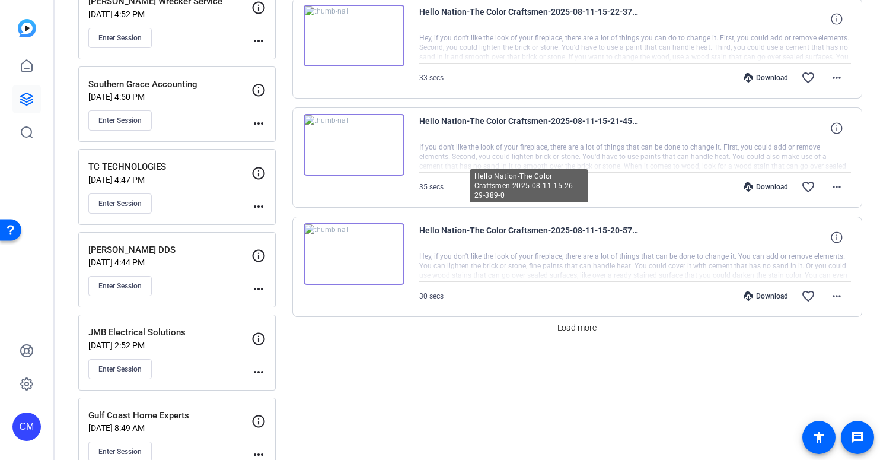
scroll to position [2116, 0]
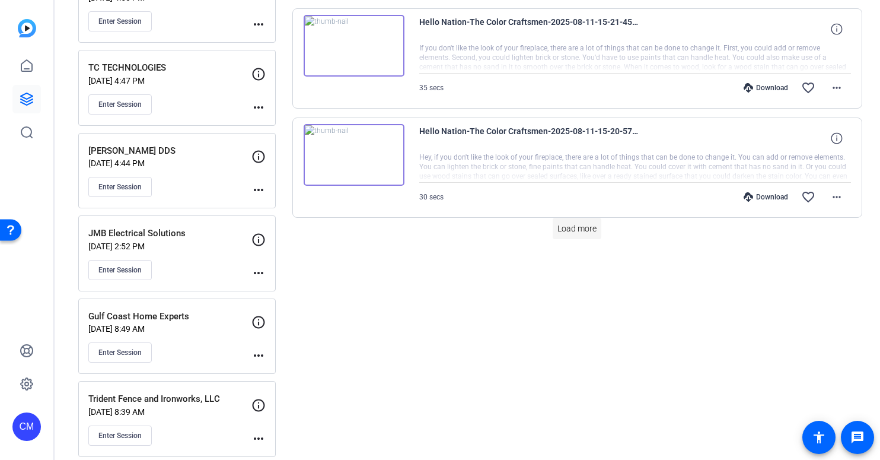
click at [578, 231] on span "Load more" at bounding box center [576, 228] width 39 height 12
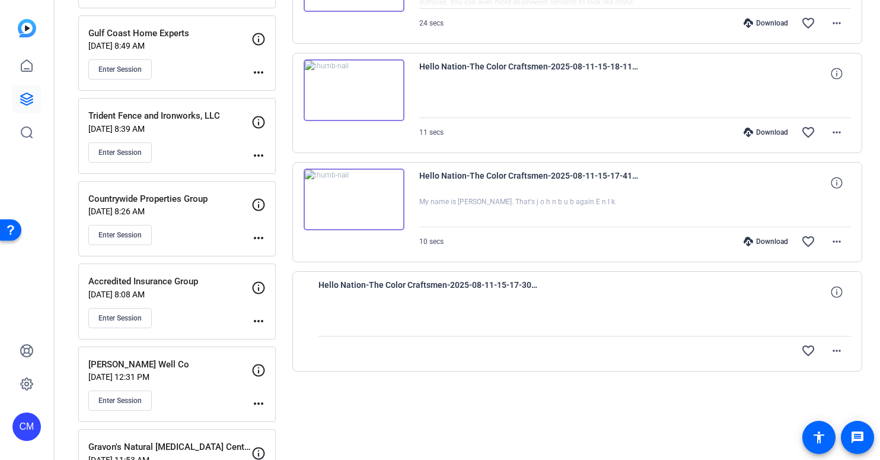
scroll to position [2364, 0]
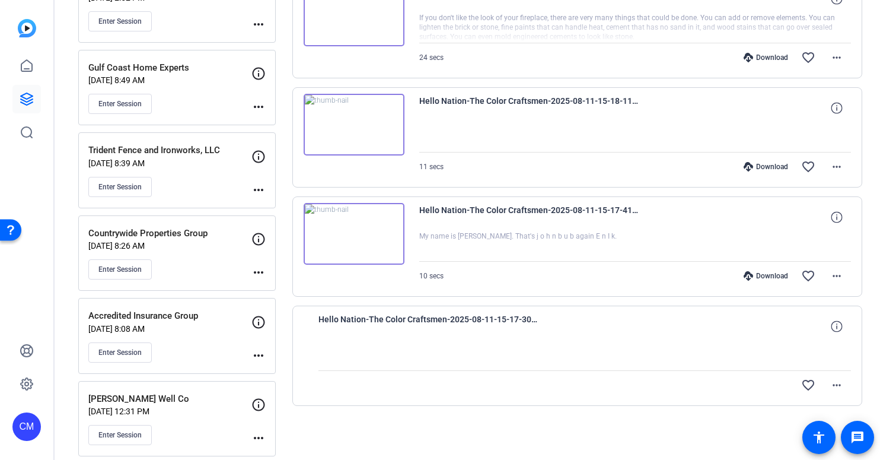
click at [744, 275] on icon at bounding box center [748, 275] width 9 height 9
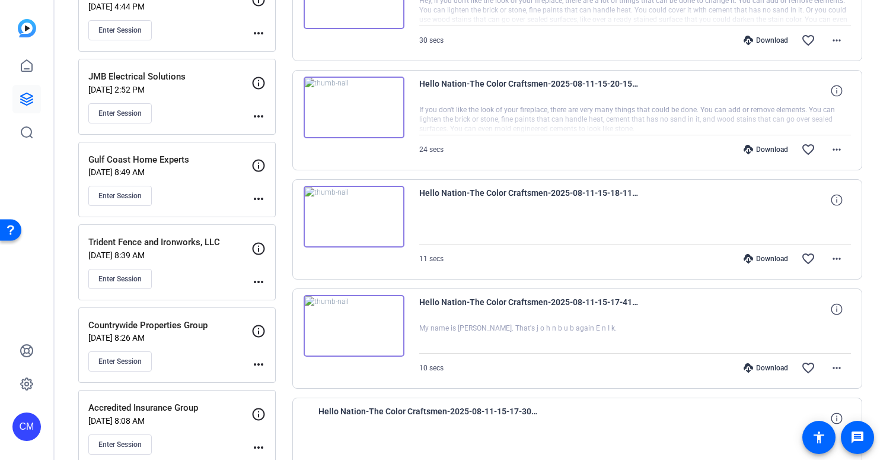
scroll to position [2270, 0]
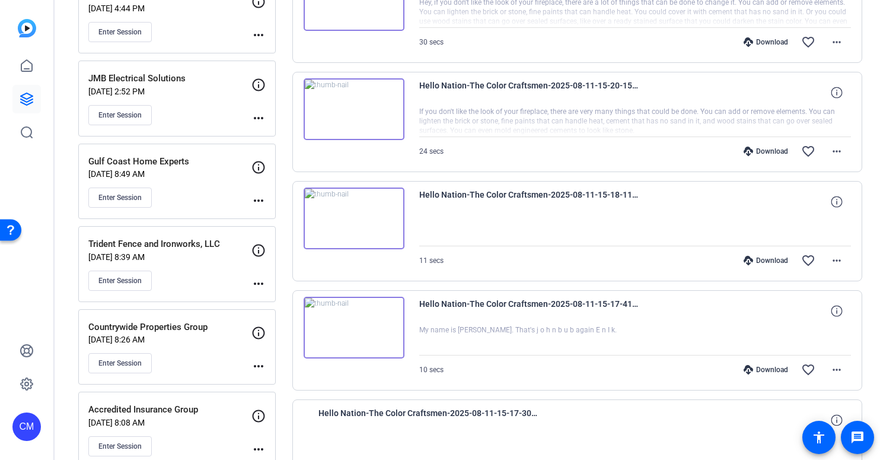
click at [752, 258] on div "Download" at bounding box center [766, 260] width 56 height 9
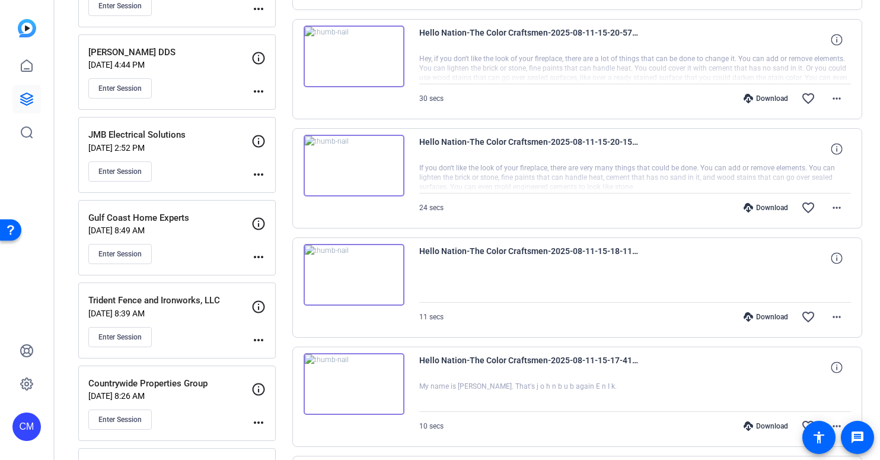
scroll to position [2213, 0]
click at [753, 209] on div "Download" at bounding box center [766, 208] width 56 height 9
click at [754, 99] on div "Download" at bounding box center [766, 99] width 56 height 9
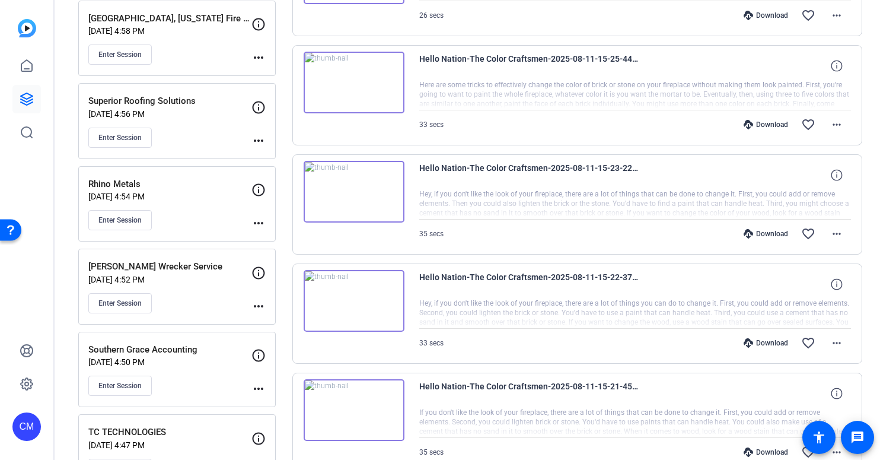
scroll to position [1752, 0]
click at [759, 449] on div "Download" at bounding box center [766, 451] width 56 height 9
click at [761, 343] on div "Download" at bounding box center [766, 341] width 56 height 9
click at [762, 234] on div "Download" at bounding box center [766, 232] width 56 height 9
click at [762, 126] on div "Download" at bounding box center [766, 123] width 56 height 9
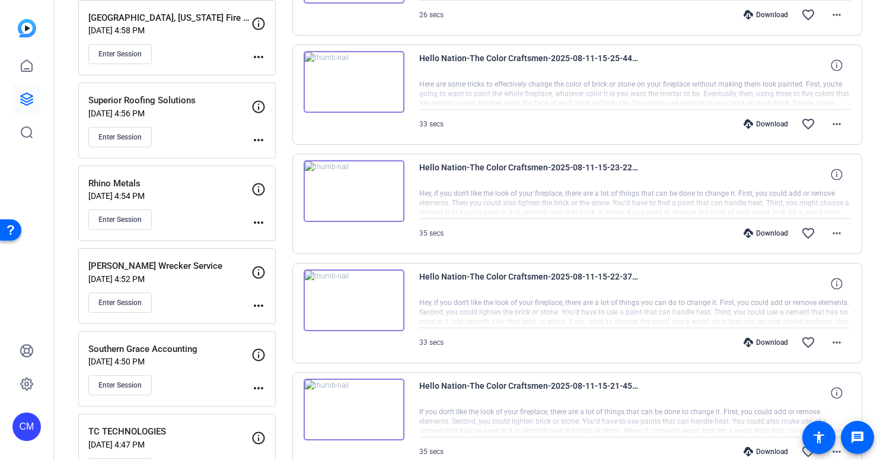
click at [760, 15] on div "Download" at bounding box center [766, 14] width 56 height 9
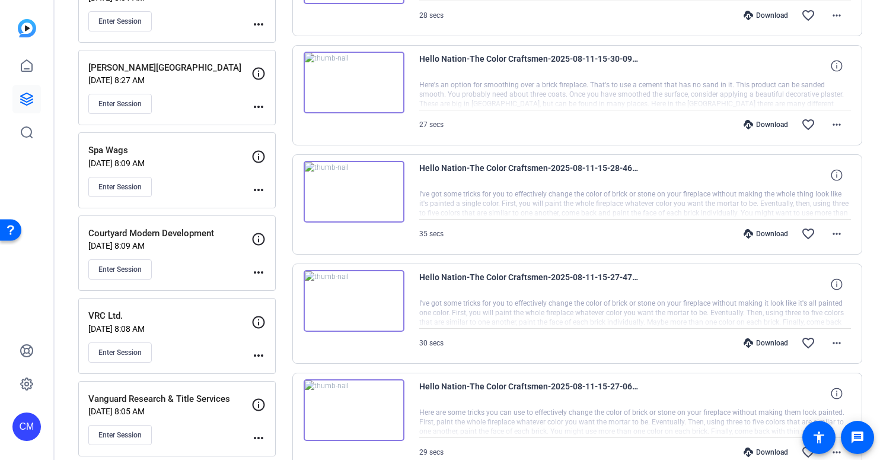
scroll to position [1205, 0]
click at [751, 453] on div "Download" at bounding box center [766, 452] width 56 height 9
click at [760, 346] on div "Download" at bounding box center [766, 343] width 56 height 9
click at [761, 235] on div "Download" at bounding box center [766, 234] width 56 height 9
click at [764, 126] on div "Download" at bounding box center [766, 125] width 56 height 9
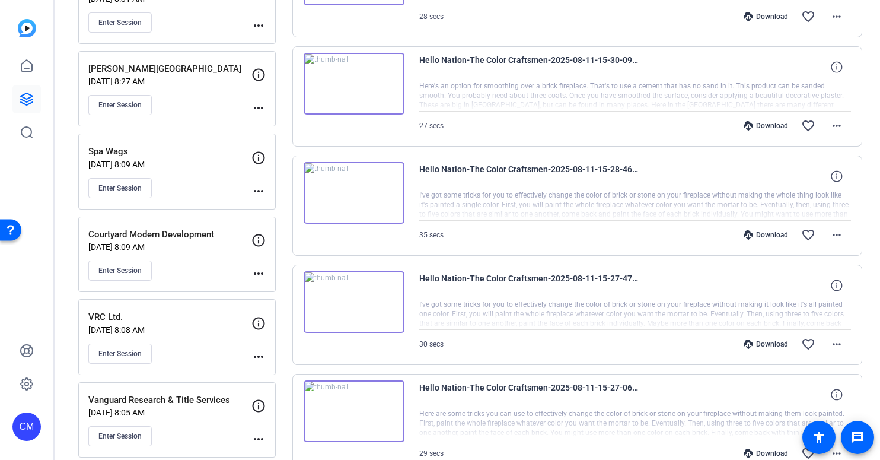
click at [763, 14] on div "Download" at bounding box center [766, 16] width 56 height 9
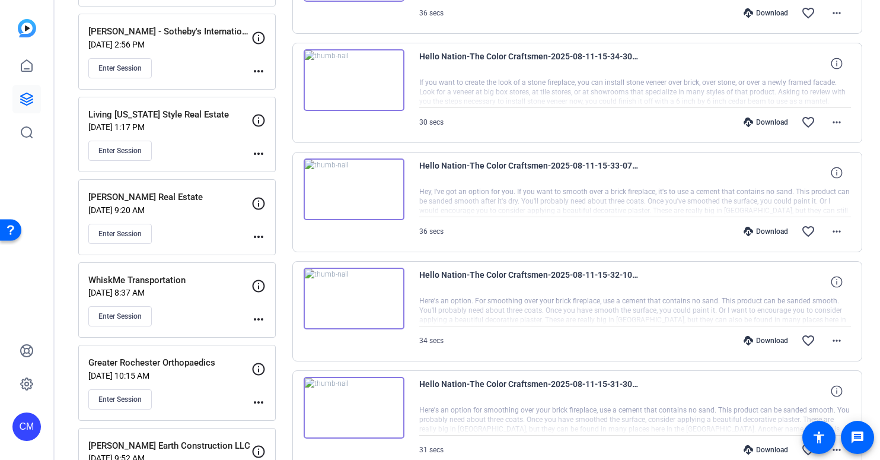
scroll to position [662, 0]
click at [748, 449] on div "Download" at bounding box center [766, 449] width 56 height 9
click at [757, 341] on div "Download" at bounding box center [766, 340] width 56 height 9
click at [753, 232] on div "Download" at bounding box center [766, 231] width 56 height 9
click at [755, 123] on div "Download" at bounding box center [766, 122] width 56 height 9
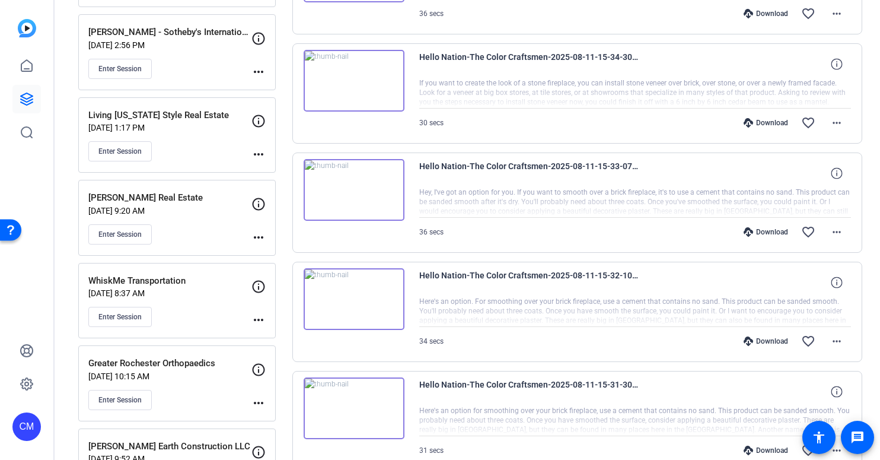
click at [757, 9] on div "Download" at bounding box center [766, 13] width 56 height 9
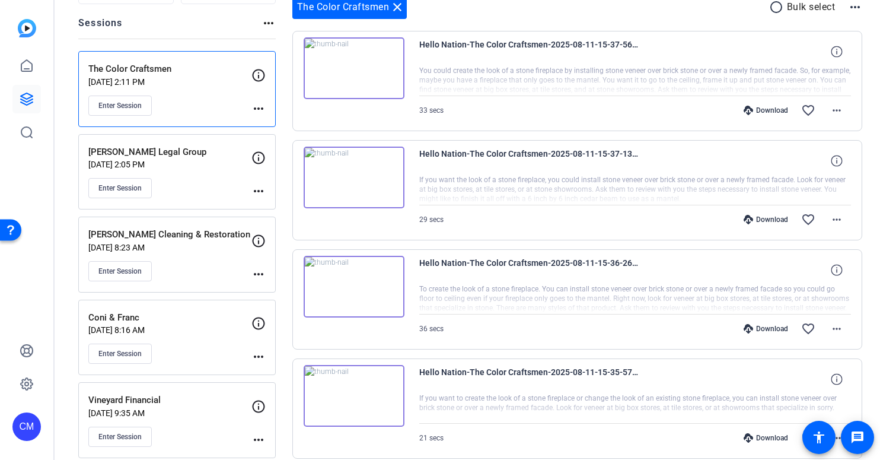
scroll to position [116, 0]
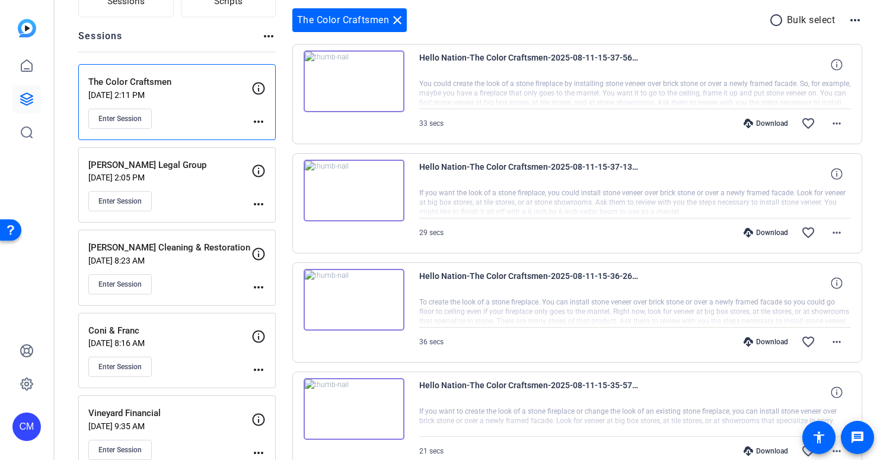
click at [756, 451] on div "Download" at bounding box center [766, 450] width 56 height 9
click at [761, 342] on div "Download" at bounding box center [766, 341] width 56 height 9
click at [762, 231] on div "Download" at bounding box center [766, 232] width 56 height 9
click at [759, 124] on div "Download" at bounding box center [766, 123] width 56 height 9
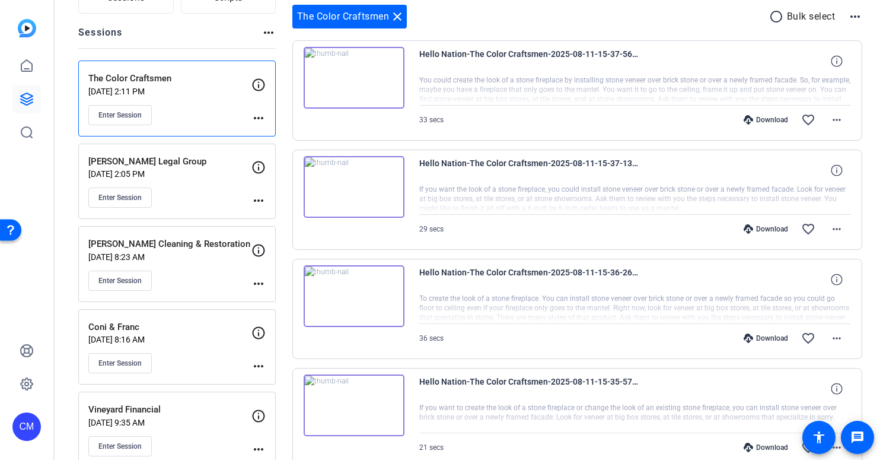
scroll to position [0, 0]
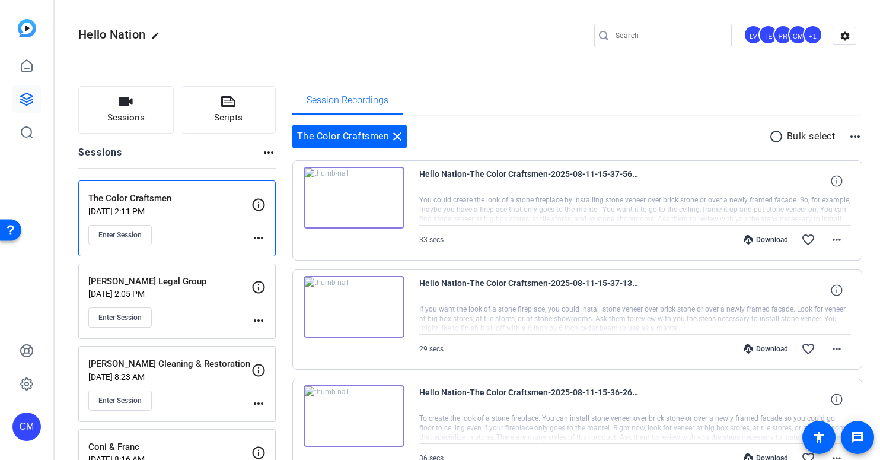
click at [183, 290] on p "[DATE] 2:05 PM" at bounding box center [169, 293] width 163 height 9
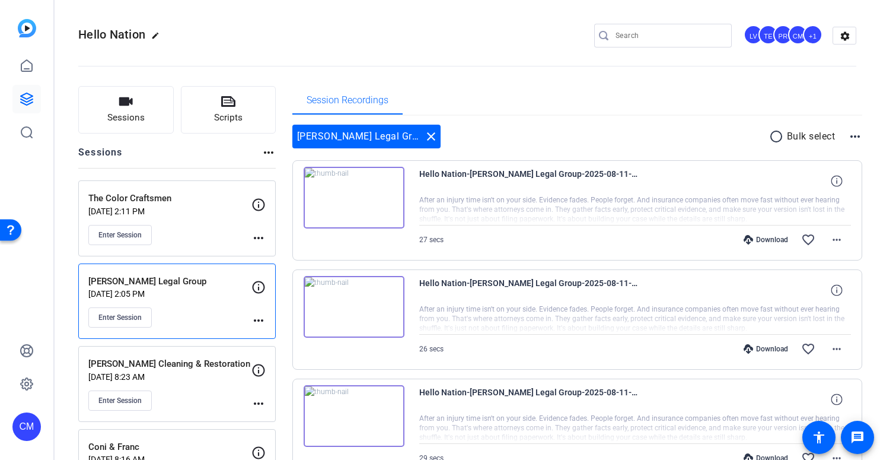
click at [198, 220] on div "The Color Craftsmen [DATE] 2:11 PM Enter Session" at bounding box center [169, 218] width 163 height 53
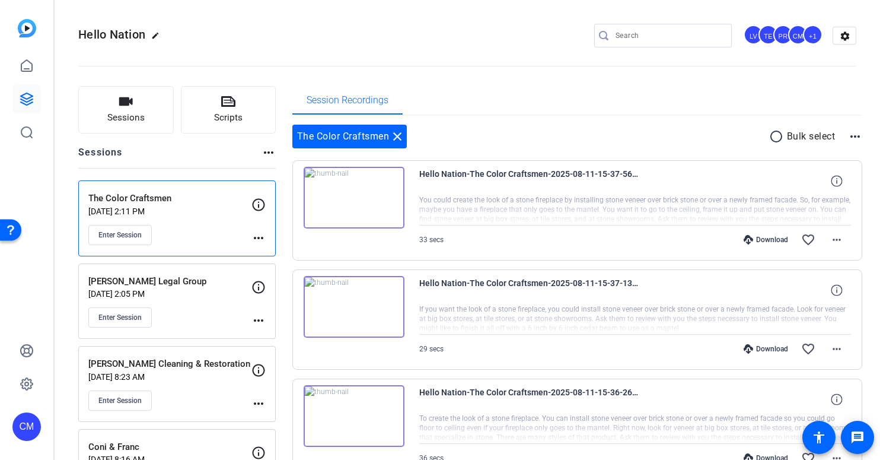
click at [208, 302] on div "[PERSON_NAME] Legal Group [DATE] 2:05 PM Enter Session" at bounding box center [169, 301] width 163 height 53
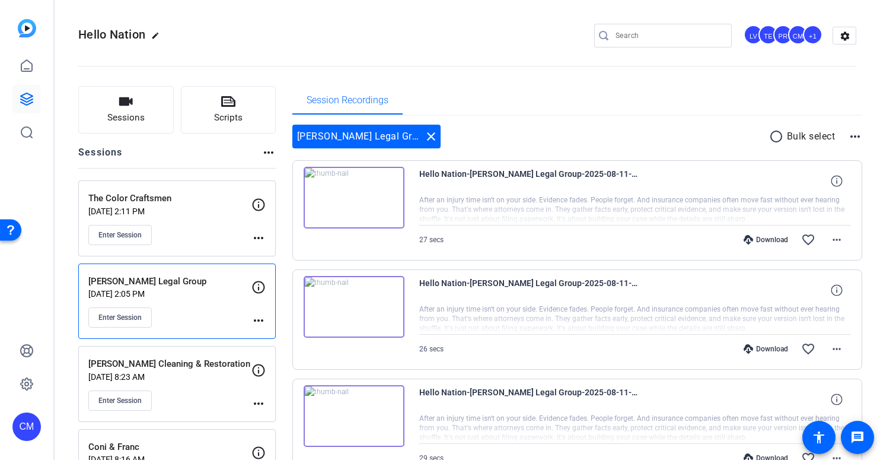
click at [237, 228] on div "Enter Session" at bounding box center [169, 235] width 163 height 20
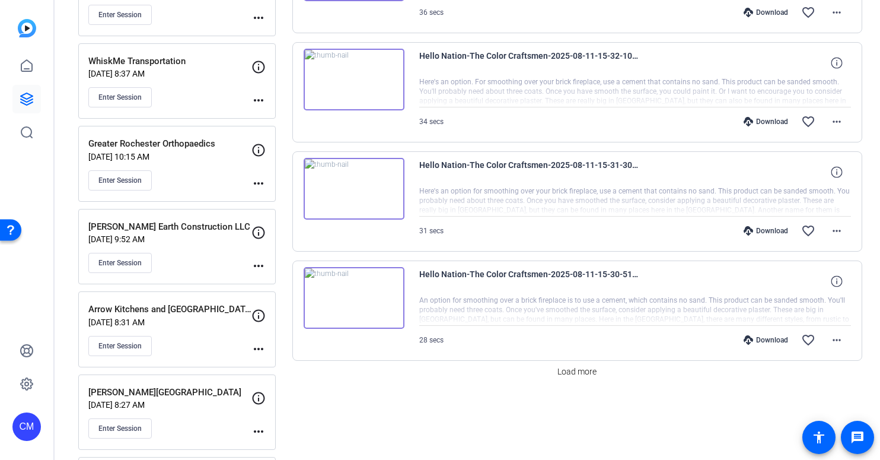
scroll to position [903, 0]
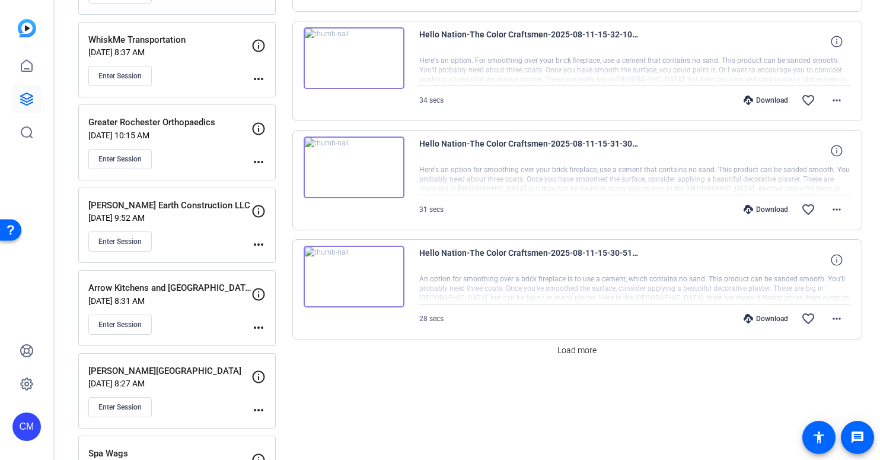
click at [582, 352] on span "Load more" at bounding box center [576, 350] width 39 height 12
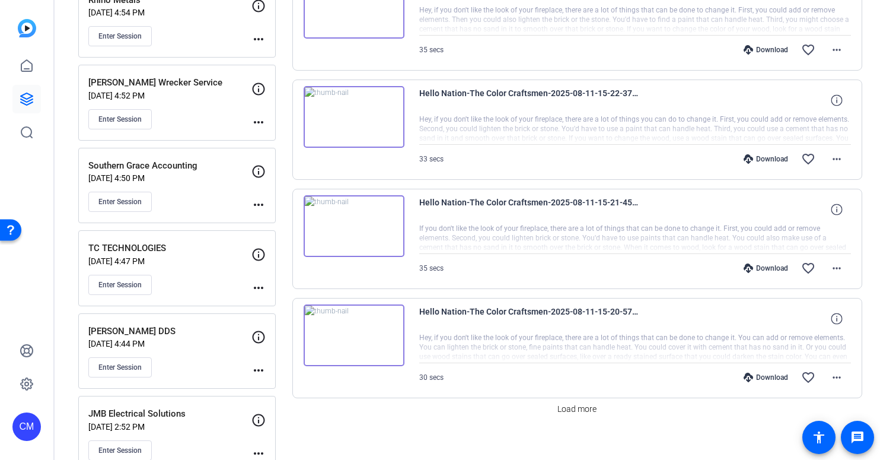
scroll to position [1943, 0]
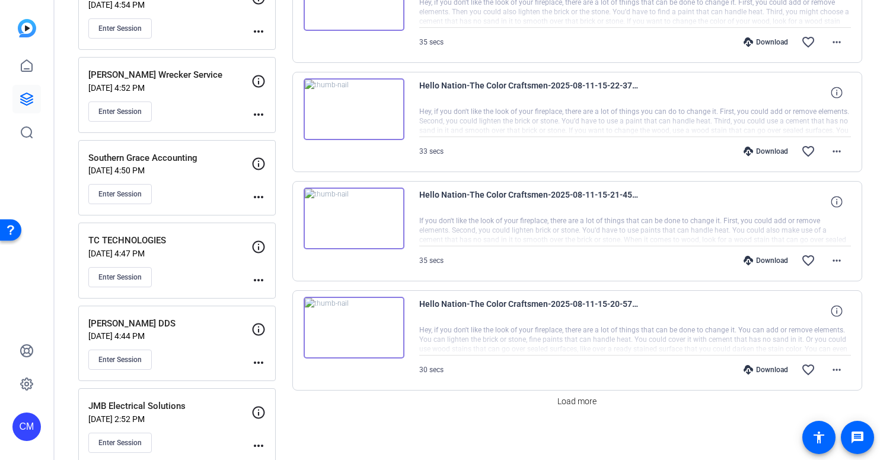
click at [744, 259] on icon at bounding box center [748, 260] width 9 height 9
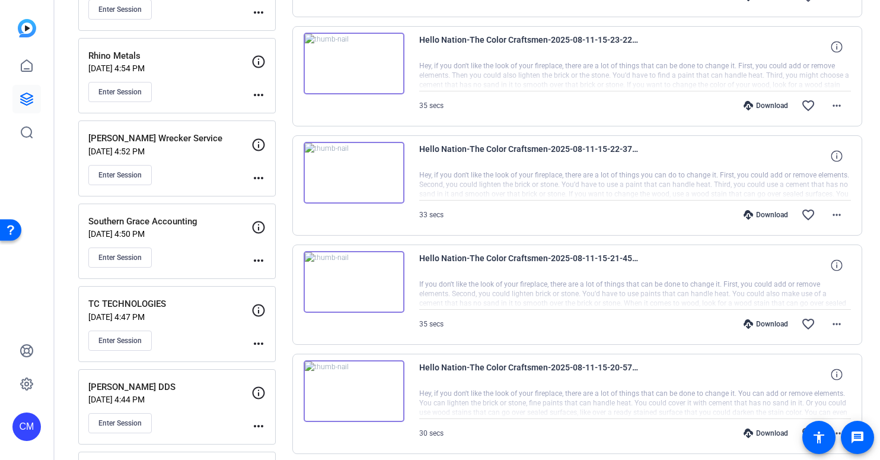
scroll to position [1877, 0]
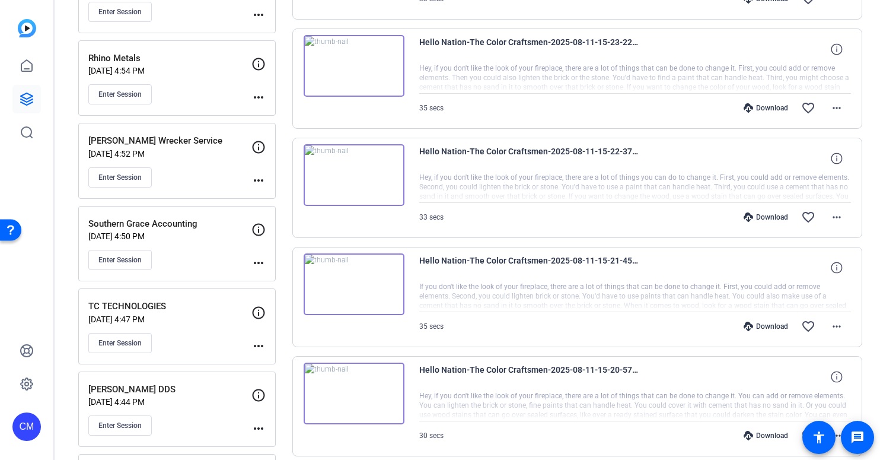
click at [754, 212] on div "Download" at bounding box center [766, 216] width 56 height 9
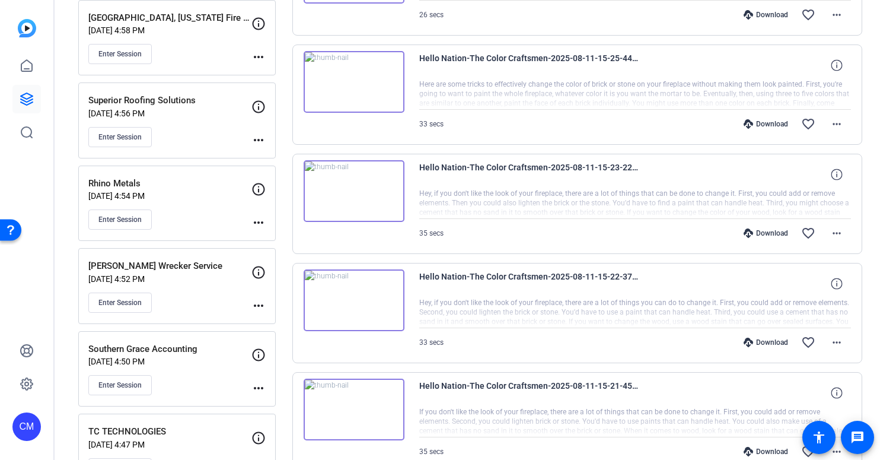
scroll to position [1755, 0]
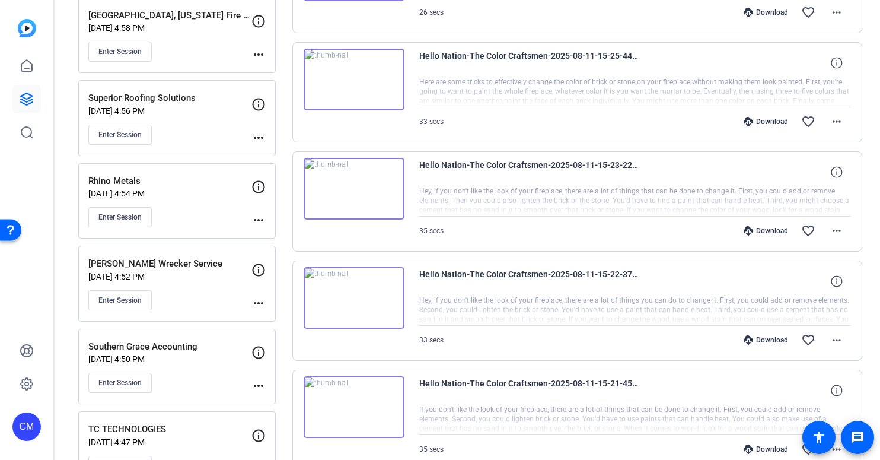
click at [760, 230] on div "Download" at bounding box center [766, 230] width 56 height 9
click at [745, 120] on icon at bounding box center [748, 121] width 9 height 9
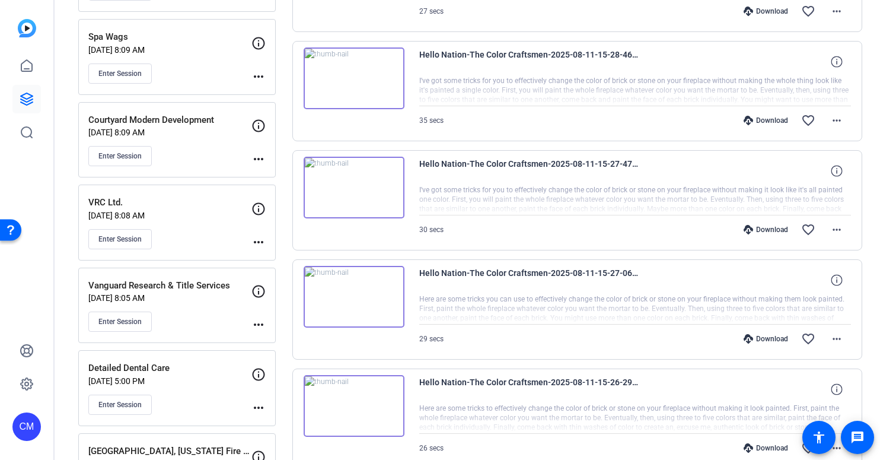
scroll to position [1316, 0]
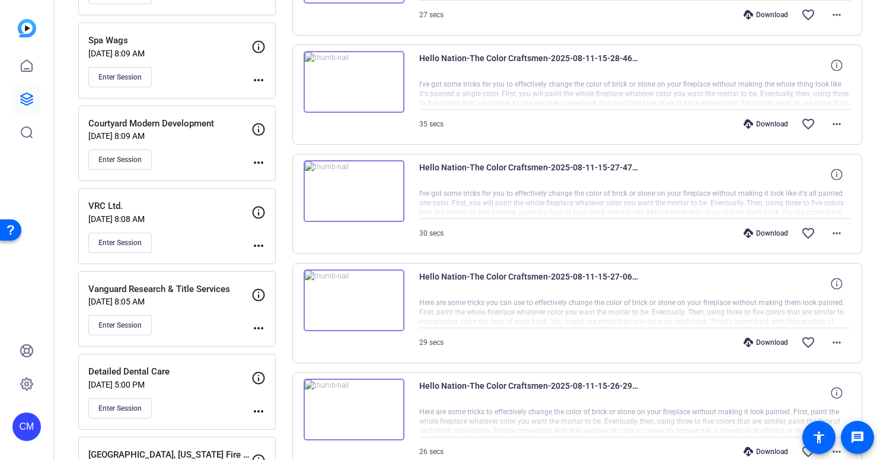
click at [744, 453] on icon at bounding box center [748, 451] width 9 height 9
click at [763, 340] on div "Download" at bounding box center [766, 341] width 56 height 9
click at [758, 234] on div "Download" at bounding box center [766, 232] width 56 height 9
click at [748, 121] on div "Download" at bounding box center [766, 123] width 56 height 9
click at [751, 123] on div "Download" at bounding box center [766, 123] width 56 height 9
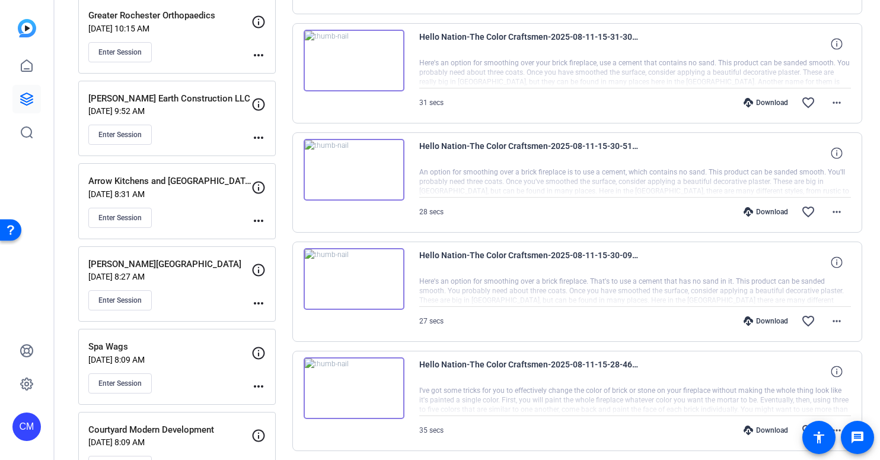
scroll to position [1003, 0]
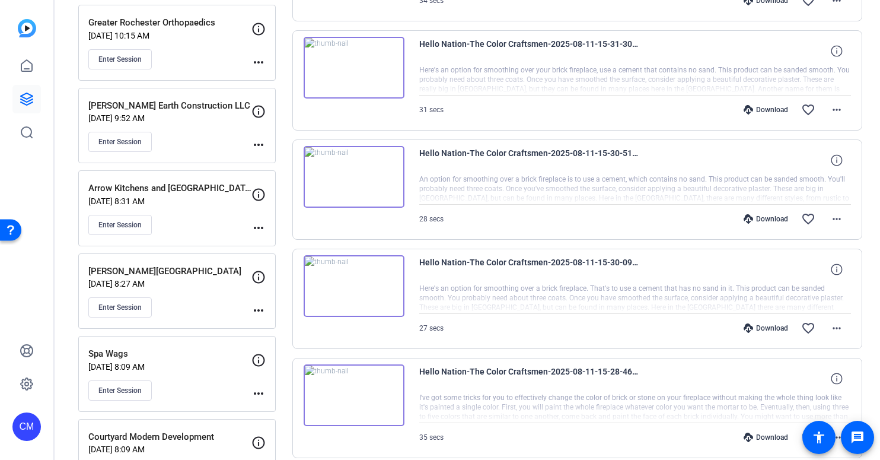
click at [751, 438] on div "Download" at bounding box center [766, 436] width 56 height 9
click at [763, 328] on div "Download" at bounding box center [766, 327] width 56 height 9
click at [755, 218] on div "Download" at bounding box center [766, 218] width 56 height 9
click at [761, 110] on div "Download" at bounding box center [766, 109] width 56 height 9
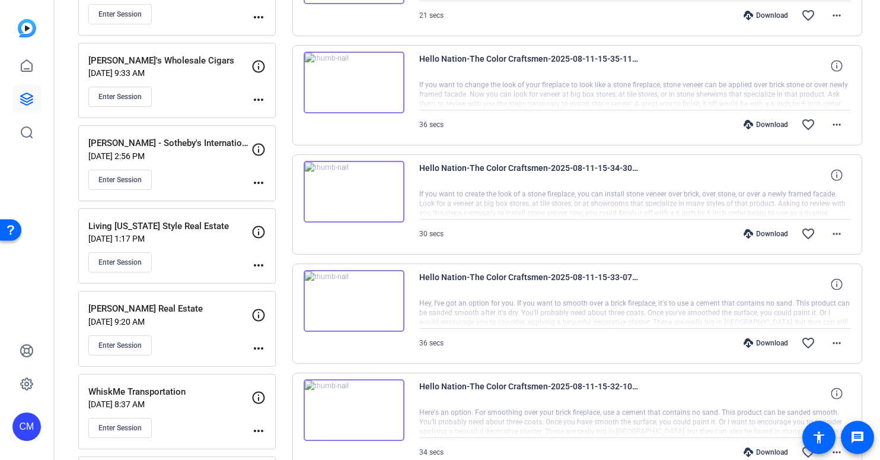
scroll to position [552, 0]
click at [750, 450] on div "Download" at bounding box center [766, 451] width 56 height 9
click at [763, 343] on div "Download" at bounding box center [766, 341] width 56 height 9
click at [756, 233] on div "Download" at bounding box center [766, 232] width 56 height 9
click at [744, 123] on icon at bounding box center [748, 123] width 9 height 9
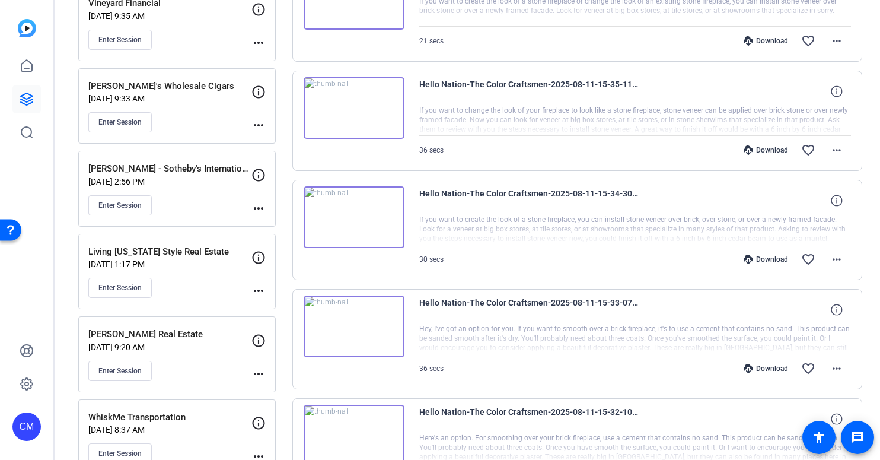
scroll to position [525, 0]
click at [751, 39] on div "Download" at bounding box center [766, 41] width 56 height 9
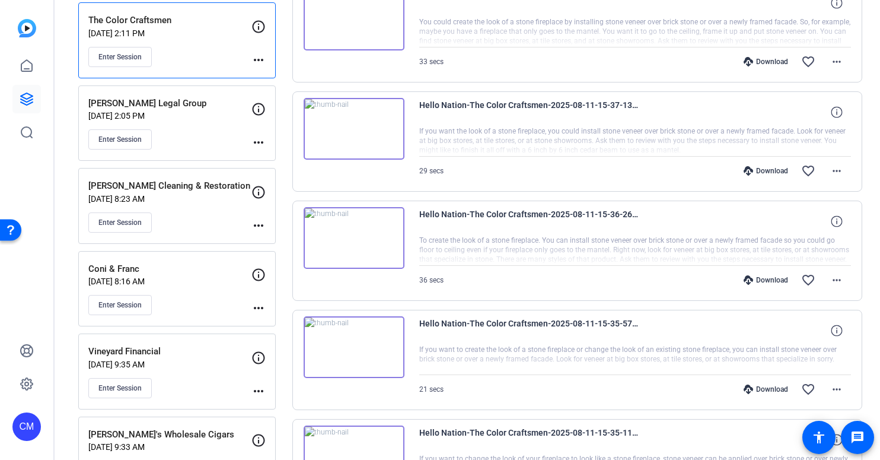
scroll to position [185, 0]
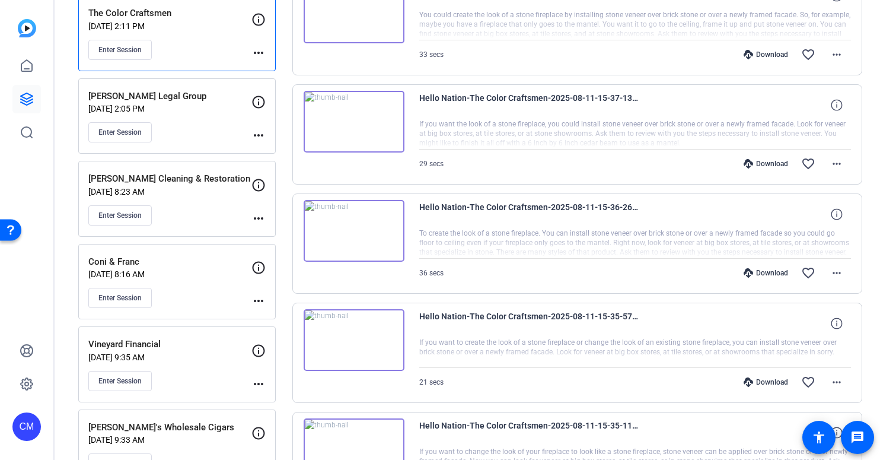
click at [744, 115] on div "Hello Nation-The Color Craftsmen-2025-08-11-15-37-13-422-0" at bounding box center [635, 105] width 432 height 28
click at [765, 271] on div "Download" at bounding box center [766, 272] width 56 height 9
click at [758, 163] on div "Download" at bounding box center [766, 163] width 56 height 9
click at [768, 53] on div "Download" at bounding box center [766, 54] width 56 height 9
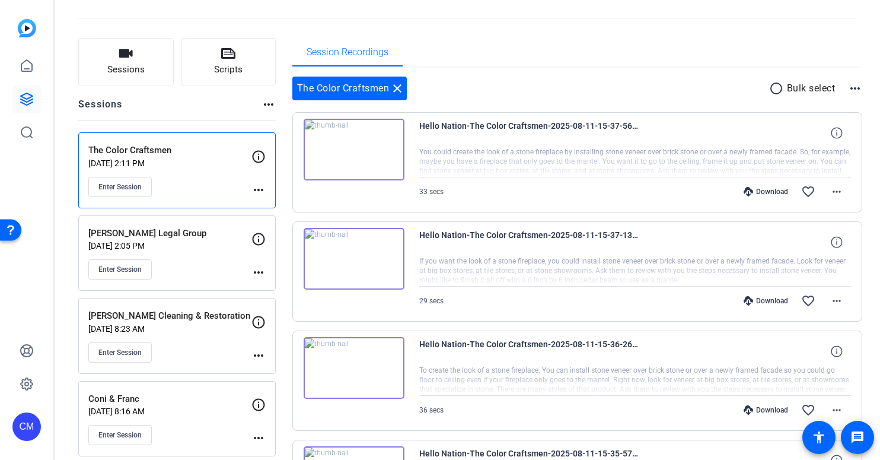
scroll to position [44, 0]
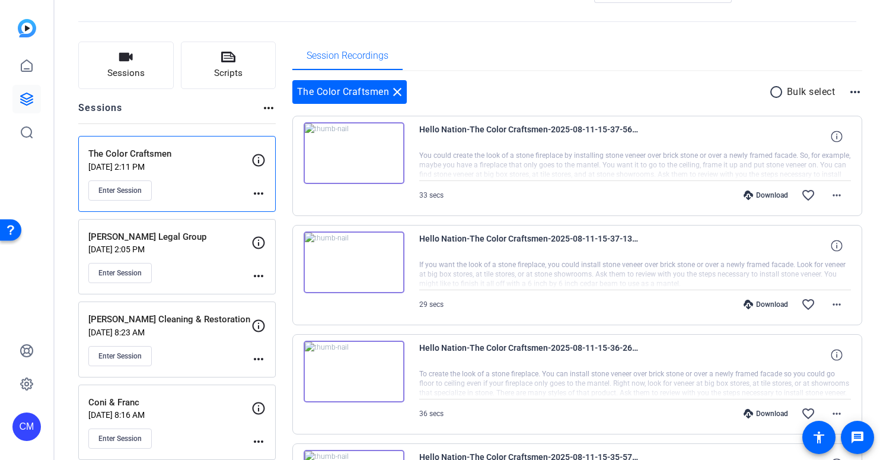
click at [744, 62] on div "Session Recordings" at bounding box center [577, 56] width 570 height 28
